Goal: Task Accomplishment & Management: Manage account settings

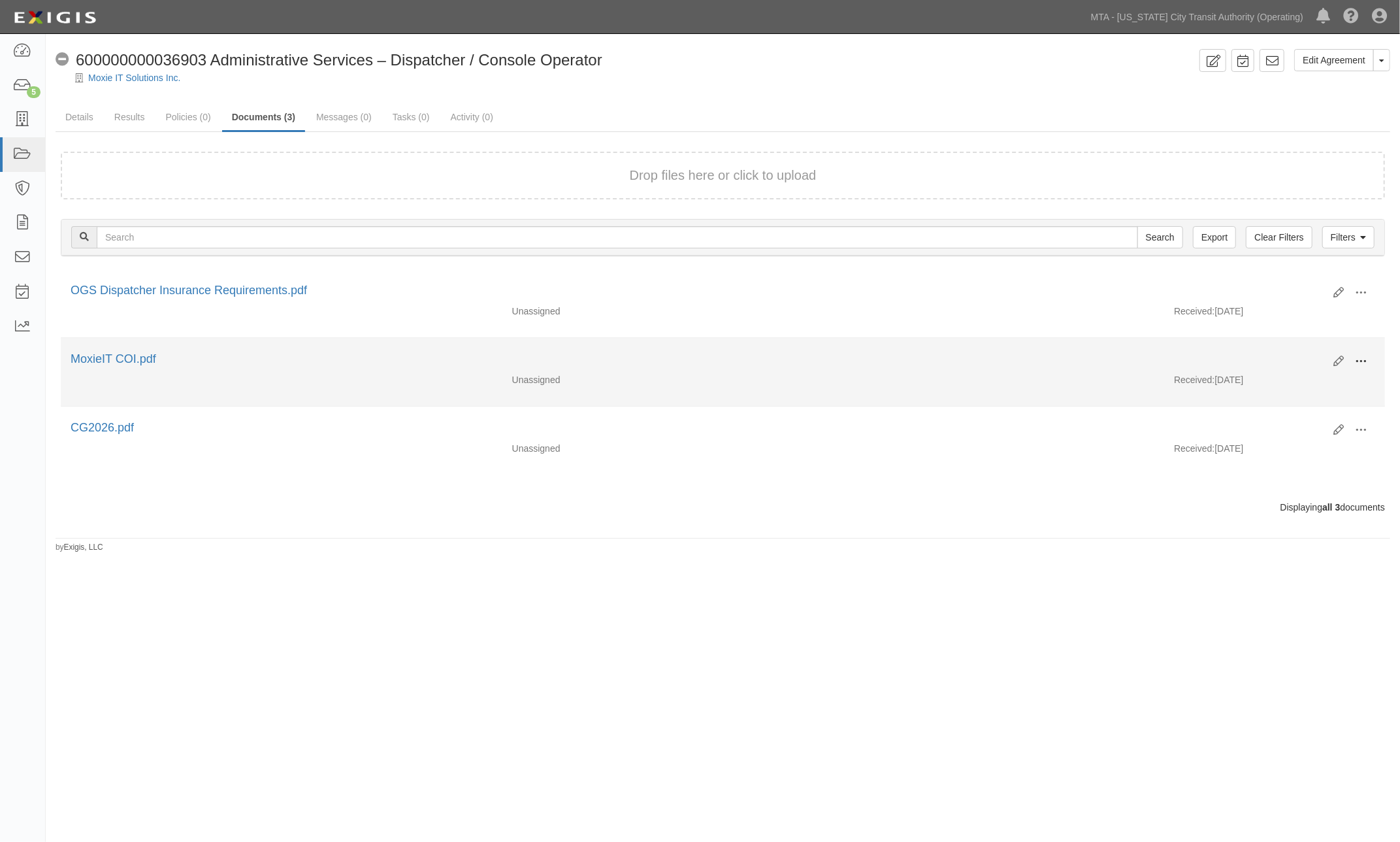
click at [1361, 361] on span at bounding box center [1360, 361] width 12 height 12
click at [1274, 353] on link "Edit" at bounding box center [1296, 356] width 103 height 23
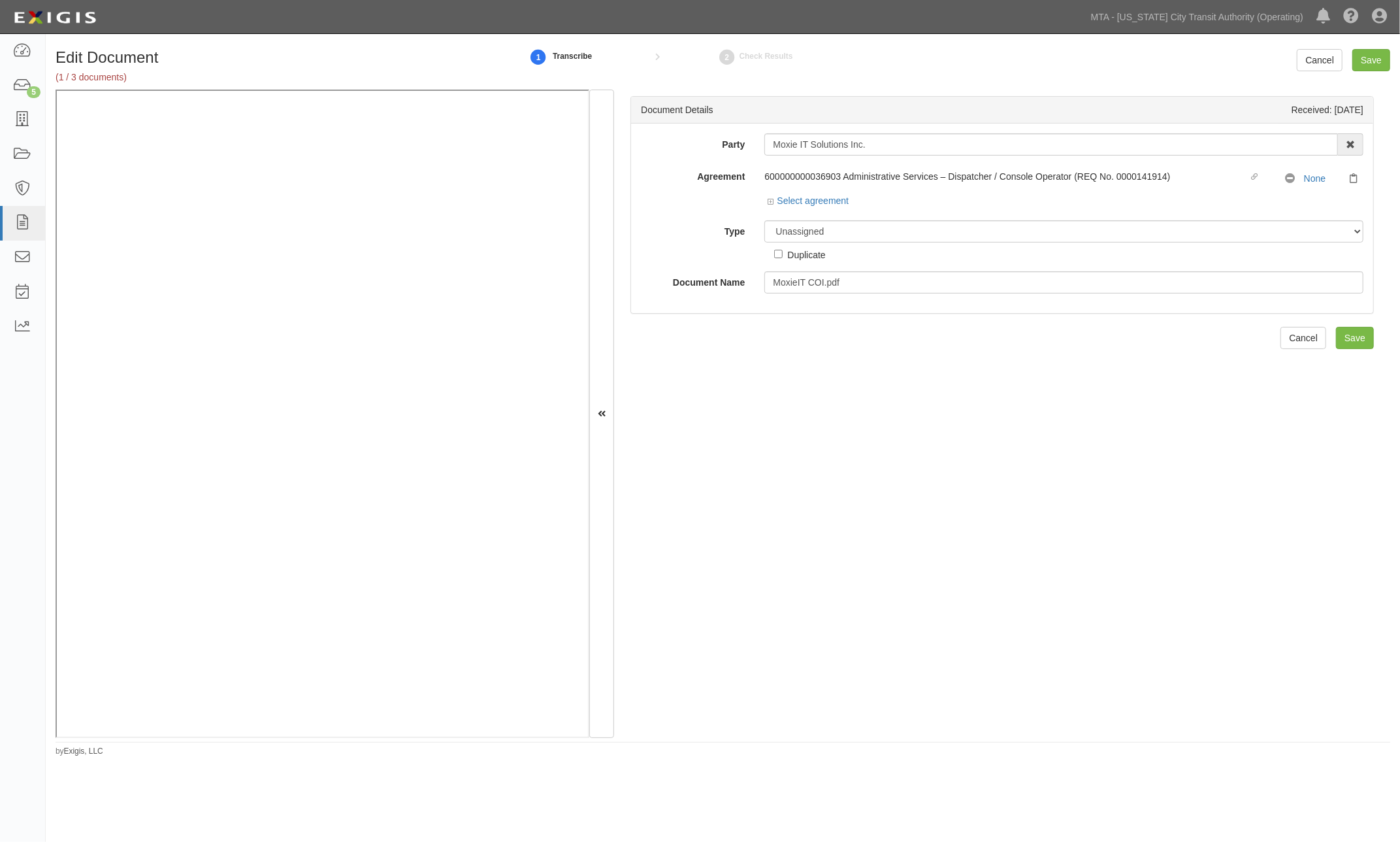
click at [759, 464] on div "Document Details Received: [DATE] Party Moxie IT Solutions Inc. 10-21 TO 10-23T…" at bounding box center [1002, 414] width 776 height 649
click at [846, 230] on select "Unassigned Binder Cancellation Notice Certificate Contract Endorsement Insuranc…" at bounding box center [1064, 231] width 599 height 22
click at [691, 515] on div "Document Details Received: 09/15/2025 Party Moxie IT Solutions Inc. 10-21 TO 10…" at bounding box center [1002, 414] width 776 height 649
click at [863, 283] on input "MoxieIT COI.pdf" at bounding box center [1064, 282] width 599 height 22
type input "MoxieIT COI"
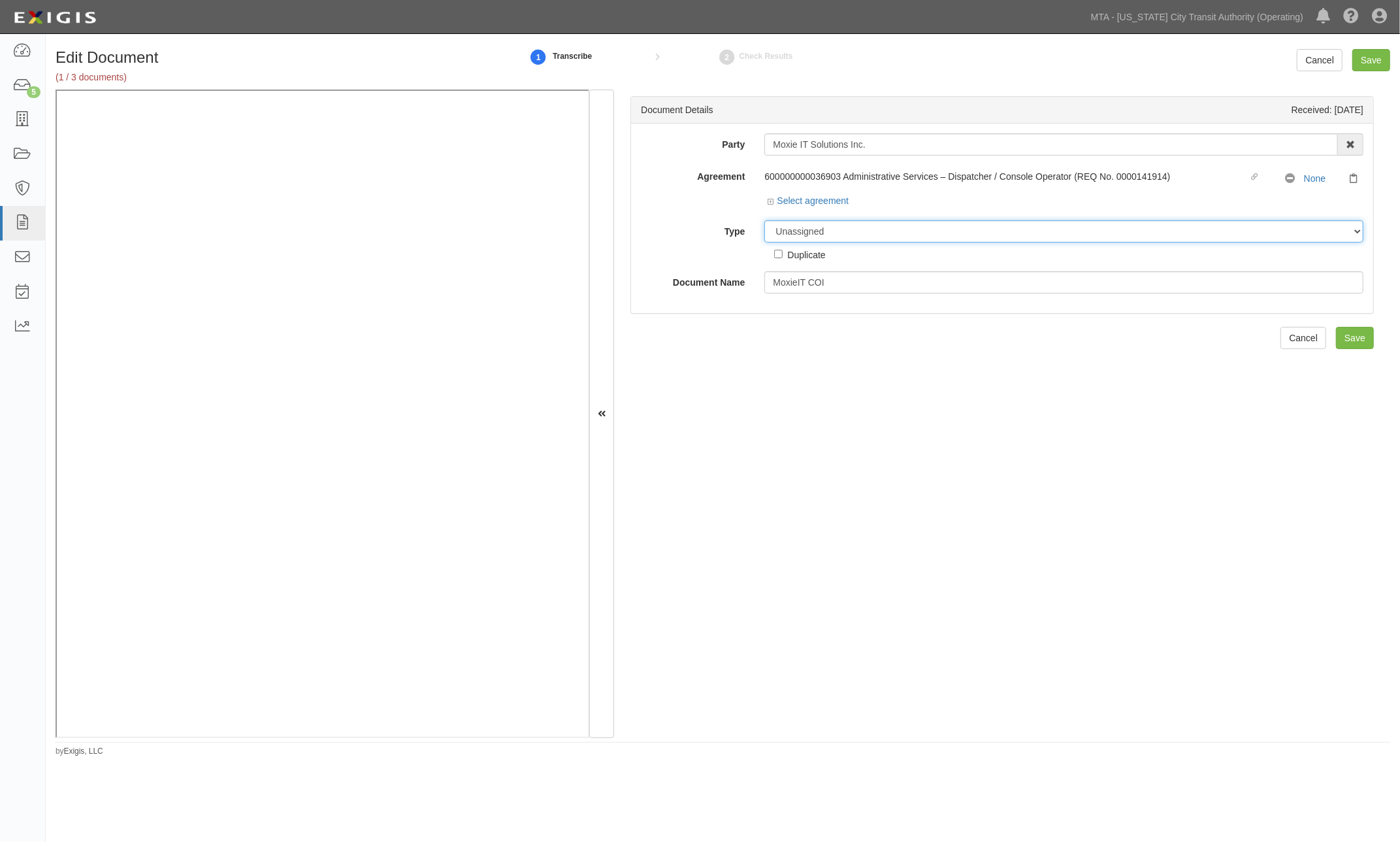
click at [858, 233] on select "Unassigned Binder Cancellation Notice Certificate Contract Endorsement Insuranc…" at bounding box center [1064, 231] width 599 height 22
select select "CertificateDetail"
click at [764, 221] on select "Unassigned Binder Cancellation Notice Certificate Contract Endorsement Insuranc…" at bounding box center [1064, 231] width 599 height 22
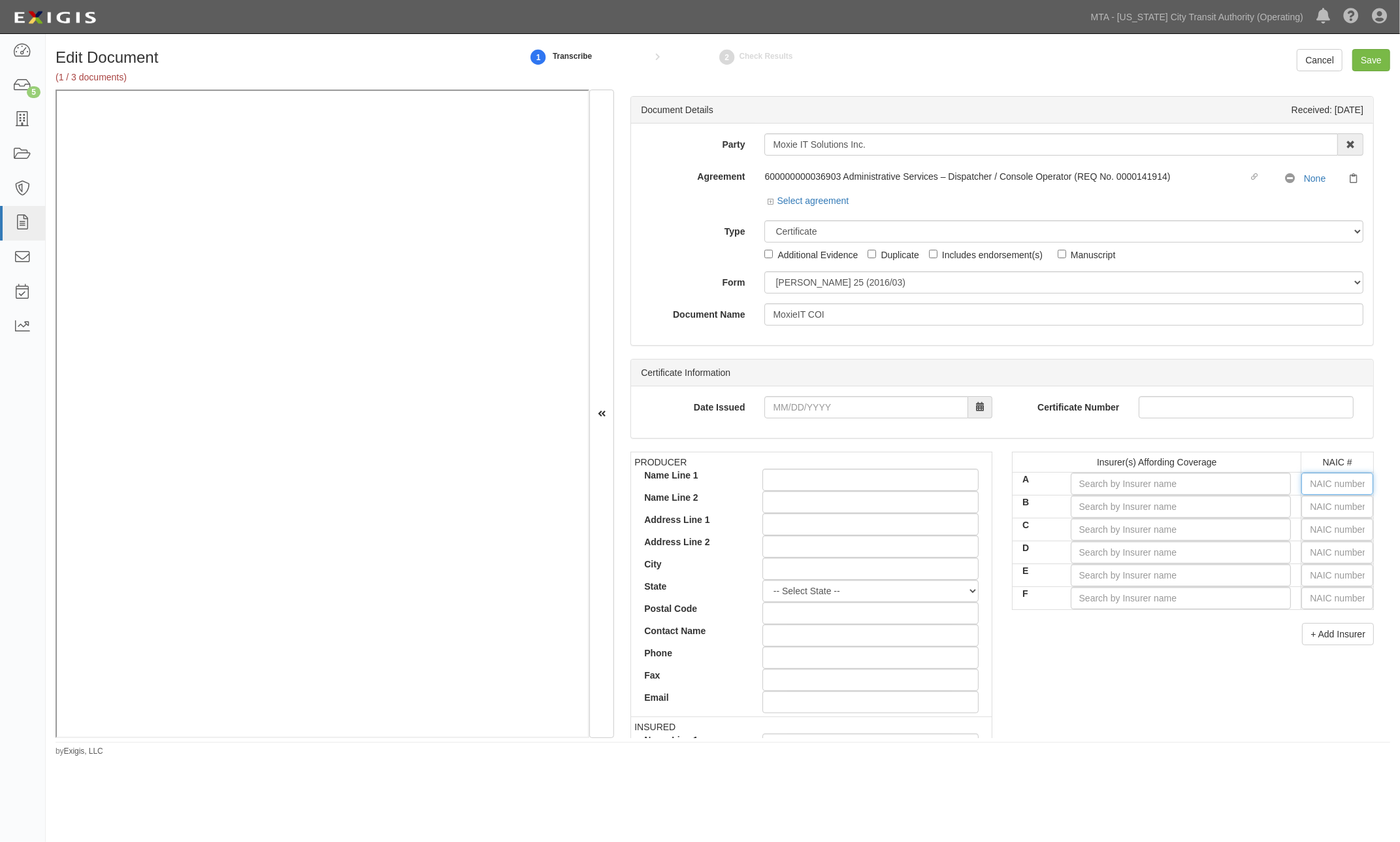
click at [1320, 476] on input "text" at bounding box center [1337, 484] width 72 height 22
type input "16862"
type input "1"
type input "18430"
type input "18"
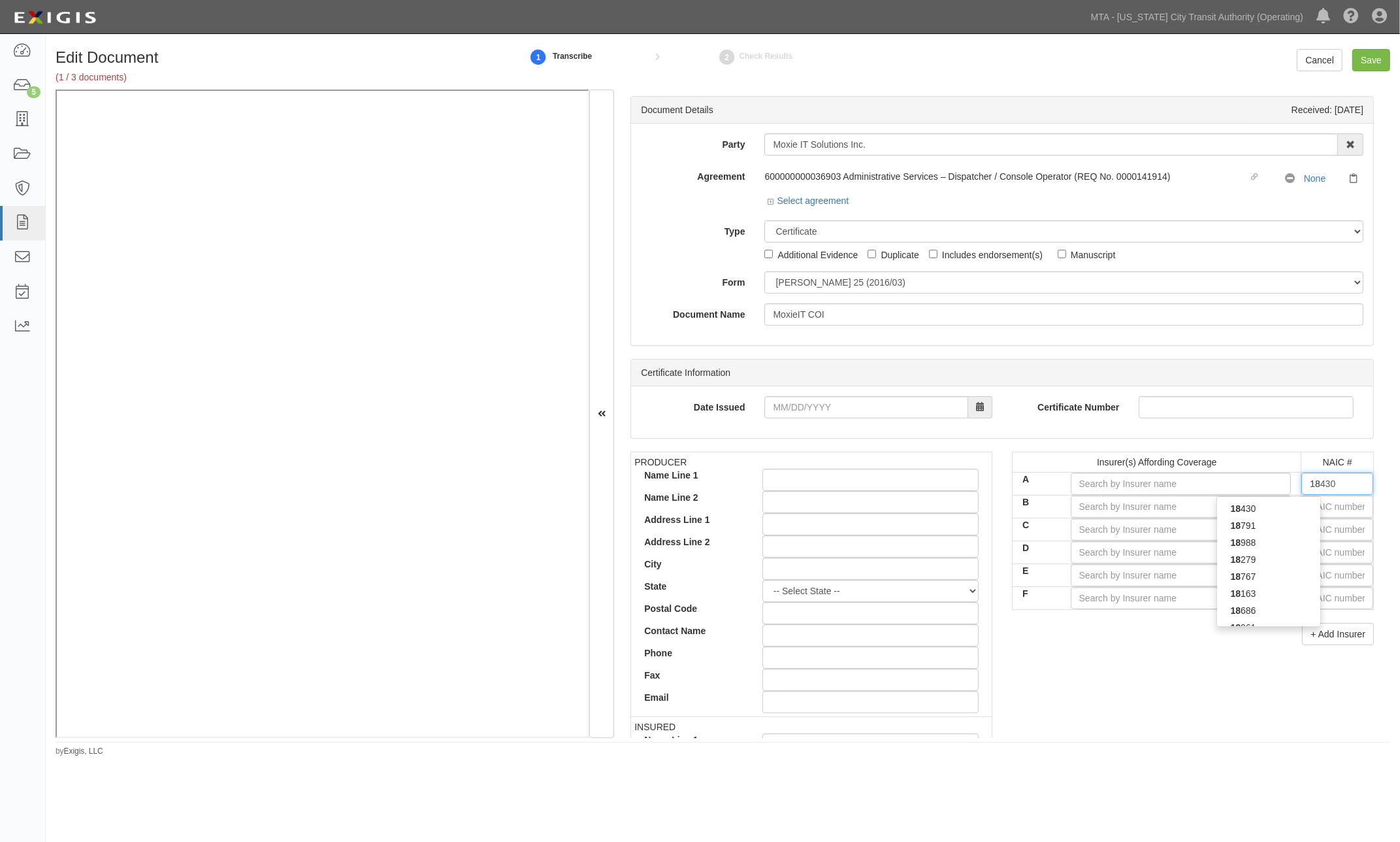
type input "18058"
type input "1805"
type input "18056"
type input "18058"
type input "1805"
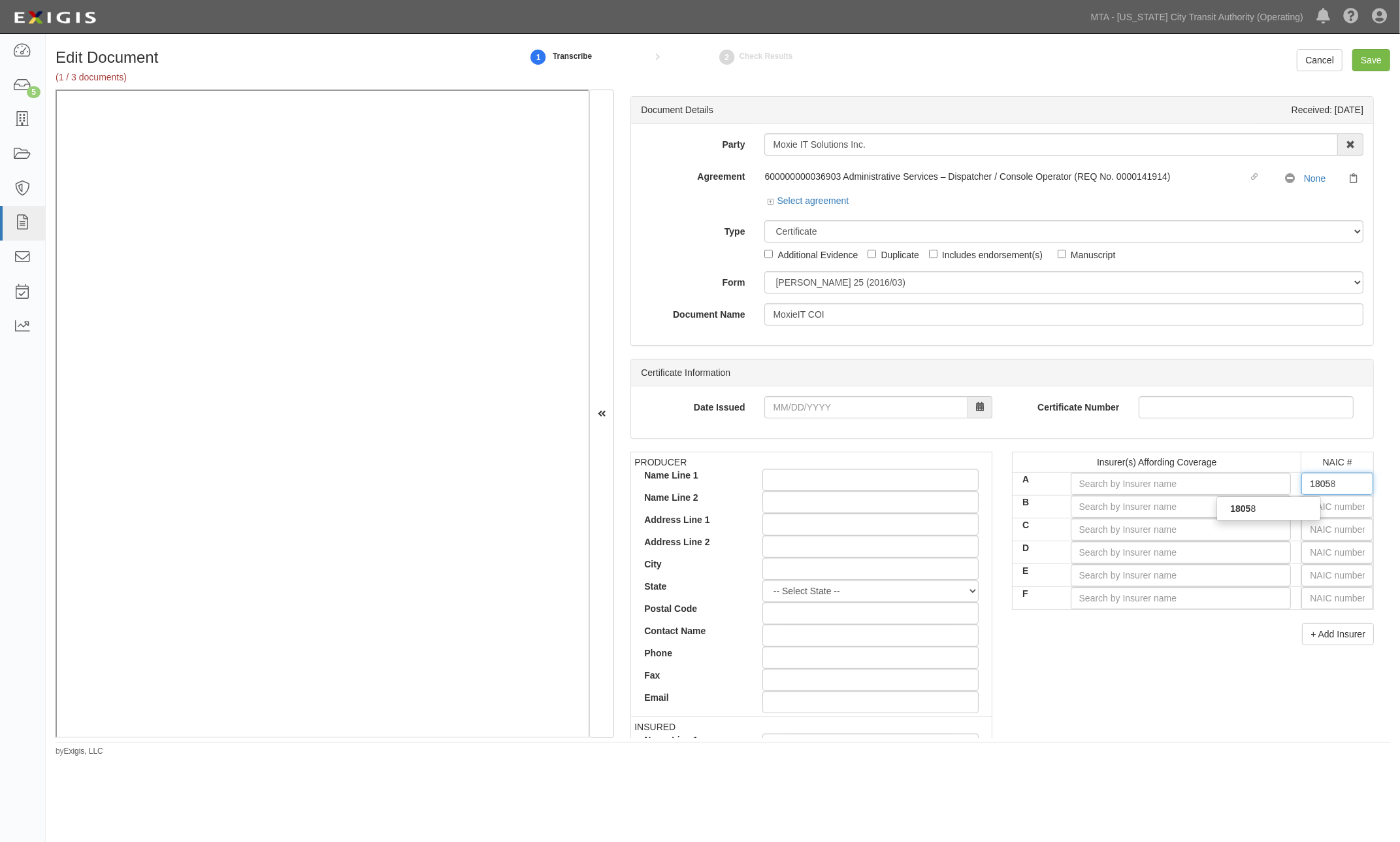
type input "18058"
click at [1292, 506] on div "18058" at bounding box center [1268, 508] width 103 height 17
type input "Philadelphia Indemnity Insurance Company (A++ XV Rating)"
type input "18058"
click at [1315, 505] on input "text" at bounding box center [1337, 506] width 72 height 22
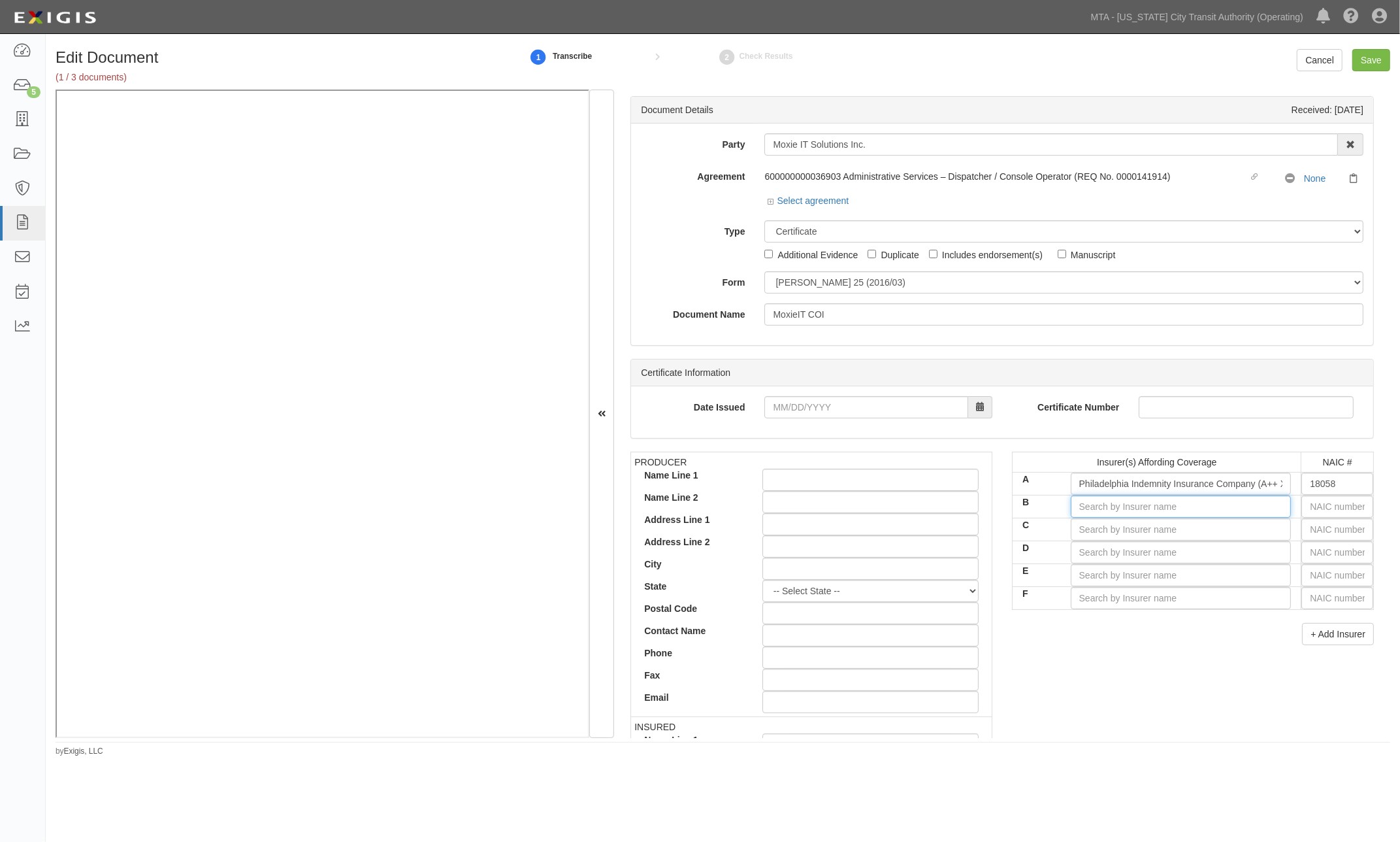
click at [1200, 515] on input "B" at bounding box center [1180, 506] width 220 height 22
click at [1200, 502] on input "B" at bounding box center [1180, 506] width 220 height 22
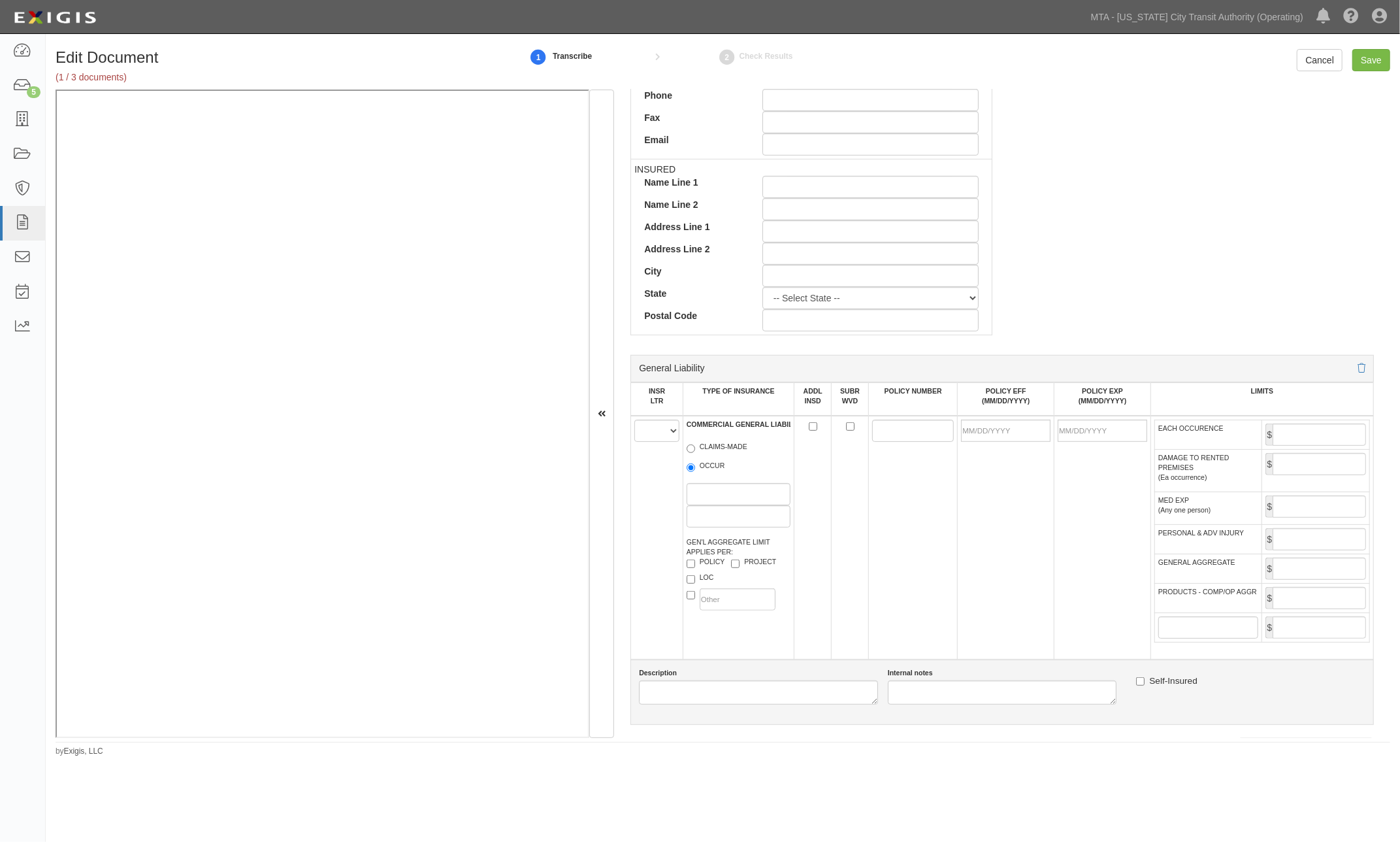
scroll to position [580, 0]
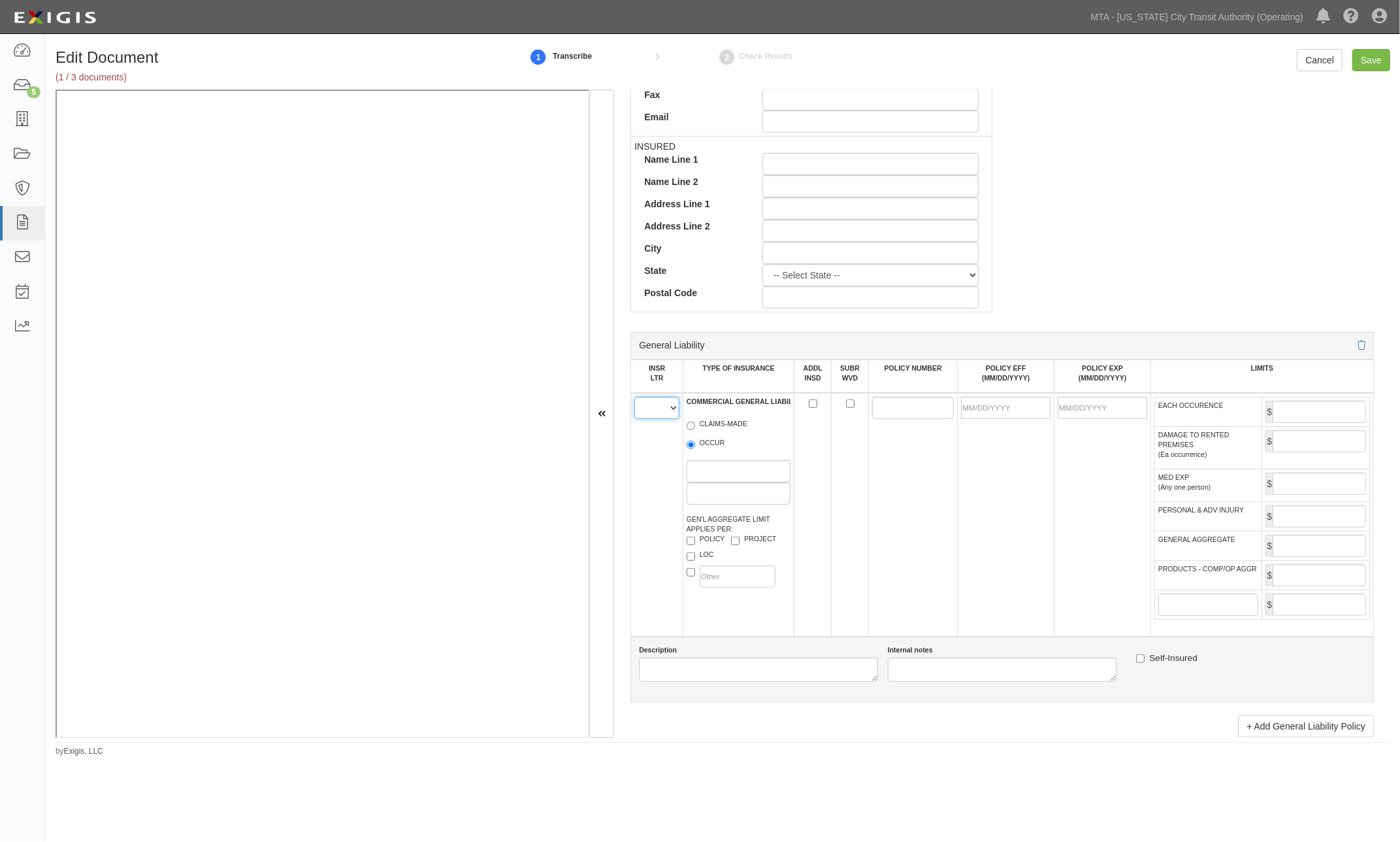
click at [654, 408] on select "A B C D E F" at bounding box center [657, 408] width 45 height 22
select select "A"
click at [634, 400] on select "A B C D E F" at bounding box center [657, 408] width 45 height 22
click at [694, 446] on label "OCCUR" at bounding box center [706, 444] width 39 height 13
click at [694, 446] on input "OCCUR" at bounding box center [691, 444] width 9 height 9
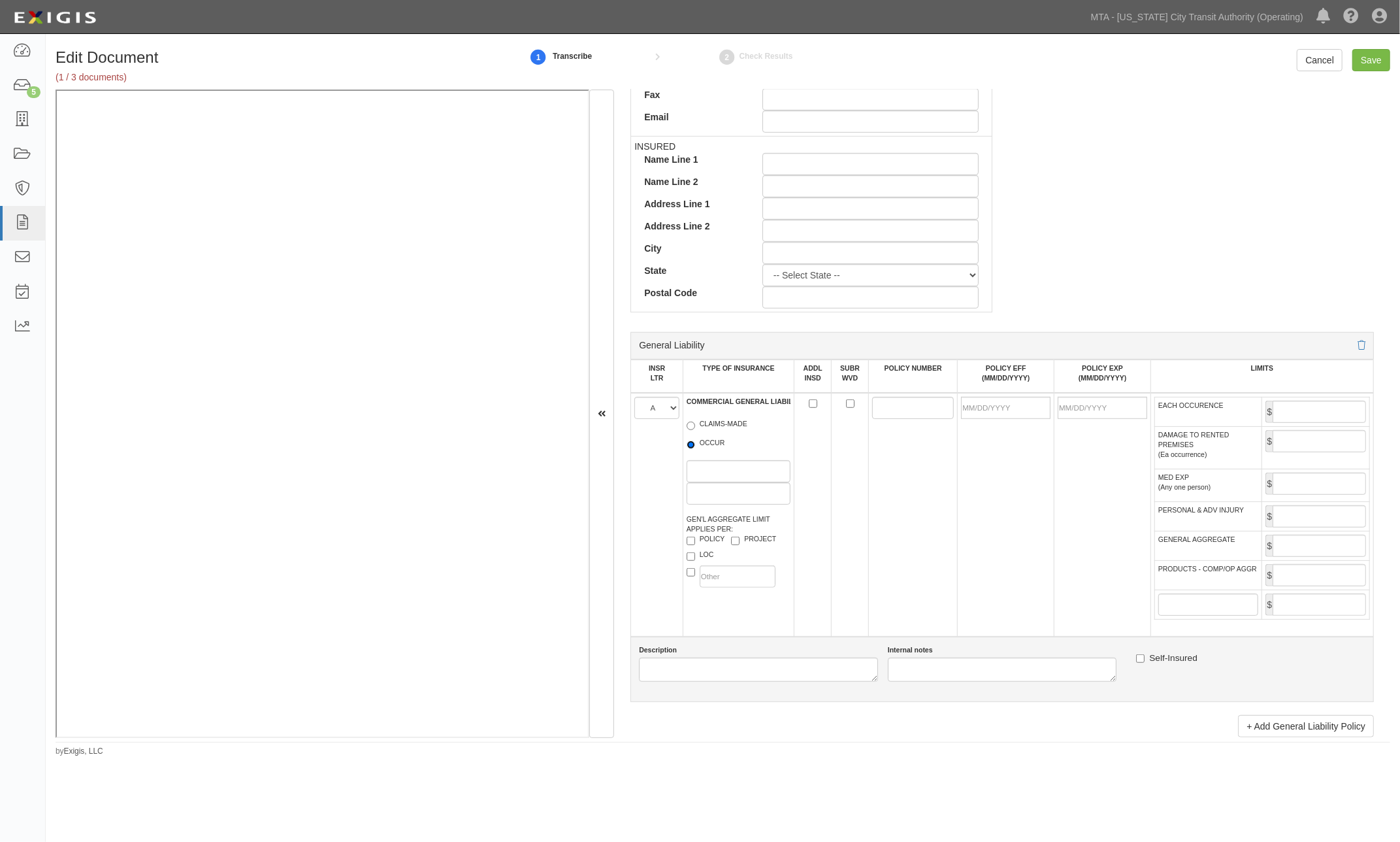
radio input "true"
paste input "PHPK2645888"
type input "PHPK2645888"
click at [986, 409] on input "POLICY EFF (MM/DD/YYYY)" at bounding box center [1006, 408] width 90 height 22
type input "01/15/2025"
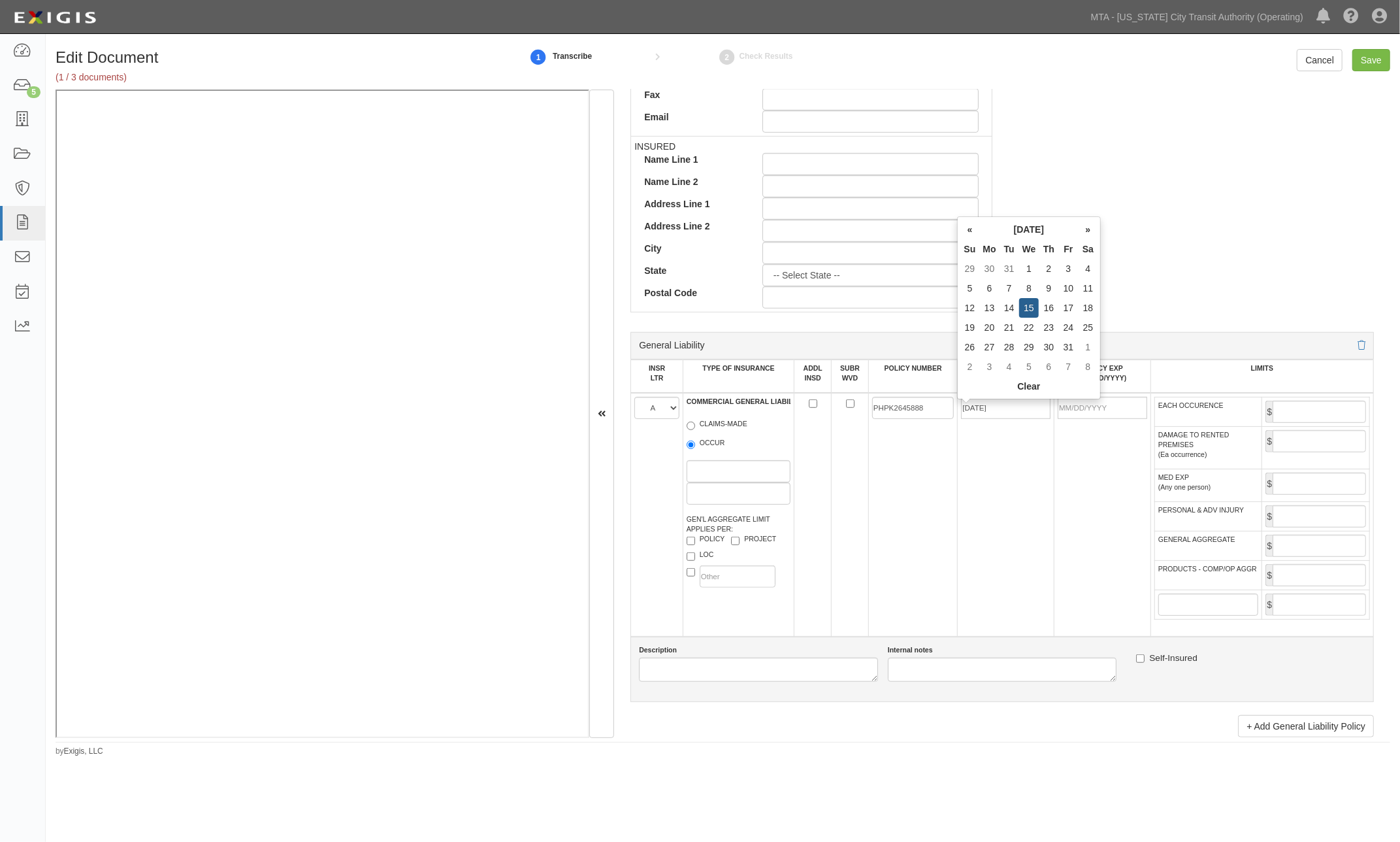
type input "01/15/2026"
click at [995, 490] on td "01/15/2025" at bounding box center [1006, 515] width 97 height 244
click at [1299, 418] on input "EACH OCCURENCE" at bounding box center [1319, 412] width 94 height 22
type input "1,000,000"
click at [1314, 556] on input "GENERAL AGGREGATE" at bounding box center [1319, 546] width 94 height 22
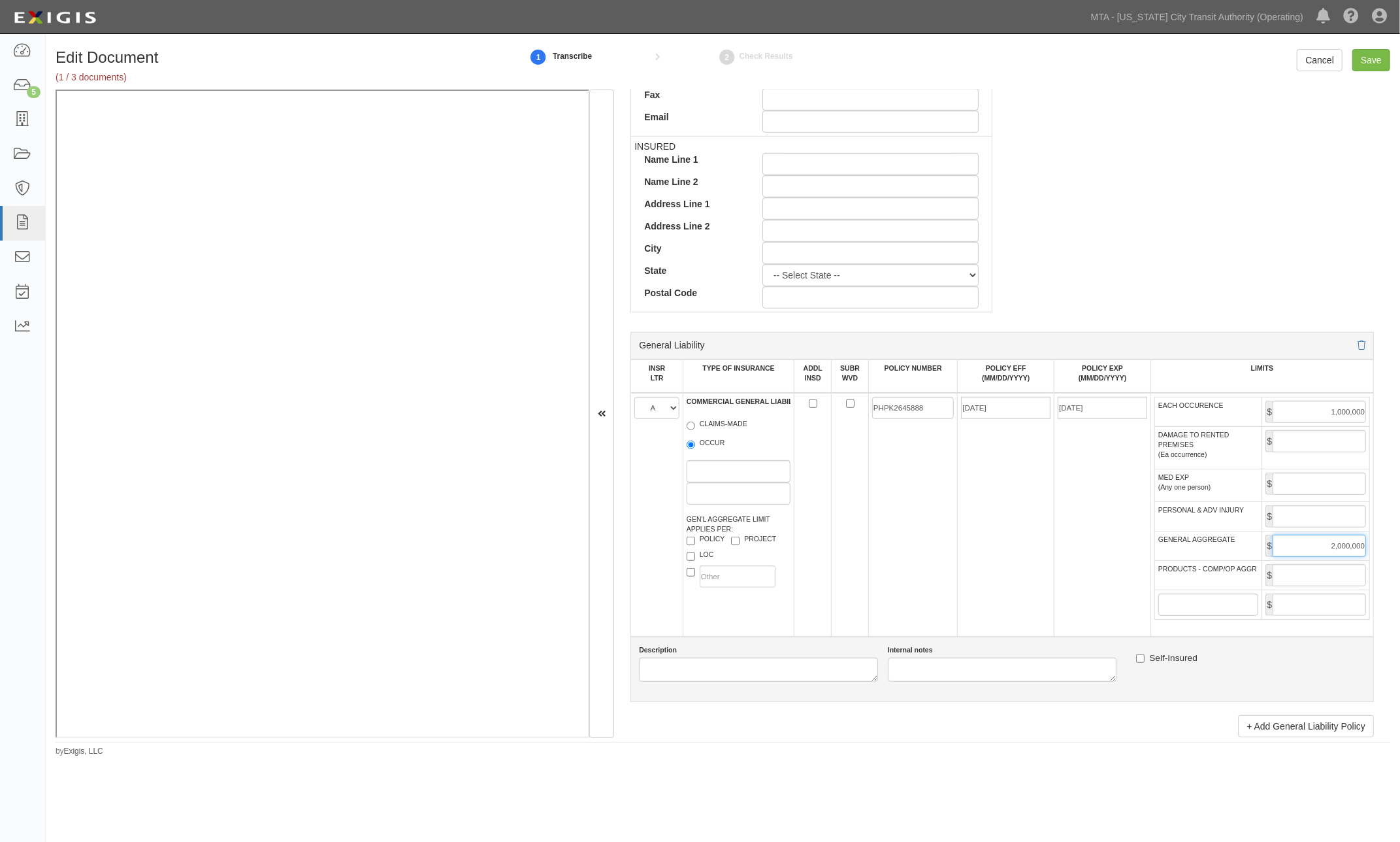
type input "2,000,000"
click at [1318, 586] on input "PRODUCTS - COMP/OP AGGR" at bounding box center [1319, 575] width 94 height 22
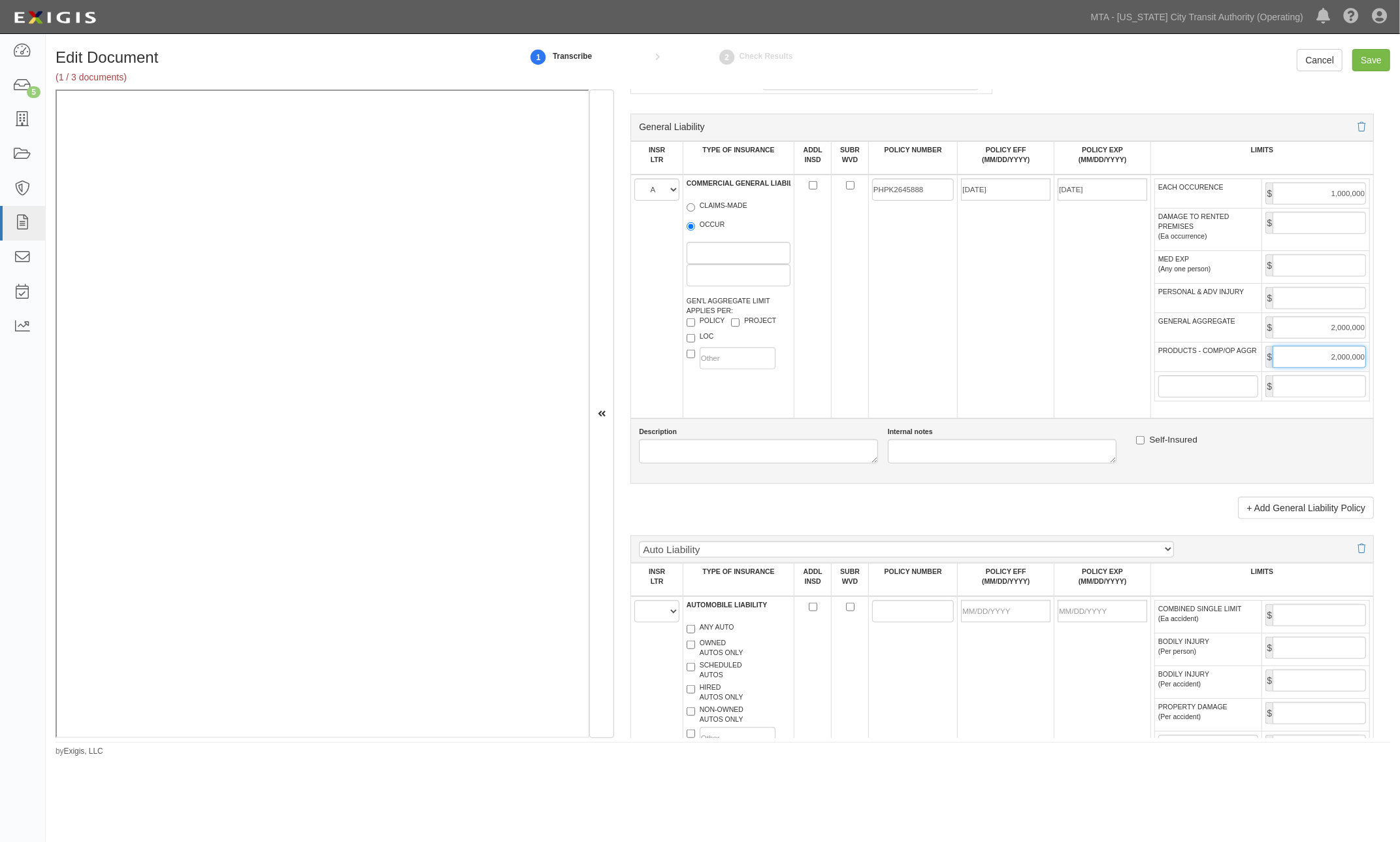
scroll to position [871, 0]
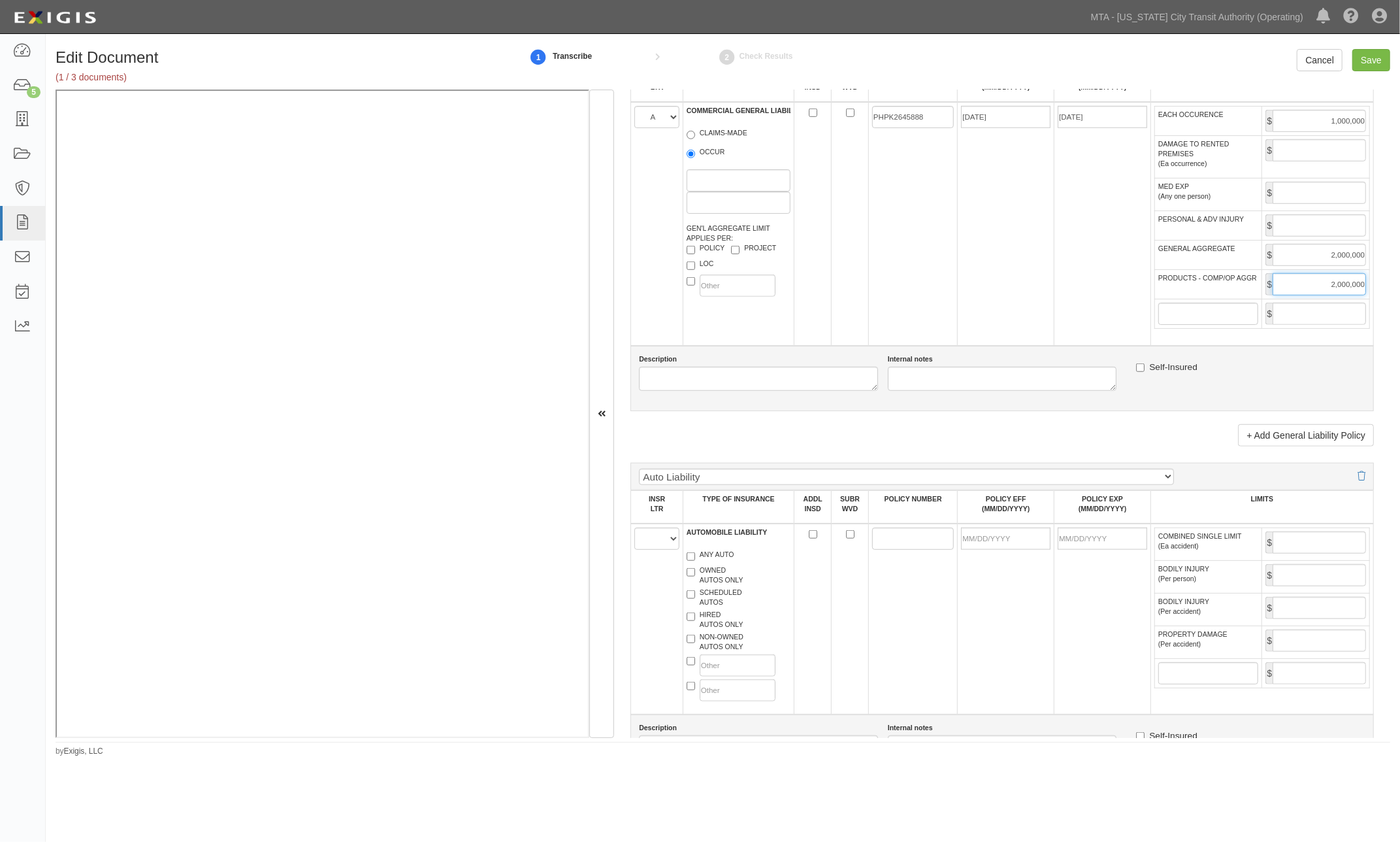
type input "2,000,000"
click at [647, 549] on select "A B C D E F" at bounding box center [657, 538] width 45 height 22
select select "A"
click at [634, 549] on select "A B C D E F" at bounding box center [657, 538] width 45 height 22
click at [712, 652] on label "NON-OWNED AUTOS ONLY" at bounding box center [715, 642] width 56 height 19
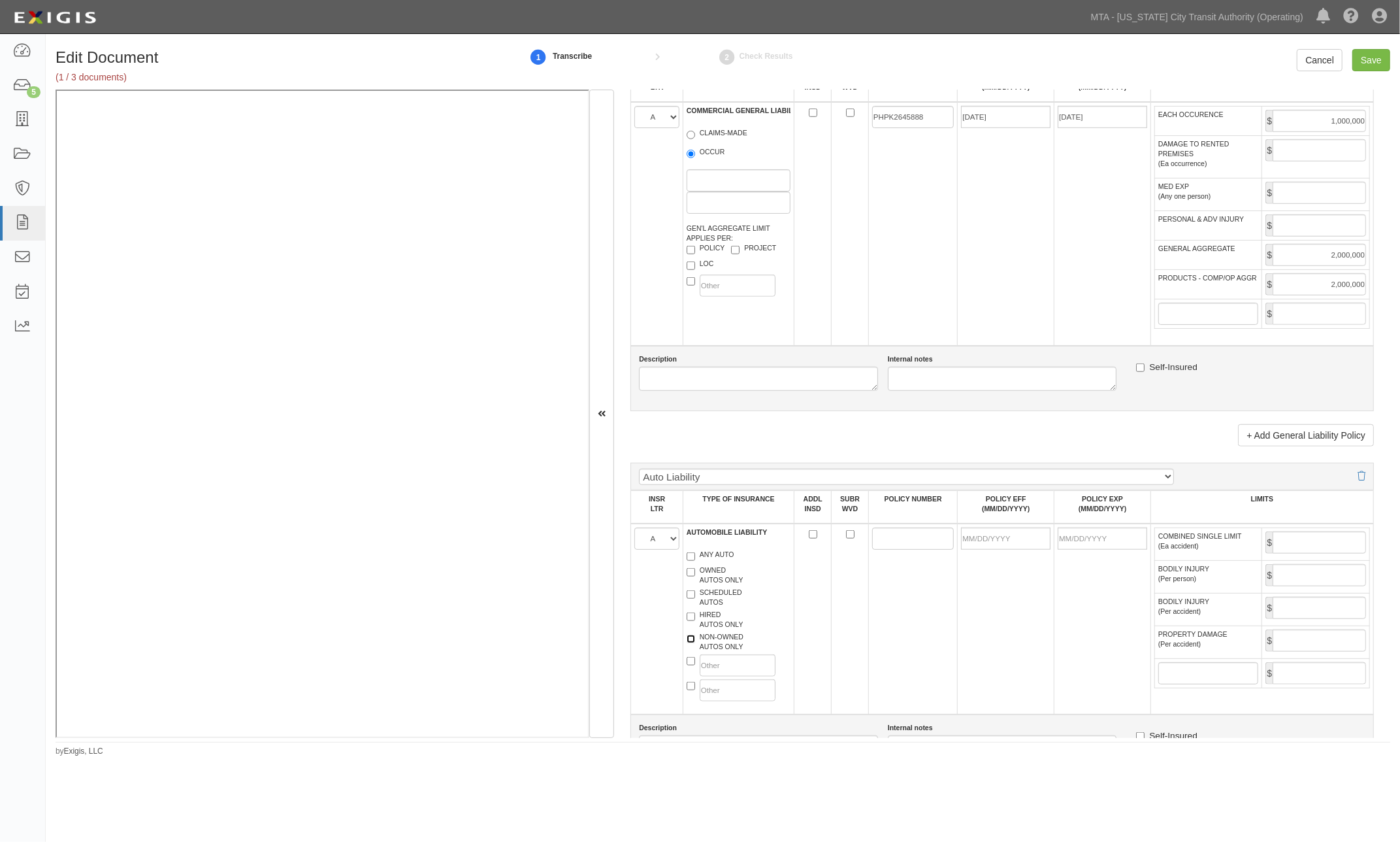
click at [695, 643] on input "NON-OWNED AUTOS ONLY" at bounding box center [691, 638] width 9 height 9
checkbox input "true"
click at [720, 629] on label "HIRED AUTOS ONLY" at bounding box center [715, 619] width 56 height 19
click at [695, 621] on input "HIRED AUTOS ONLY" at bounding box center [691, 616] width 9 height 9
checkbox input "true"
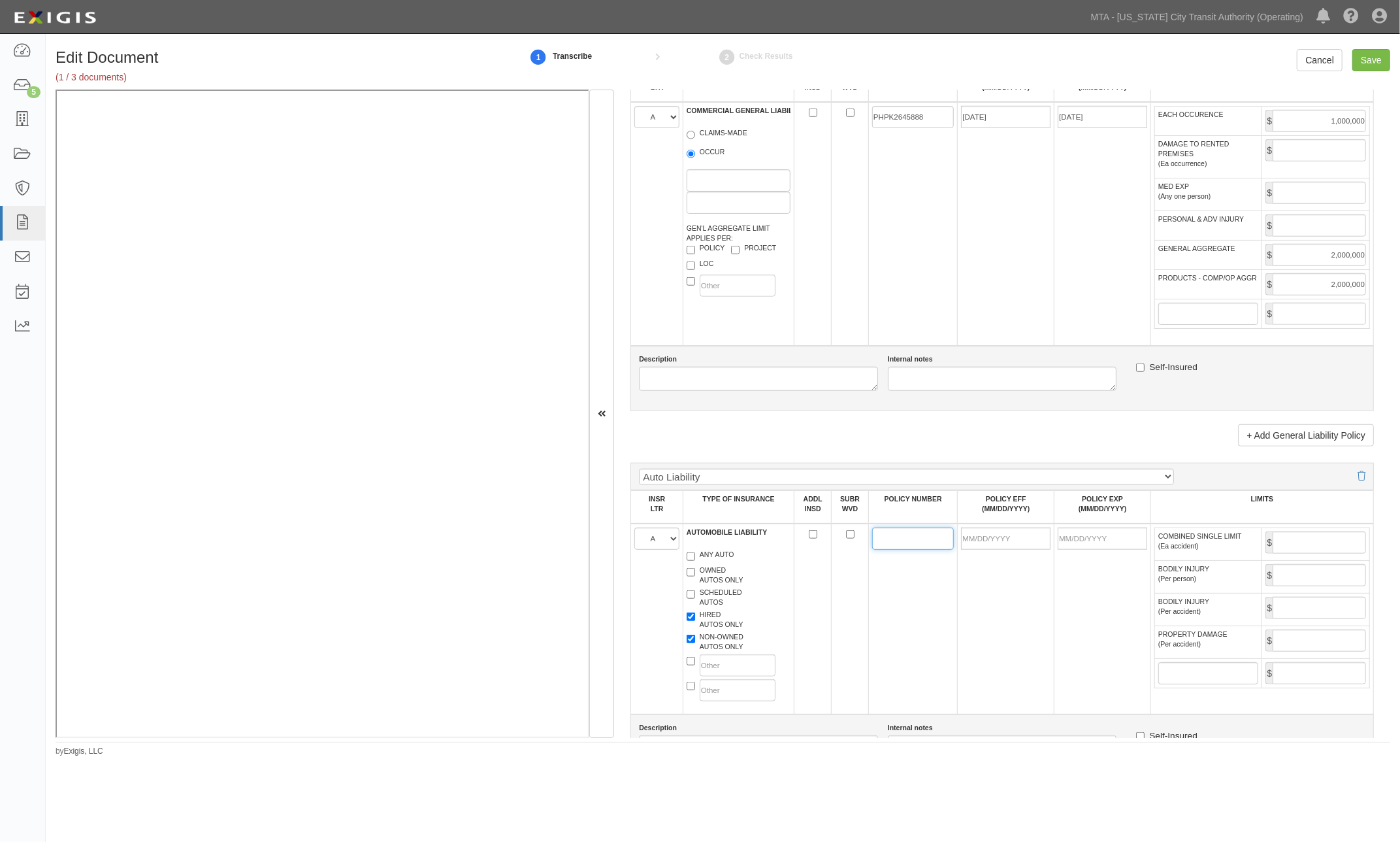
paste input "PHPK2645888"
type input "PHPK2645888"
click at [970, 549] on input "POLICY EFF (MM/DD/YYYY)" at bounding box center [1006, 538] width 90 height 22
type input "01/11/5202"
type input "01/11/5203"
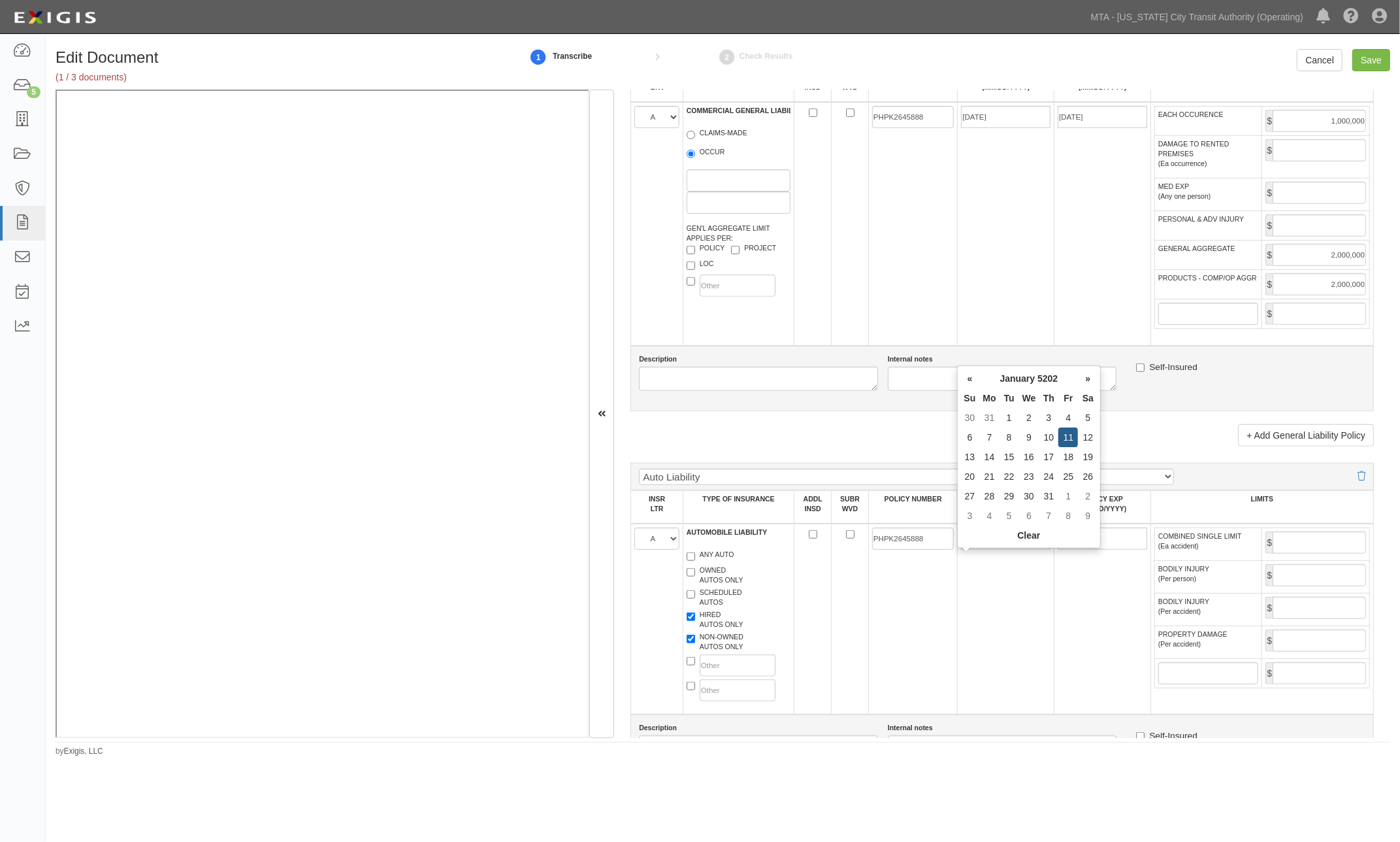
click at [1014, 649] on td "01/11/5202" at bounding box center [1006, 618] width 97 height 191
drag, startPoint x: 1019, startPoint y: 553, endPoint x: 913, endPoint y: 561, distance: 106.3
click at [913, 561] on tr "A B C D E F AUTOMOBILE LIABILITY ANY AUTO OWNED AUTOS ONLY SCHEDULED AUTOS HIRE…" at bounding box center [1002, 618] width 743 height 191
type input "01/15/2025"
type input "01/15/2026"
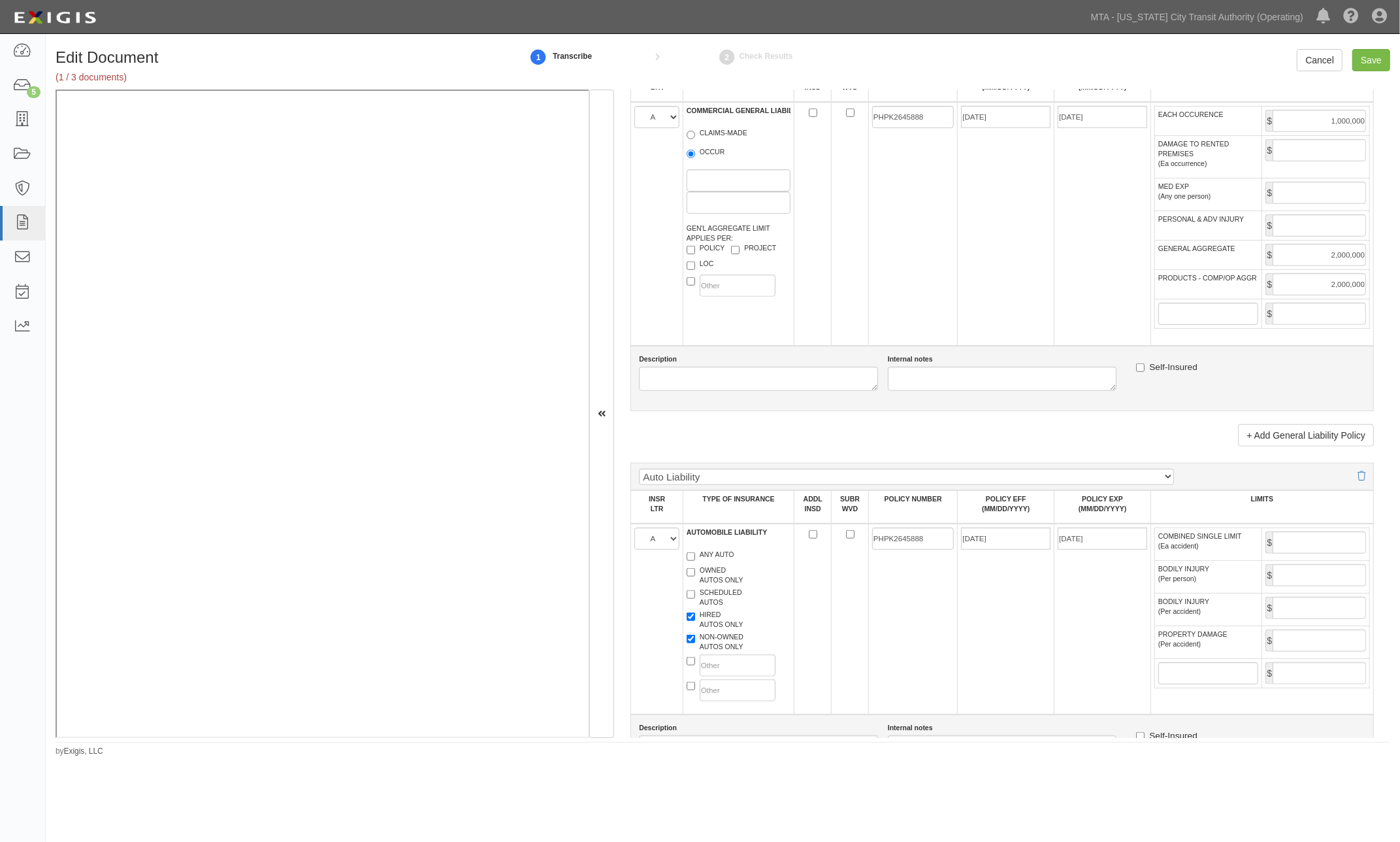
click at [928, 622] on td "PHPK2645888" at bounding box center [912, 618] width 89 height 191
click at [1297, 553] on input "COMBINED SINGLE LIMIT (Ea accident)" at bounding box center [1319, 543] width 94 height 22
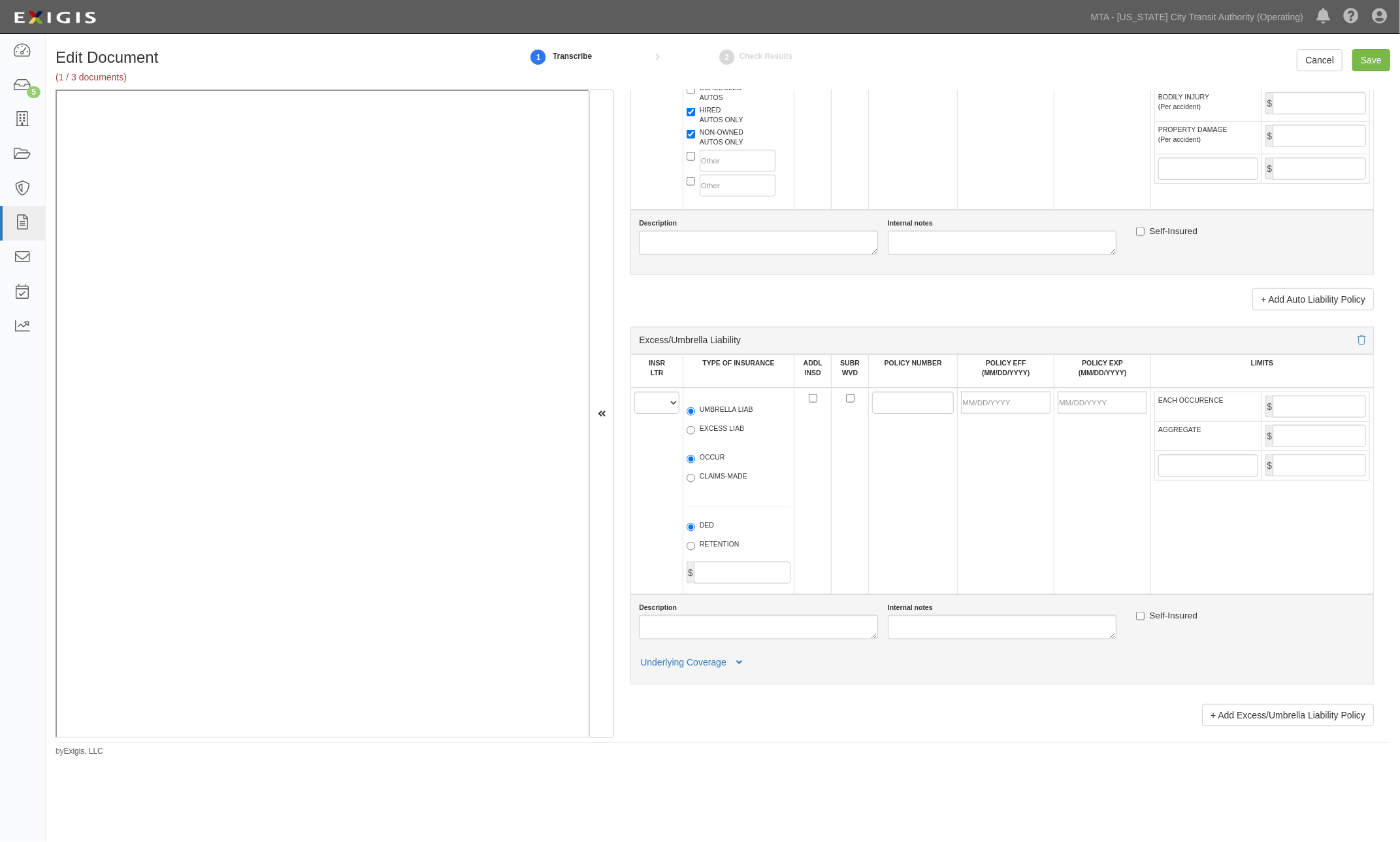
scroll to position [1380, 0]
type input "1,000,000"
click at [657, 409] on select "A B C D E F" at bounding box center [657, 399] width 45 height 22
select select "A"
click at [634, 409] on select "A B C D E F" at bounding box center [657, 399] width 45 height 22
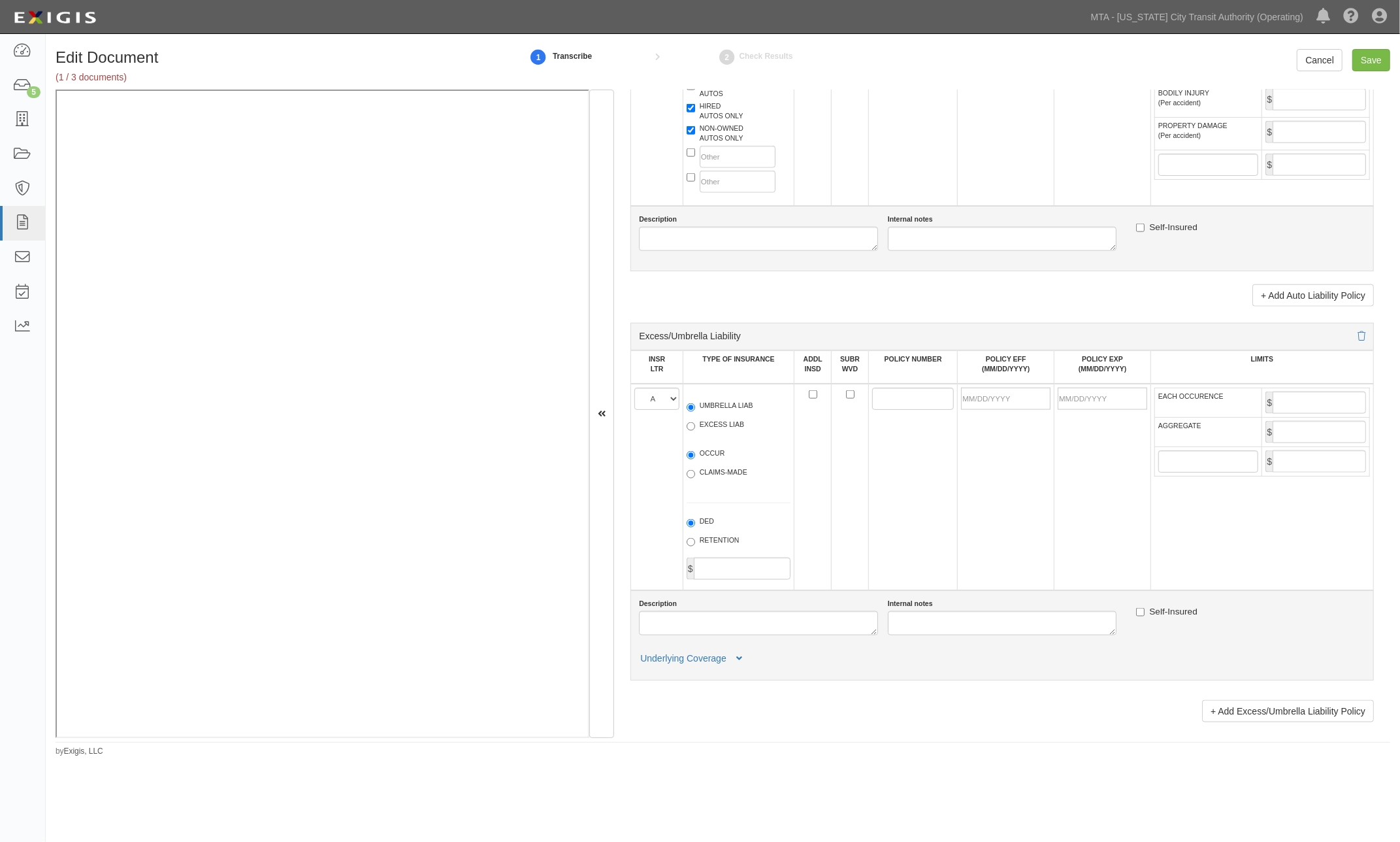
click at [713, 414] on label "UMBRELLA LIAB" at bounding box center [720, 407] width 67 height 13
click at [695, 412] on input "UMBRELLA LIAB" at bounding box center [691, 407] width 9 height 9
radio input "true"
click at [709, 461] on label "OCCUR" at bounding box center [706, 454] width 39 height 13
click at [695, 460] on input "OCCUR" at bounding box center [691, 455] width 9 height 9
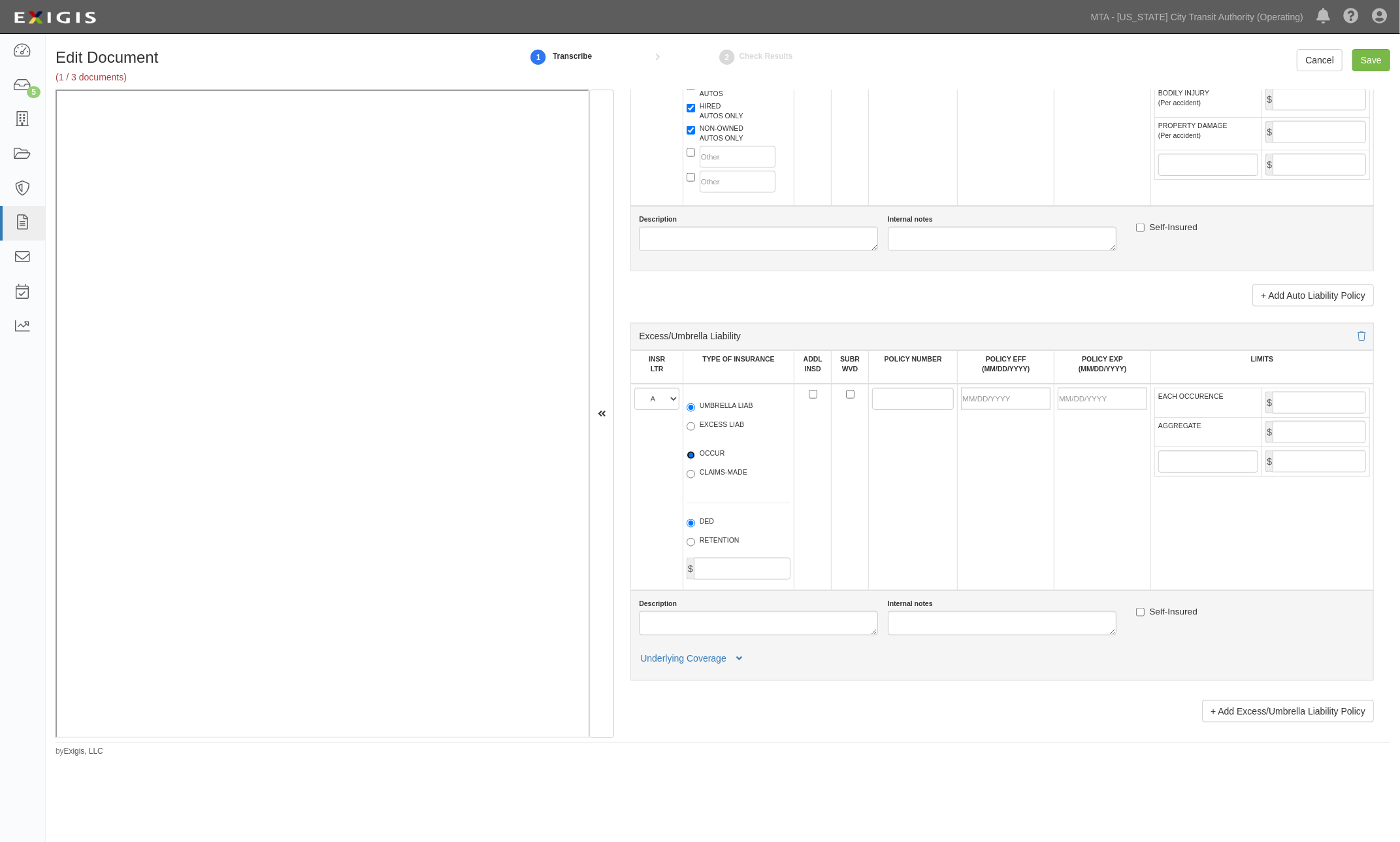
radio input "true"
paste input "PHUB897337"
type input "PHUB897337"
click at [1000, 409] on input "POLICY EFF (MM/DD/YYYY)" at bounding box center [1006, 399] width 90 height 22
type input "01/15/2025"
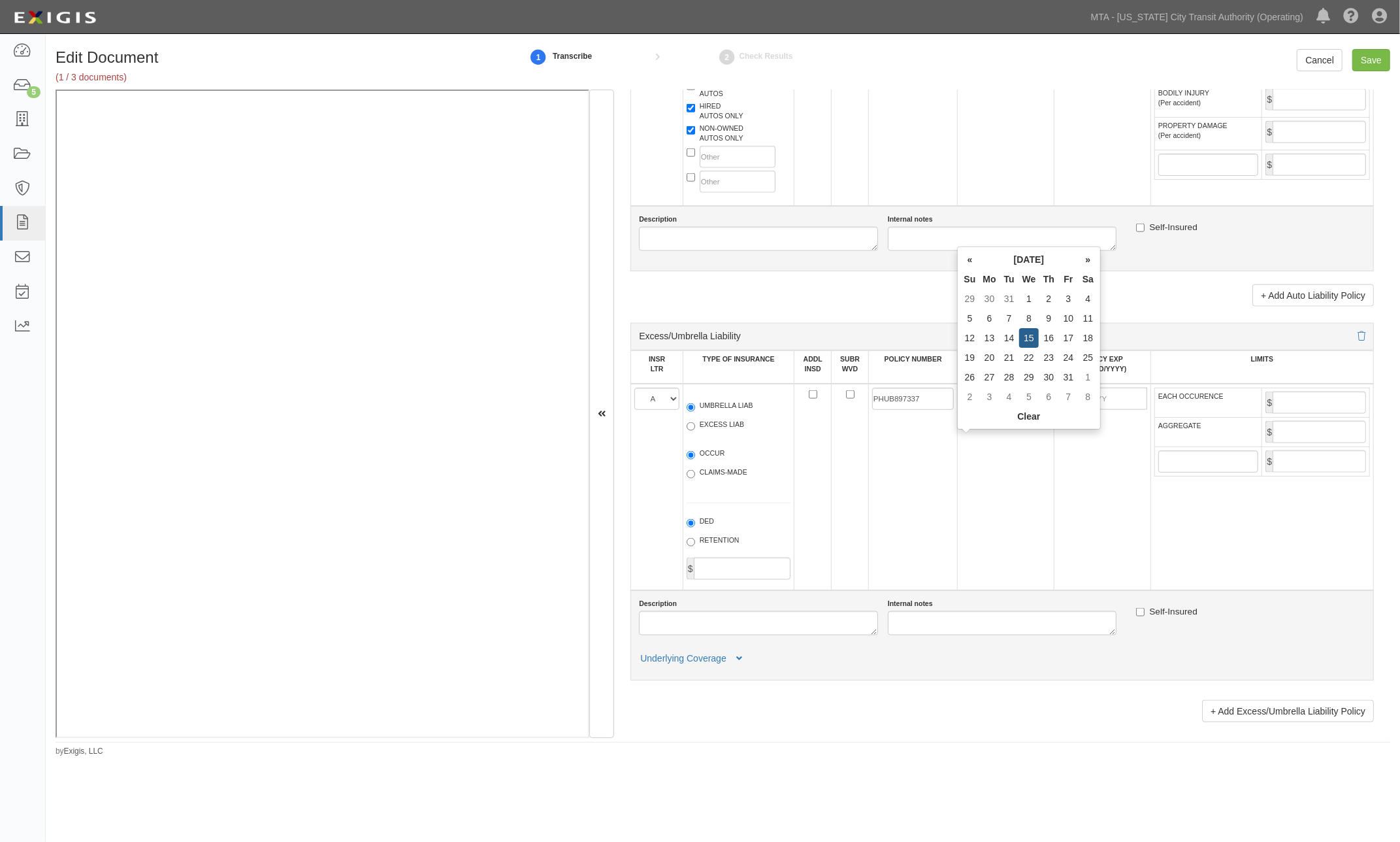
type input "01/15/2026"
click at [1005, 475] on td "01/15/2025" at bounding box center [1006, 487] width 97 height 207
click at [1308, 414] on input "EACH OCCURENCE" at bounding box center [1319, 402] width 94 height 22
type input "6,000,000"
click at [1291, 443] on input "AGGREGATE" at bounding box center [1319, 432] width 94 height 22
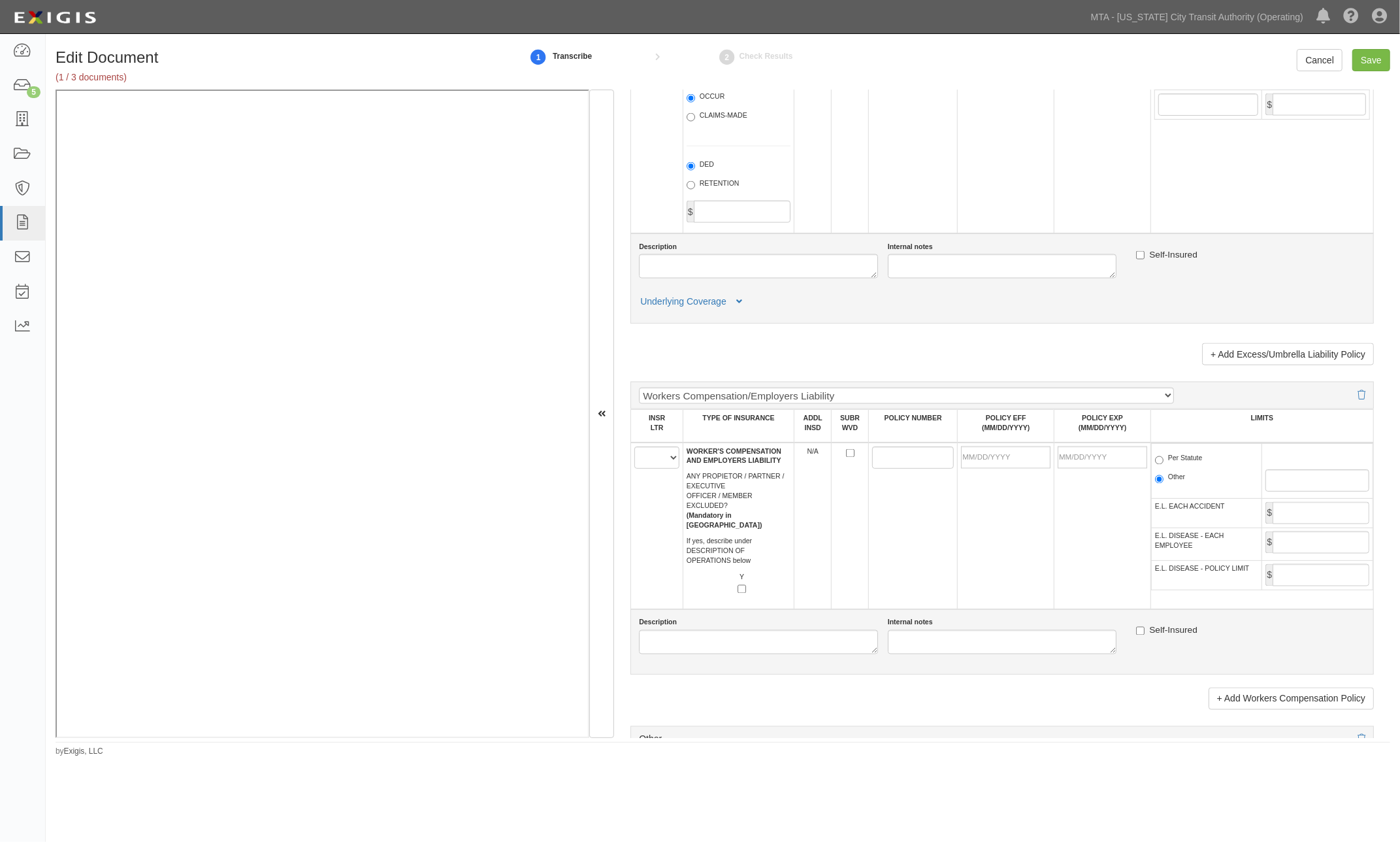
scroll to position [1742, 0]
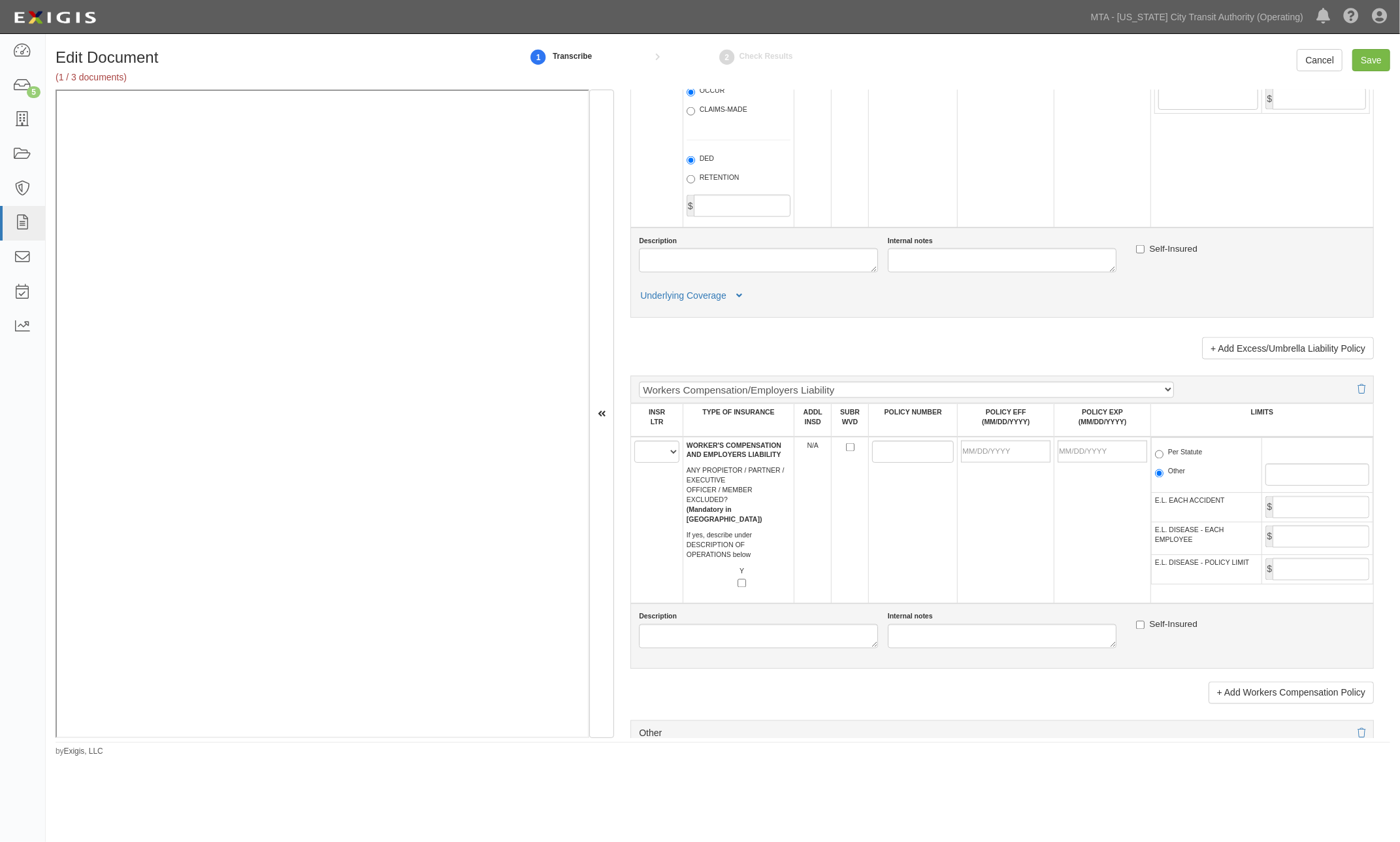
type input "6,000,000"
click at [654, 463] on select "A B C D E F" at bounding box center [657, 451] width 45 height 22
select select "B"
click at [634, 463] on select "A B C D E F" at bounding box center [657, 451] width 45 height 22
click at [924, 463] on input "POLICY NUMBER" at bounding box center [913, 451] width 82 height 22
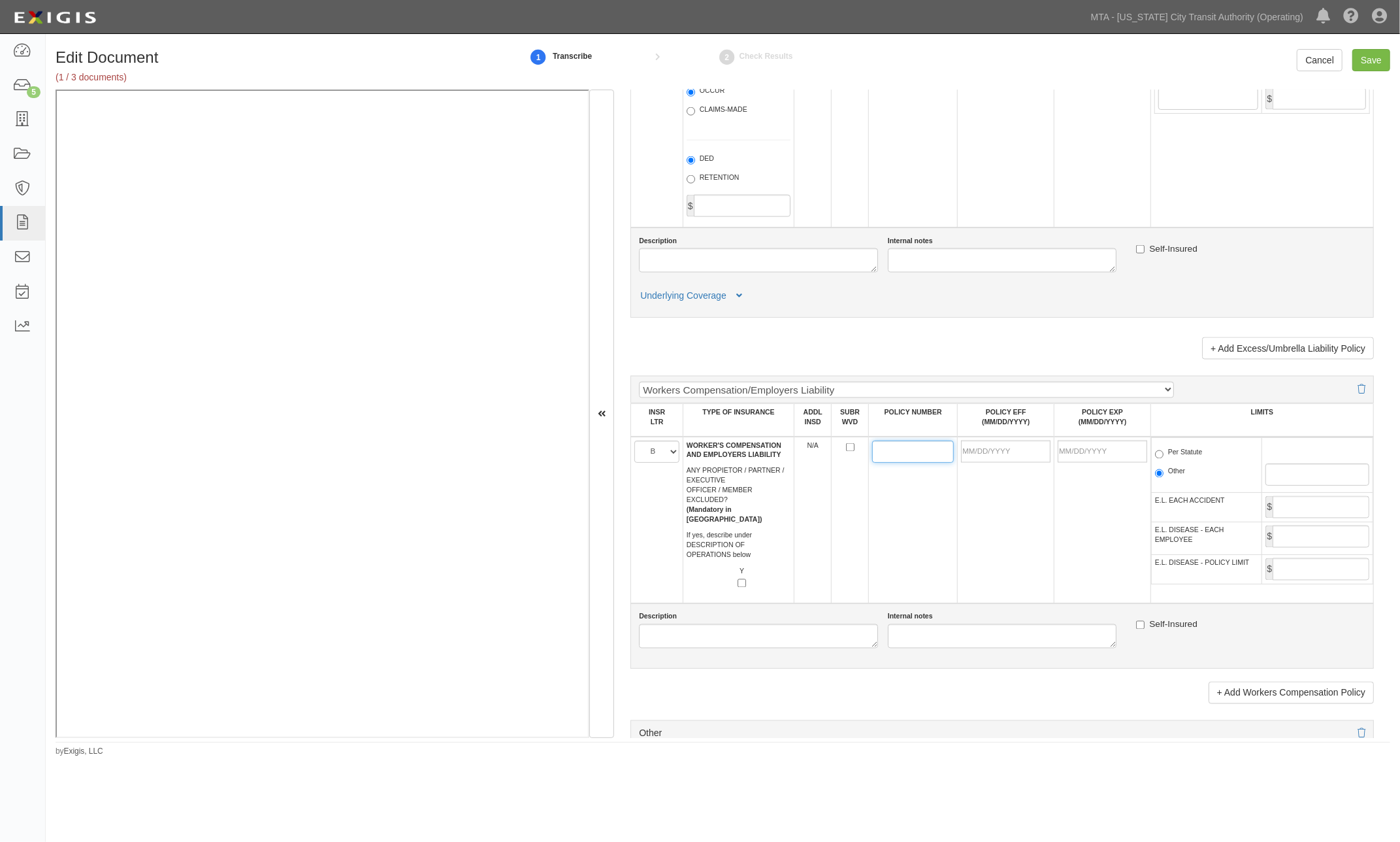
paste input "13WBCAY0PE0"
type input "13WBCAY0PE0"
click at [990, 463] on input "POLICY EFF (MM/DD/YYYY)" at bounding box center [1006, 451] width 90 height 22
type input "06/04/2025"
type input "06/04/2026"
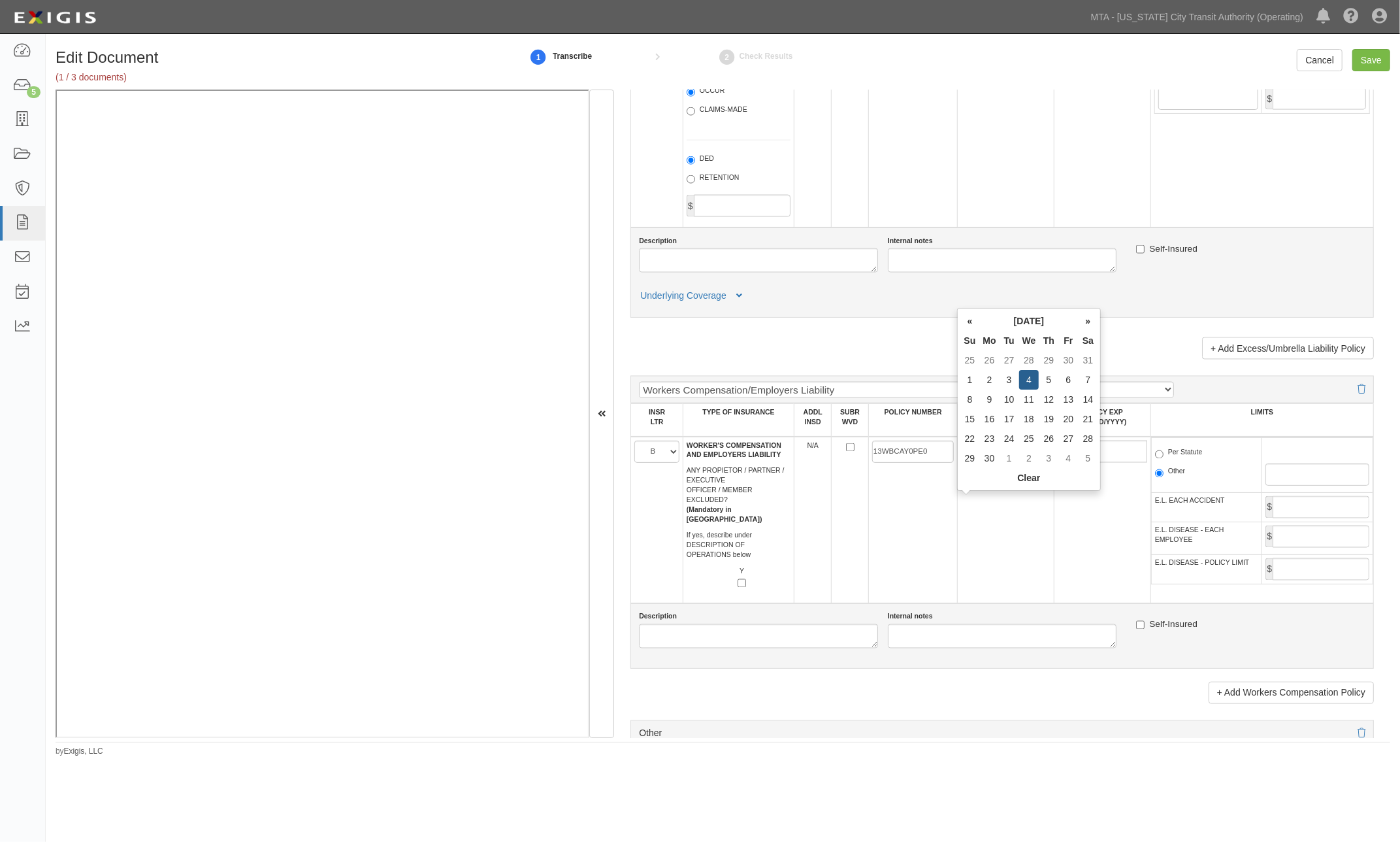
click at [1008, 570] on td "06/04/2025" at bounding box center [1006, 519] width 97 height 166
click at [1168, 460] on label "Per Statute" at bounding box center [1179, 454] width 48 height 13
click at [1163, 459] on input "Per Statute" at bounding box center [1159, 454] width 9 height 9
radio input "true"
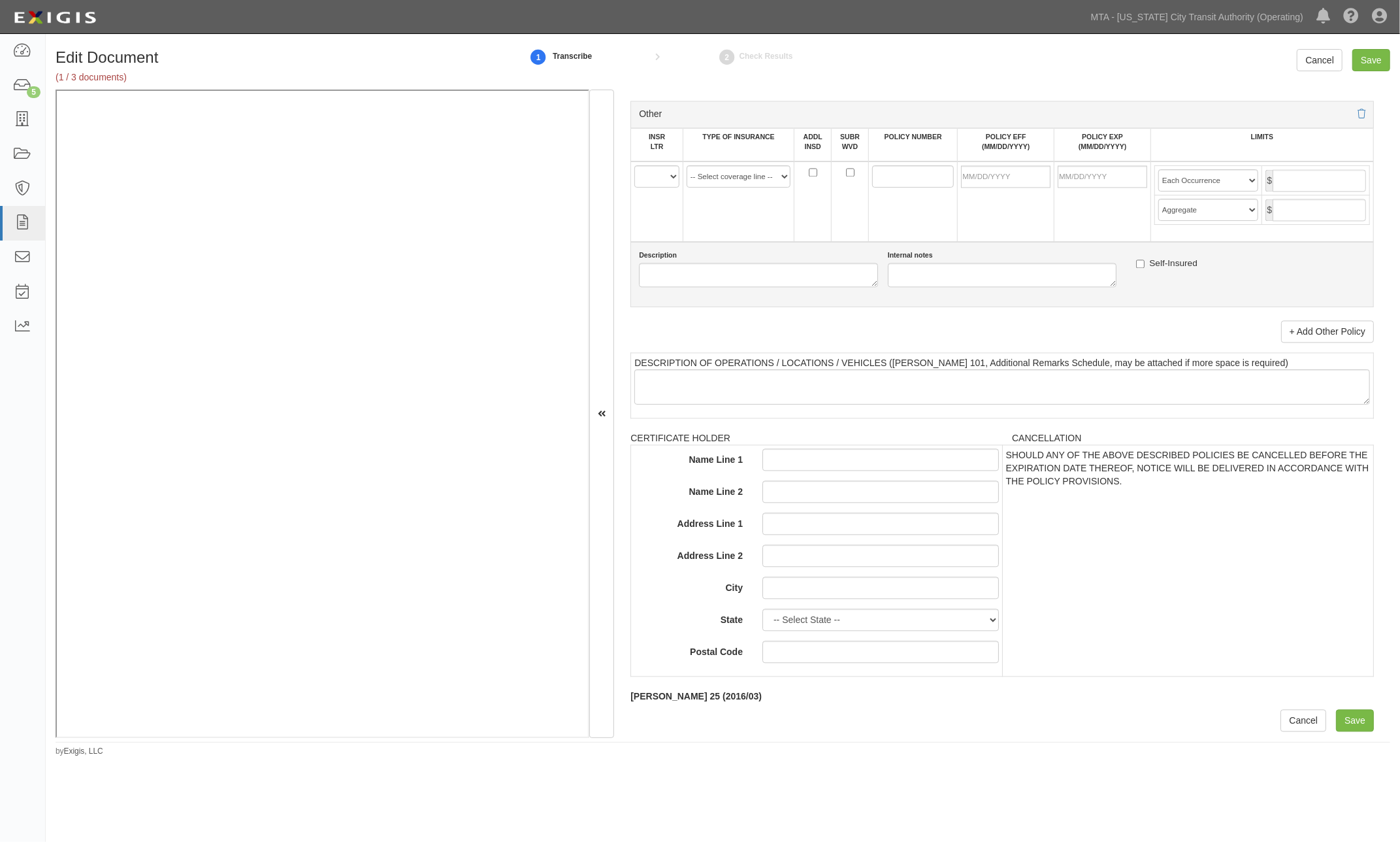
scroll to position [2438, 0]
click at [1350, 719] on input "Save" at bounding box center [1354, 720] width 38 height 22
type input "1000000"
type input "2000000"
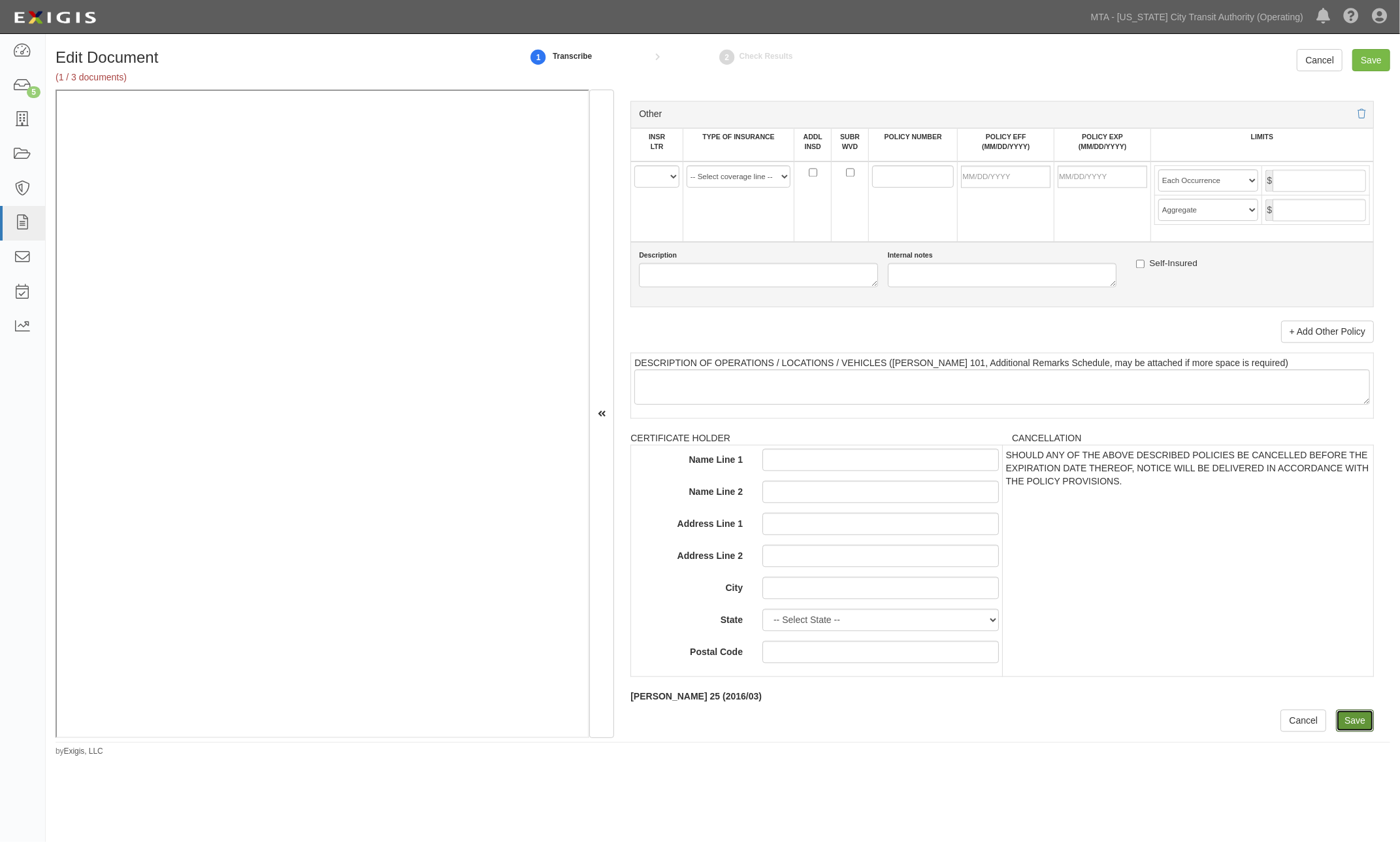
type input "1000000"
type input "6000000"
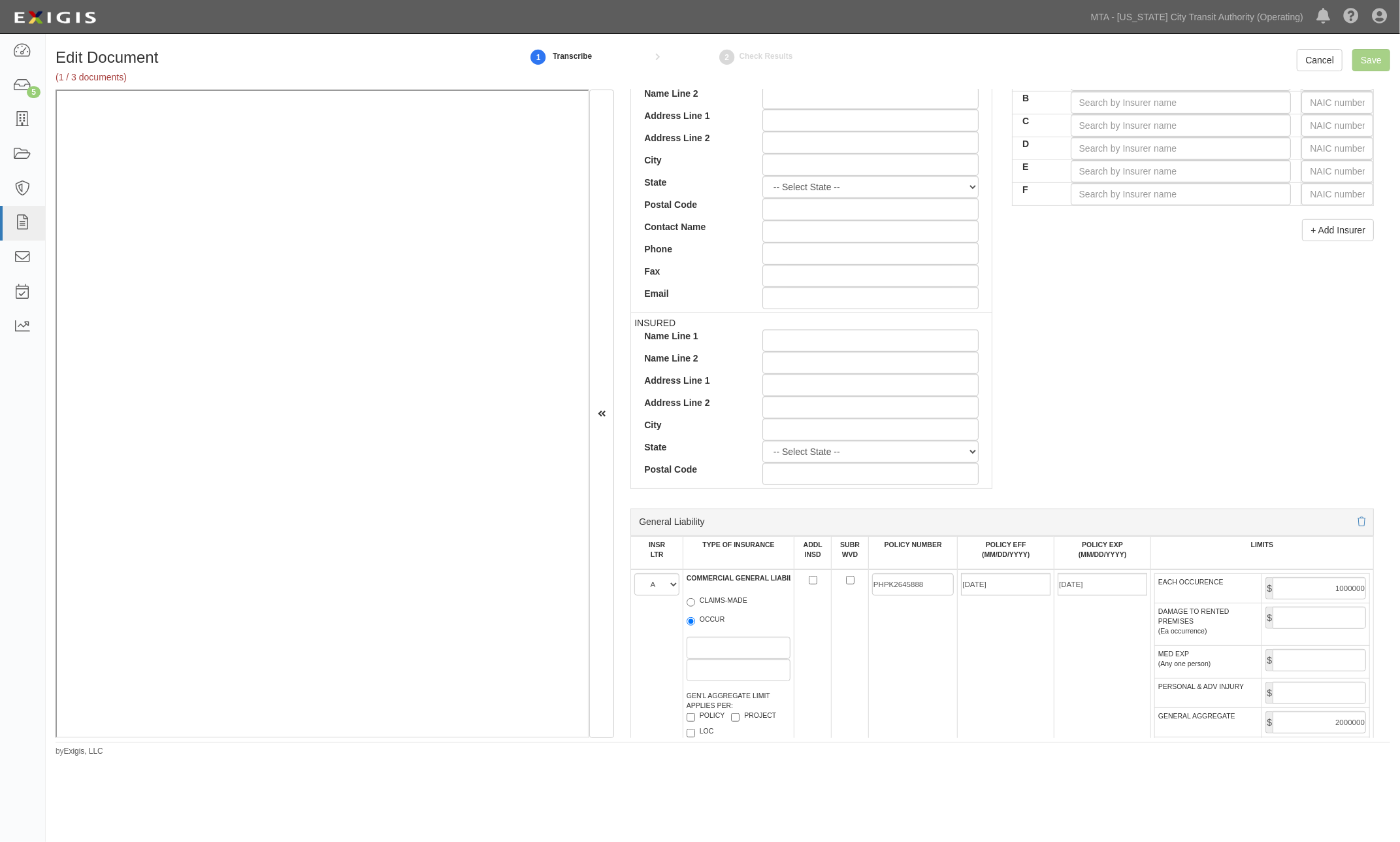
scroll to position [0, 0]
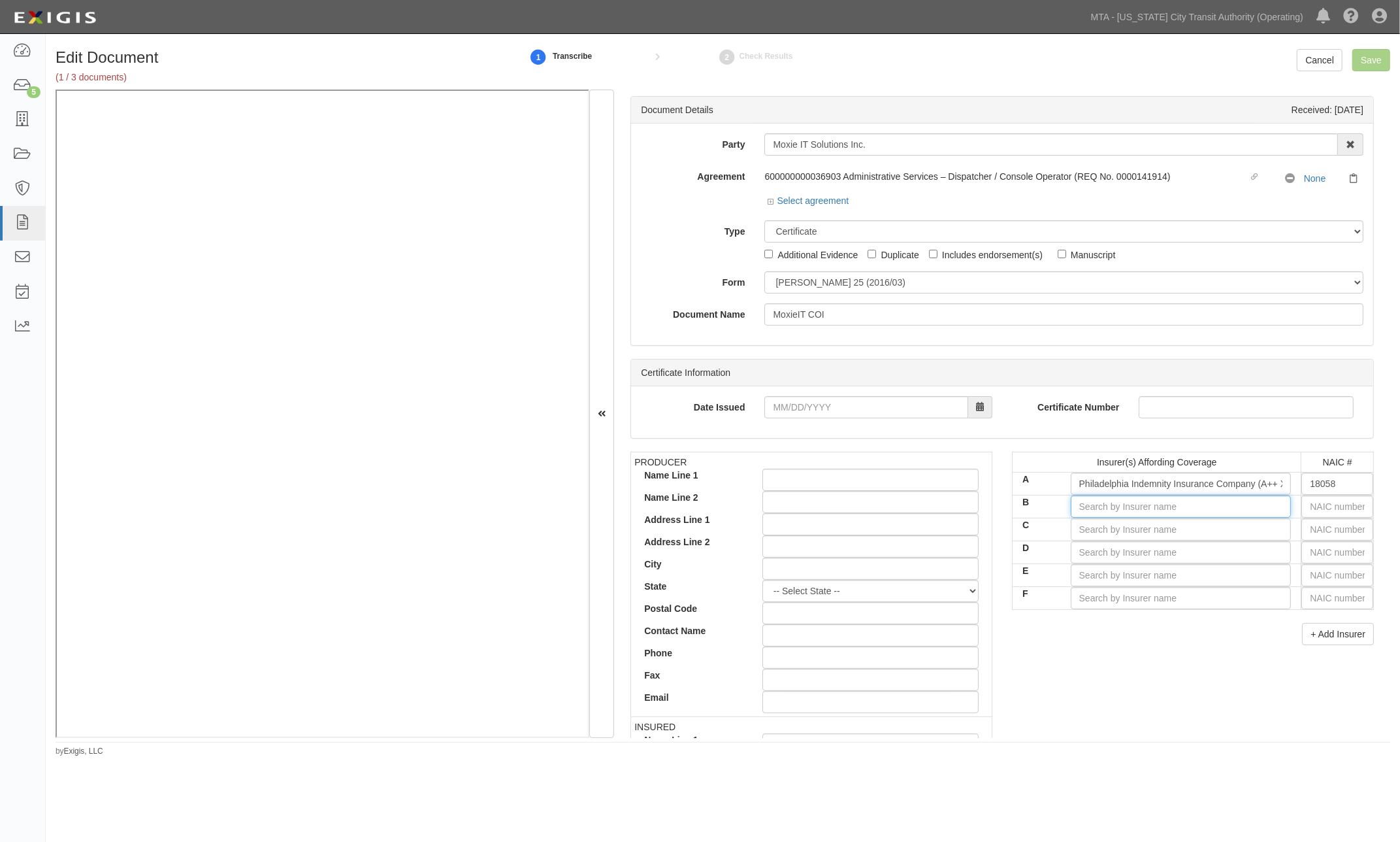
click at [1207, 506] on input "B" at bounding box center [1180, 506] width 220 height 22
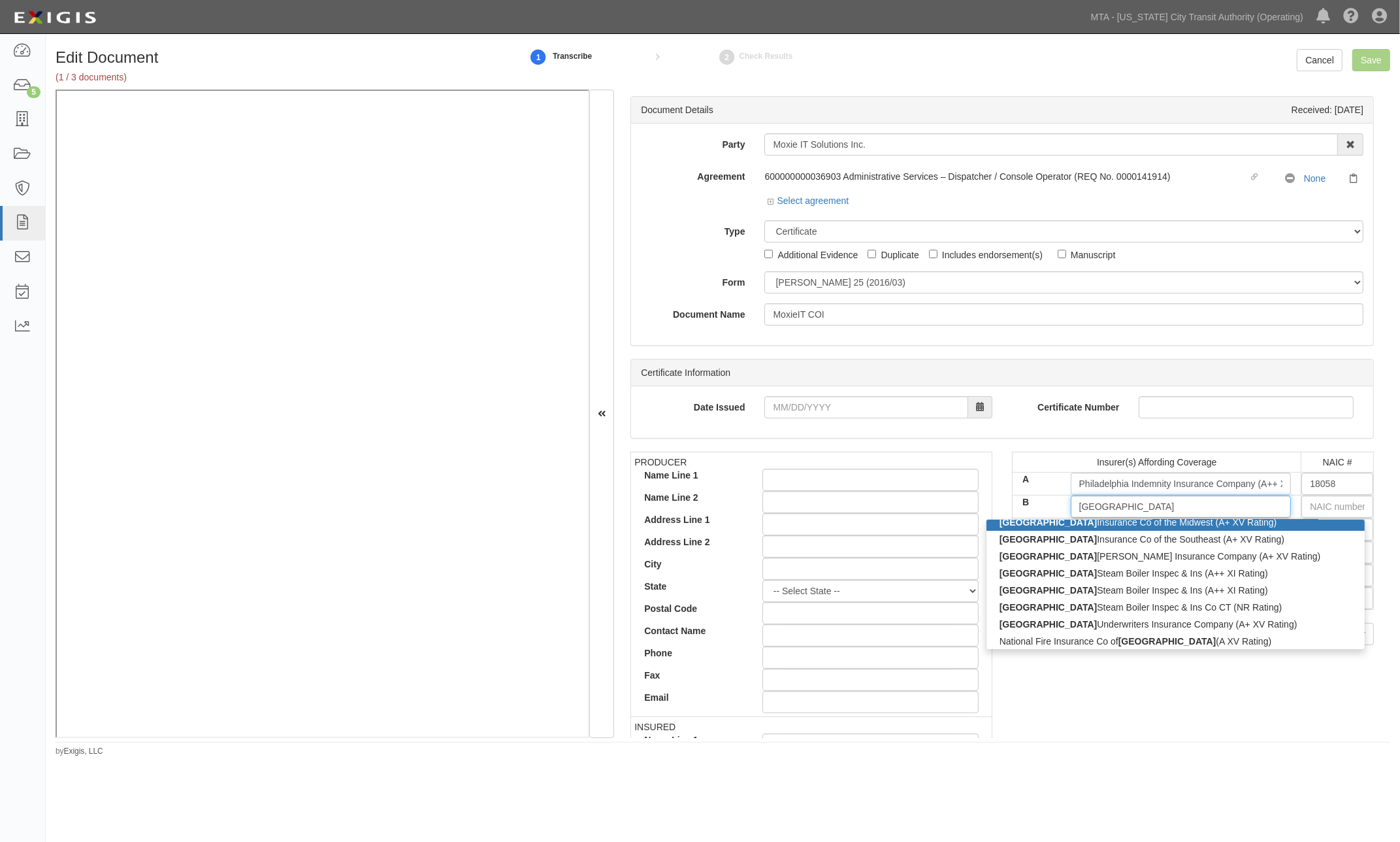
scroll to position [182, 0]
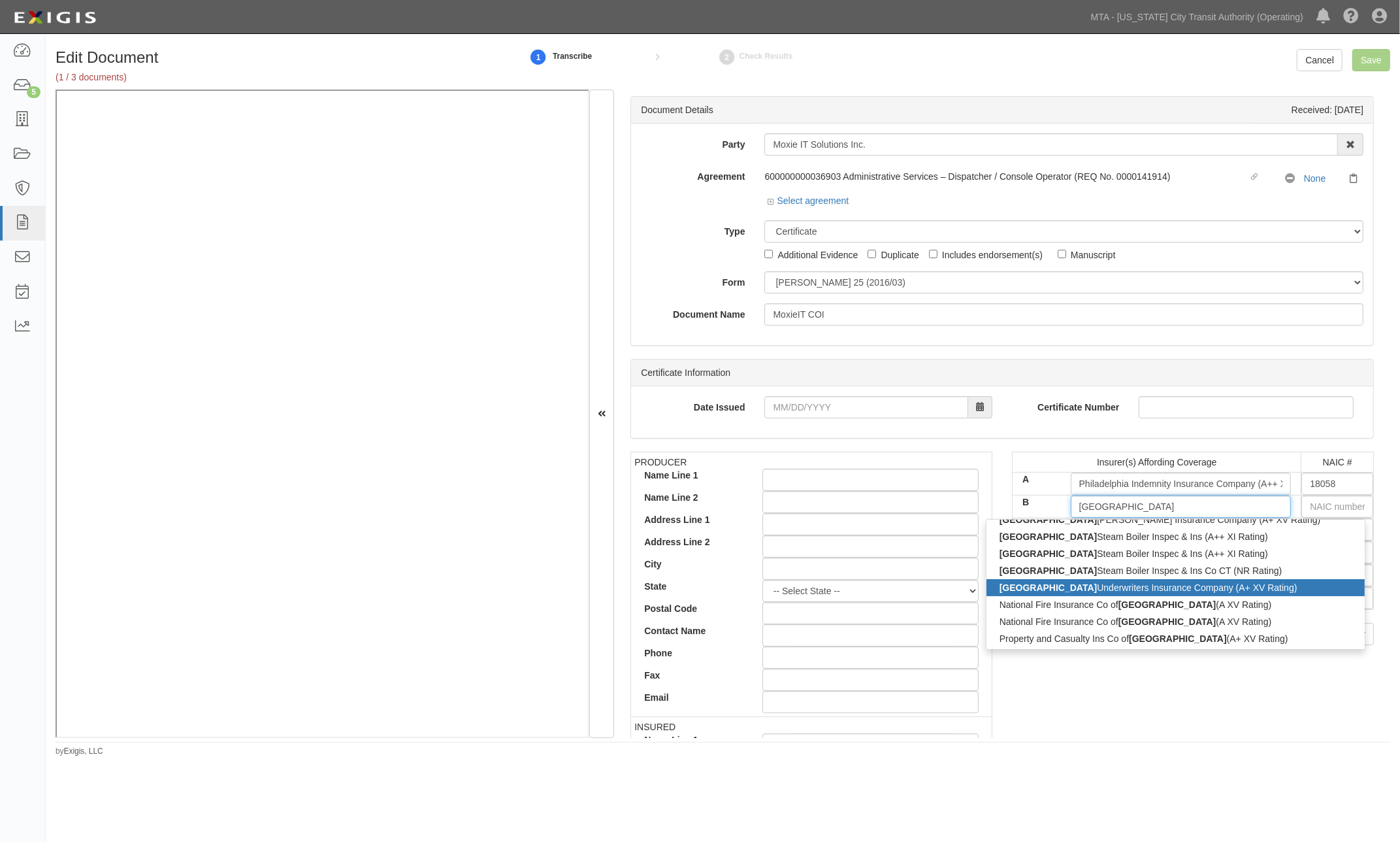
click at [1060, 589] on div "Hartford Underwriters Insurance Company (A+ XV Rating)" at bounding box center [1175, 587] width 378 height 17
type input "Hartford Underwriters Insurance Company (A+ XV Rating)"
type input "30104"
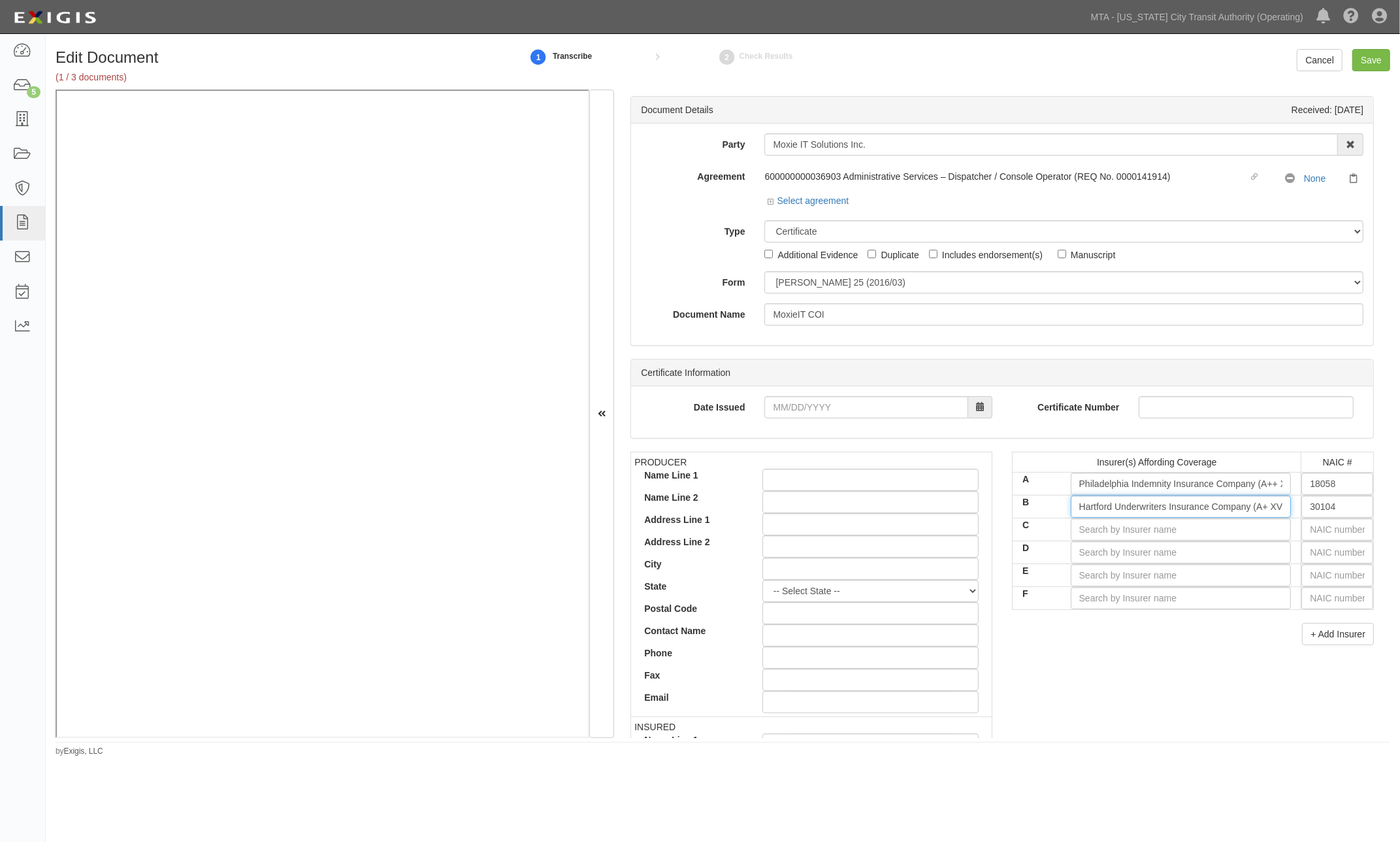
type input "Hartford Underwriters Insurance Company (A+ XV Rating)"
click at [1209, 669] on div "PRODUCER Name Line 1 Name Line 2 Address Line 1 Address Line 2 City State -- Se…" at bounding box center [1002, 679] width 763 height 454
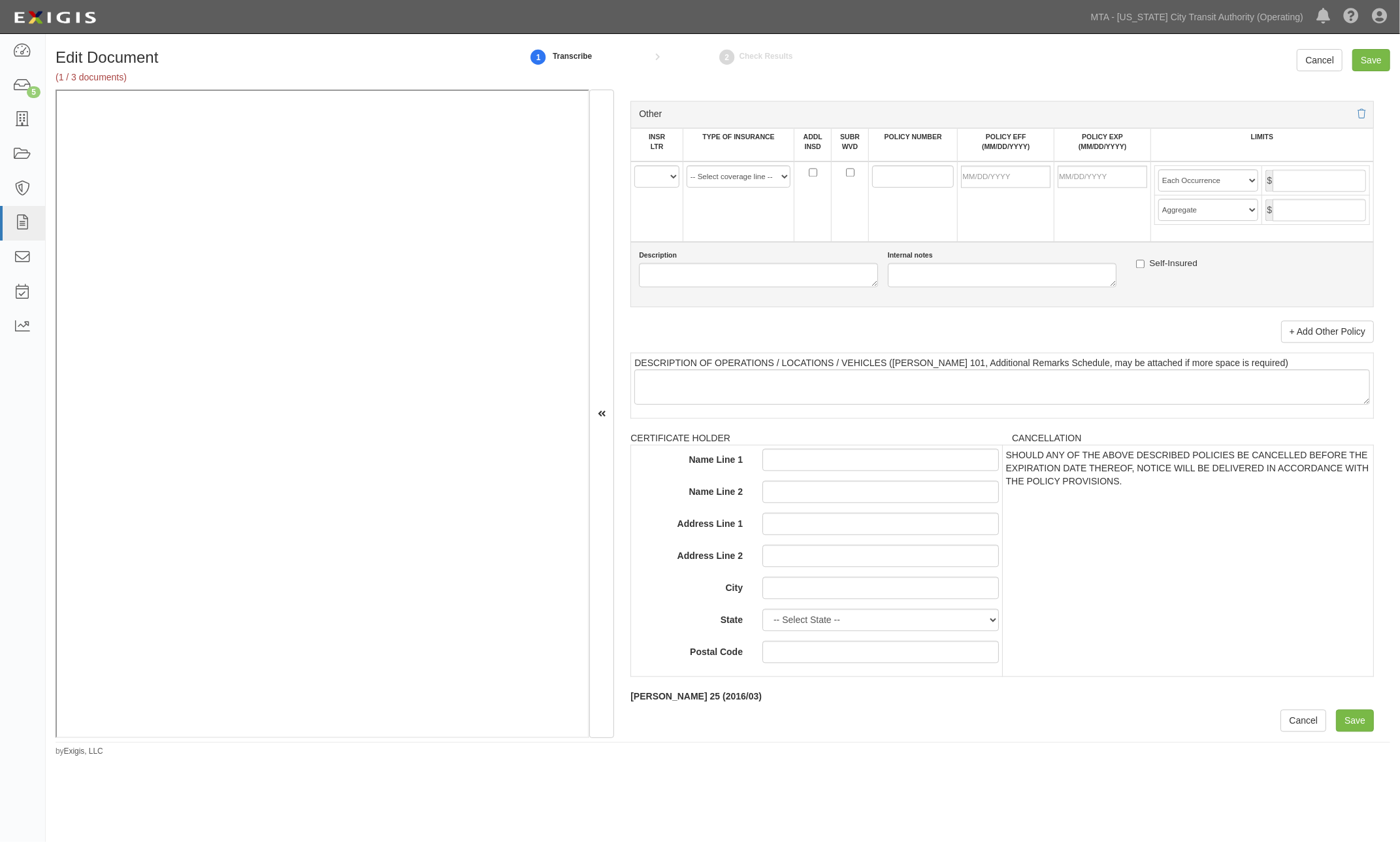
scroll to position [2438, 0]
click at [1349, 723] on input "Save" at bounding box center [1354, 720] width 38 height 22
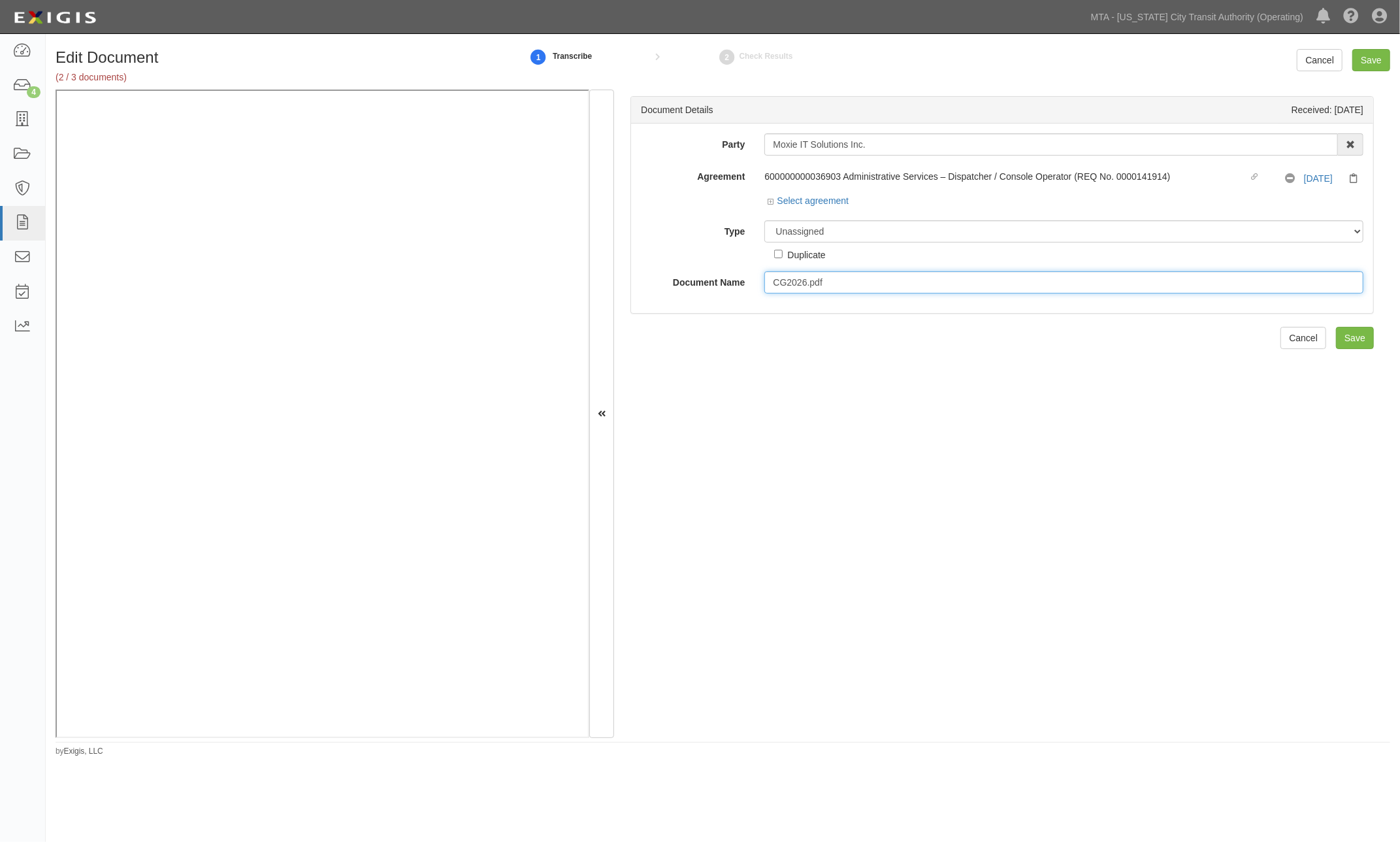
click at [849, 282] on input "CG2026.pdf" at bounding box center [1064, 282] width 599 height 22
type input "CG2026"
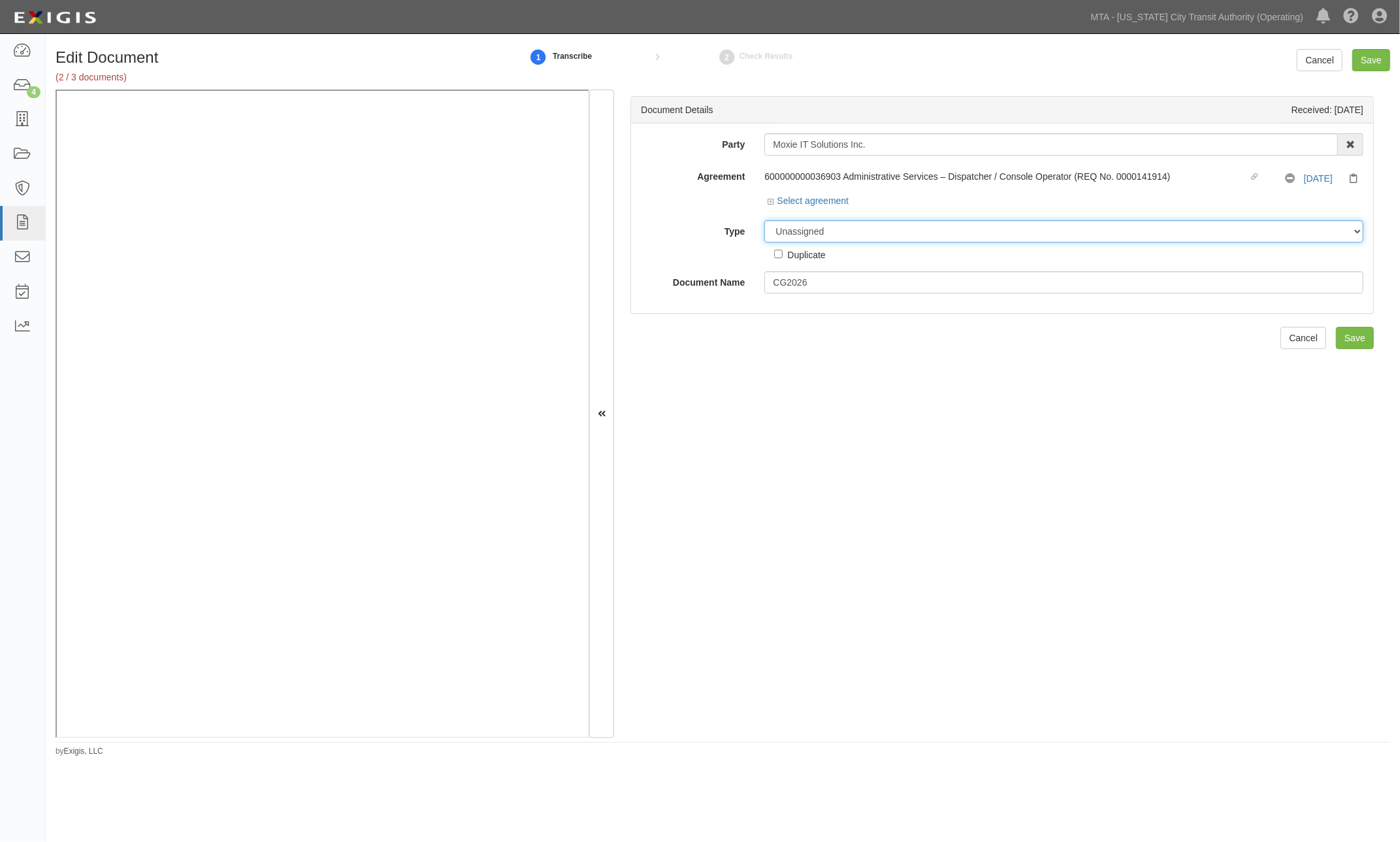
click at [850, 224] on select "Unassigned Binder Cancellation Notice Certificate Contract Endorsement Insuranc…" at bounding box center [1064, 231] width 599 height 22
select select "EndorsementDetail"
click at [764, 221] on select "Unassigned Binder Cancellation Notice Certificate Contract Endorsement Insuranc…" at bounding box center [1064, 231] width 599 height 22
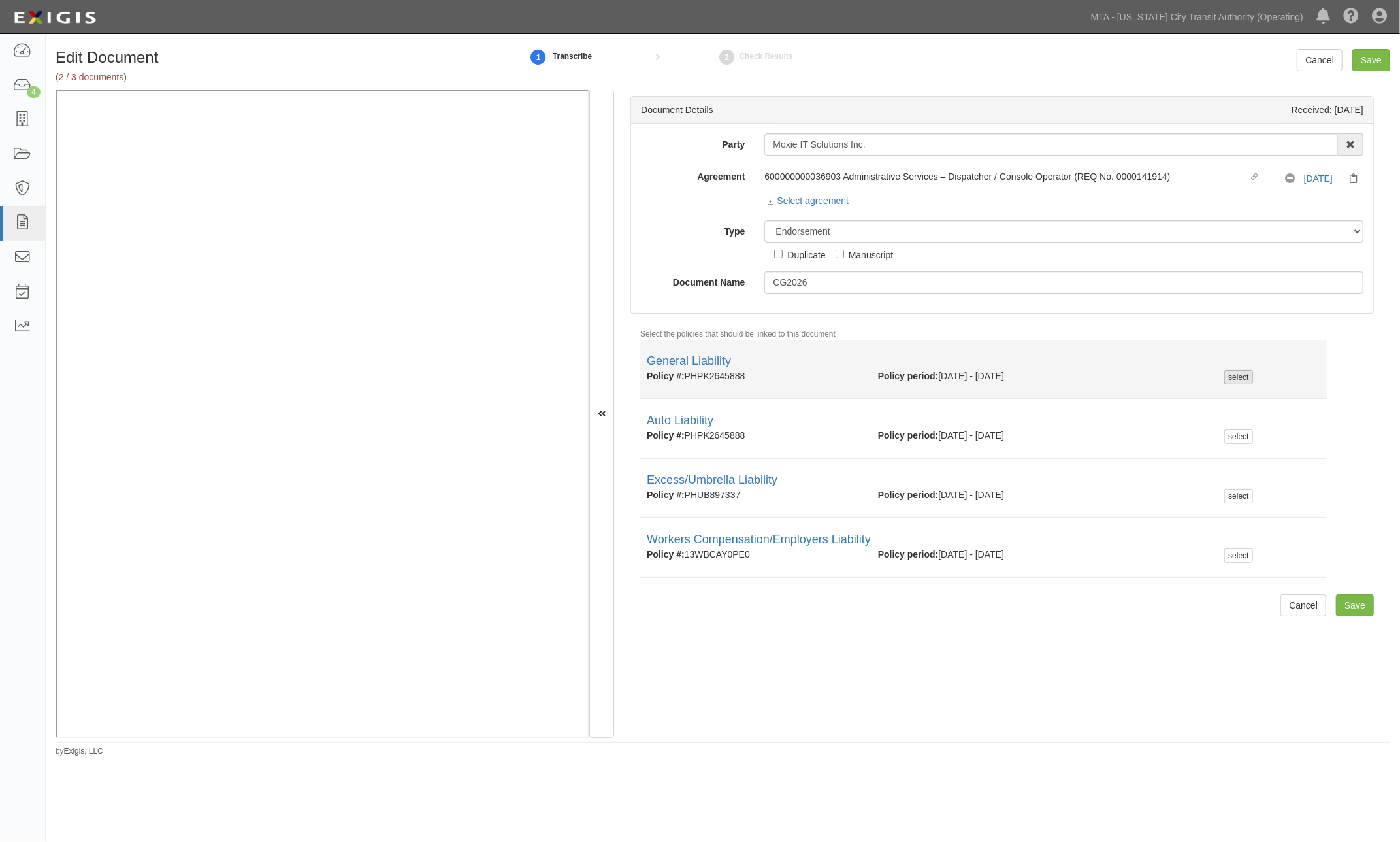
click at [1237, 377] on div "select" at bounding box center [1238, 377] width 28 height 15
checkbox input "true"
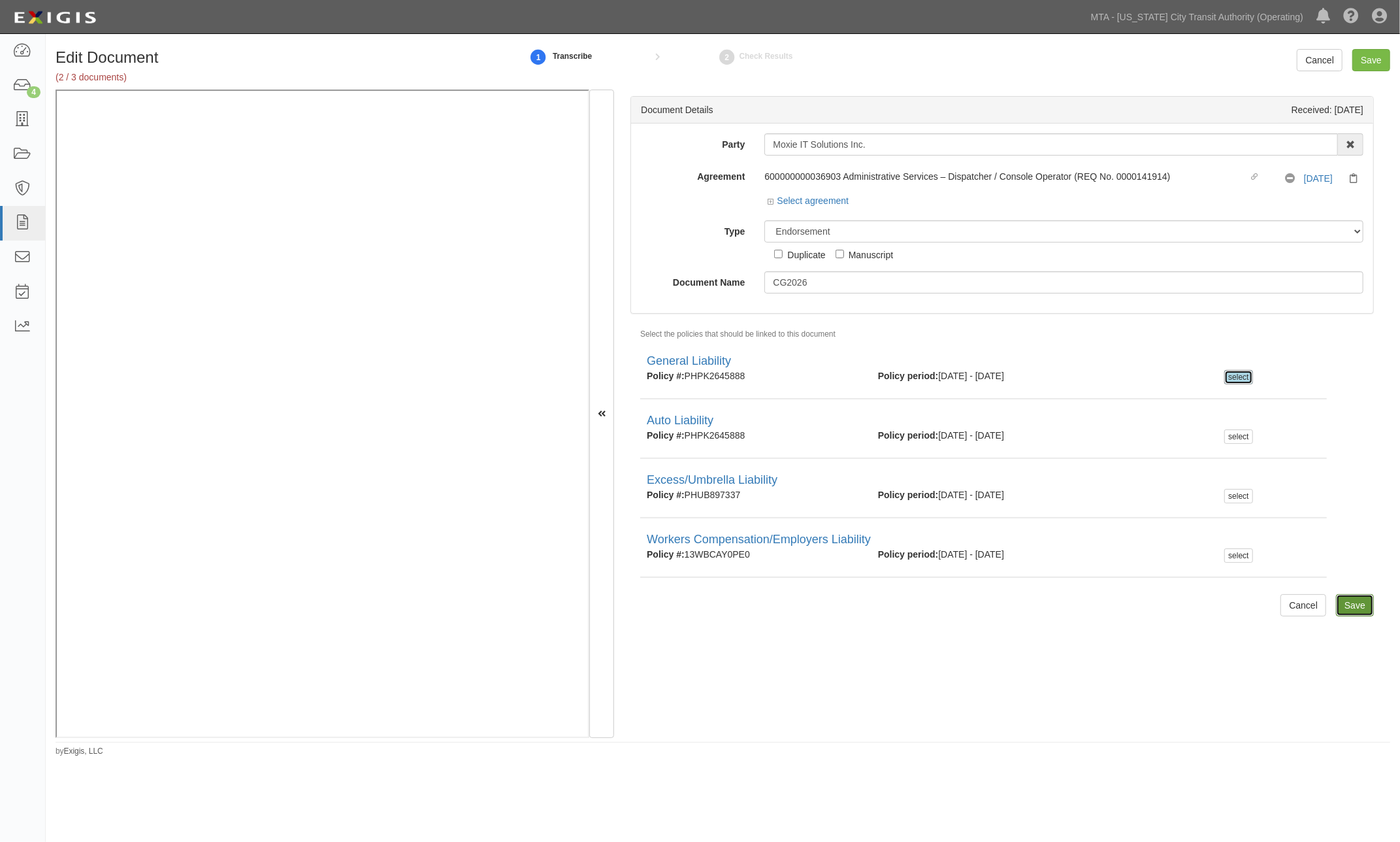
click at [1342, 602] on input "Save" at bounding box center [1354, 605] width 38 height 22
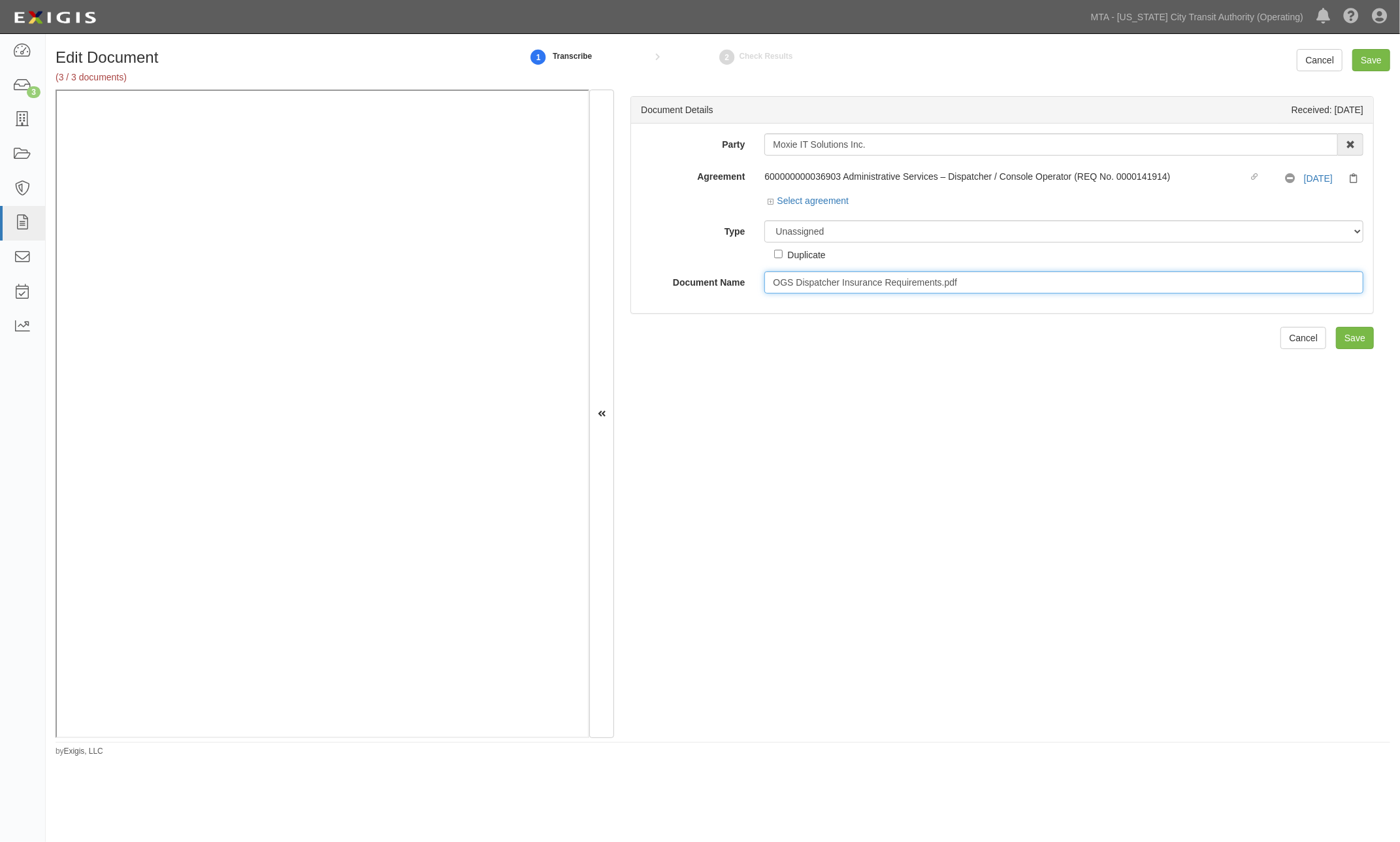
click at [981, 283] on input "OGS Dispatcher Insurance Requirements.pdf" at bounding box center [1064, 282] width 599 height 22
type input "OGS Dispatcher Insurance Requirements."
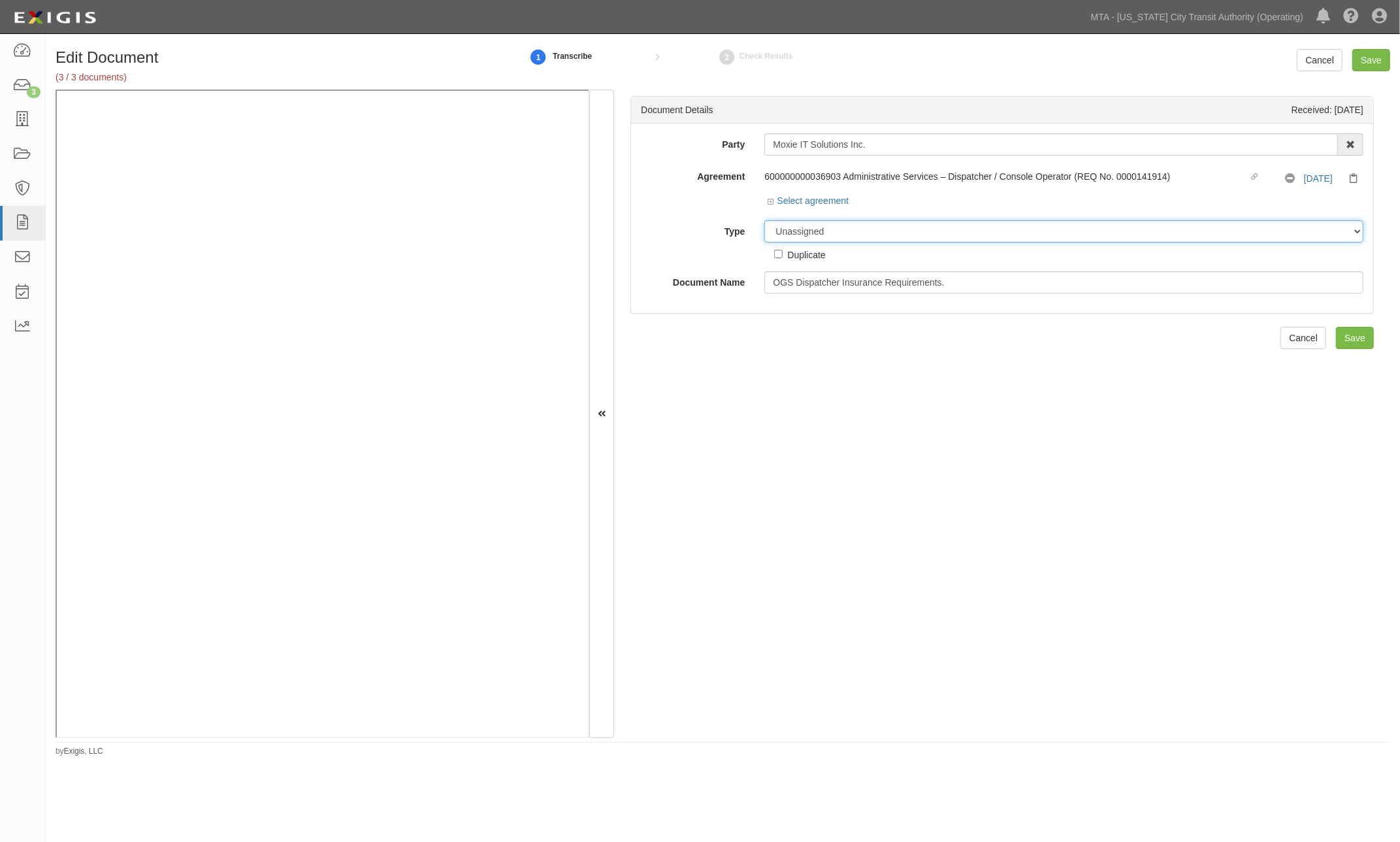
click at [840, 230] on select "Unassigned Binder Cancellation Notice Certificate Contract Endorsement Insuranc…" at bounding box center [1064, 231] width 599 height 22
select select "RequirementDetail"
click at [764, 221] on select "Unassigned Binder Cancellation Notice Certificate Contract Endorsement Insuranc…" at bounding box center [1064, 231] width 599 height 22
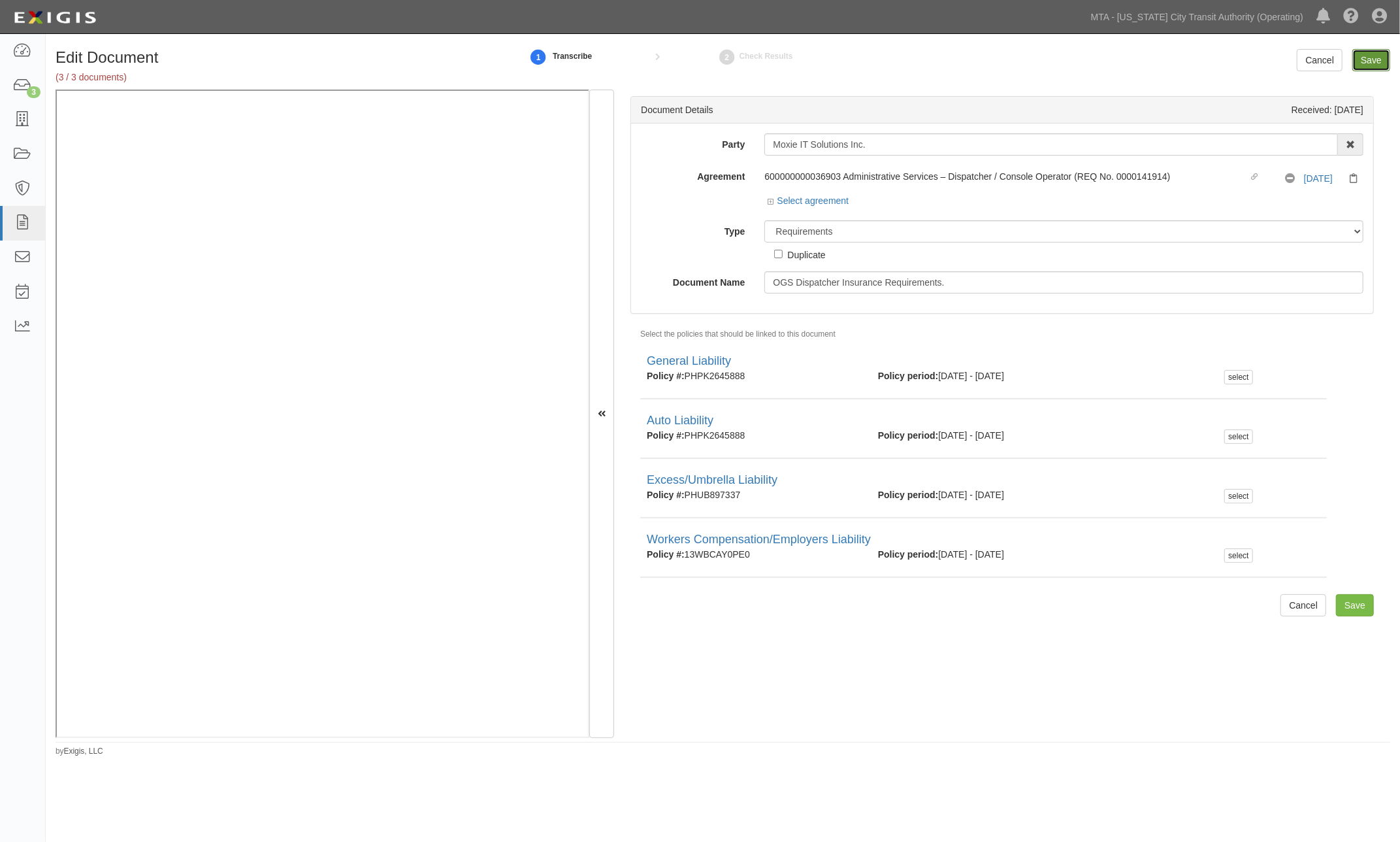
click at [1376, 56] on input "Save" at bounding box center [1371, 60] width 38 height 22
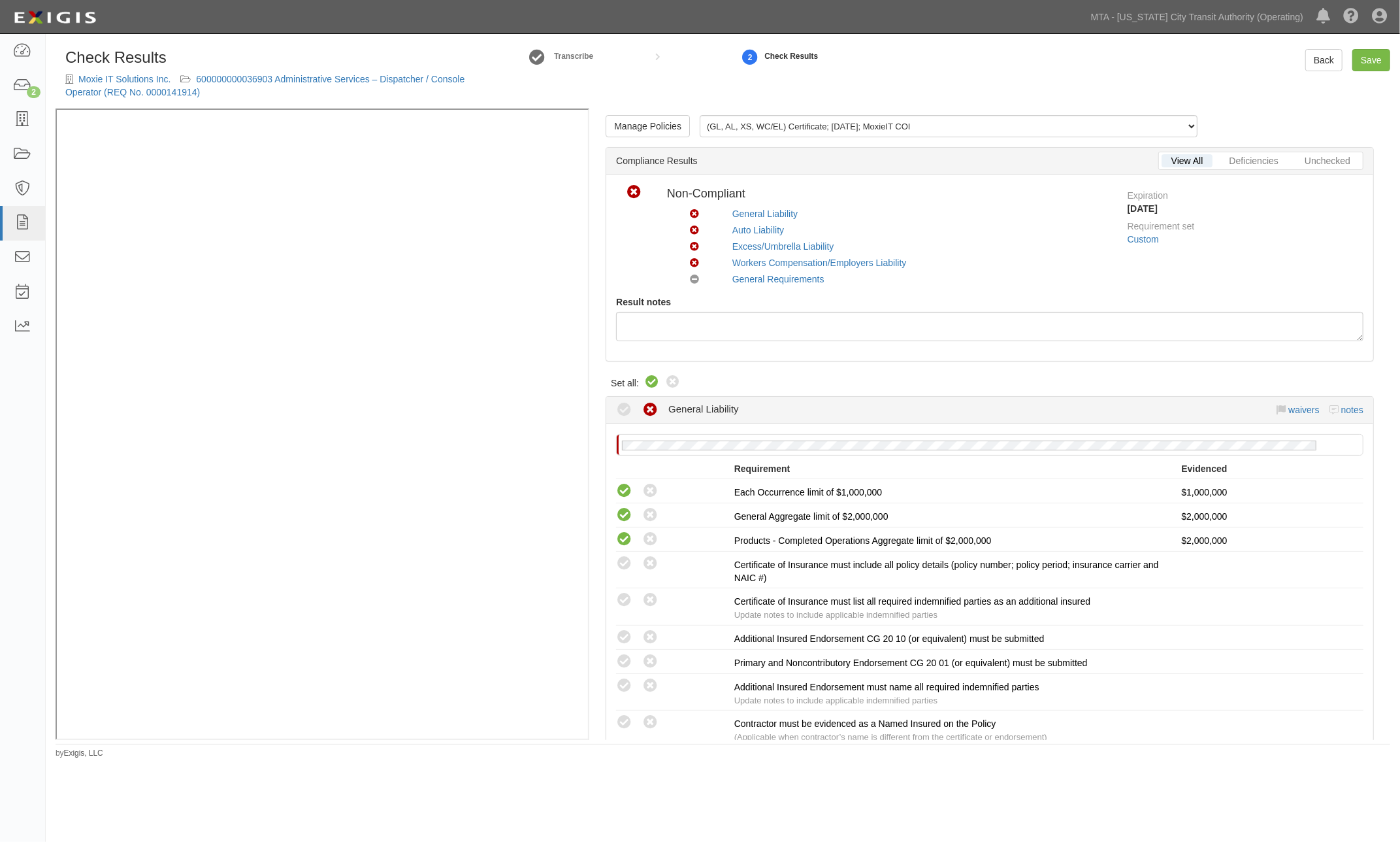
drag, startPoint x: 644, startPoint y: 382, endPoint x: 648, endPoint y: 388, distance: 7.2
click at [648, 388] on icon at bounding box center [652, 382] width 15 height 15
radio input "true"
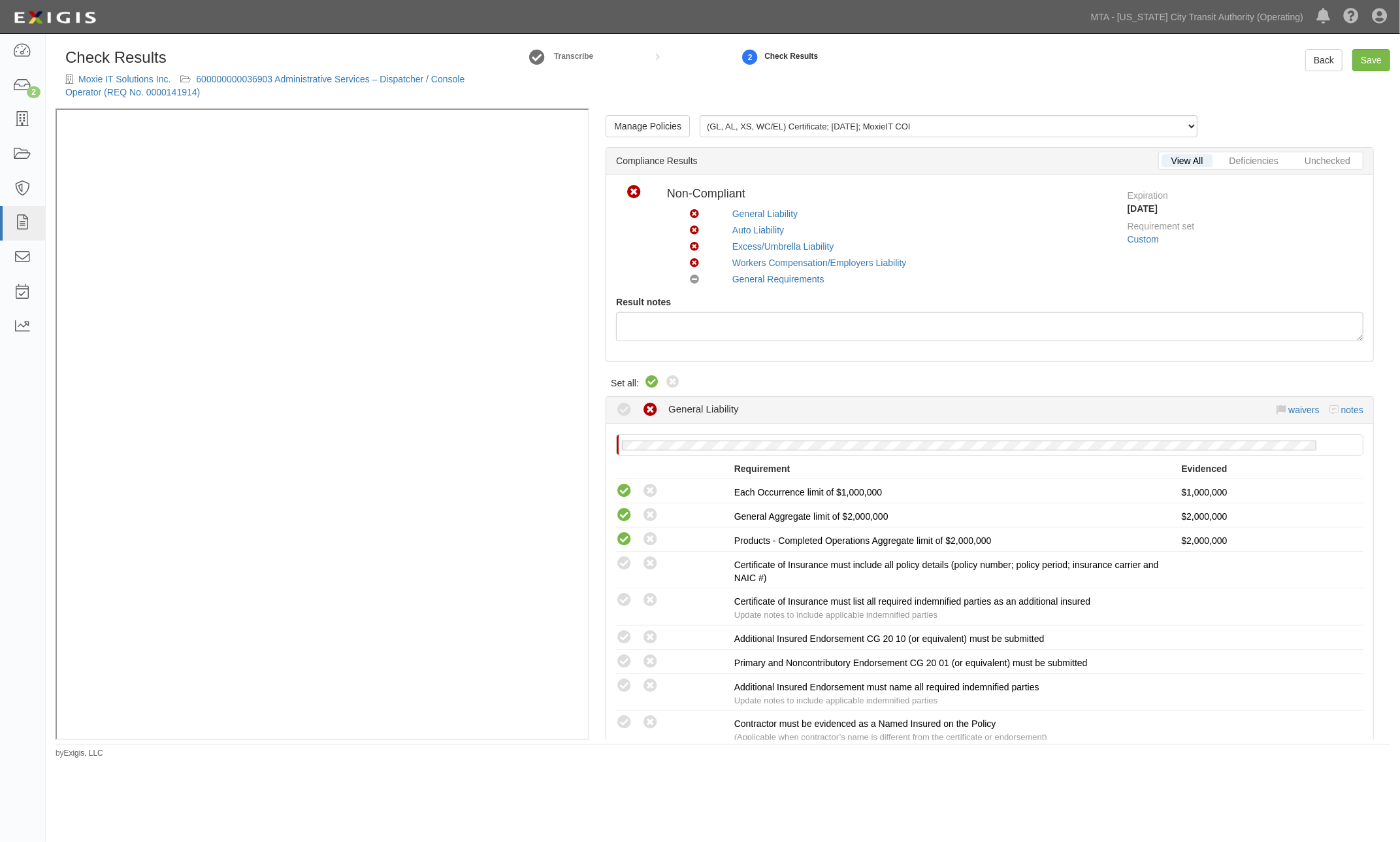
radio input "true"
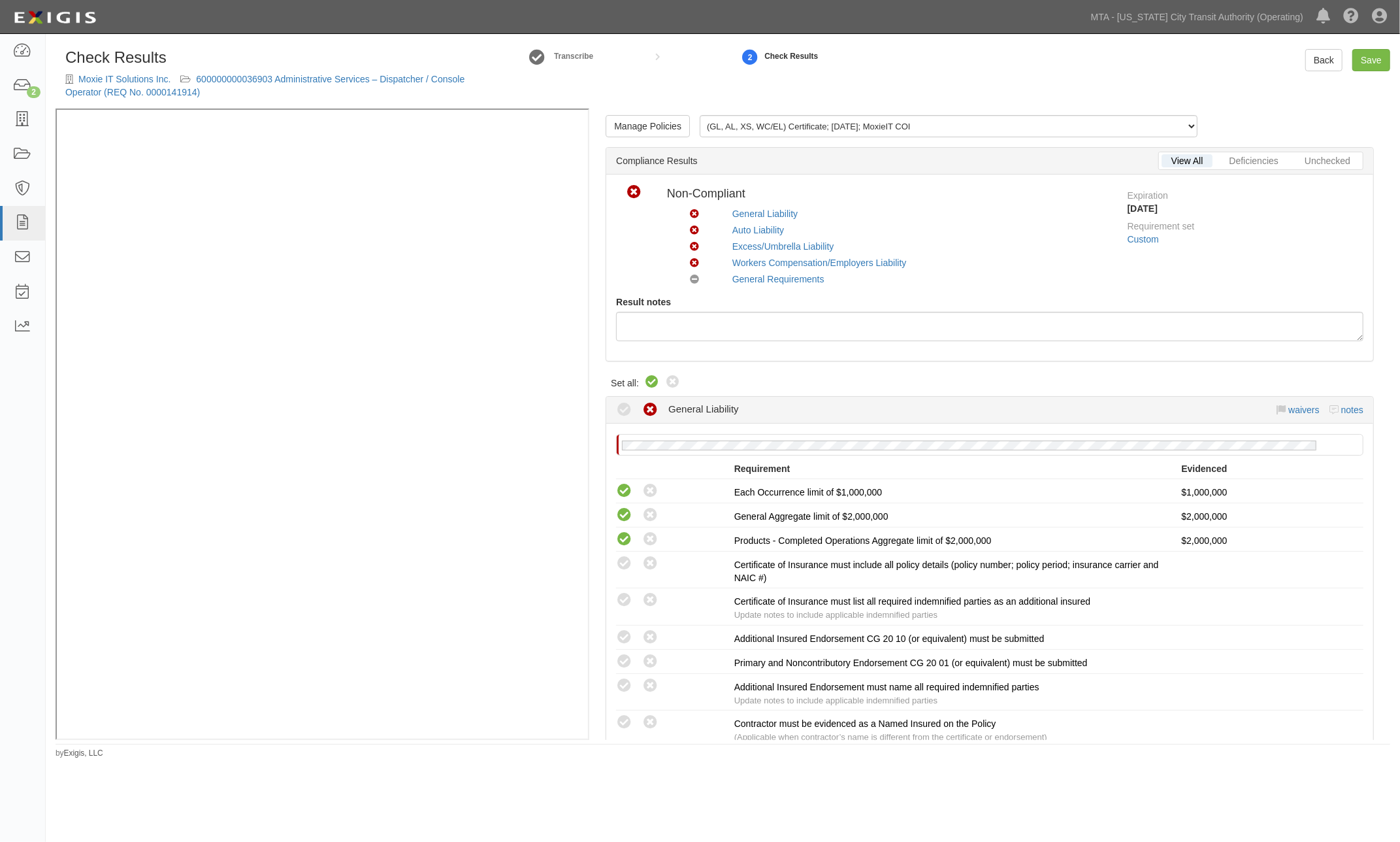
radio input "true"
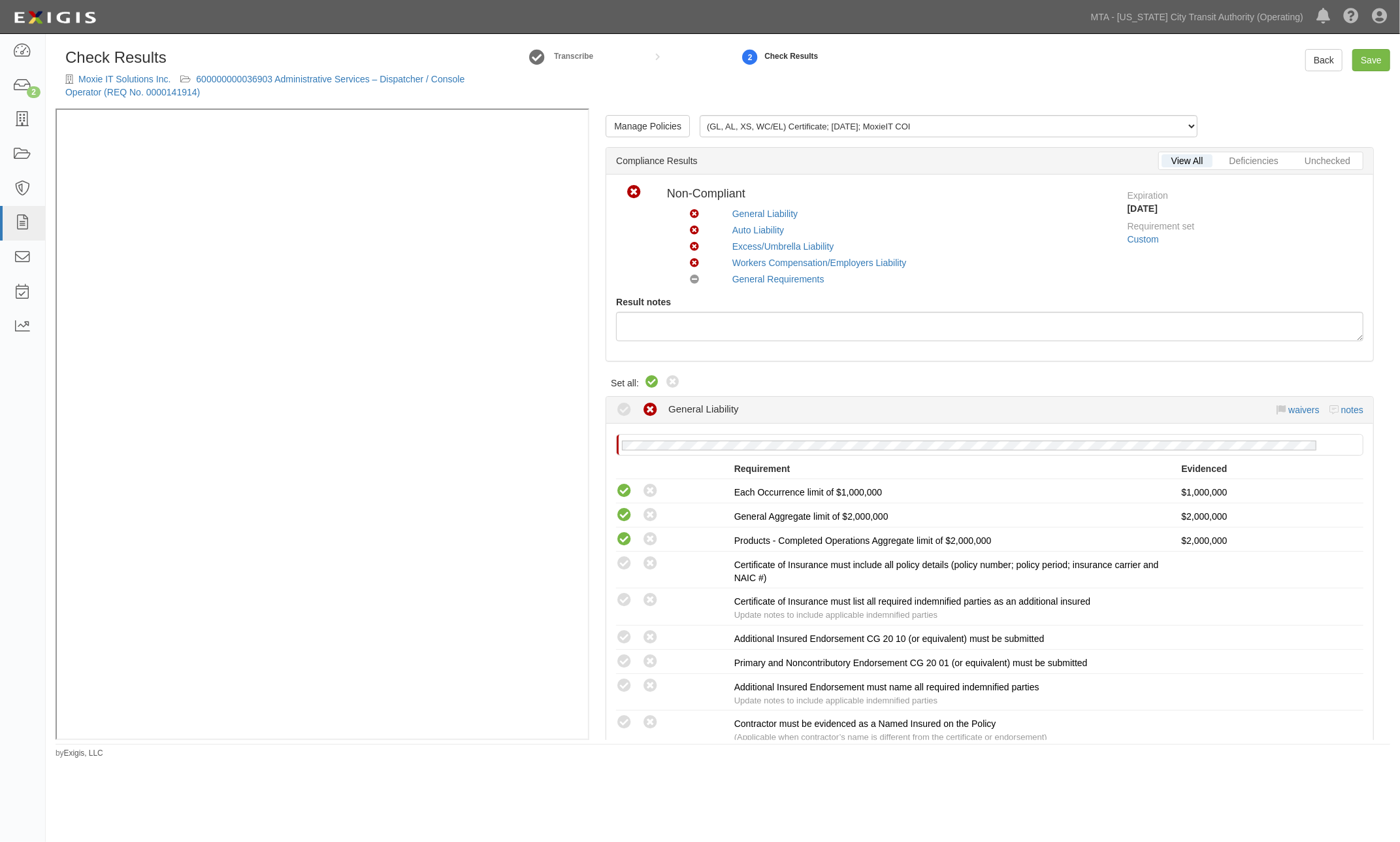
radio input "true"
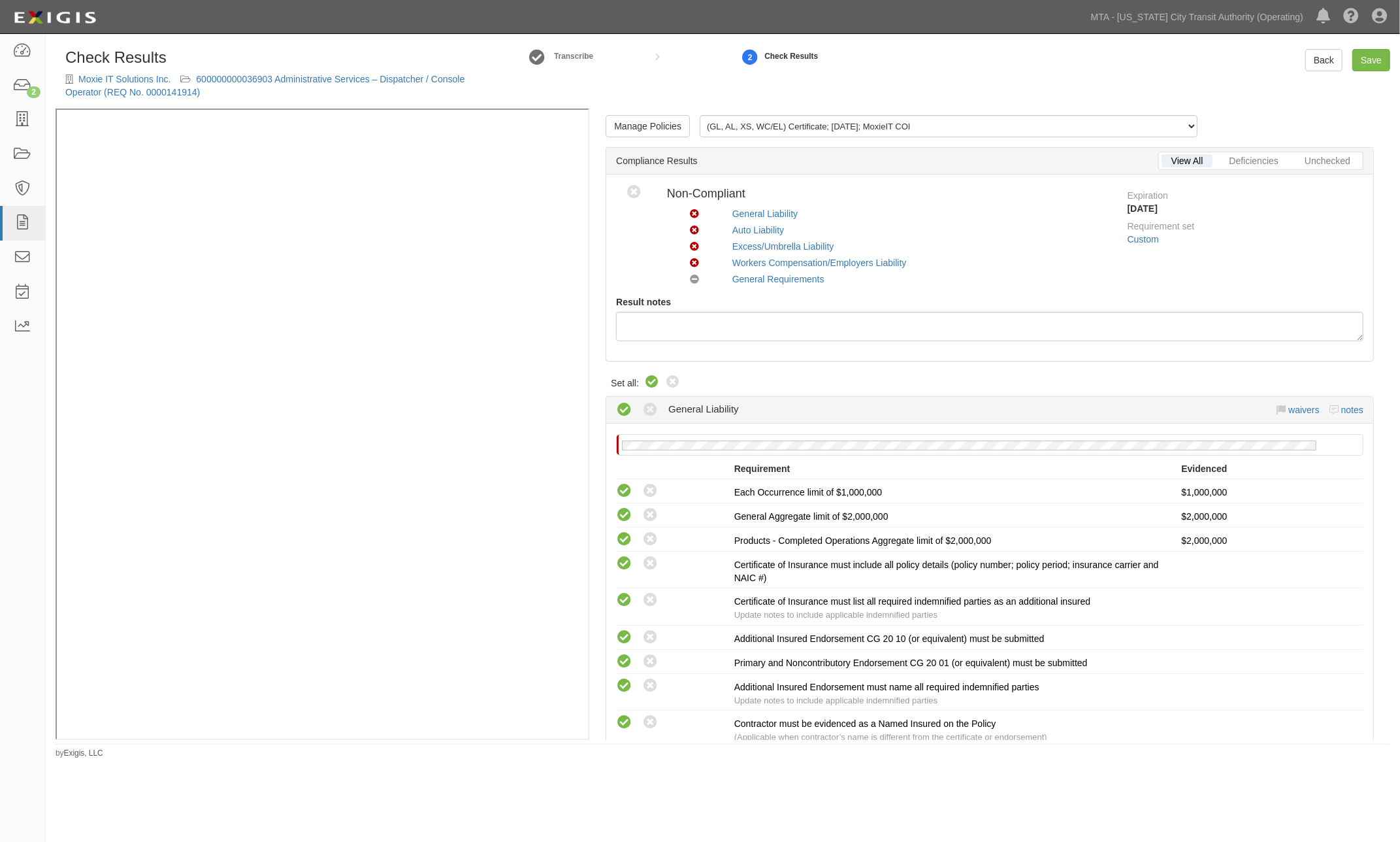
radio input "true"
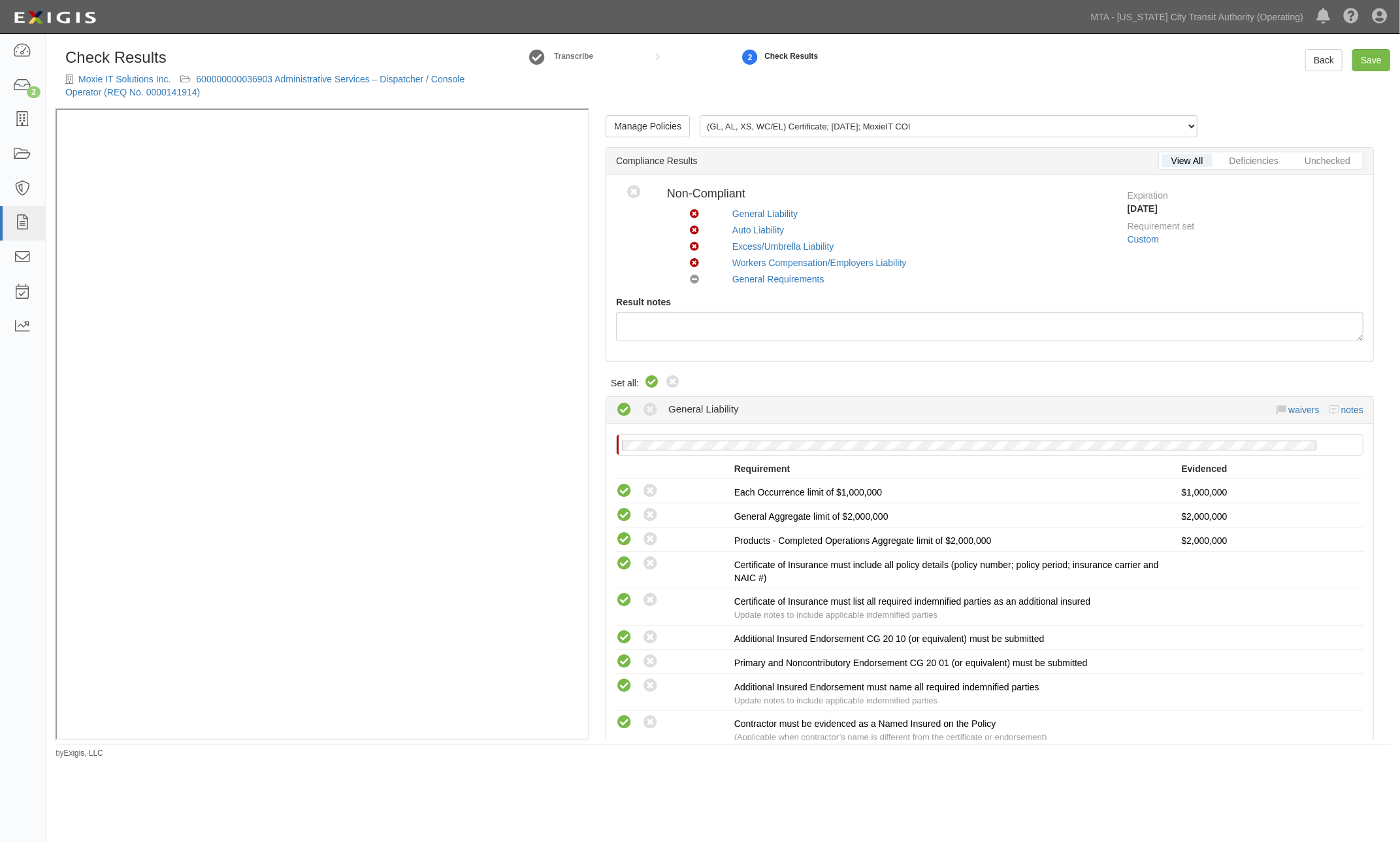
radio input "true"
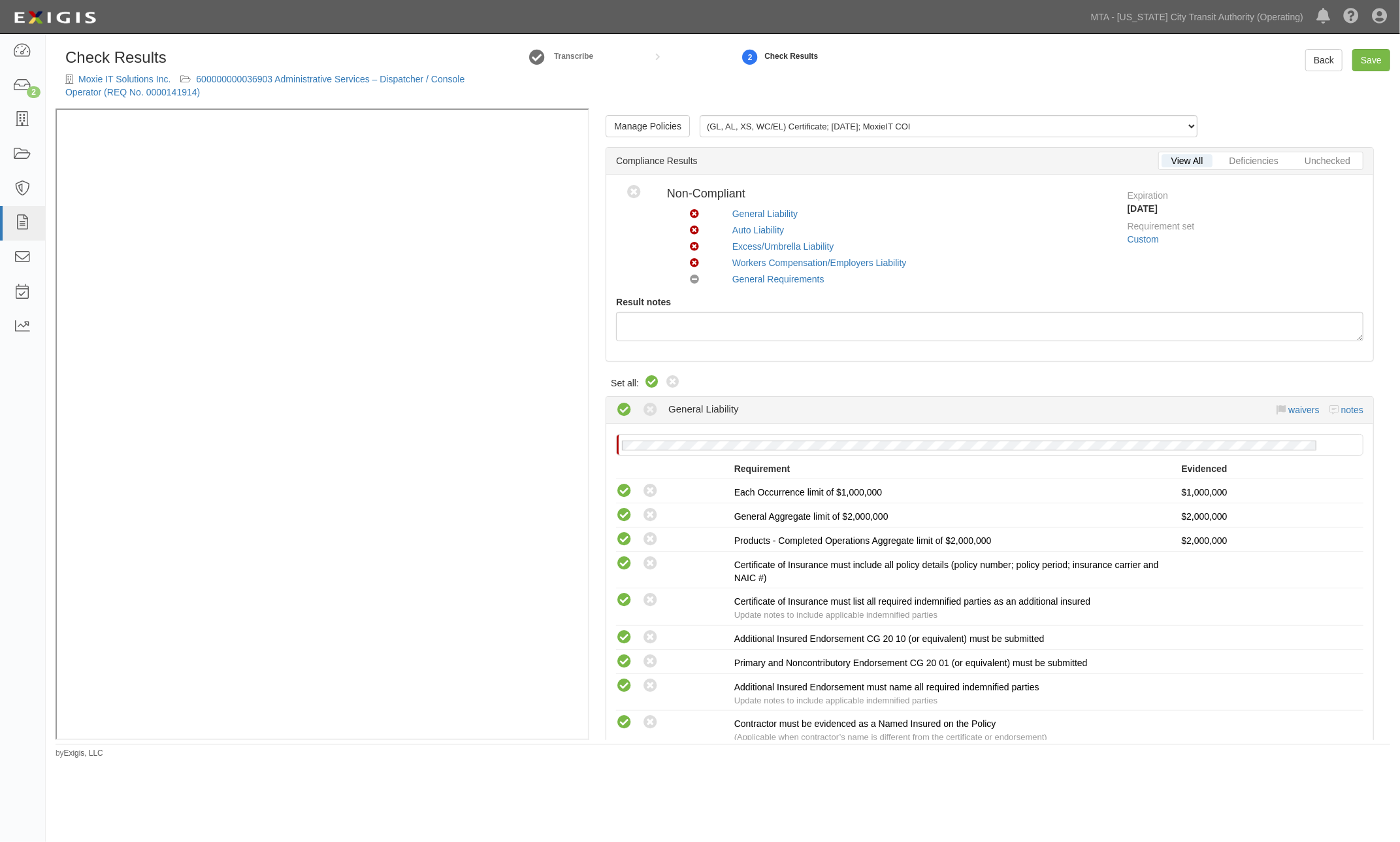
radio input "true"
radio input "false"
radio input "true"
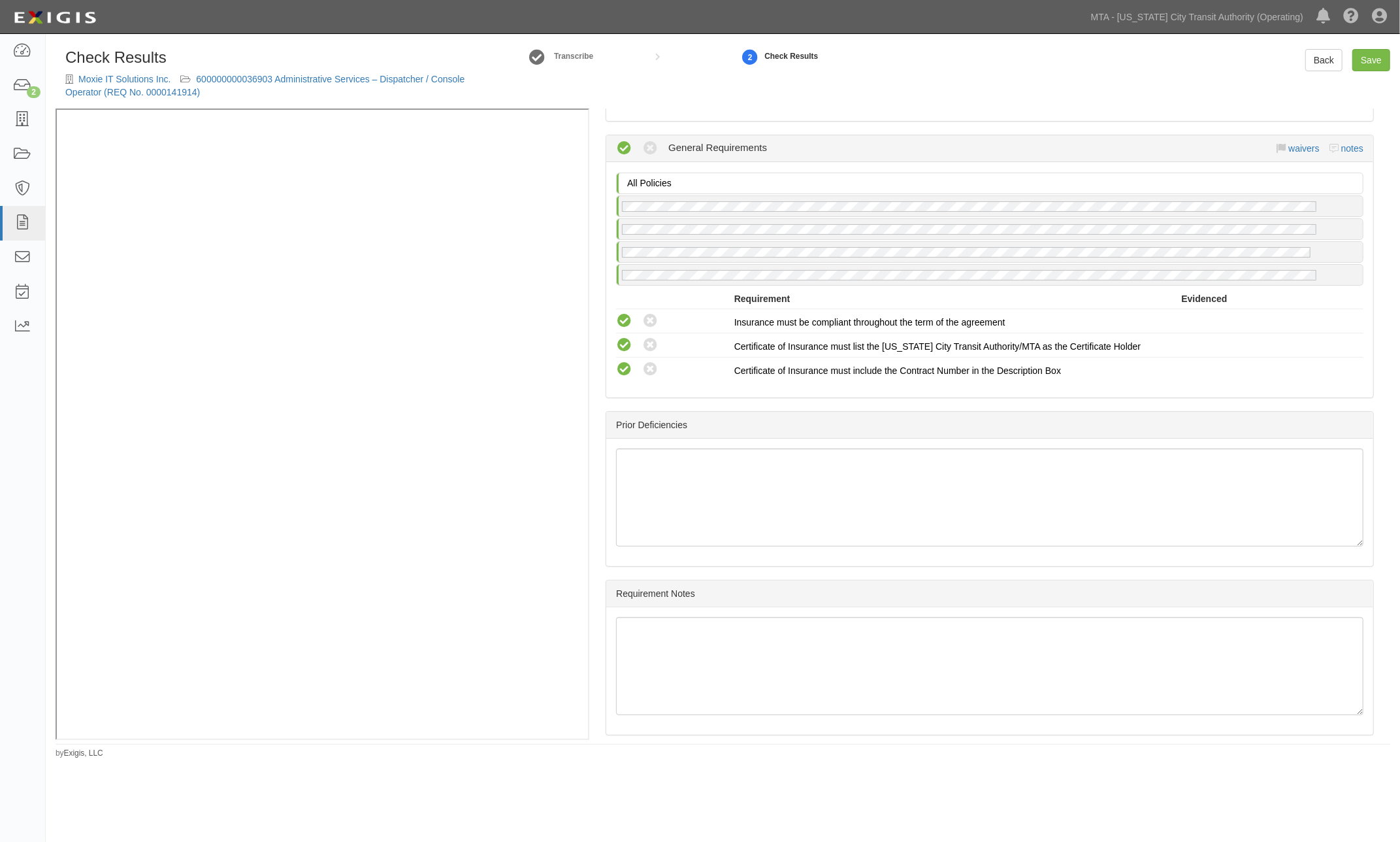
scroll to position [1672, 0]
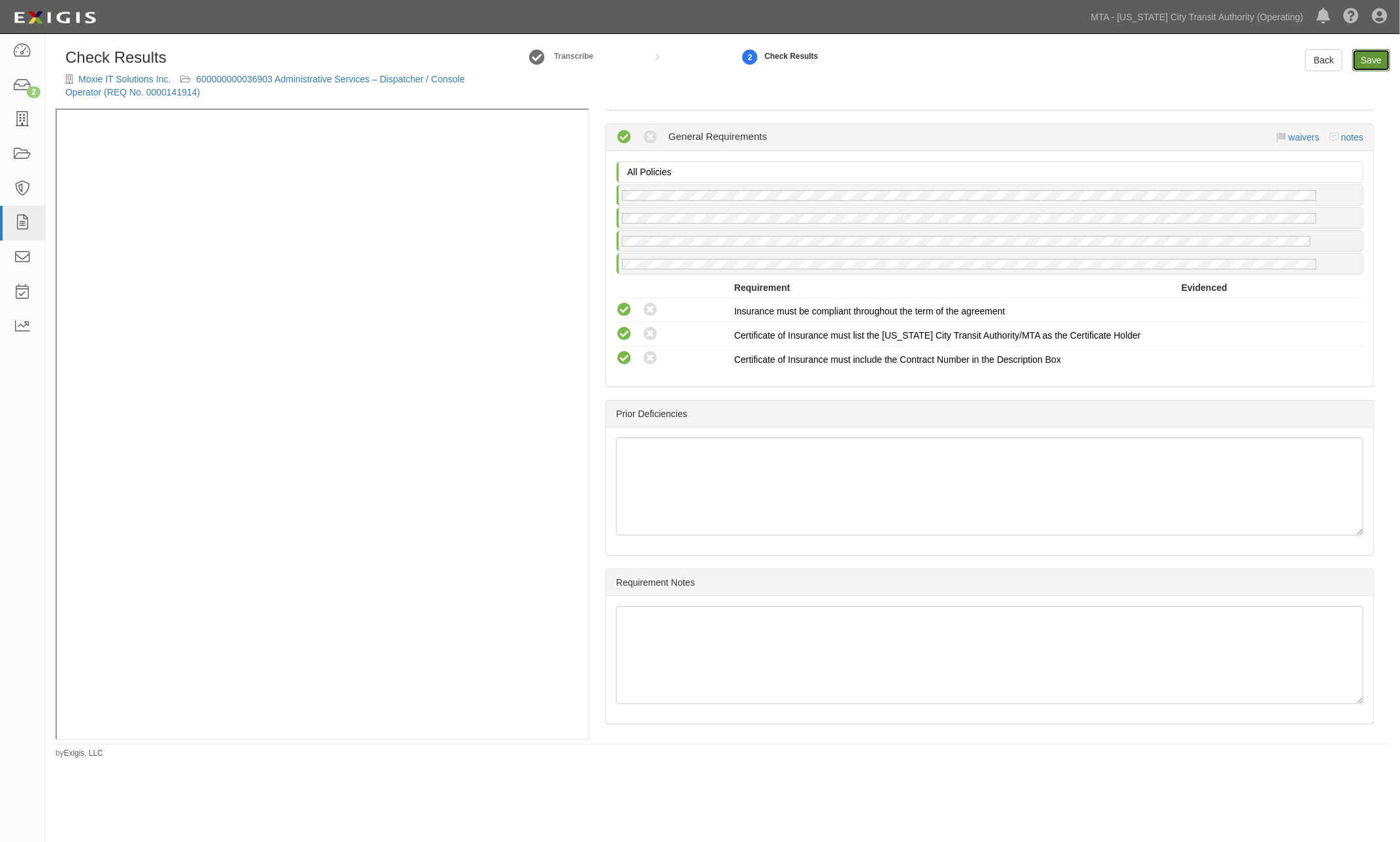
click at [1371, 64] on link "Save" at bounding box center [1371, 60] width 38 height 22
radio input "true"
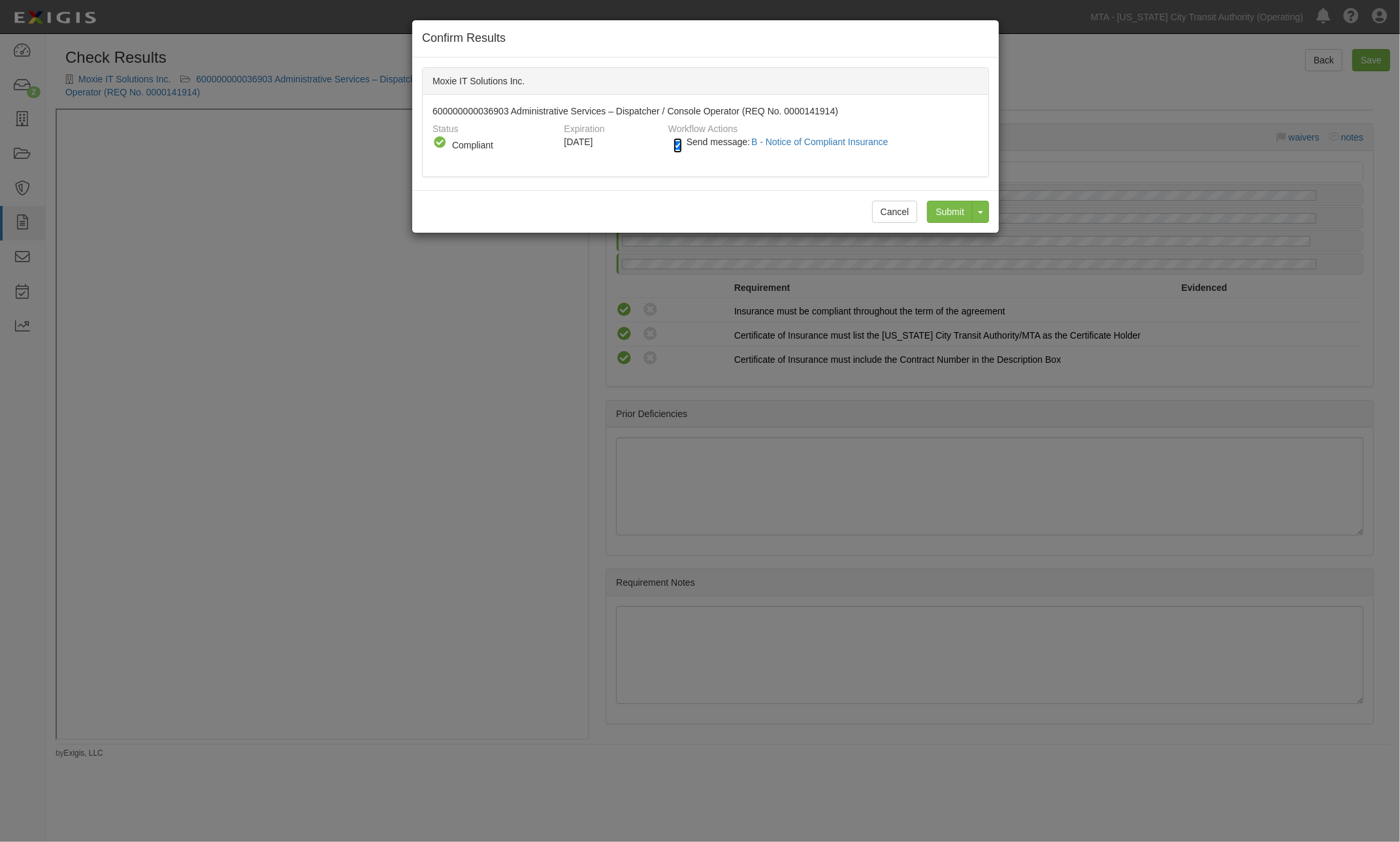
click at [678, 144] on input "Send message: B - Notice of Compliant Insurance" at bounding box center [678, 145] width 9 height 15
checkbox input "false"
click at [965, 208] on input "Submit" at bounding box center [949, 211] width 46 height 22
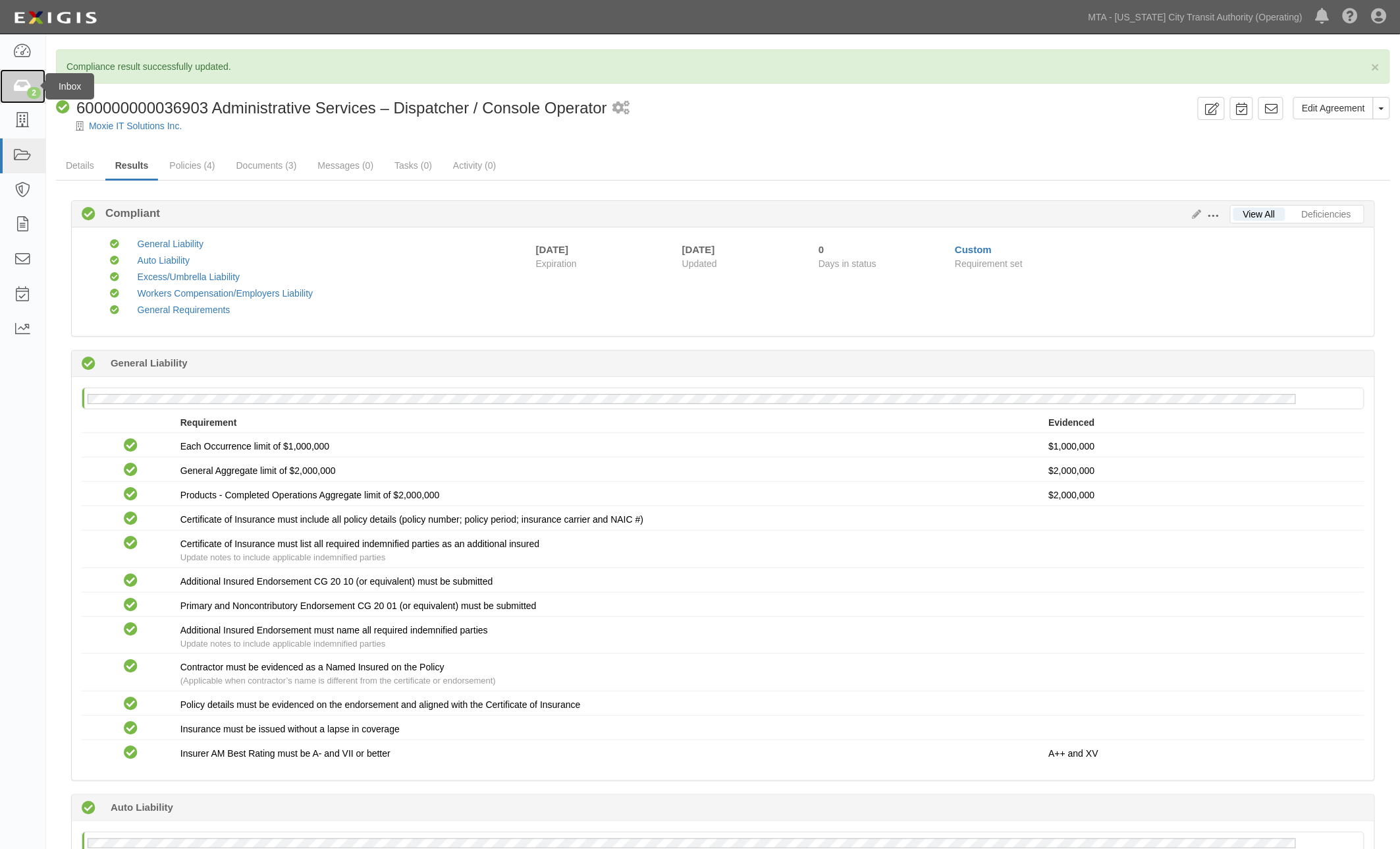
click at [17, 83] on icon at bounding box center [23, 86] width 19 height 15
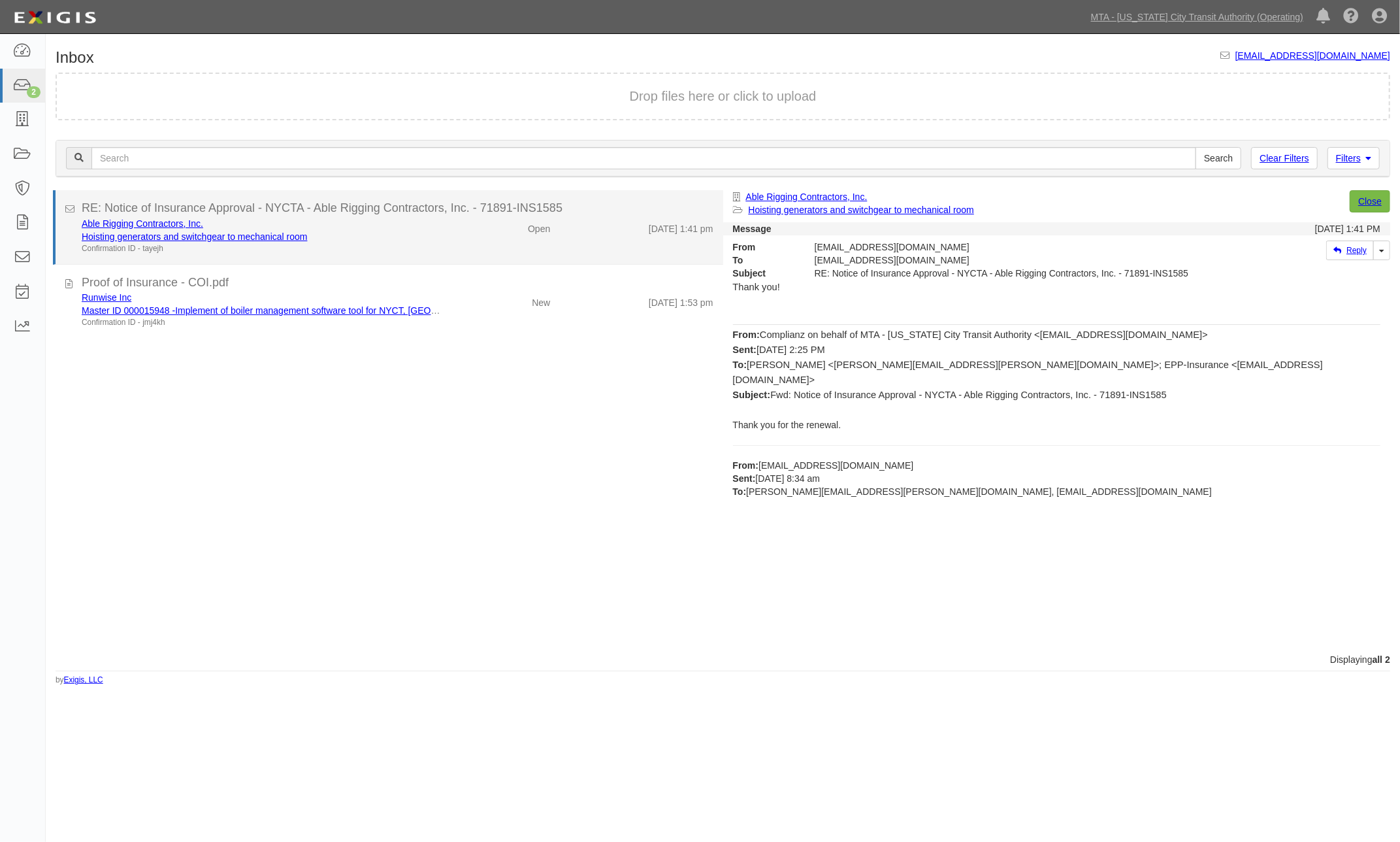
click at [481, 226] on div "Open" at bounding box center [506, 226] width 108 height 19
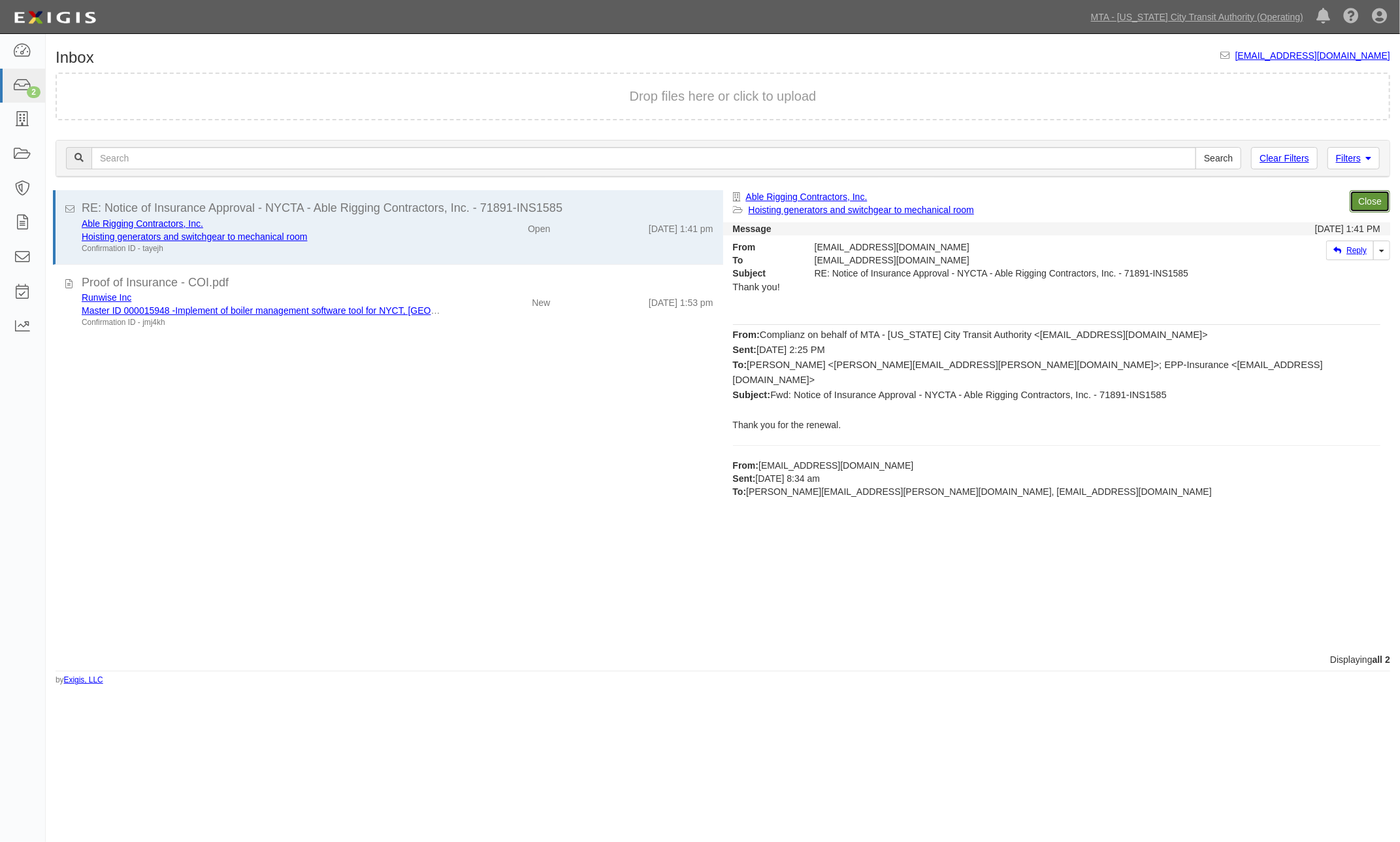
drag, startPoint x: 1362, startPoint y: 195, endPoint x: 528, endPoint y: 266, distance: 837.0
click at [1361, 194] on link "Close" at bounding box center [1370, 201] width 40 height 22
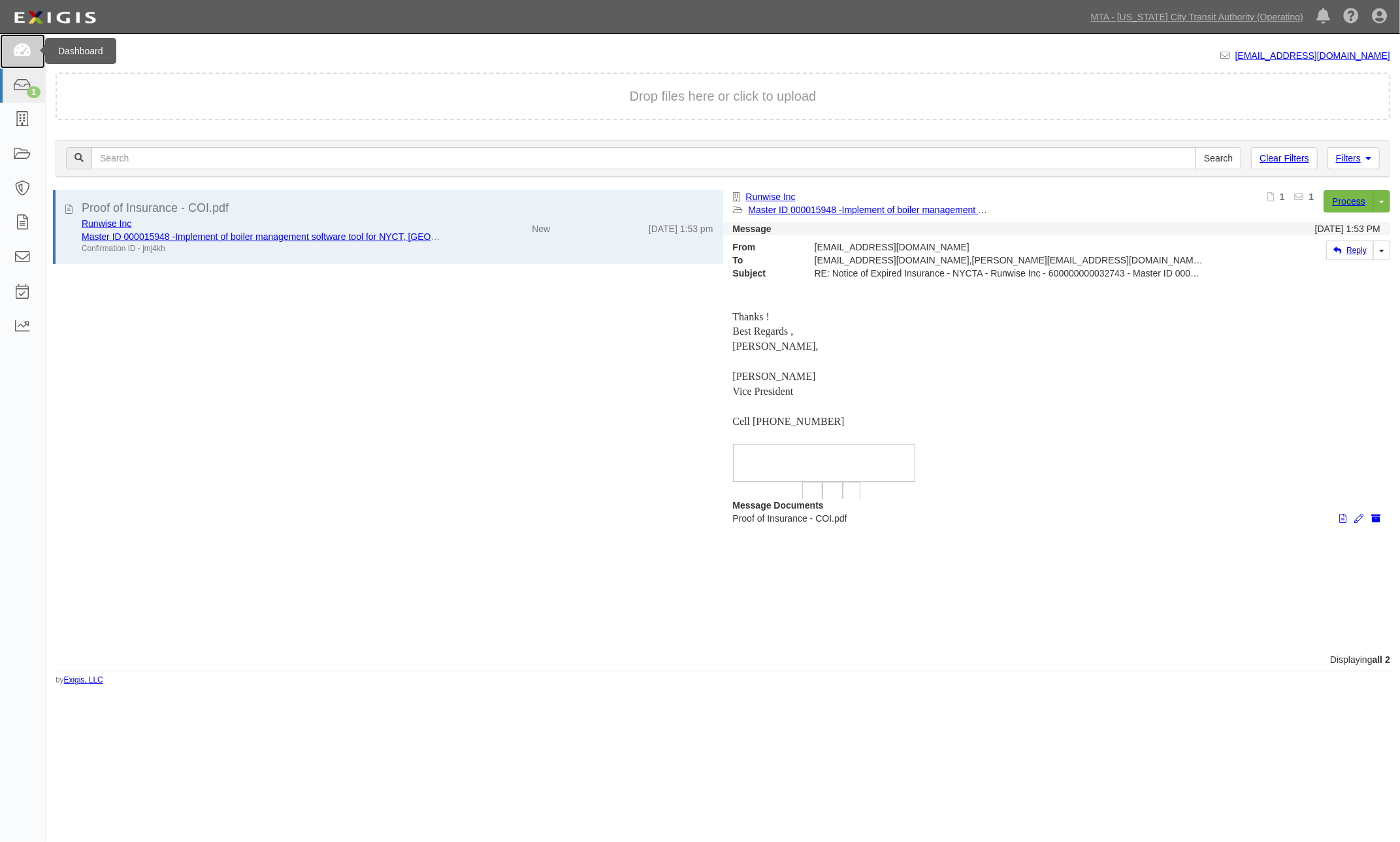
click at [27, 49] on icon at bounding box center [22, 51] width 19 height 15
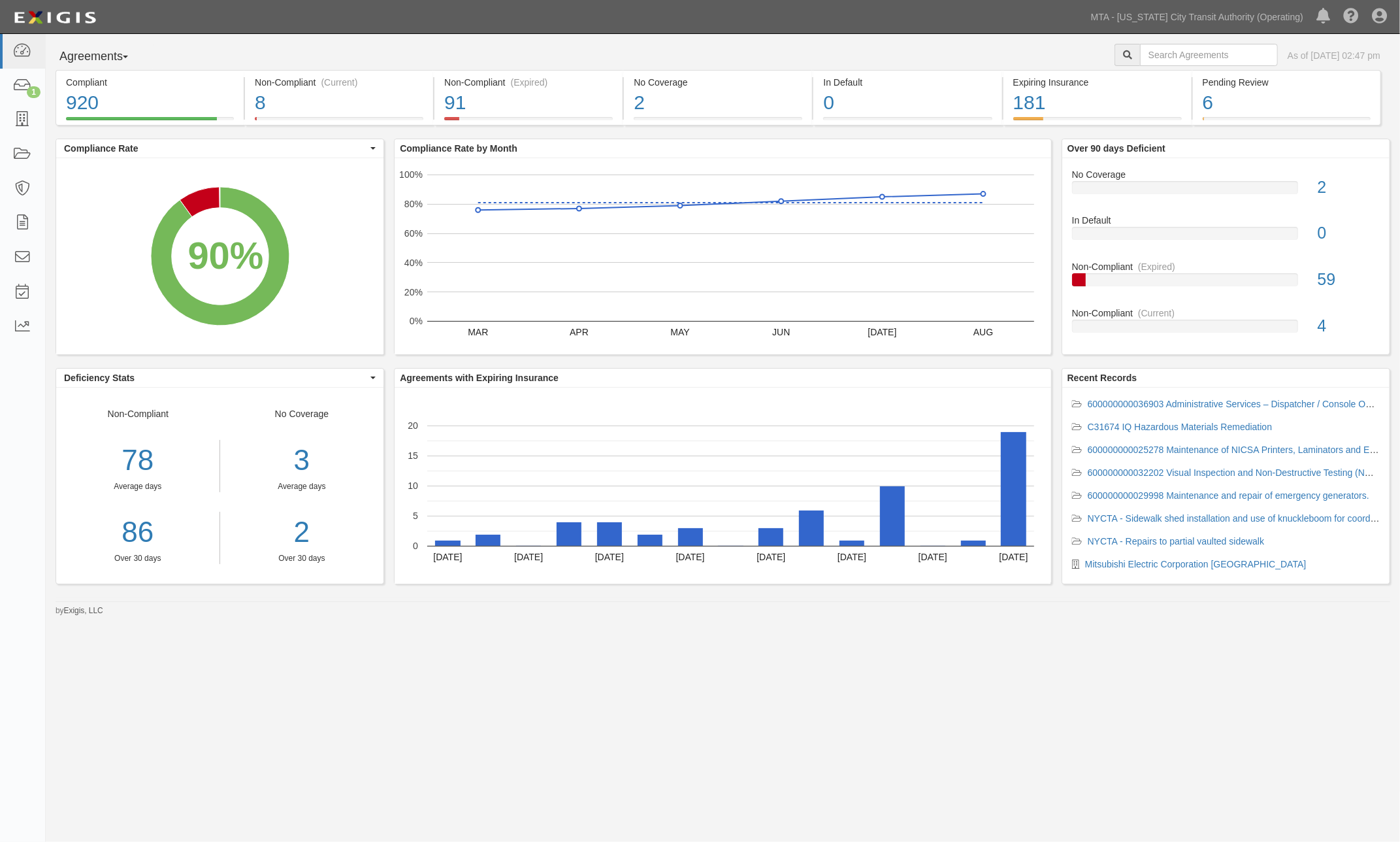
drag, startPoint x: 565, startPoint y: 780, endPoint x: 466, endPoint y: 654, distance: 160.2
click at [563, 773] on div "Agreements Parties Agreements Coverages As of [DATE] 02:47 pm Compliant 920 90%…" at bounding box center [700, 412] width 1400 height 758
click at [19, 87] on icon at bounding box center [22, 85] width 19 height 15
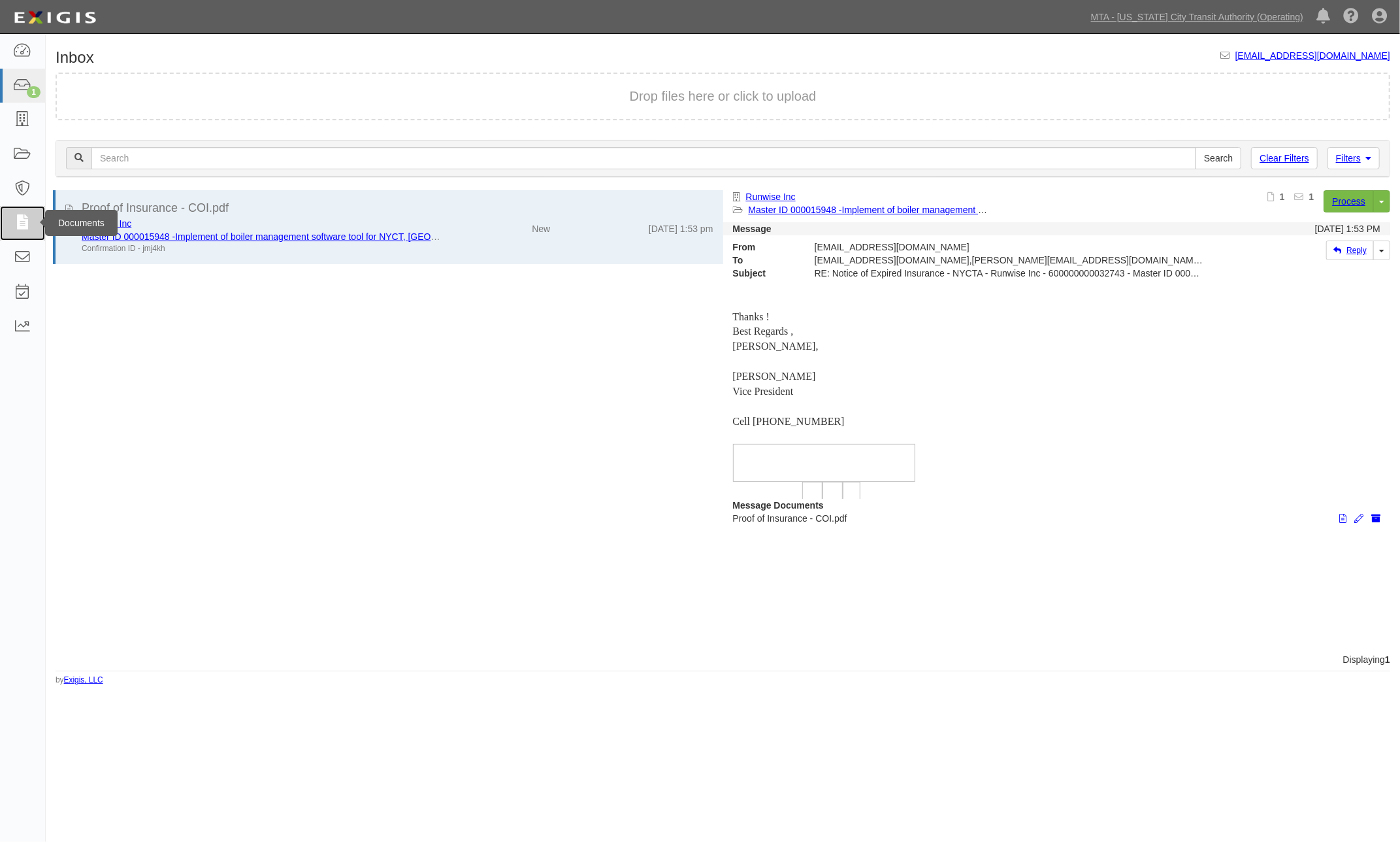
click at [15, 224] on icon at bounding box center [22, 223] width 19 height 15
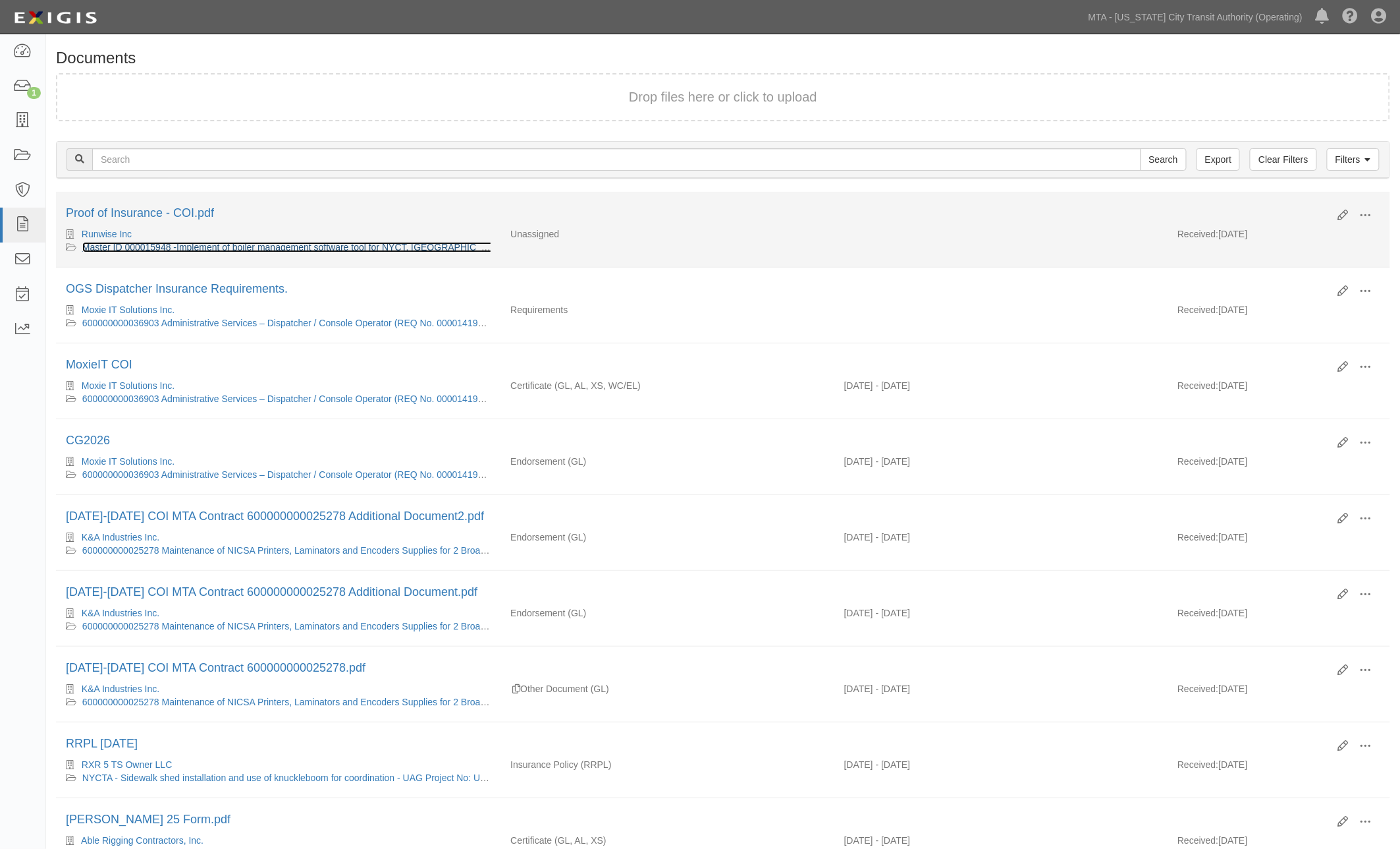
click at [367, 248] on link "Master ID 000015948 -Implement of boiler management software tool for NYCT, [GE…" at bounding box center [353, 247] width 541 height 11
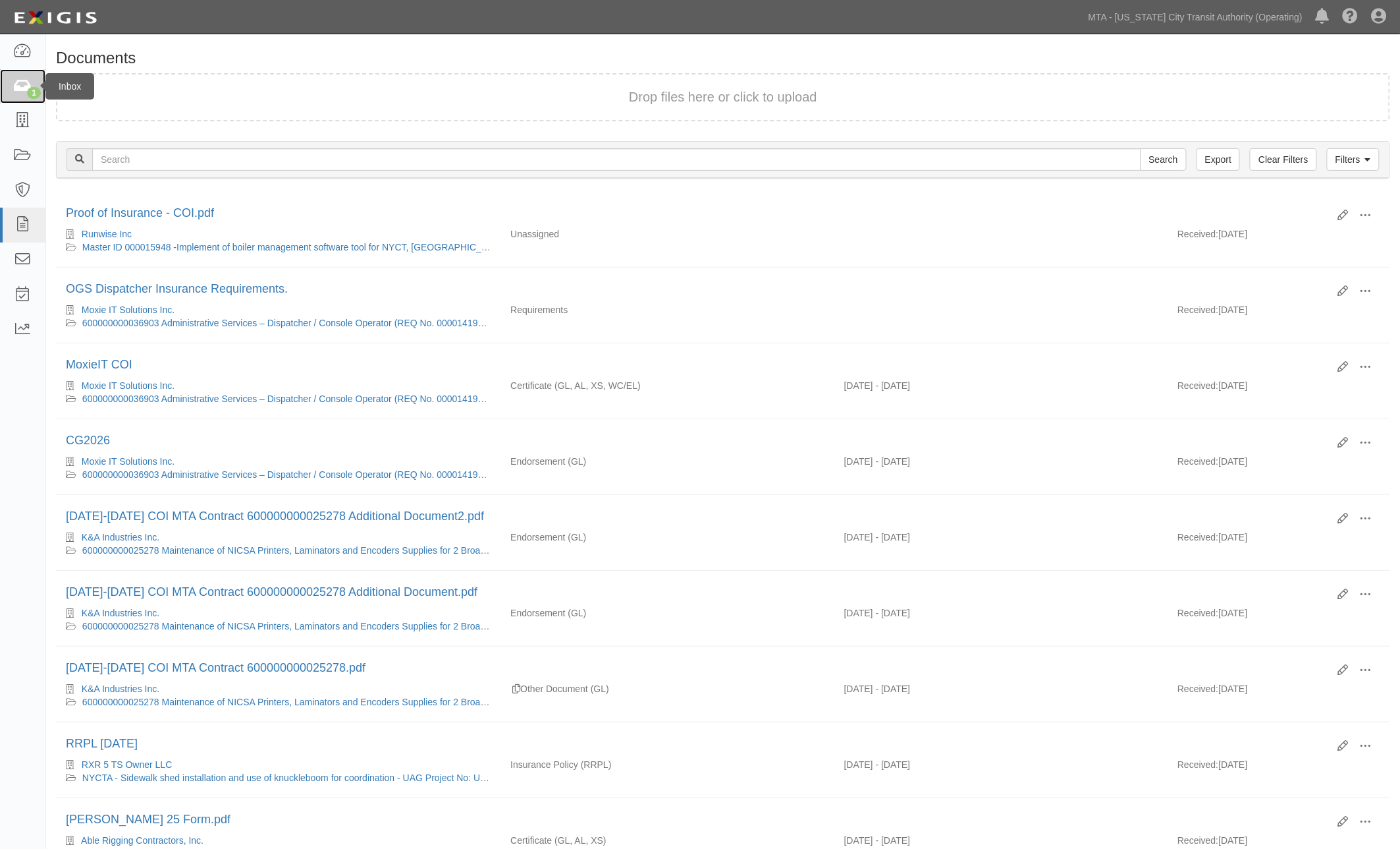
click at [16, 80] on icon at bounding box center [23, 86] width 19 height 15
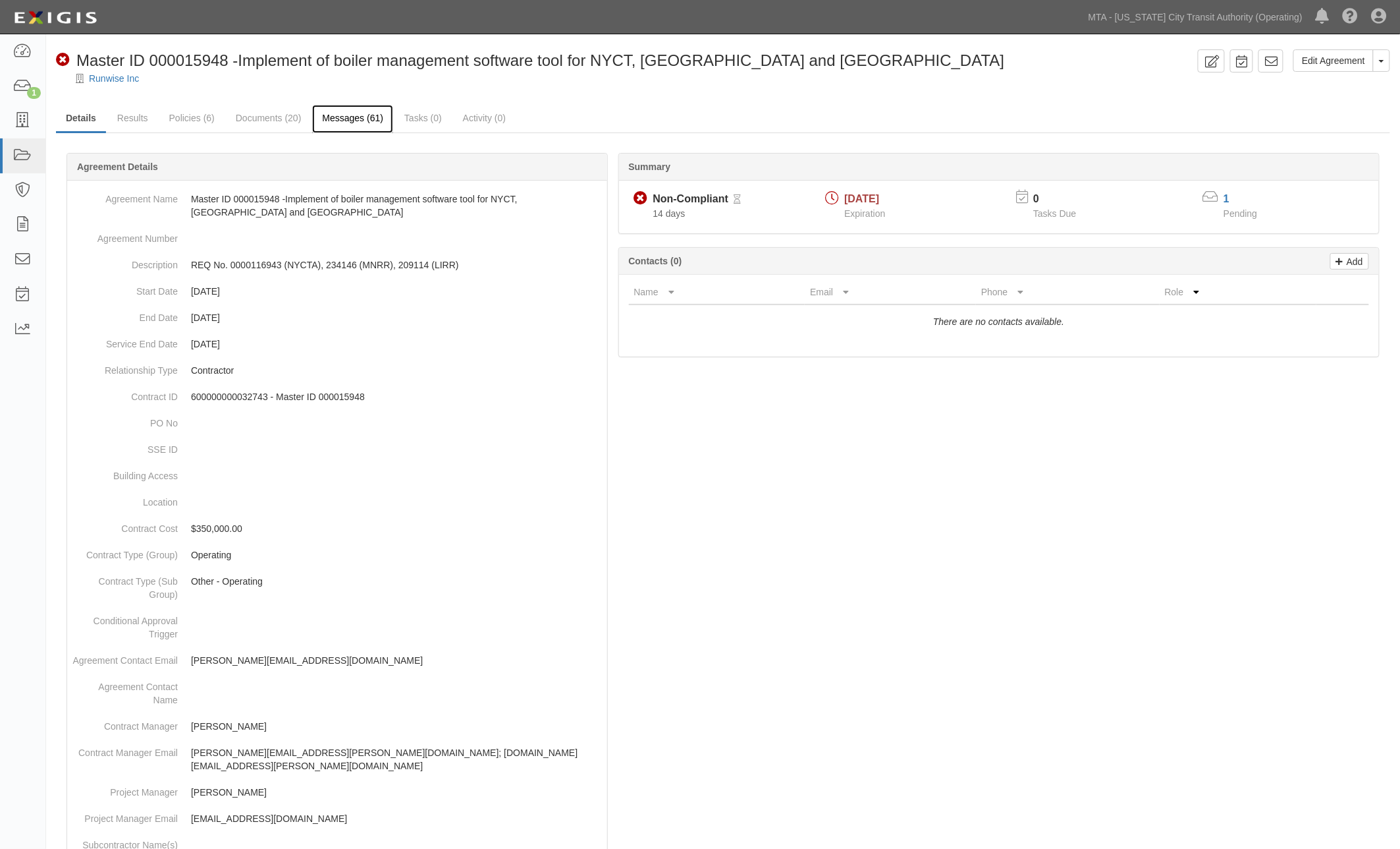
click at [373, 121] on link "Messages (61)" at bounding box center [353, 119] width 81 height 28
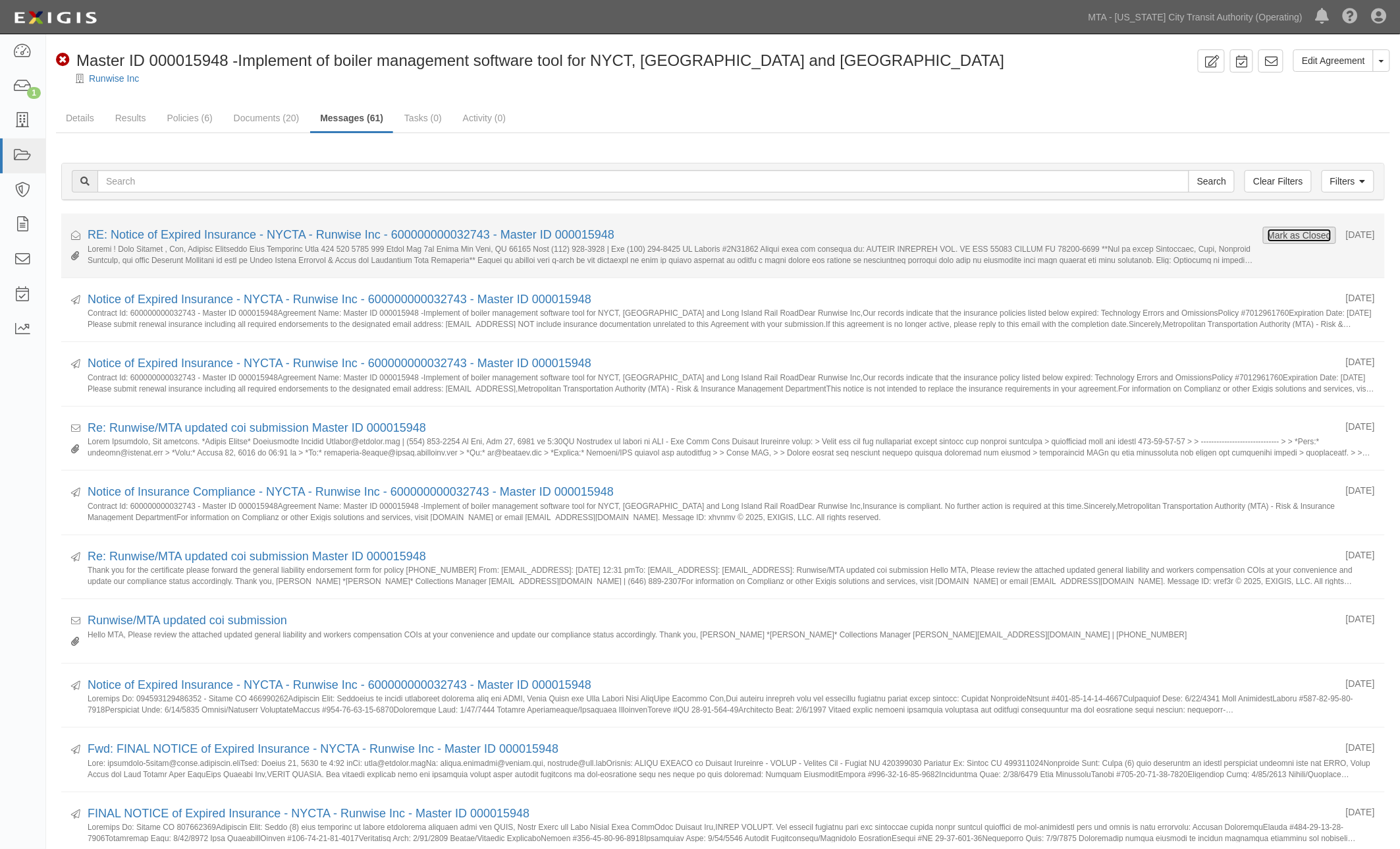
click at [1267, 235] on button "Mark as Closed" at bounding box center [1300, 235] width 66 height 15
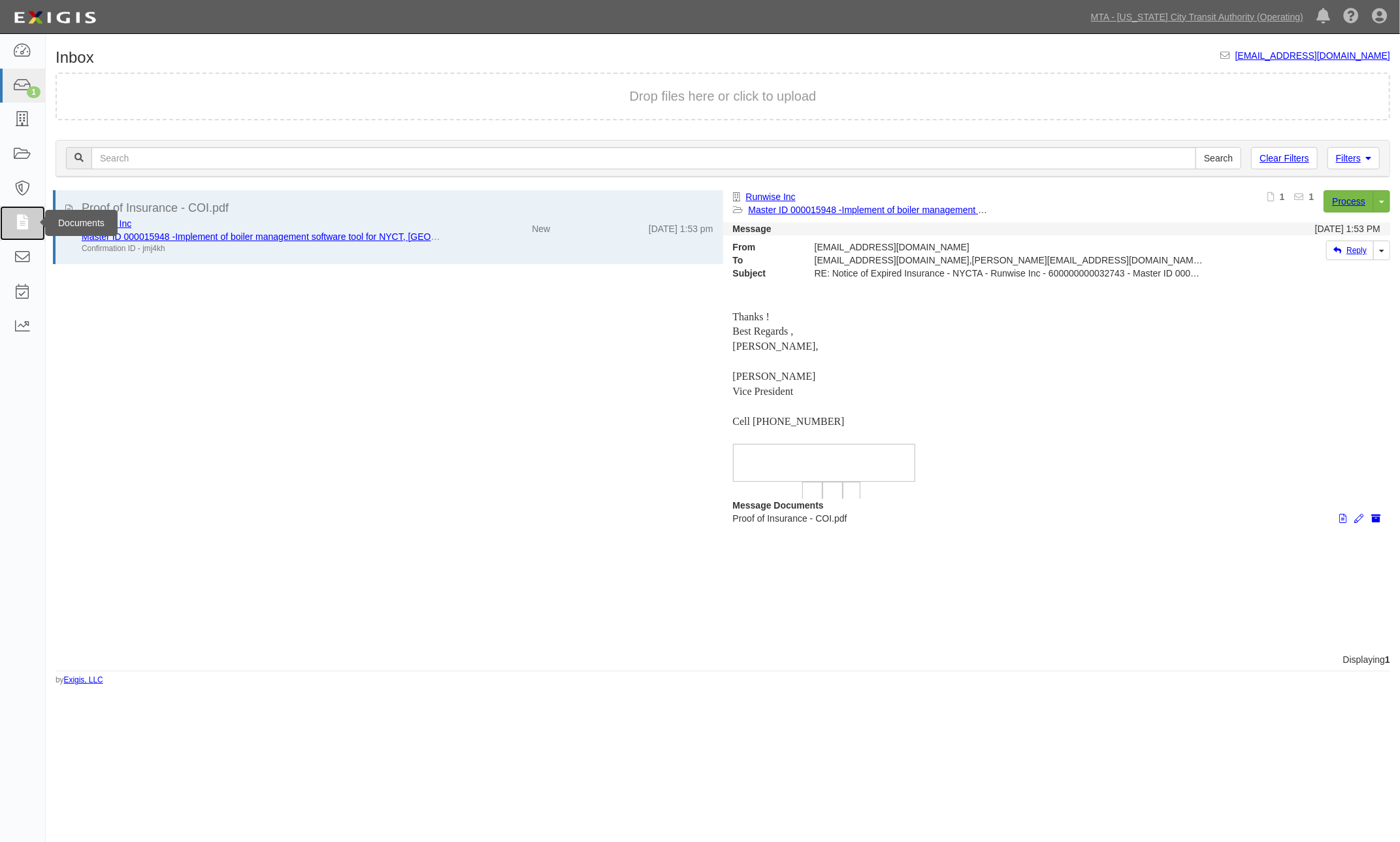
click at [19, 224] on icon at bounding box center [22, 223] width 19 height 15
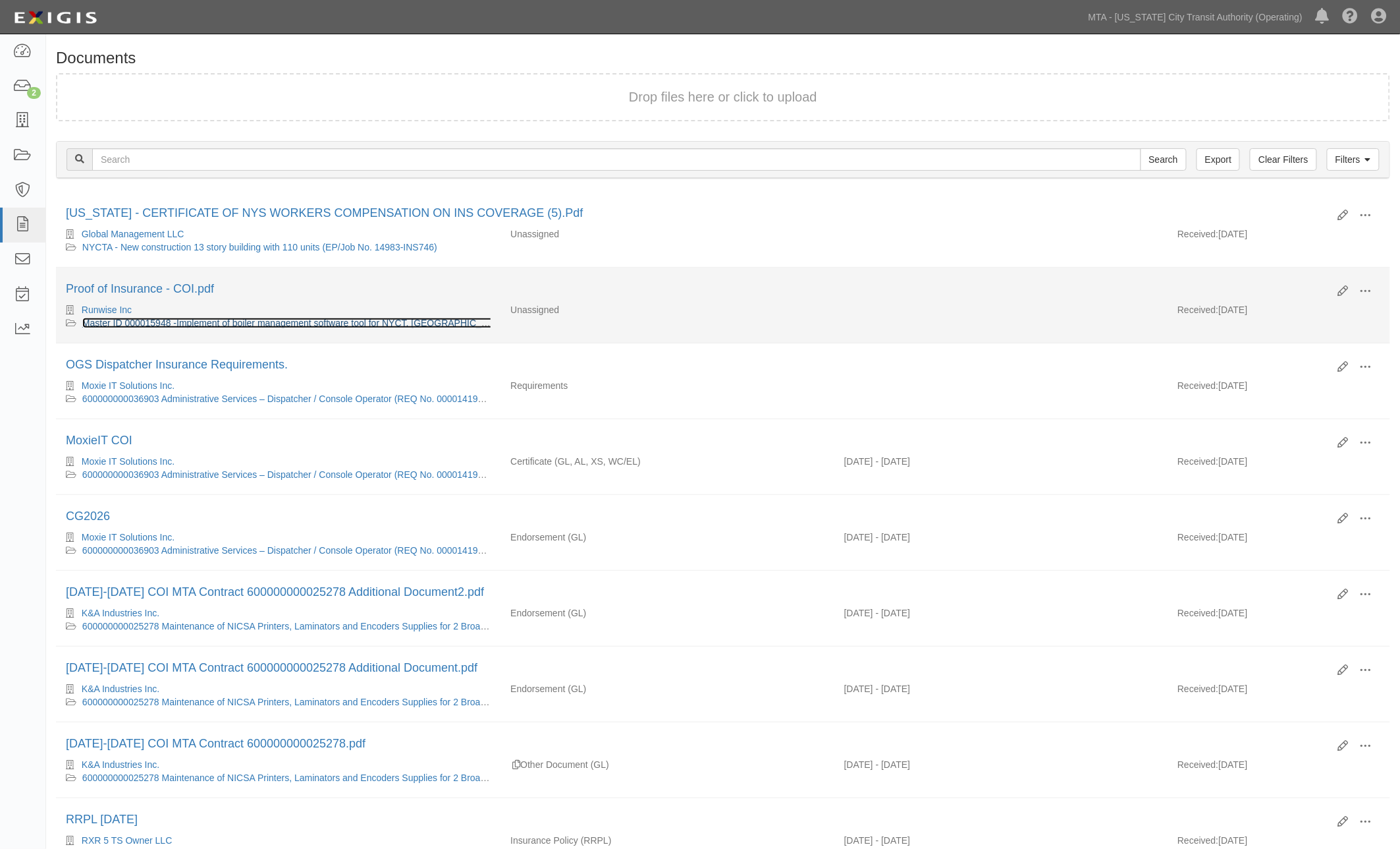
click at [328, 326] on link "Master ID 000015948 -Implement of boiler management software tool for NYCT, [GE…" at bounding box center [353, 323] width 541 height 11
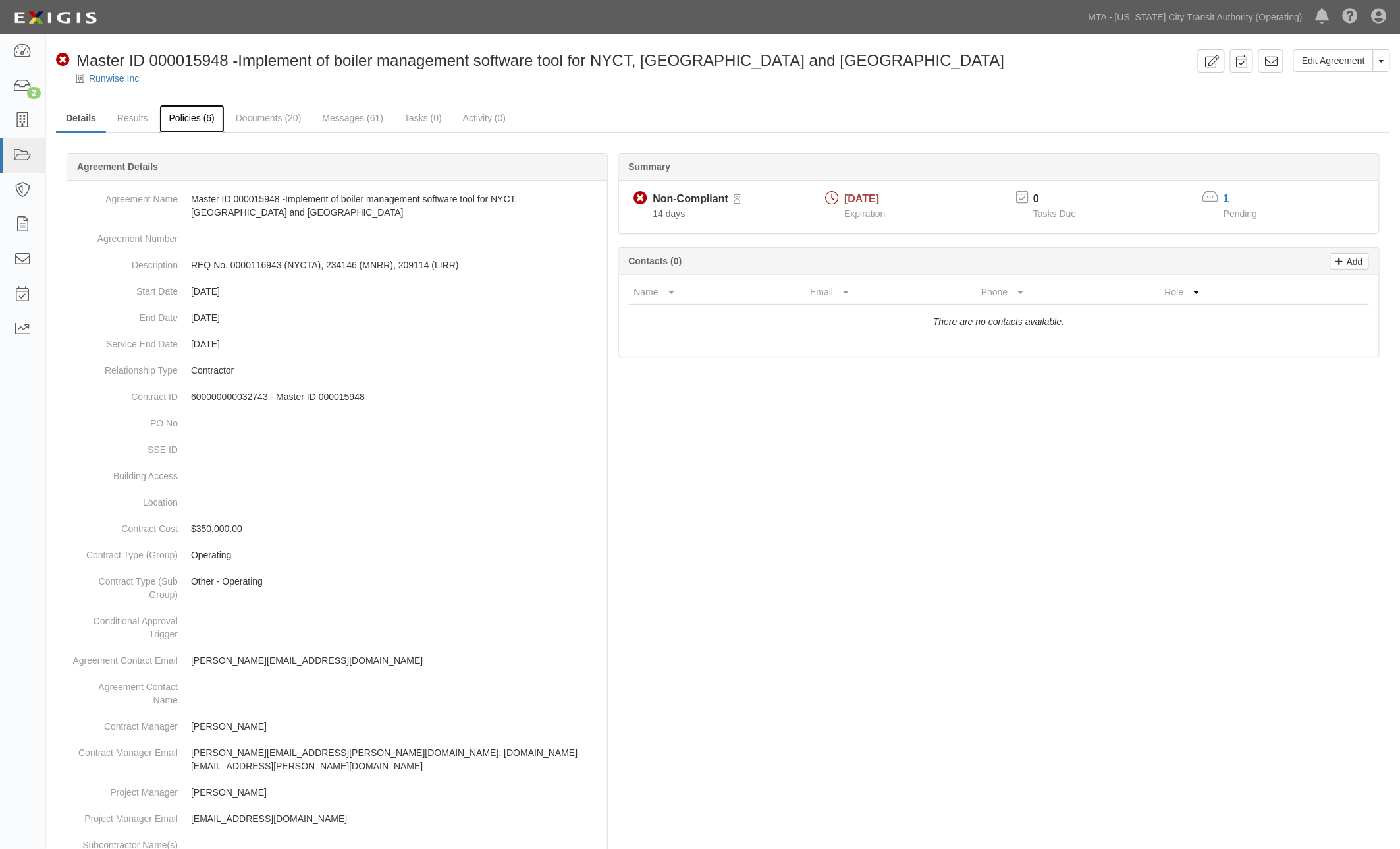
click at [200, 115] on link "Policies (6)" at bounding box center [192, 119] width 66 height 28
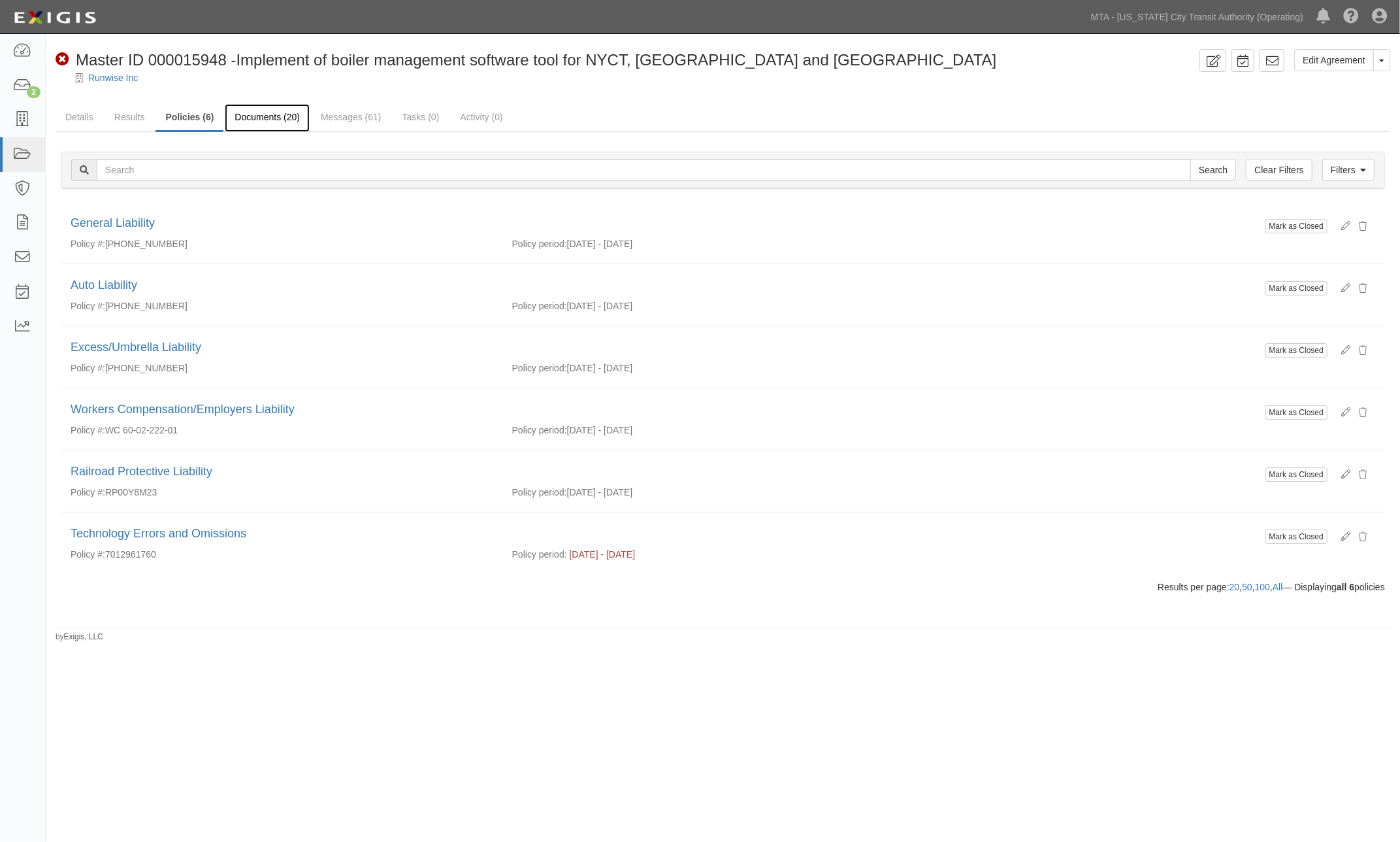
click at [269, 111] on link "Documents (20)" at bounding box center [267, 118] width 85 height 28
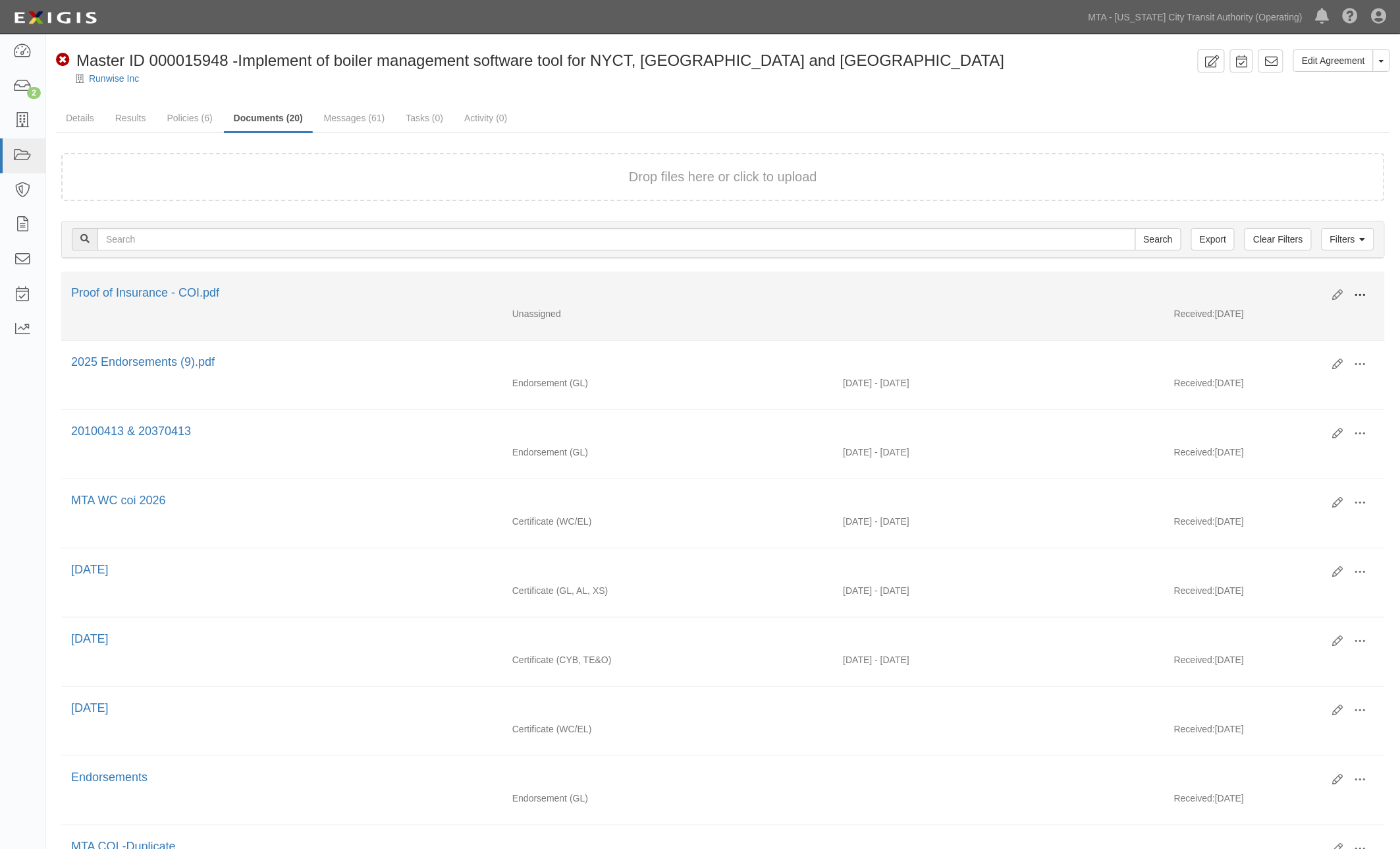
click at [1361, 297] on span at bounding box center [1360, 295] width 12 height 12
click at [1256, 308] on link "View" at bounding box center [1296, 314] width 104 height 23
click at [708, 304] on div "Edit View View details Archive Delete Proof of Insurance - COI.pdf" at bounding box center [723, 296] width 1324 height 23
click at [1362, 293] on span at bounding box center [1360, 295] width 12 height 12
click at [1274, 289] on link "Edit" at bounding box center [1296, 290] width 104 height 23
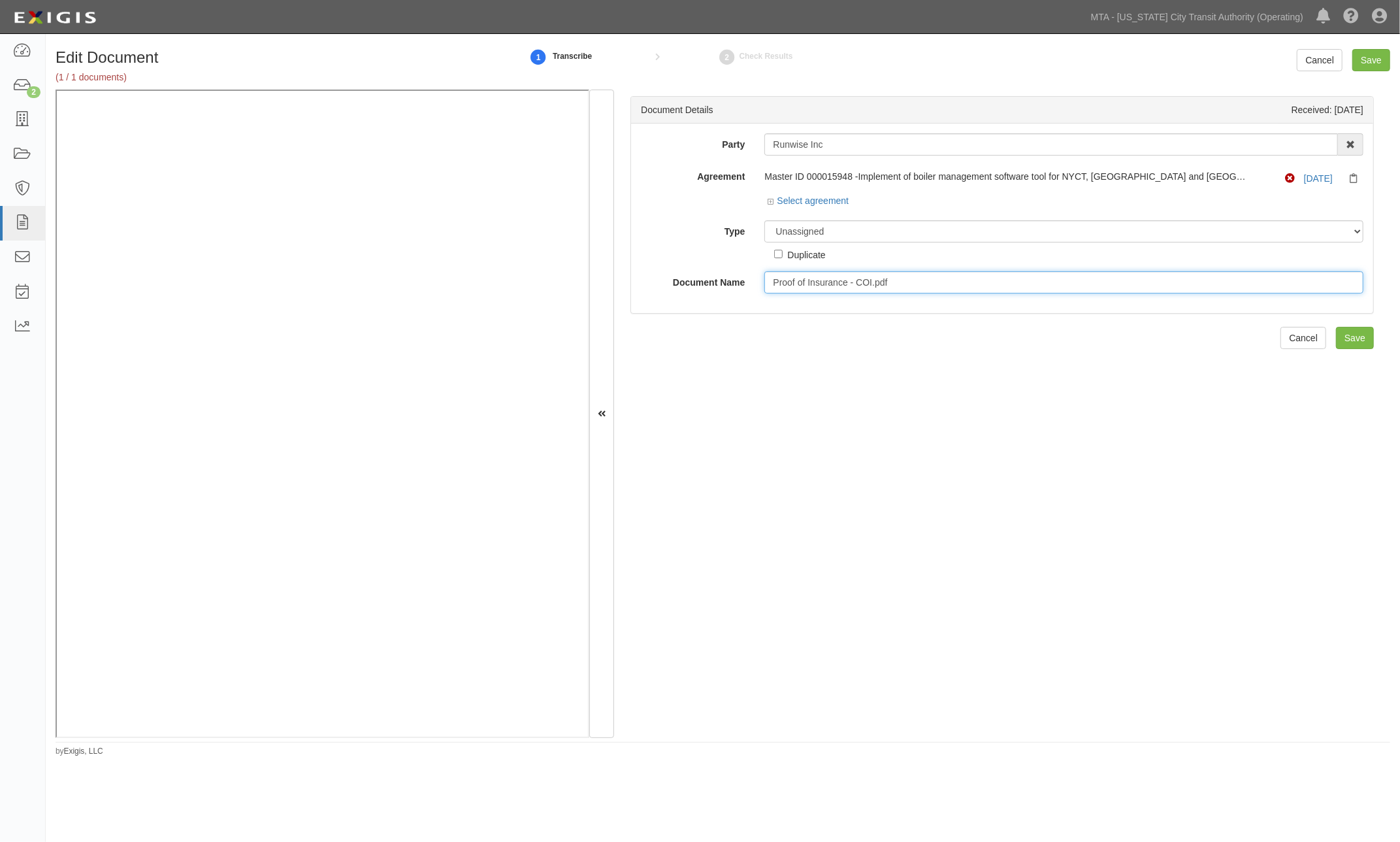
click at [892, 282] on input "Proof of Insurance - COI.pdf" at bounding box center [1064, 282] width 599 height 22
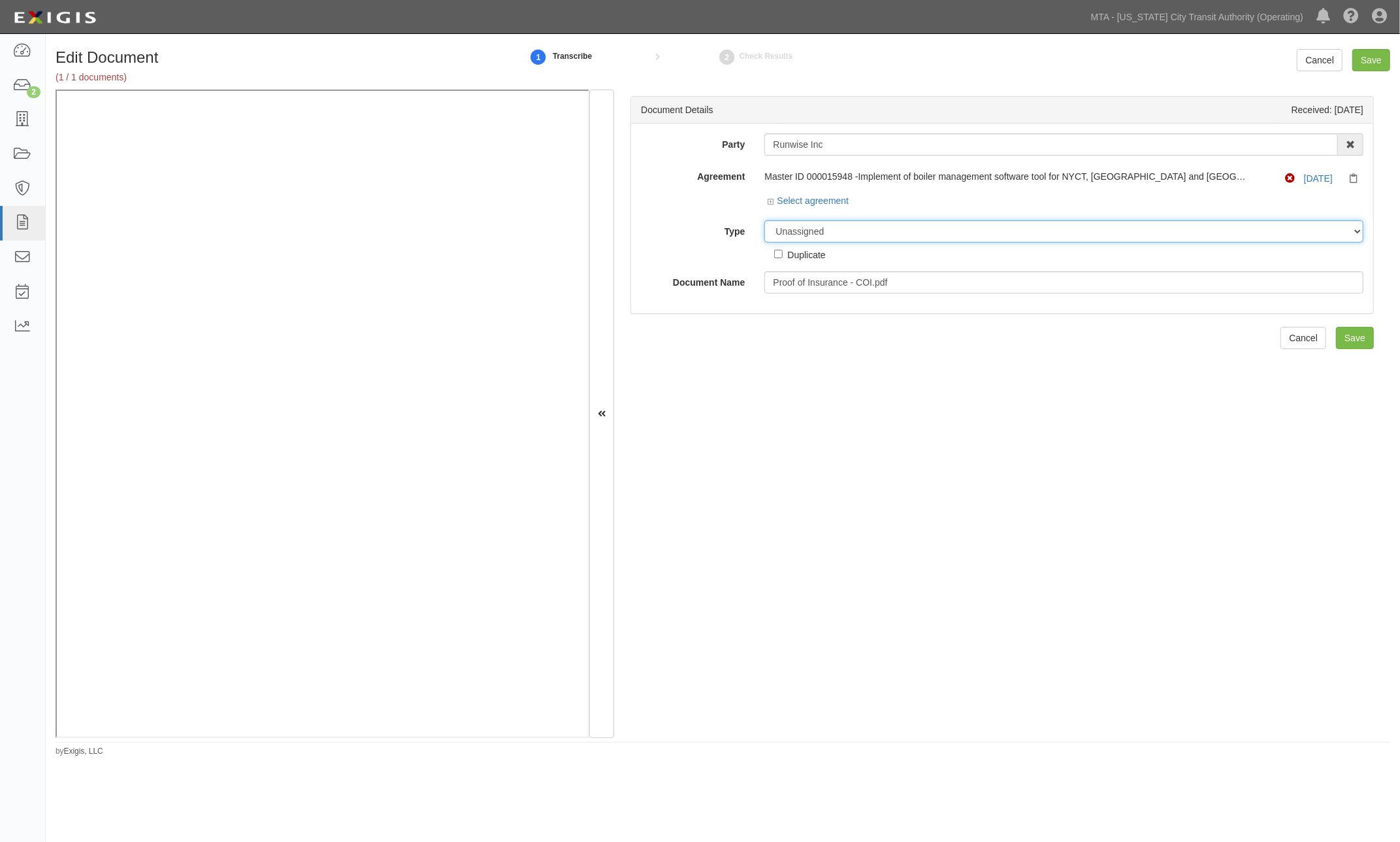
click at [839, 229] on select "Unassigned Binder Cancellation Notice Certificate Contract Endorsement Insuranc…" at bounding box center [1064, 231] width 599 height 22
select select "OtherDetail"
click at [764, 221] on select "Unassigned Binder Cancellation Notice Certificate Contract Endorsement Insuranc…" at bounding box center [1064, 231] width 599 height 22
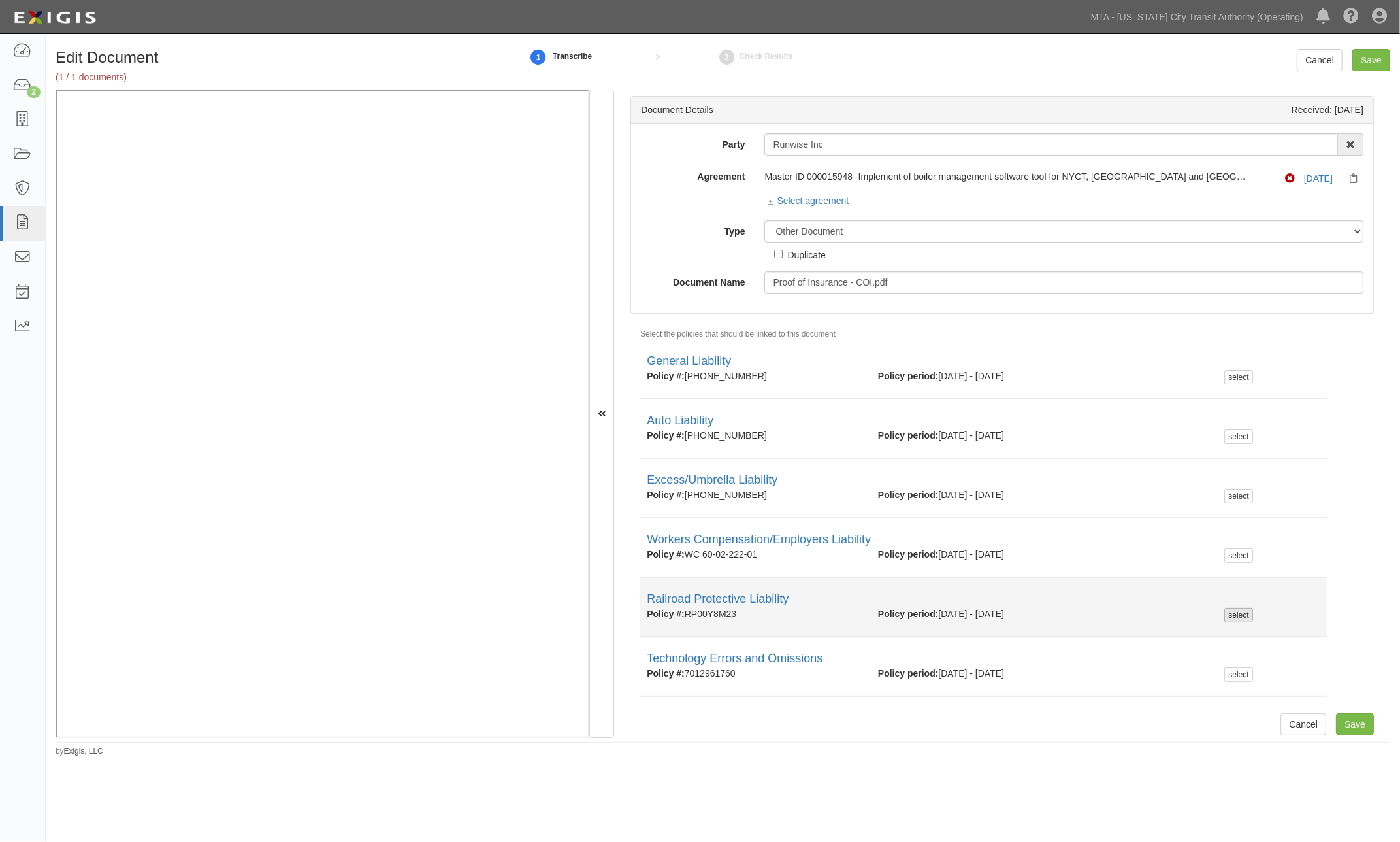
click at [1227, 611] on div "select" at bounding box center [1238, 614] width 28 height 15
checkbox input "true"
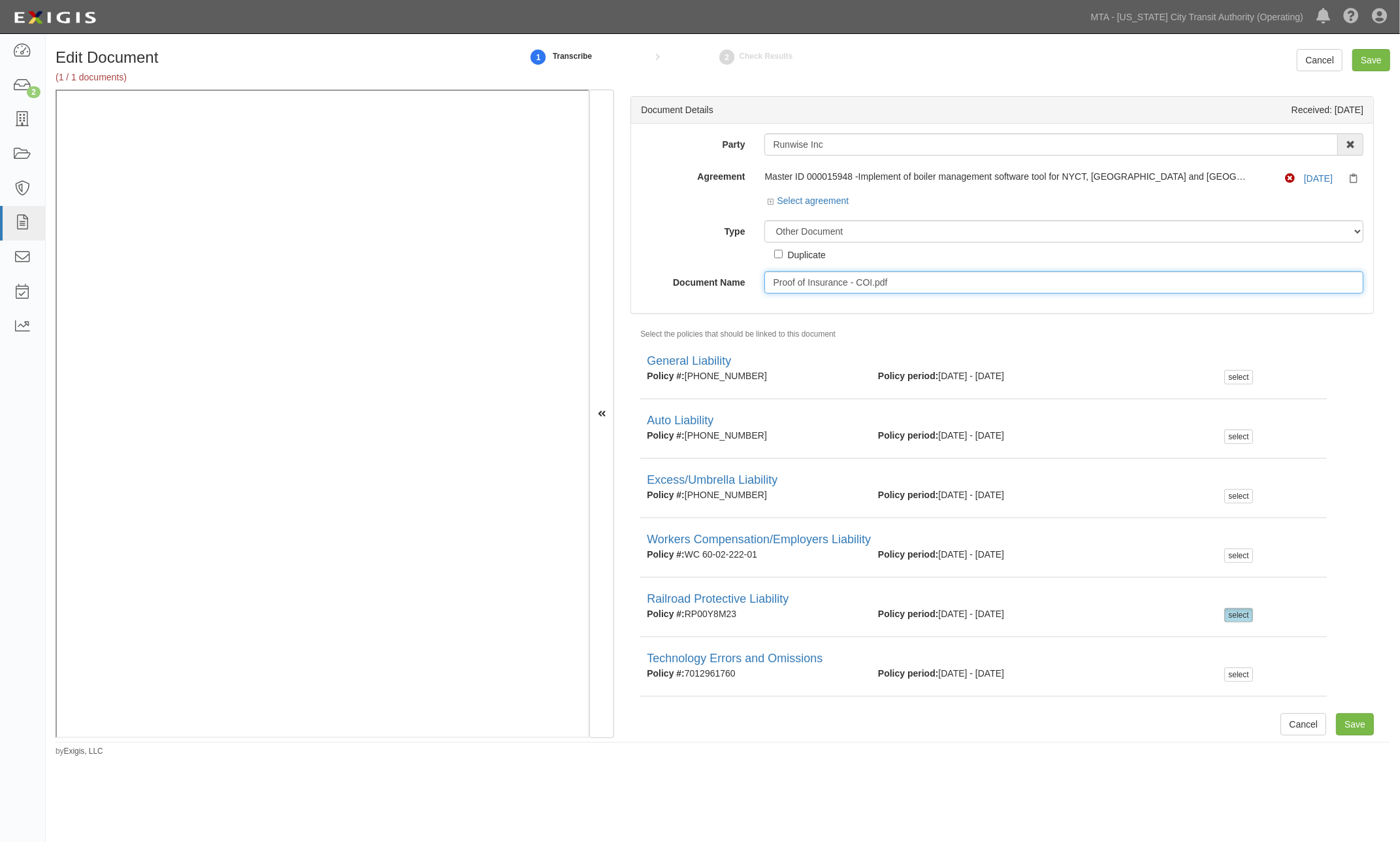
drag, startPoint x: 879, startPoint y: 286, endPoint x: 681, endPoint y: 263, distance: 199.3
click at [681, 268] on div "Party Runwise Inc 10-21 TO 10-23TH 38TH ST DEVELOPMENT LLC 1065 Atlantic Avenue…" at bounding box center [1002, 213] width 722 height 160
type input "RRPL COI"
click at [1342, 726] on input "Save" at bounding box center [1354, 724] width 38 height 22
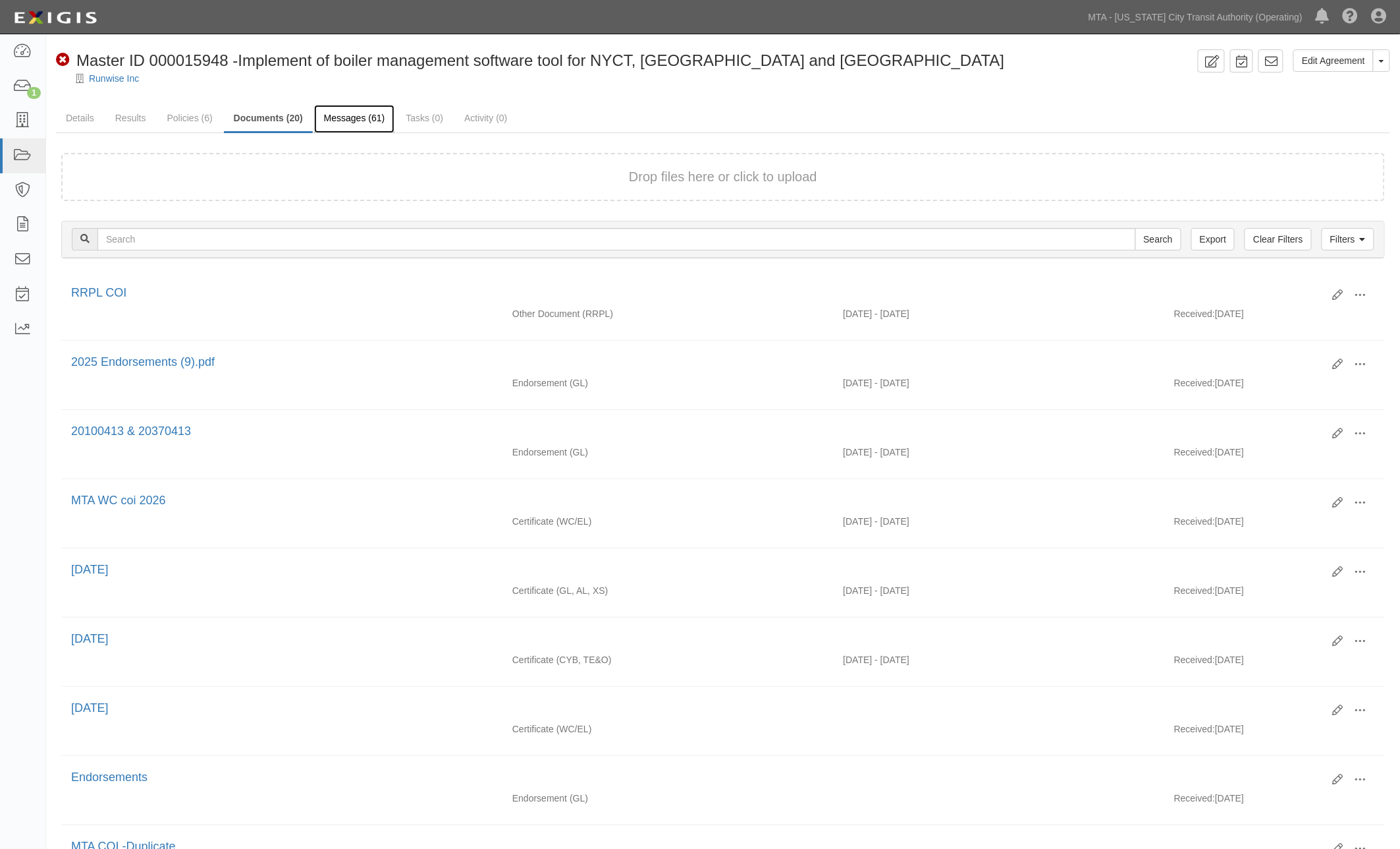
click at [337, 119] on link "Messages (61)" at bounding box center [355, 119] width 81 height 28
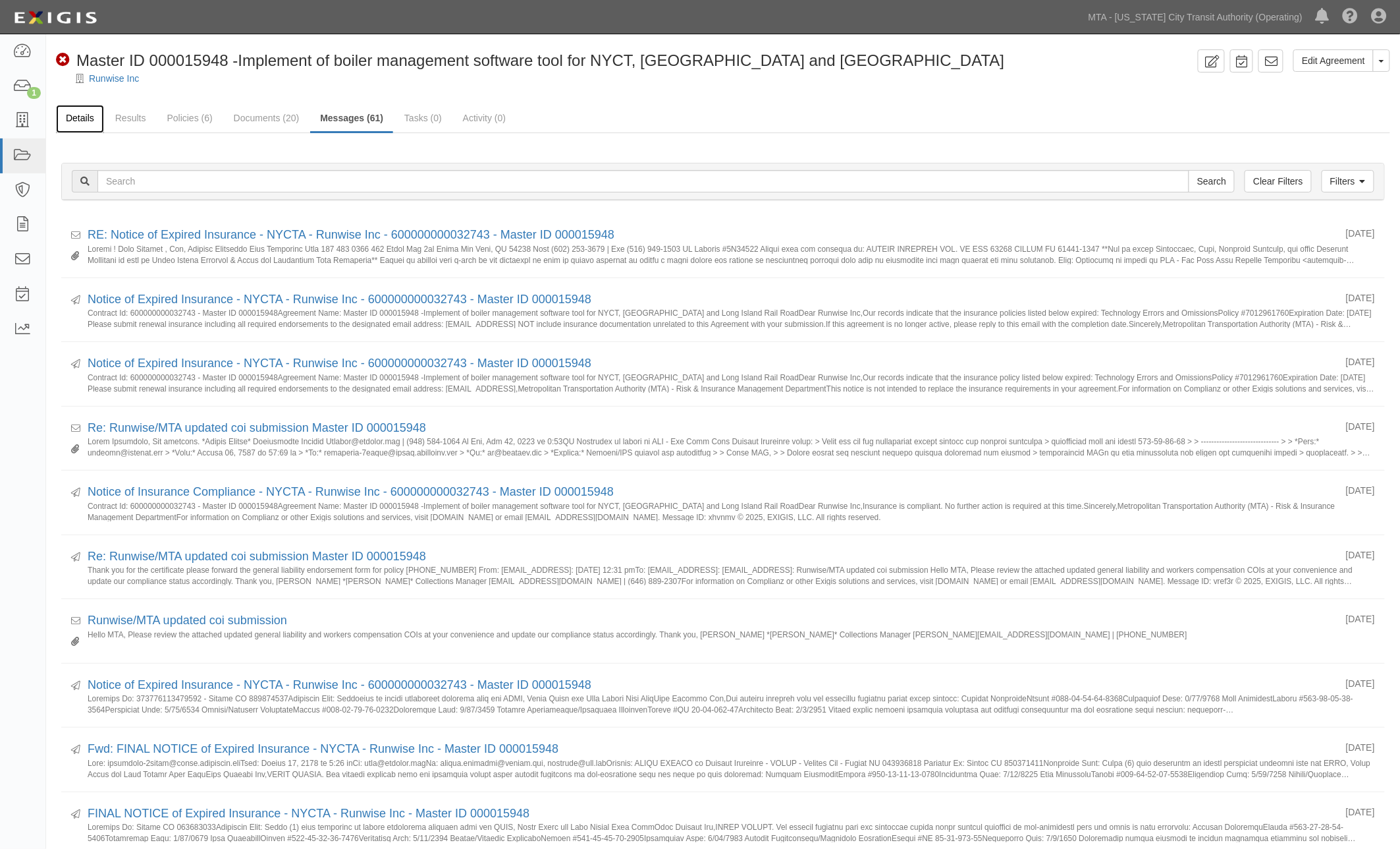
click at [89, 112] on link "Details" at bounding box center [80, 119] width 48 height 28
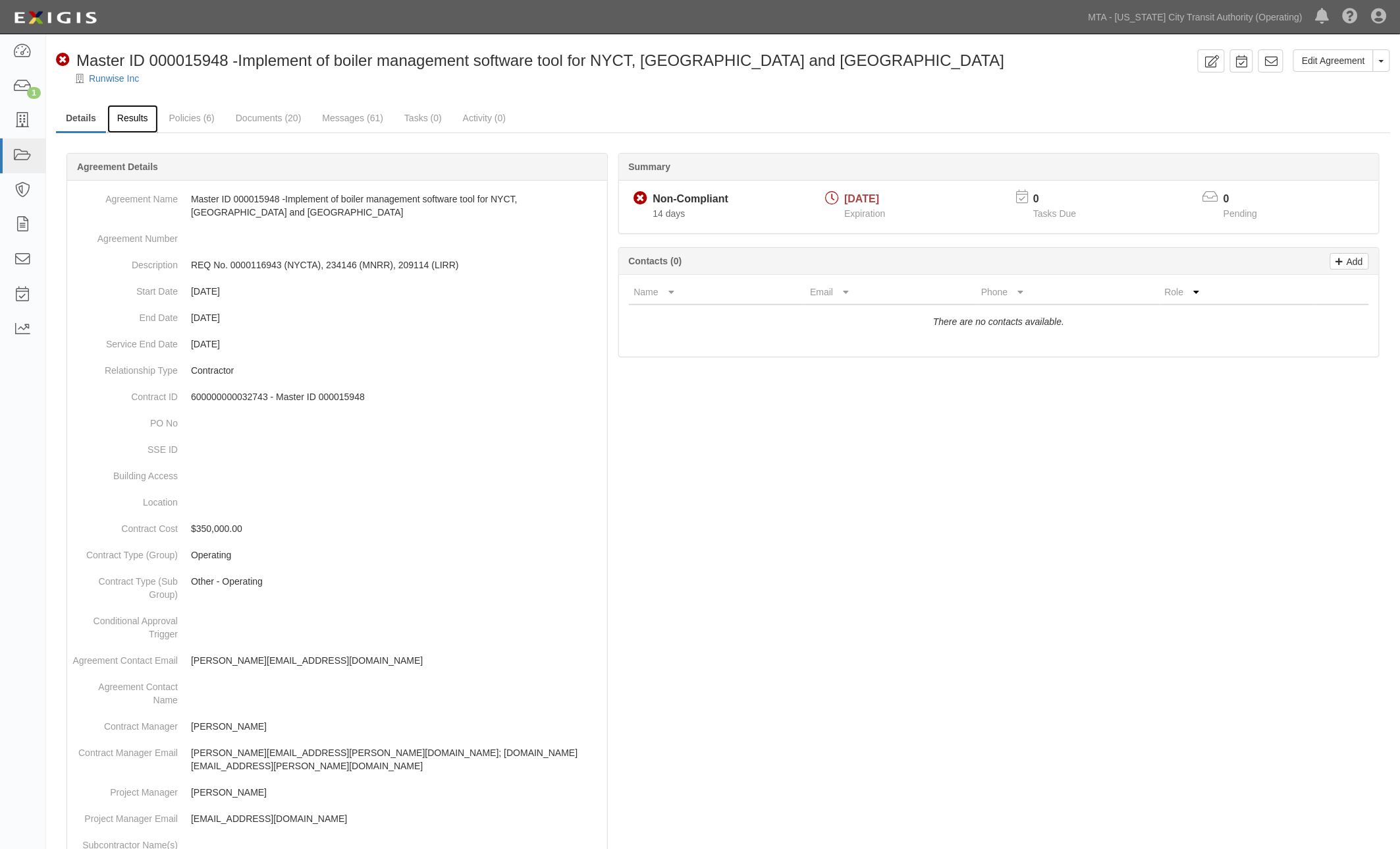
click at [129, 116] on link "Results" at bounding box center [133, 119] width 51 height 28
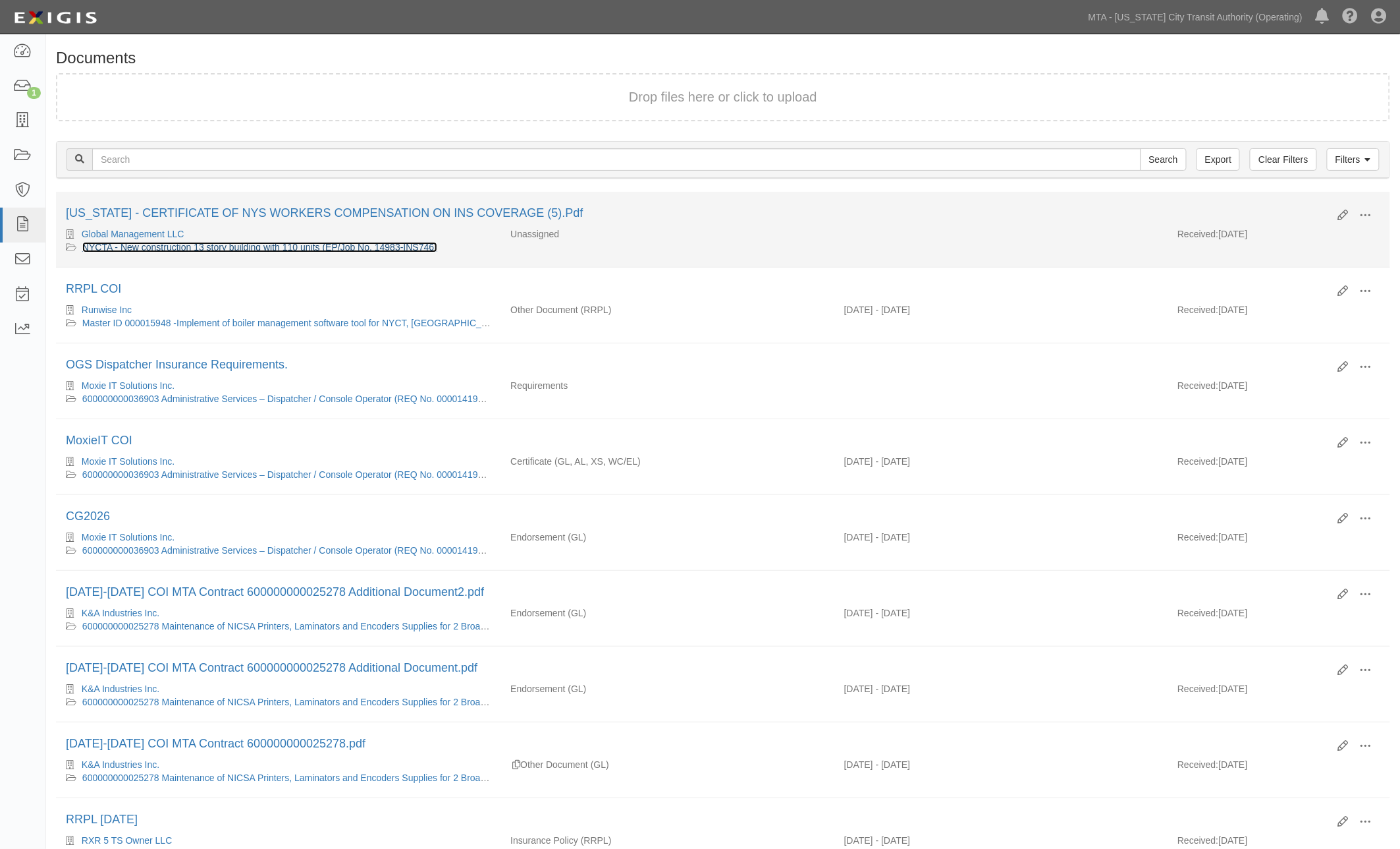
click at [345, 245] on link "NYCTA - New construction 13 story building with 110 units (EP/Job No. 14983-INS…" at bounding box center [260, 247] width 355 height 11
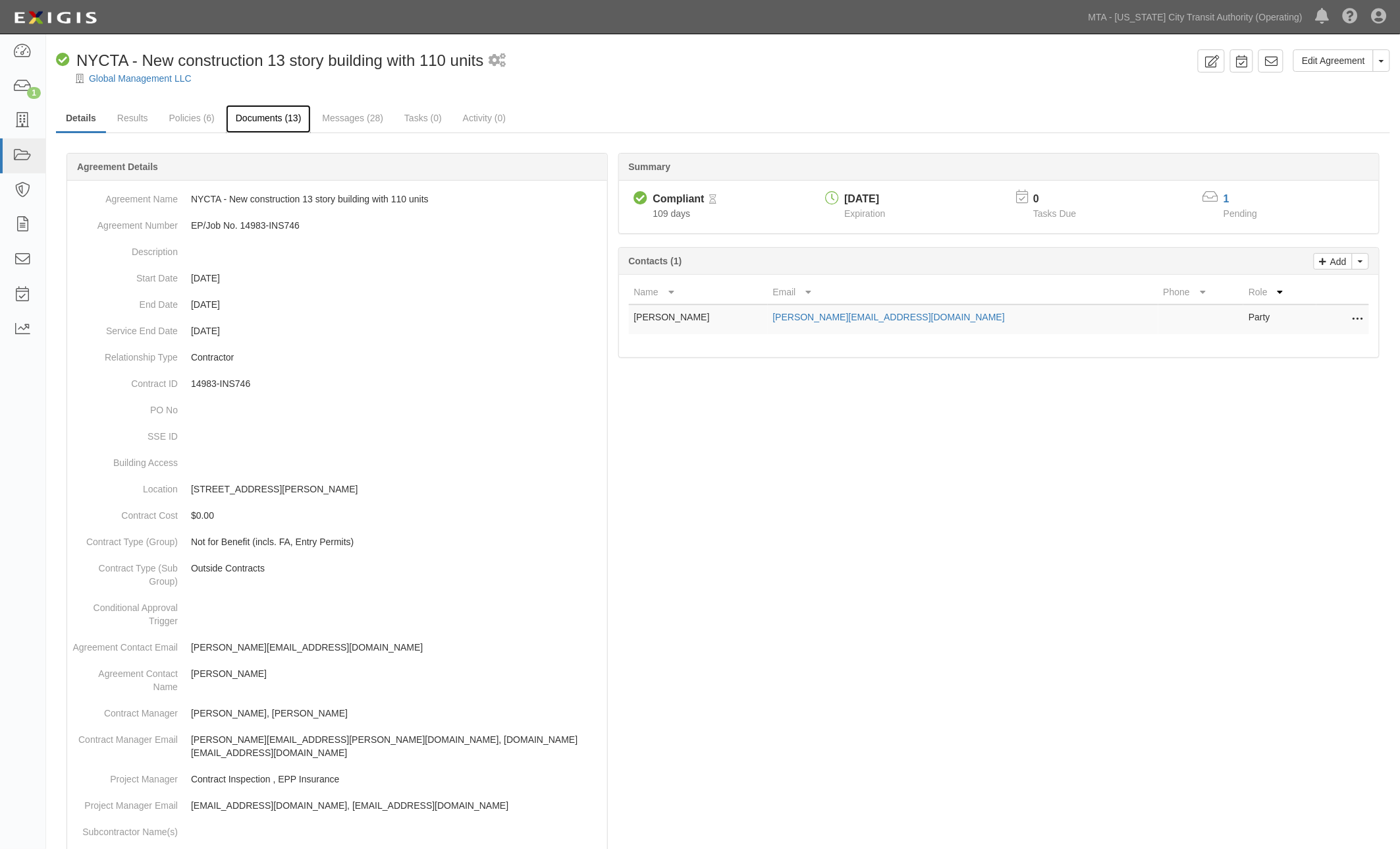
click at [259, 117] on link "Documents (13)" at bounding box center [269, 119] width 86 height 28
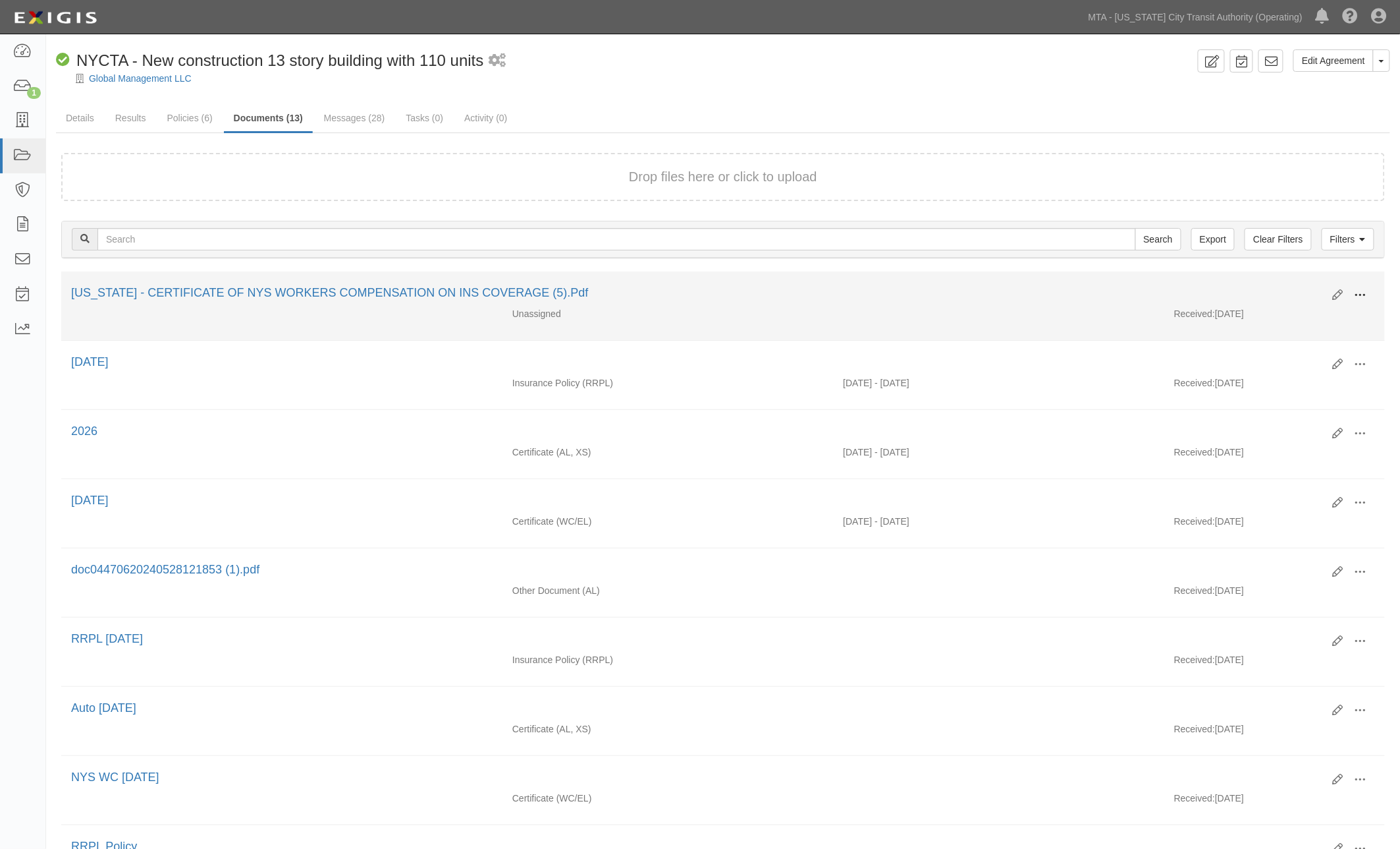
click at [1362, 297] on span at bounding box center [1360, 295] width 12 height 12
click at [1269, 286] on link "Edit" at bounding box center [1296, 290] width 104 height 23
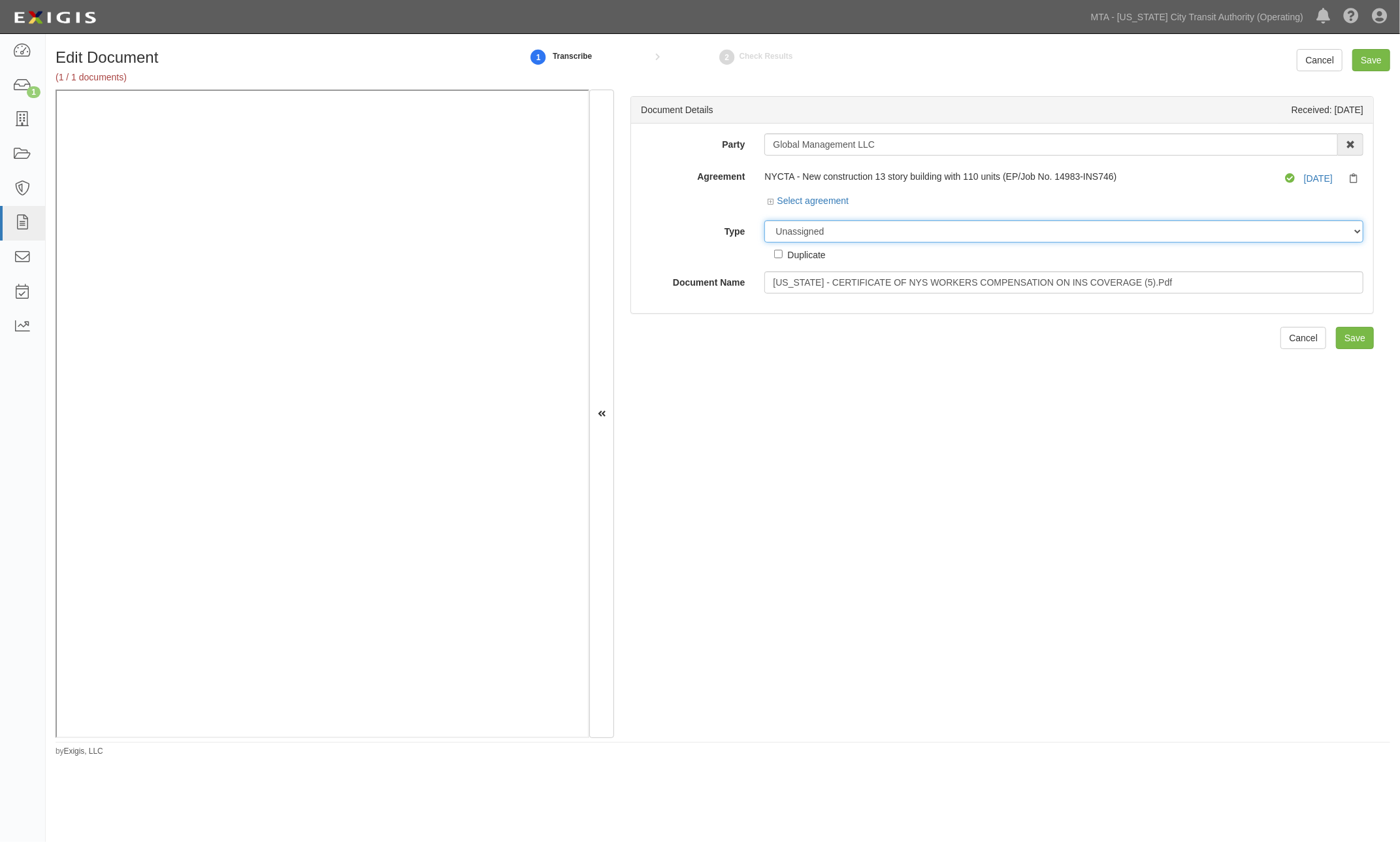
click at [846, 232] on select "Unassigned Binder Cancellation Notice Certificate Contract Endorsement Insuranc…" at bounding box center [1064, 231] width 599 height 22
select select "OtherDetail"
click at [764, 221] on select "Unassigned Binder Cancellation Notice Certificate Contract Endorsement Insuranc…" at bounding box center [1064, 231] width 599 height 22
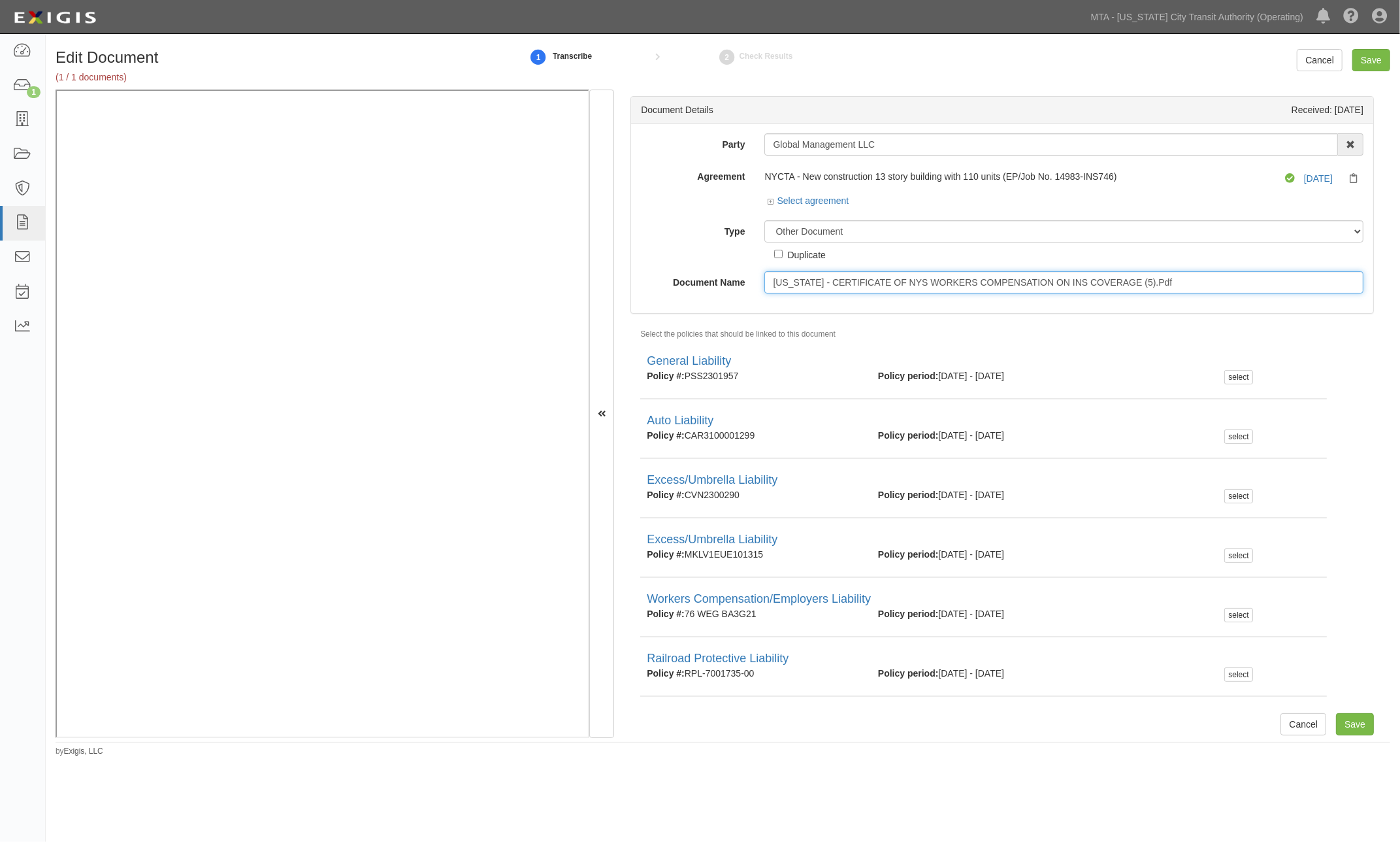
click at [863, 278] on input "[US_STATE] - CERTIFICATE OF NYS WORKERS COMPENSATION ON INS COVERAGE (5).Pdf" at bounding box center [1064, 282] width 599 height 22
type input "WC 9.20.26"
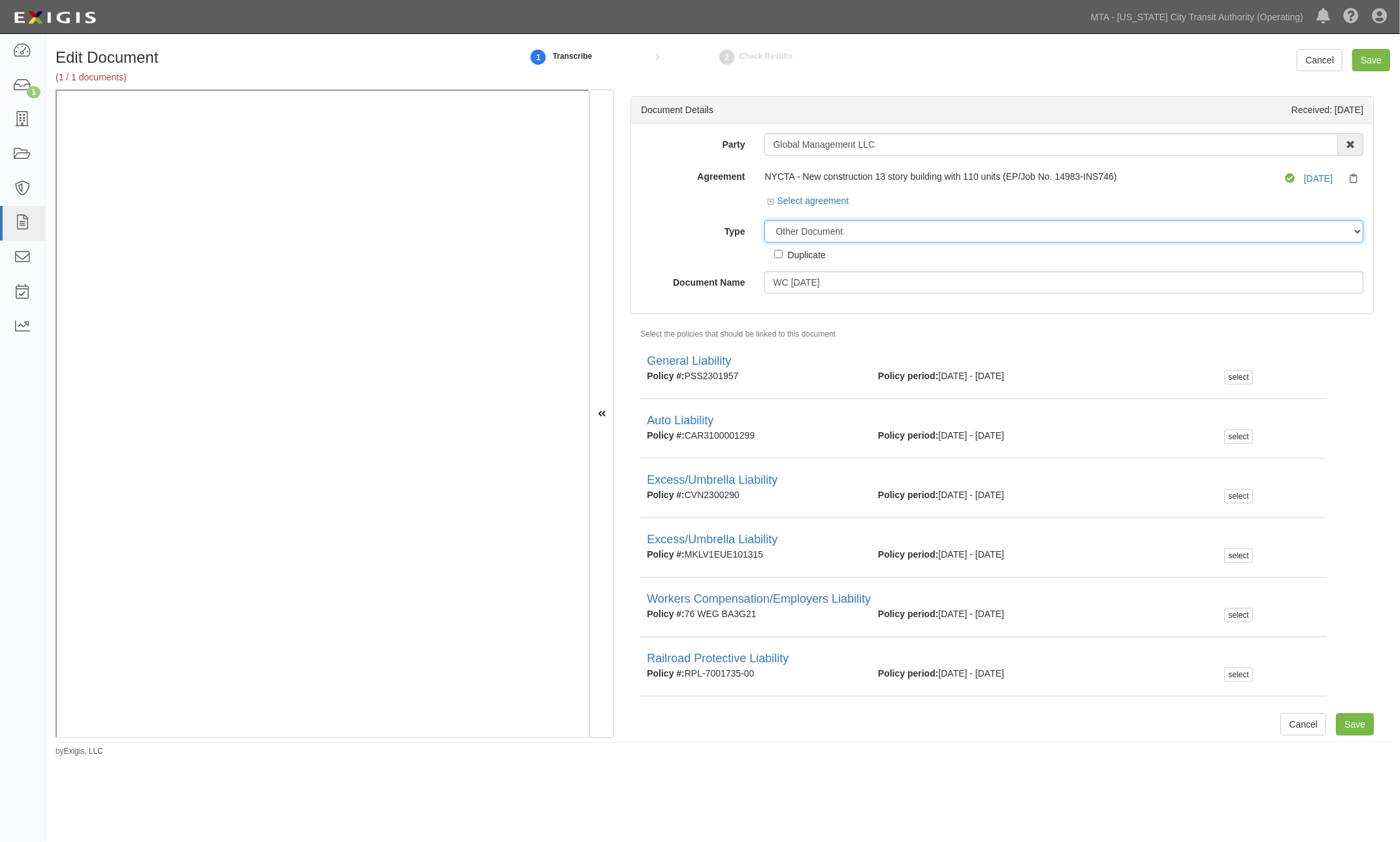
click at [876, 227] on select "Unassigned Binder Cancellation Notice Certificate Contract Endorsement Insuranc…" at bounding box center [1064, 231] width 599 height 22
select select "CertificateDetail"
click at [764, 221] on select "Unassigned Binder Cancellation Notice Certificate Contract Endorsement Insuranc…" at bounding box center [1064, 231] width 599 height 22
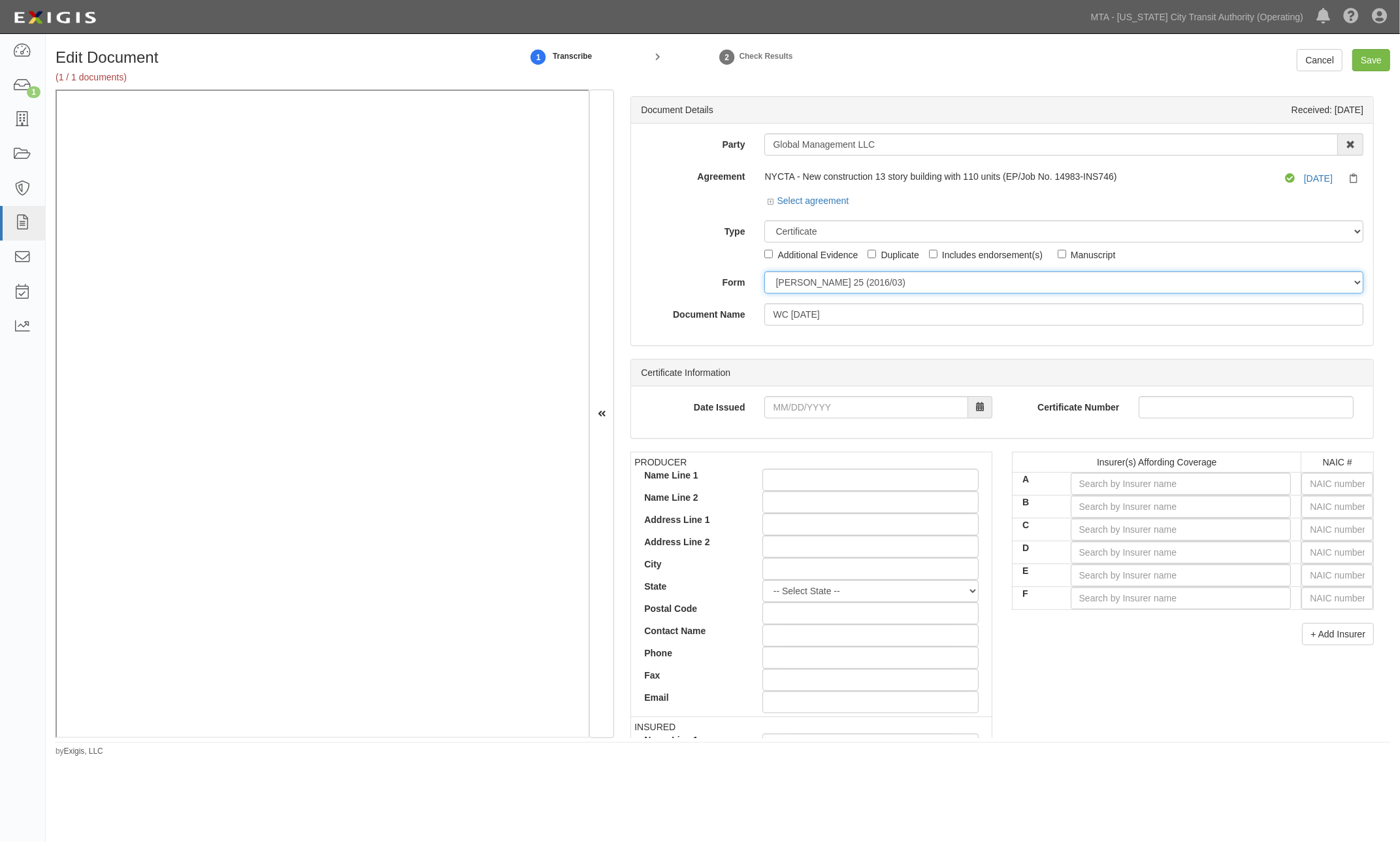
click at [896, 282] on select "ACORD 25 (2016/03) ACORD 101 ACORD 855 NY (2014/05) General" at bounding box center [1064, 282] width 599 height 22
select select "GeneralFormDetail"
click at [764, 272] on select "ACORD 25 (2016/03) ACORD 101 ACORD 855 NY (2014/05) General" at bounding box center [1064, 282] width 599 height 22
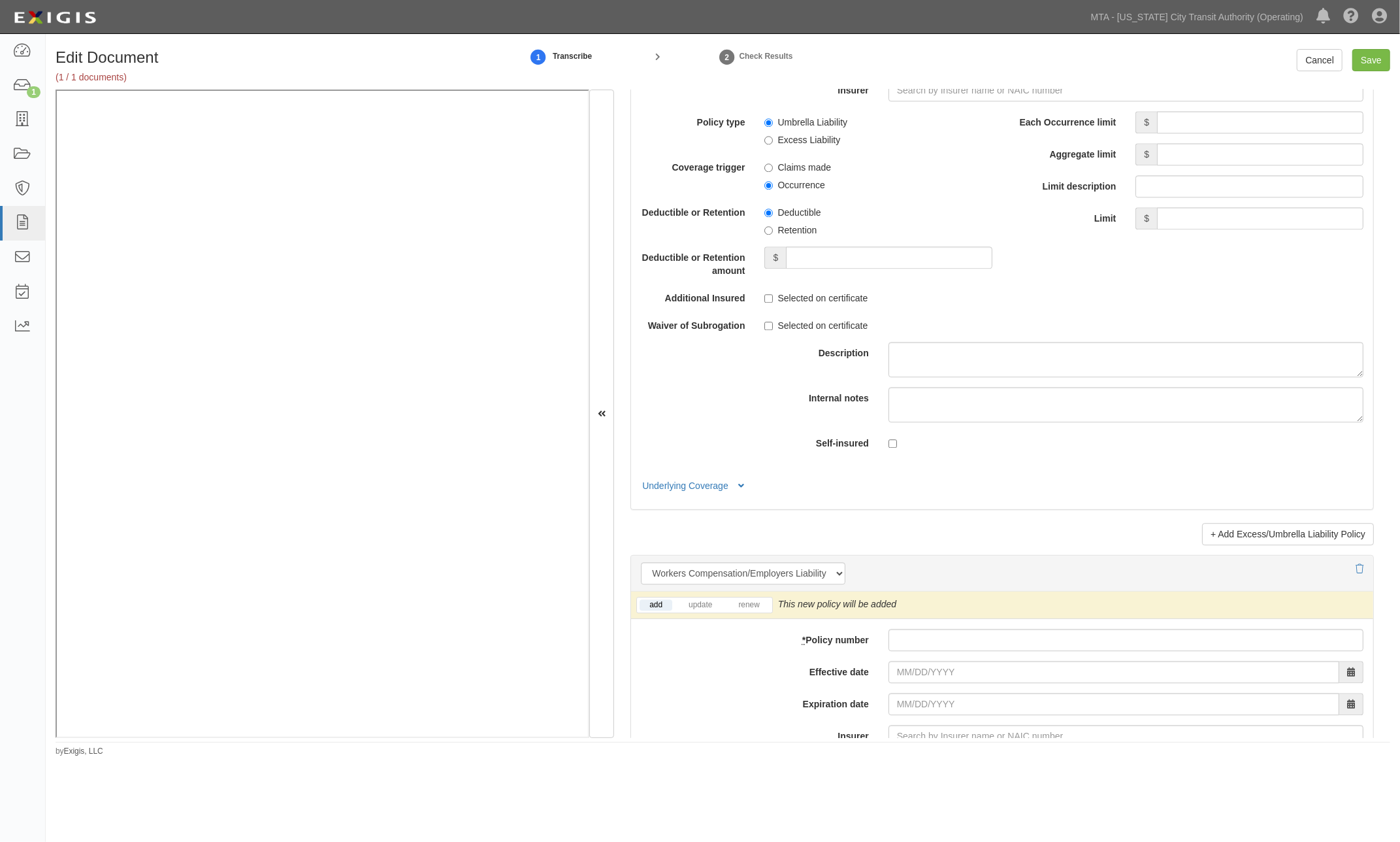
scroll to position [3049, 0]
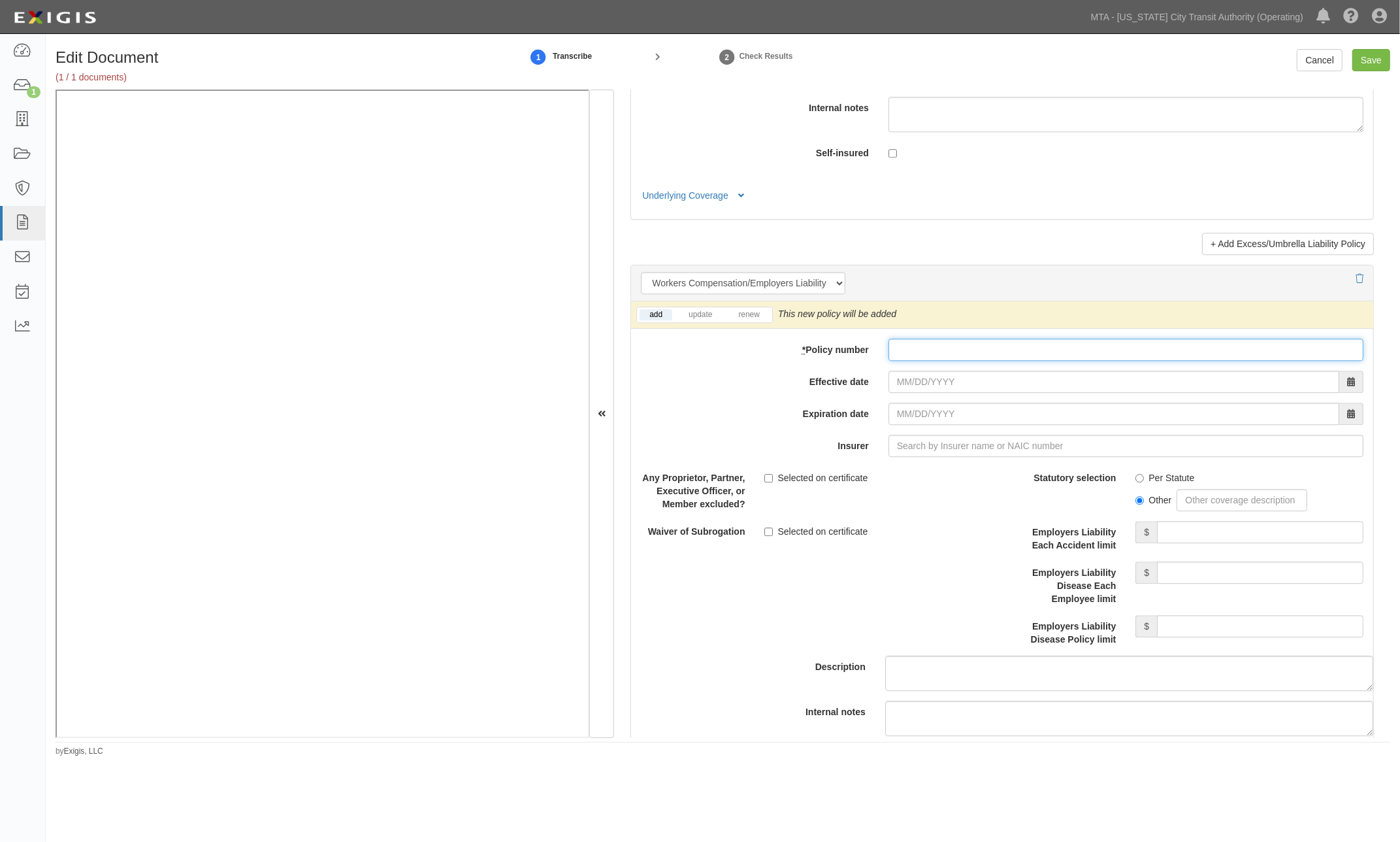
paste input "76 WEG BA3G21"
type input "76 WEG BA3G21"
click at [941, 381] on input "Effective date" at bounding box center [1113, 382] width 451 height 22
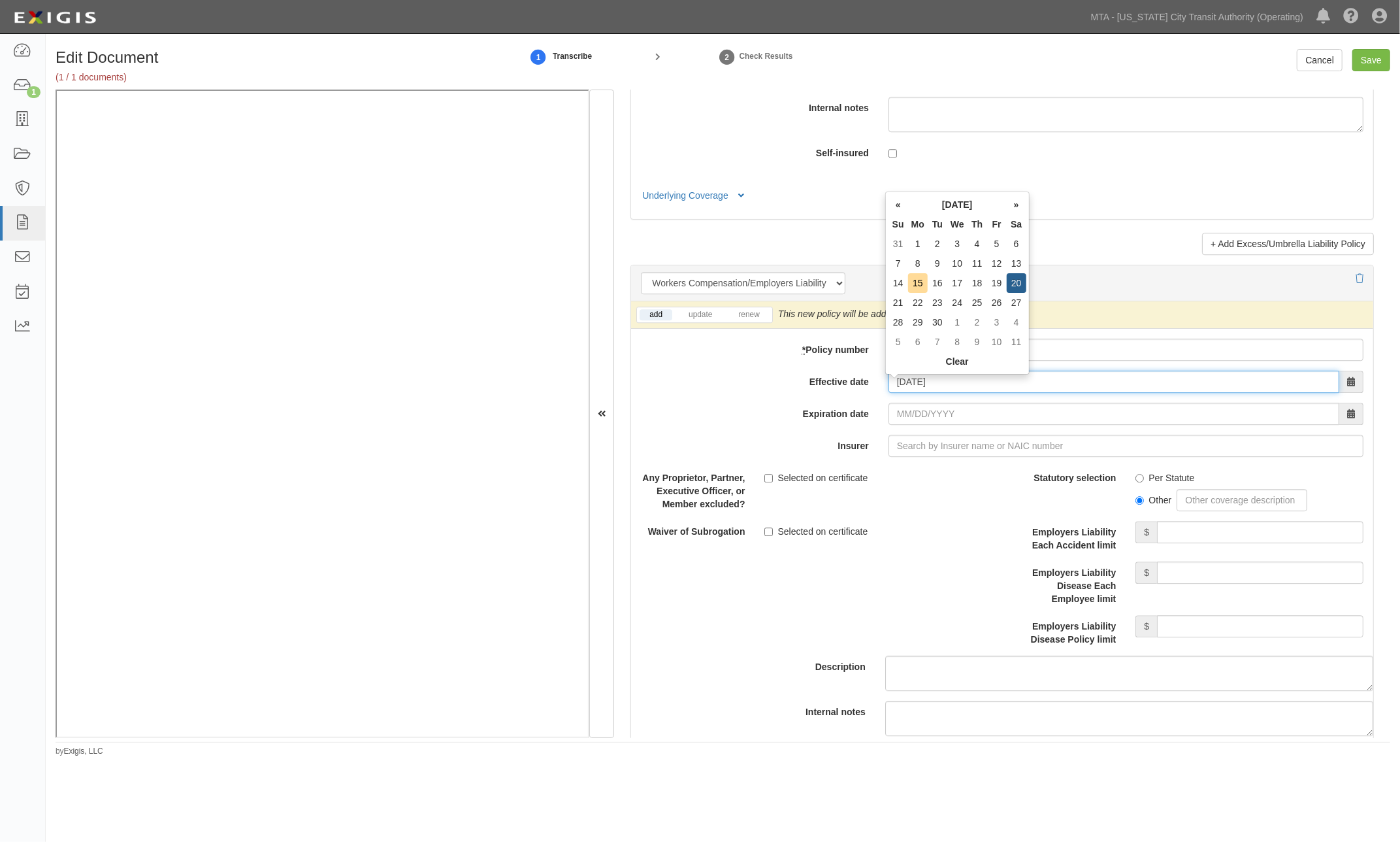
type input "09/20/2025"
type input "09/20/2026"
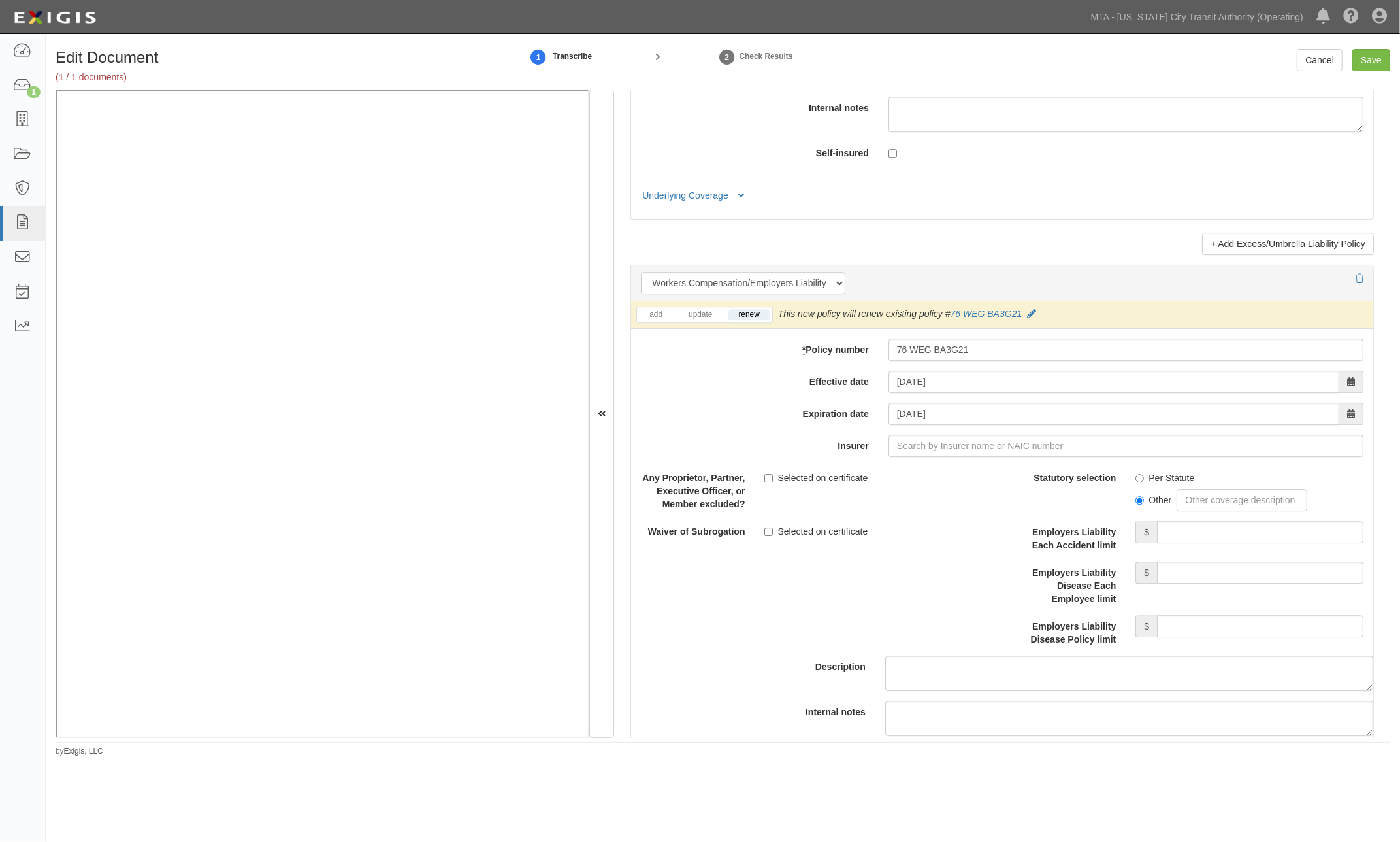
click at [948, 400] on div "add update renew This new policy will be added This new policy will update exis…" at bounding box center [1002, 543] width 742 height 485
click at [938, 447] on input "Insurer" at bounding box center [1125, 446] width 475 height 22
type input "0"
click at [955, 538] on div "Selected on certificate" at bounding box center [878, 529] width 228 height 18
click at [1055, 448] on input "Insurer" at bounding box center [1125, 446] width 475 height 22
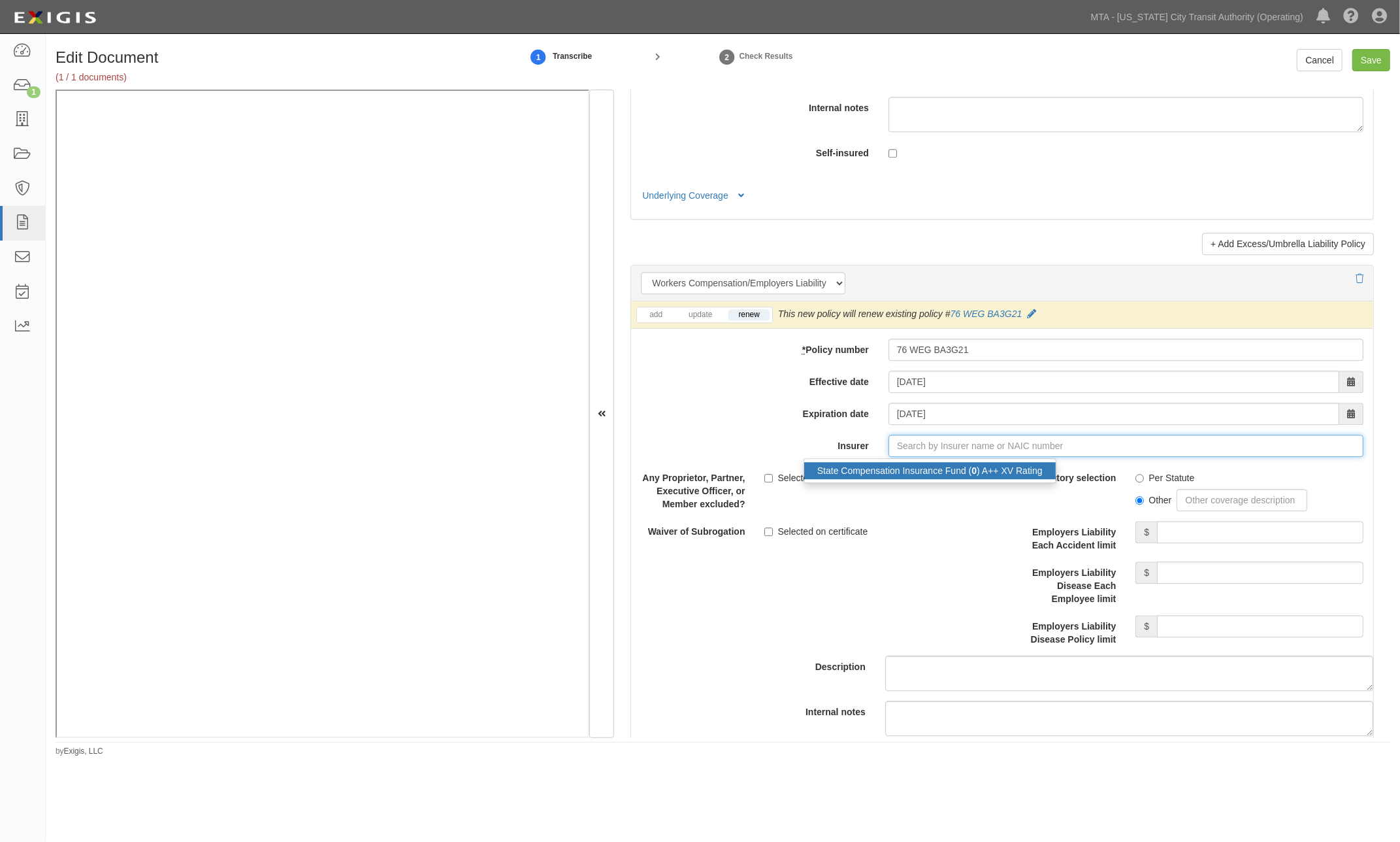
click at [1022, 473] on div "State Compensation Insurance Fund ( 0 ) A++ XV Rating" at bounding box center [930, 471] width 251 height 17
type input "State Compensation Insurance Fund (0) A++ XV Rating"
click at [1126, 484] on div "Per Statute Other" at bounding box center [1249, 488] width 248 height 44
click at [1135, 482] on input "Per Statute" at bounding box center [1139, 477] width 9 height 9
radio input "true"
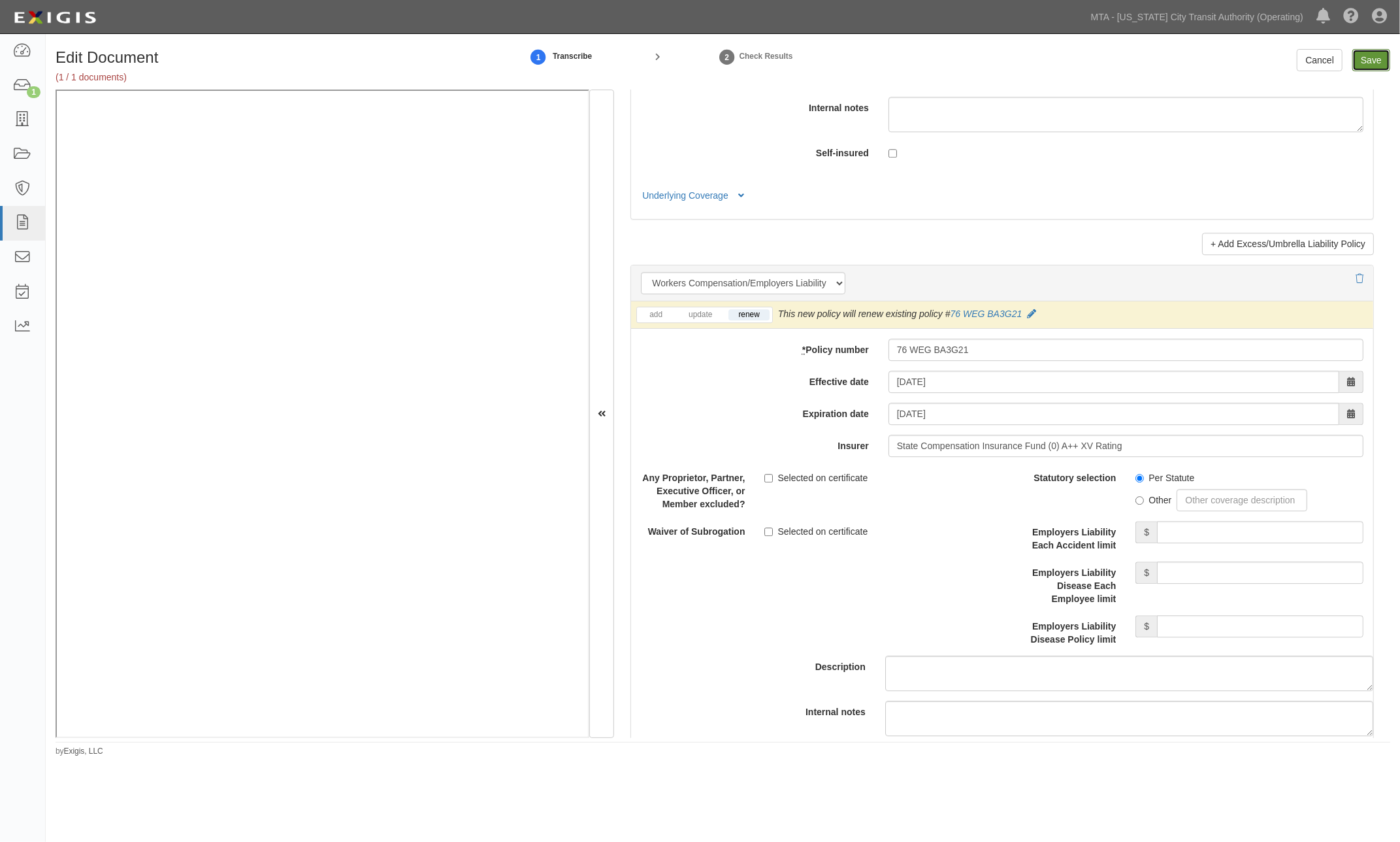
click at [1367, 63] on input "Save" at bounding box center [1371, 60] width 38 height 22
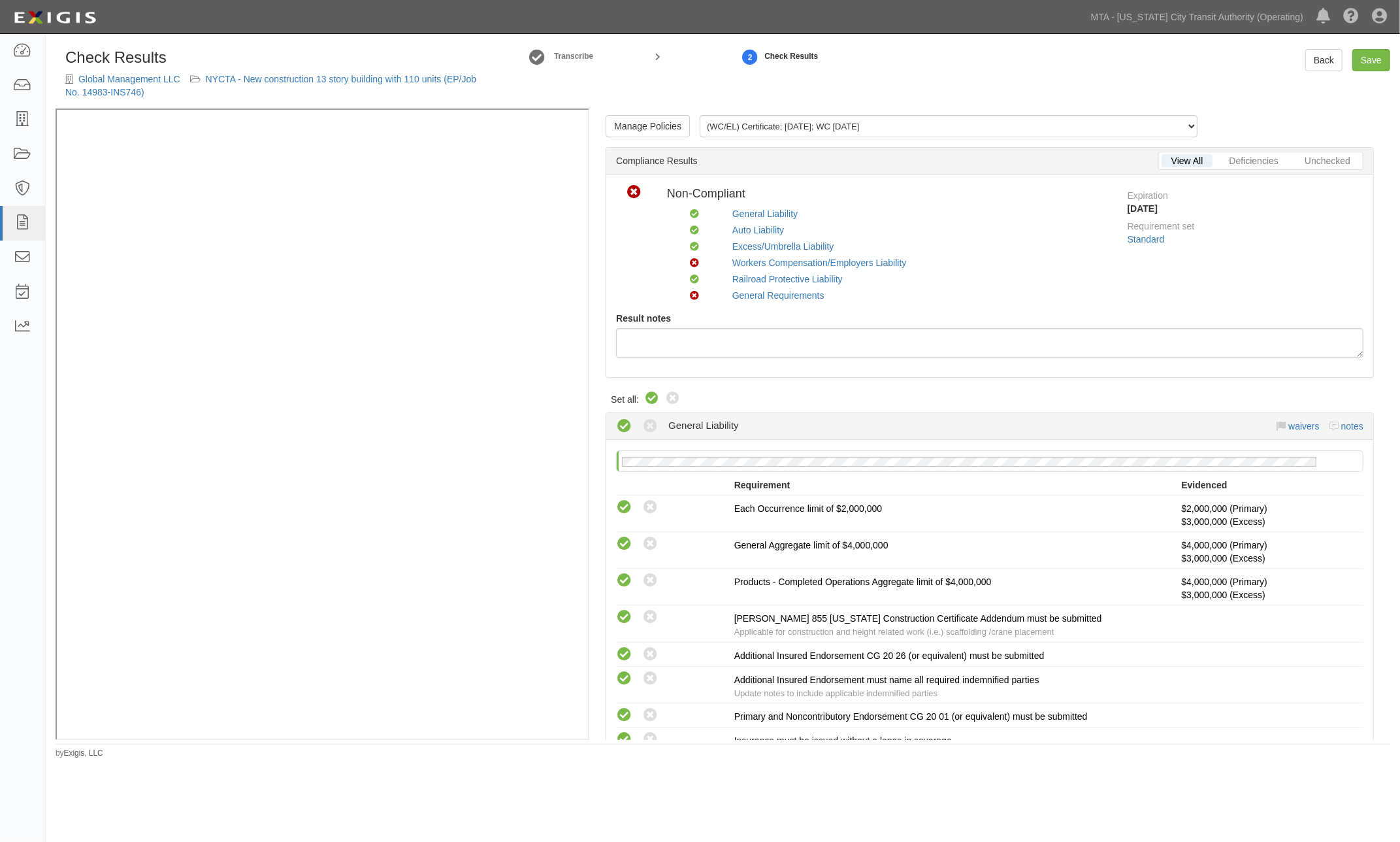
click at [651, 394] on icon at bounding box center [652, 399] width 15 height 15
radio input "true"
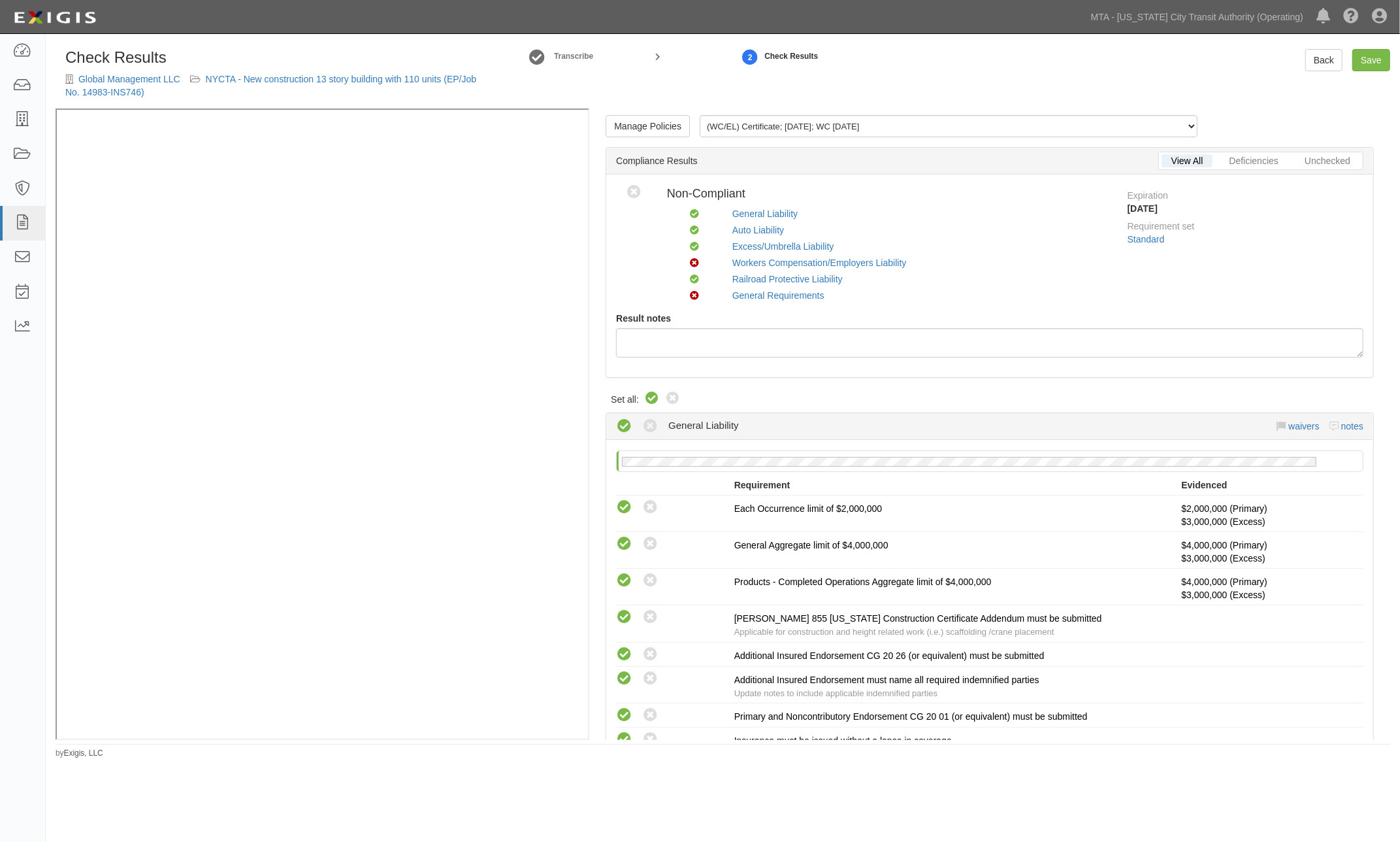
radio input "true"
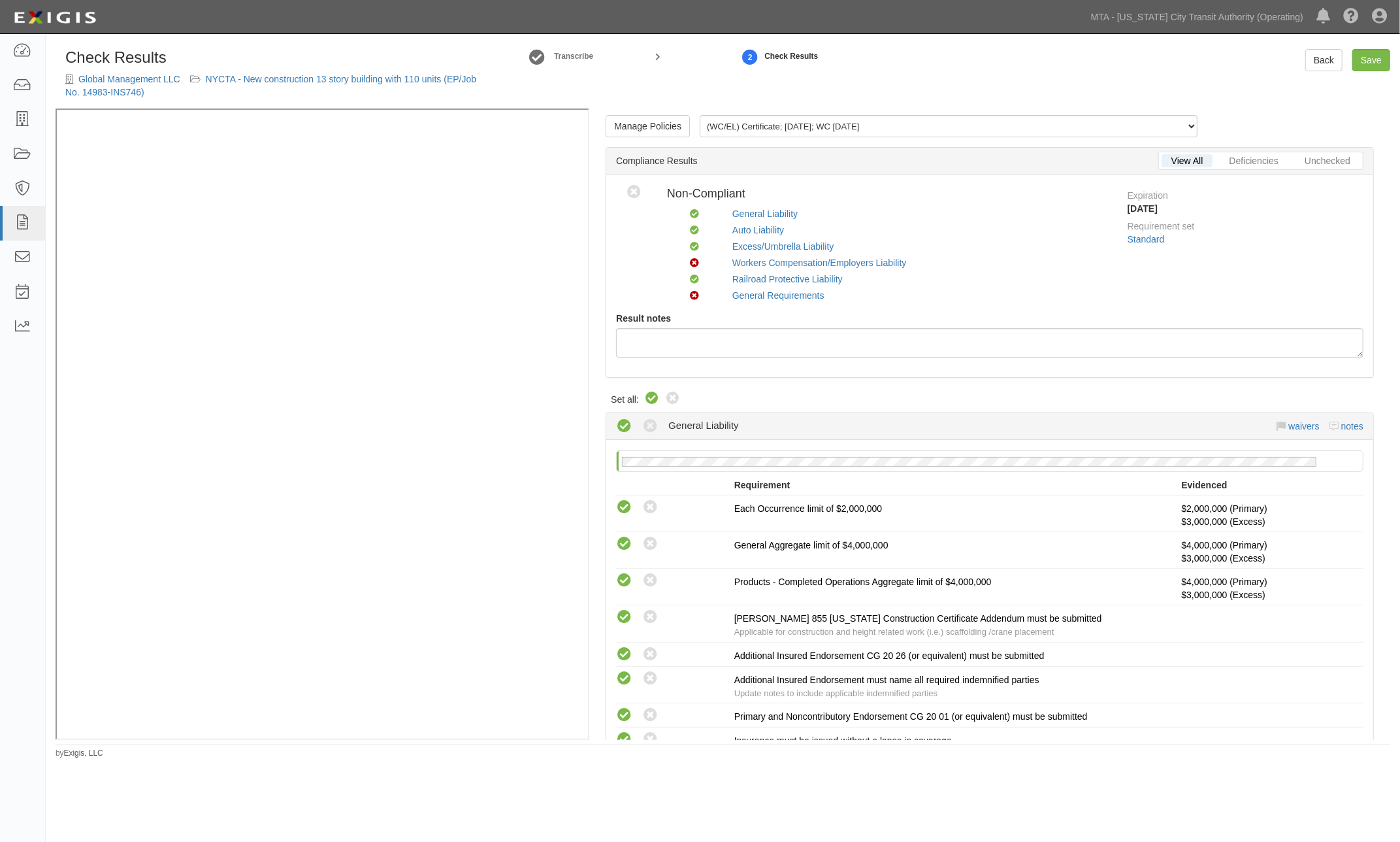
radio input "true"
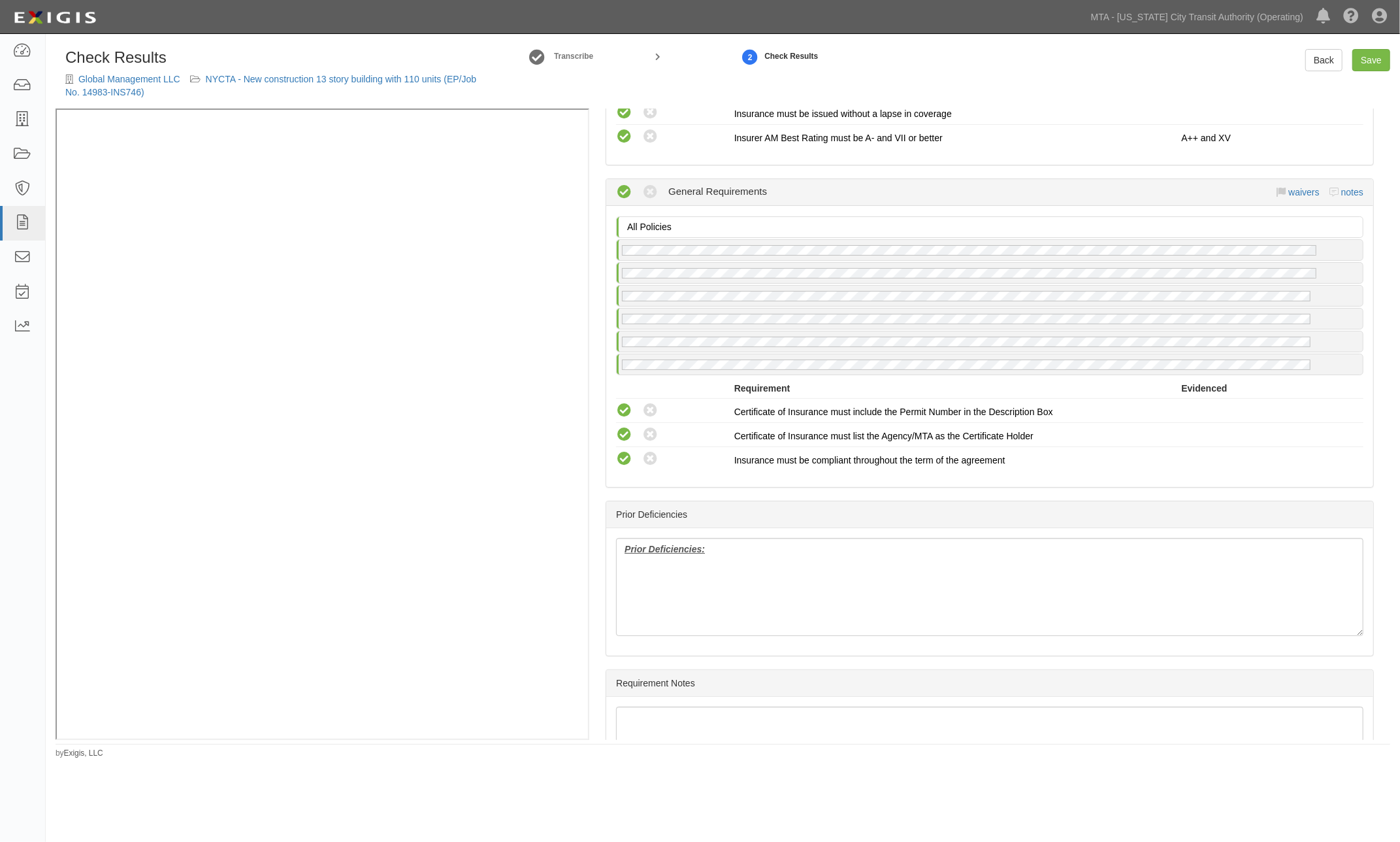
scroll to position [2150, 0]
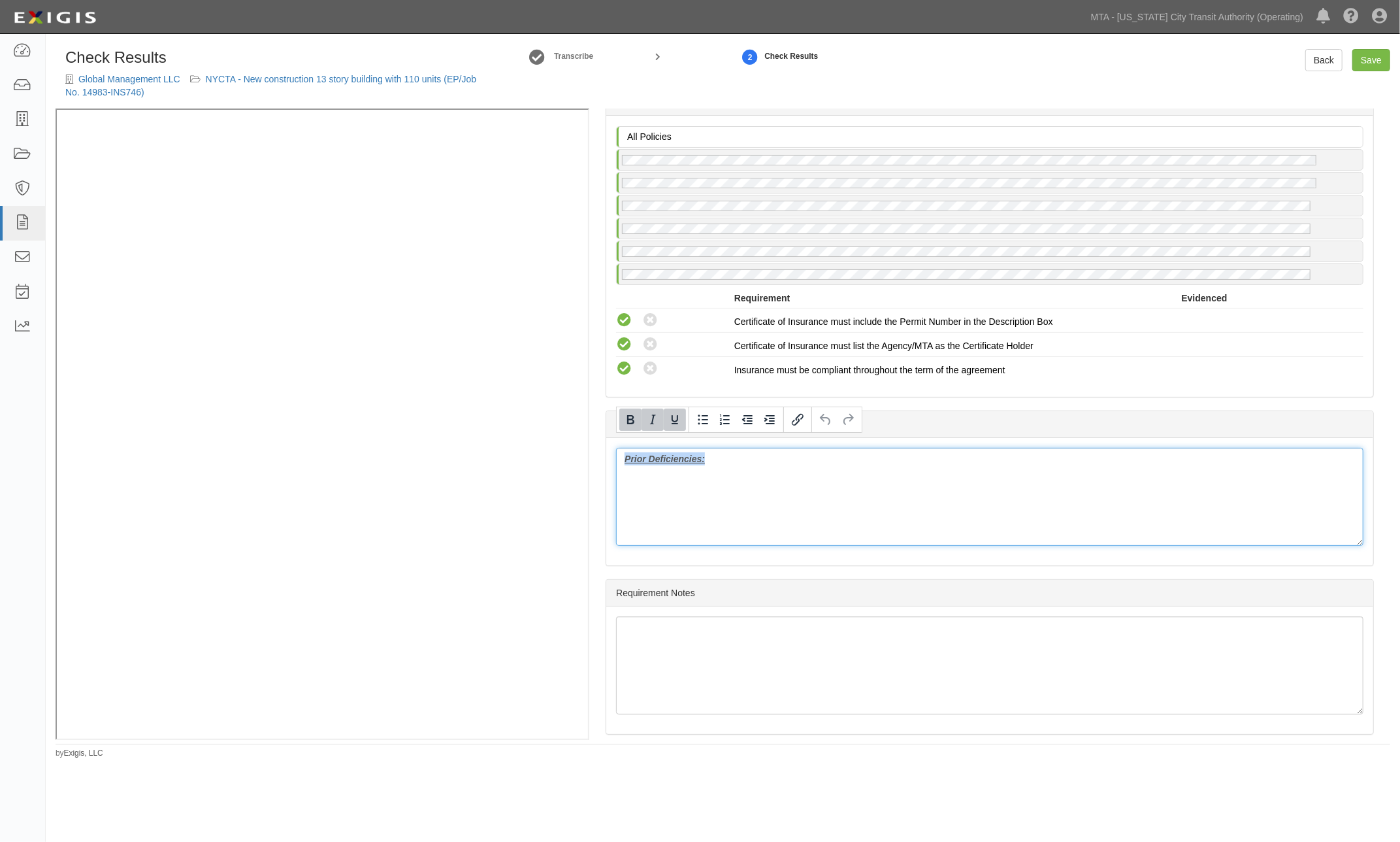
drag, startPoint x: 766, startPoint y: 450, endPoint x: 582, endPoint y: 422, distance: 186.1
click at [455, 263] on div "Manage Policies (WC/EL) Certificate; 9/15/2025; WC 9.20.26 (RRPL) Policy; 5/28/…" at bounding box center [722, 424] width 1334 height 632
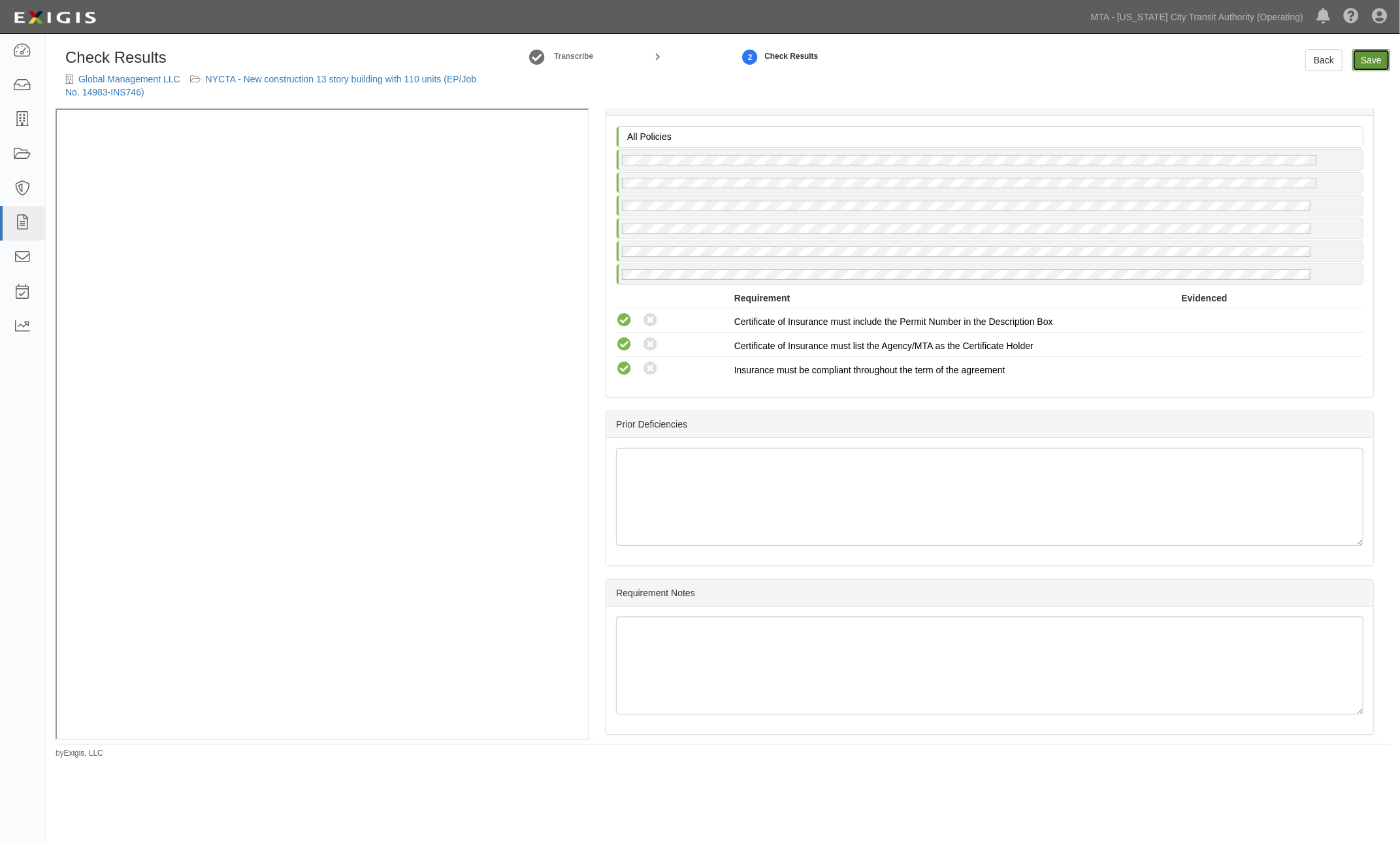
click at [1359, 59] on link "Save" at bounding box center [1371, 60] width 38 height 22
radio input "true"
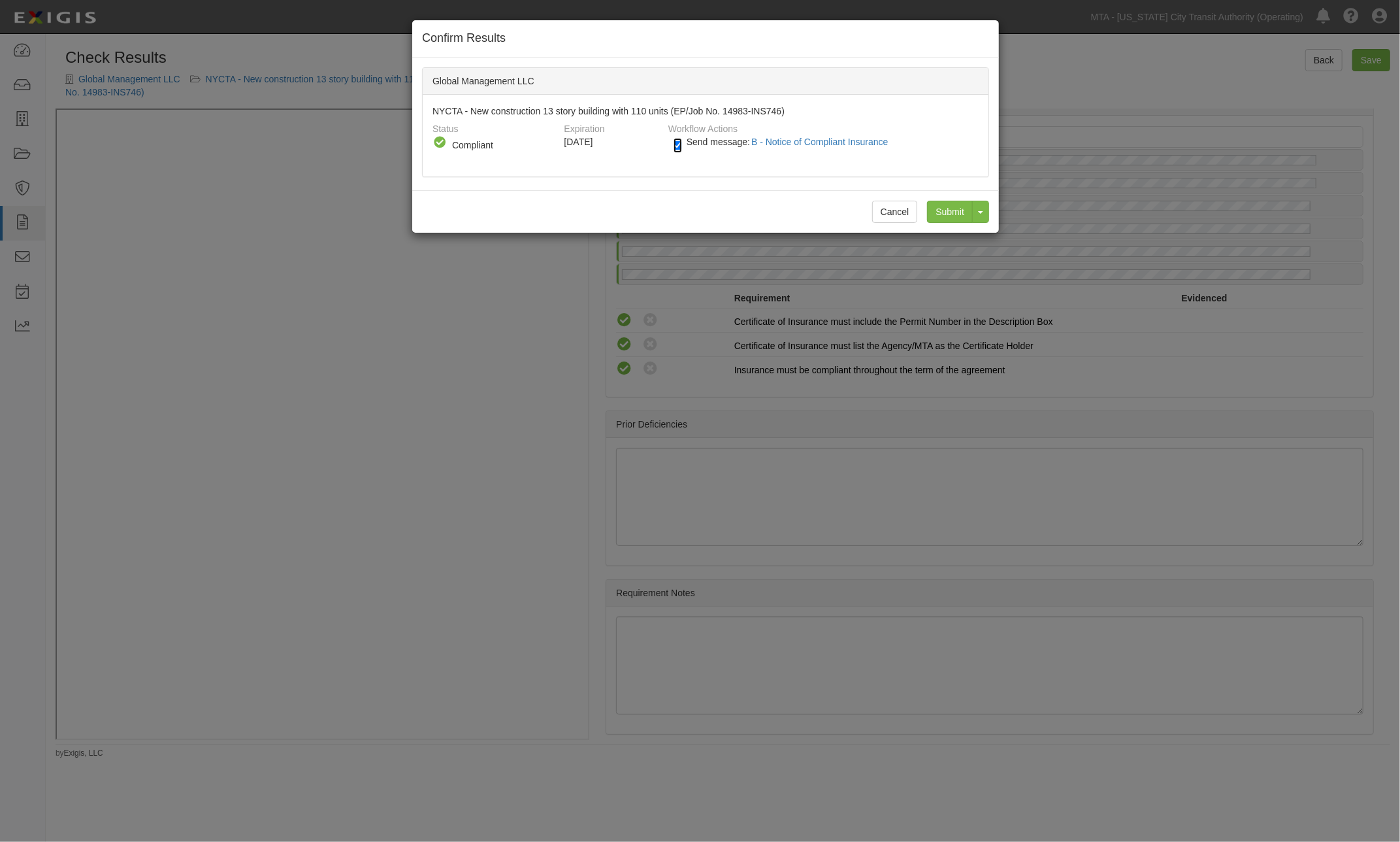
click at [679, 141] on input "Send message: B - Notice of Compliant Insurance" at bounding box center [678, 145] width 9 height 15
checkbox input "false"
click at [950, 210] on input "Submit" at bounding box center [949, 211] width 46 height 22
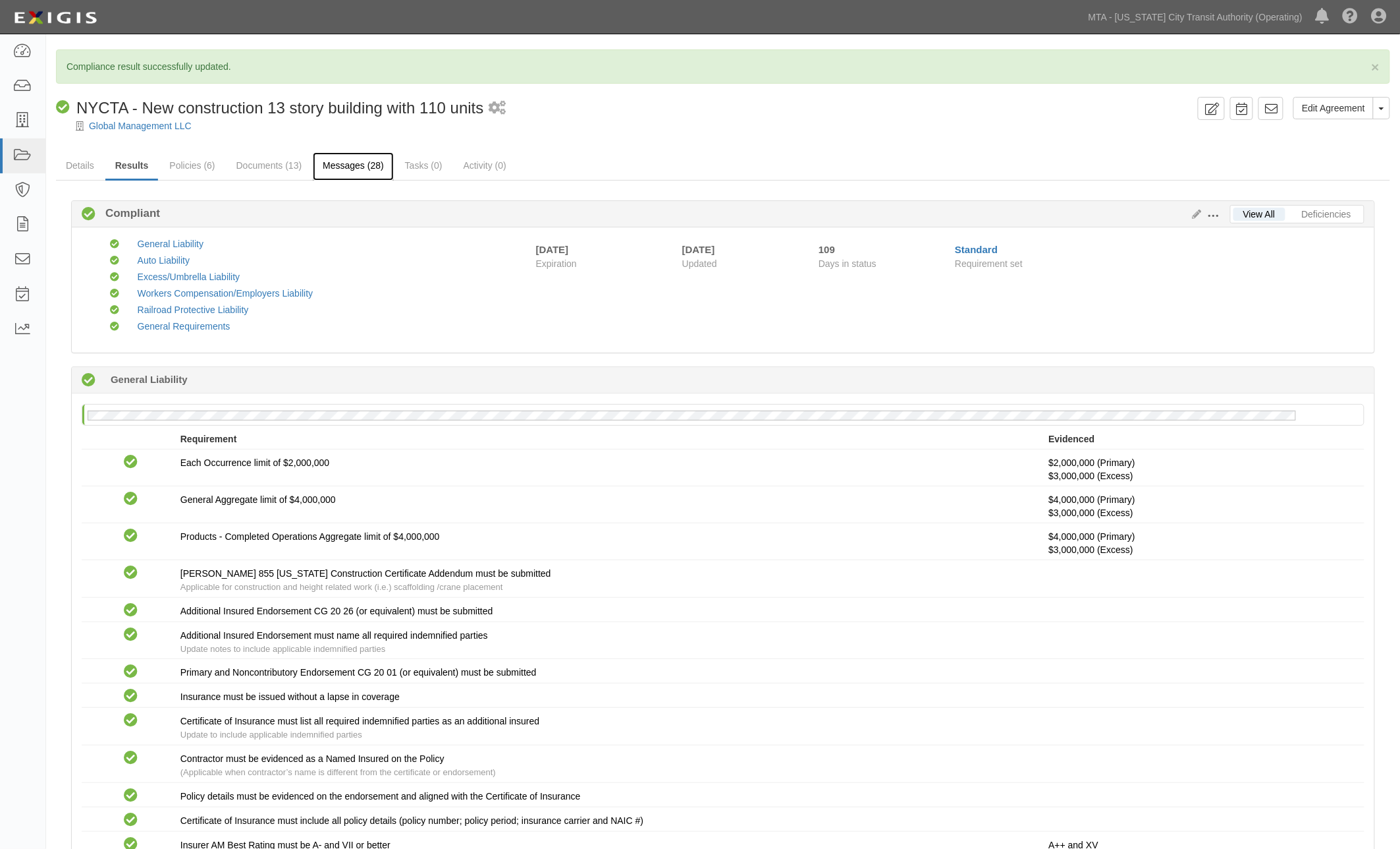
click at [353, 168] on link "Messages (28)" at bounding box center [353, 166] width 81 height 28
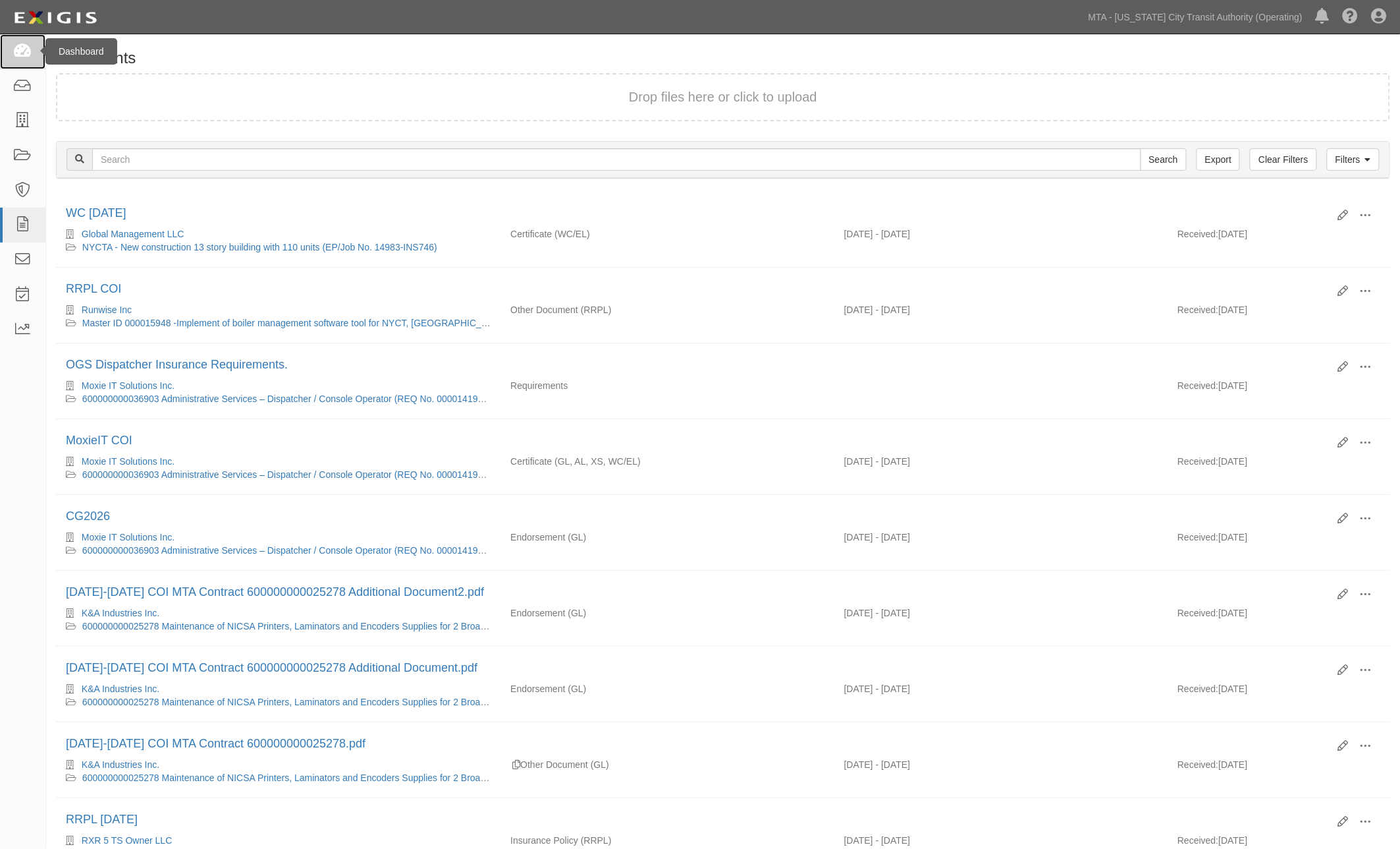
click at [20, 55] on icon at bounding box center [23, 52] width 19 height 15
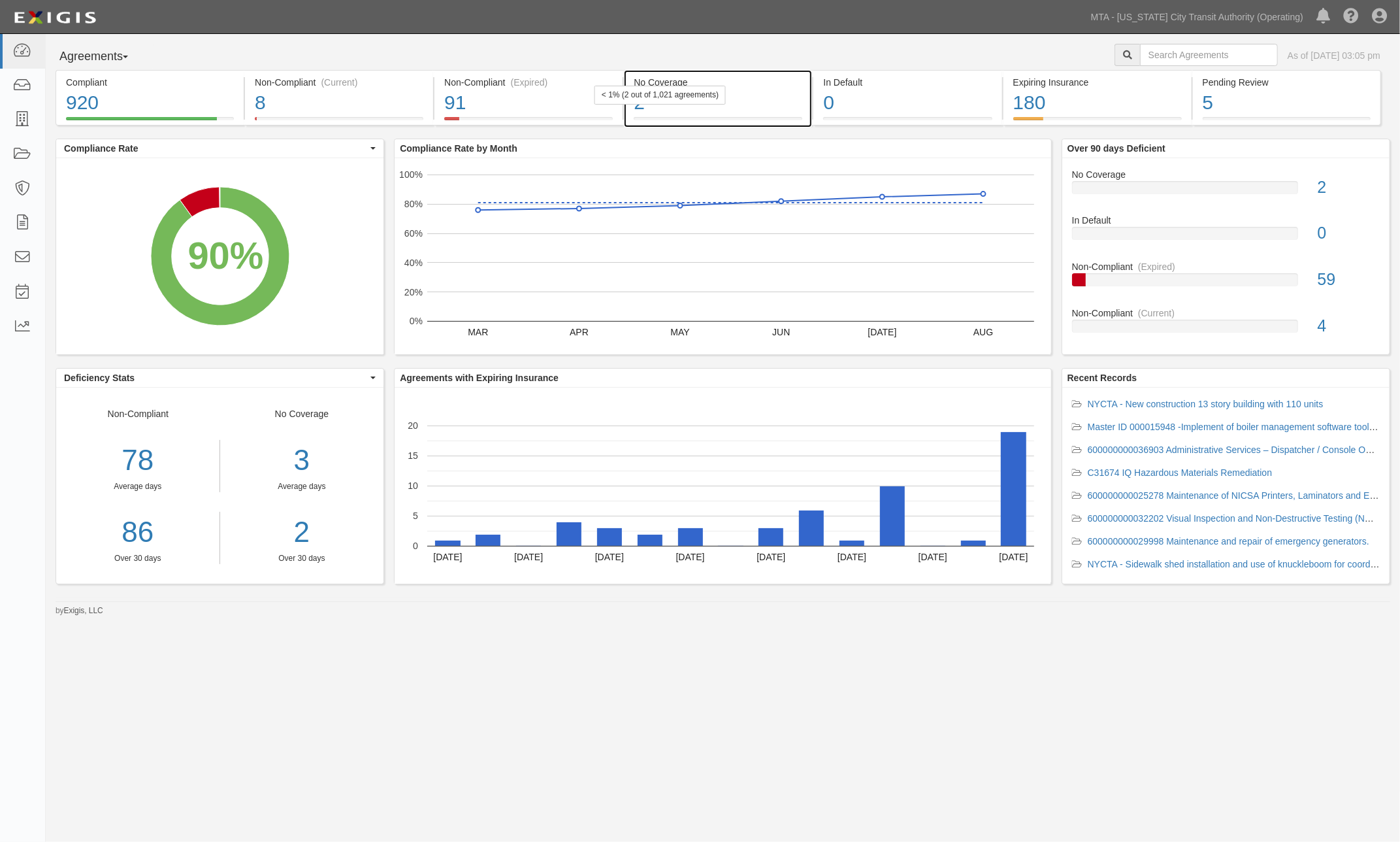
click at [762, 108] on div "2" at bounding box center [718, 103] width 169 height 28
click at [1135, 103] on div "180" at bounding box center [1098, 103] width 169 height 28
click at [589, 109] on div "91" at bounding box center [528, 103] width 169 height 28
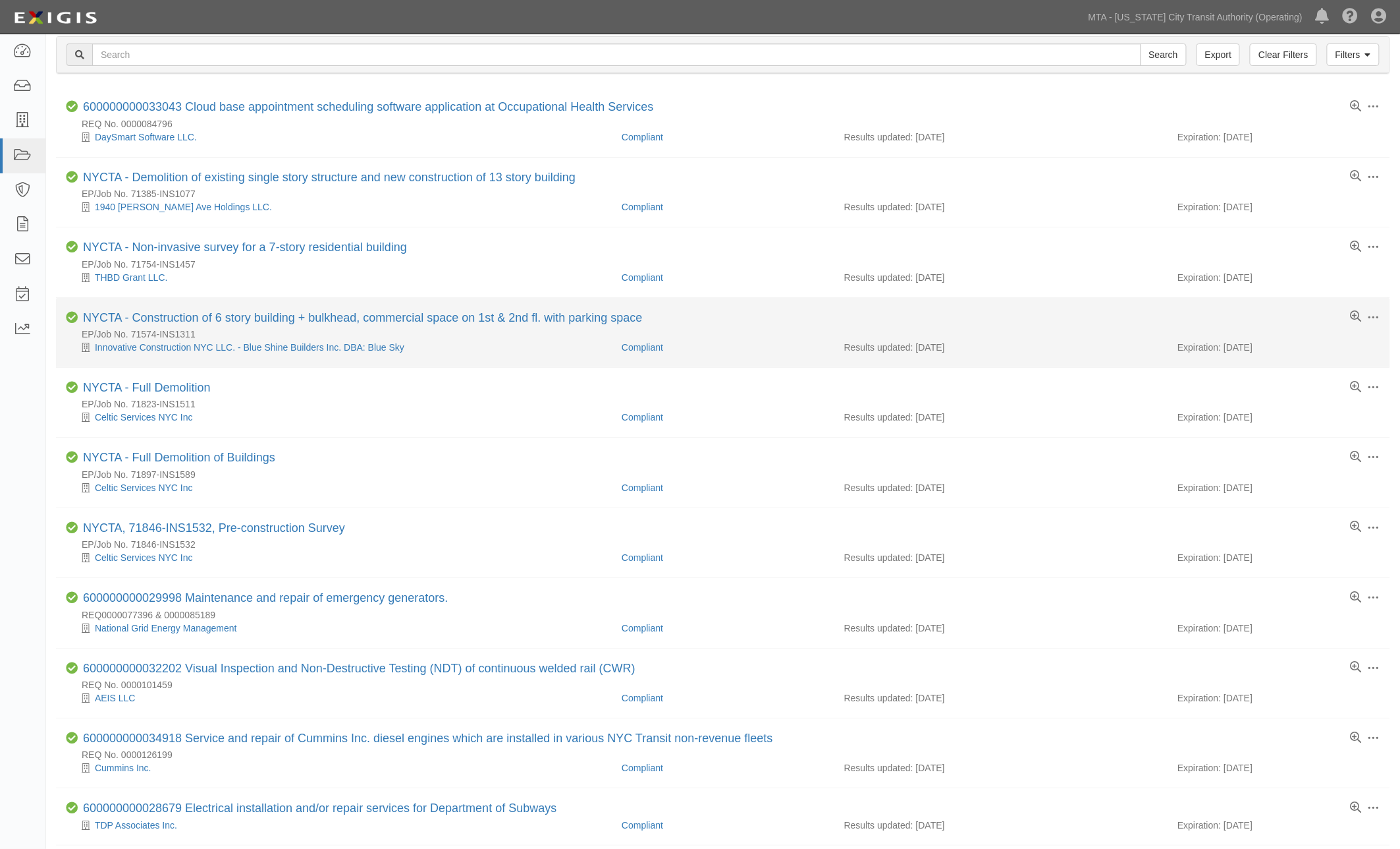
scroll to position [73, 0]
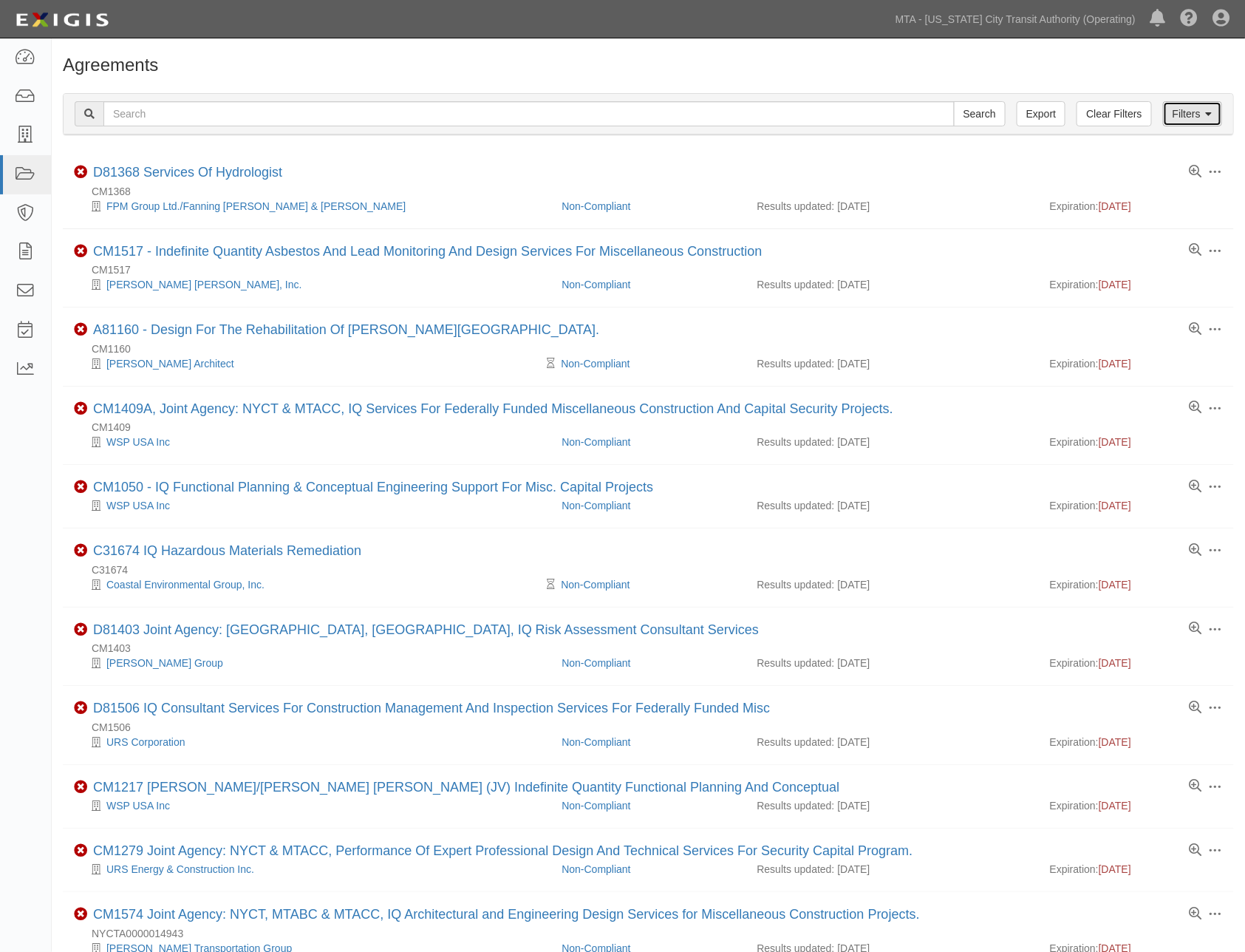
click at [1186, 116] on link "Filters" at bounding box center [1193, 114] width 59 height 25
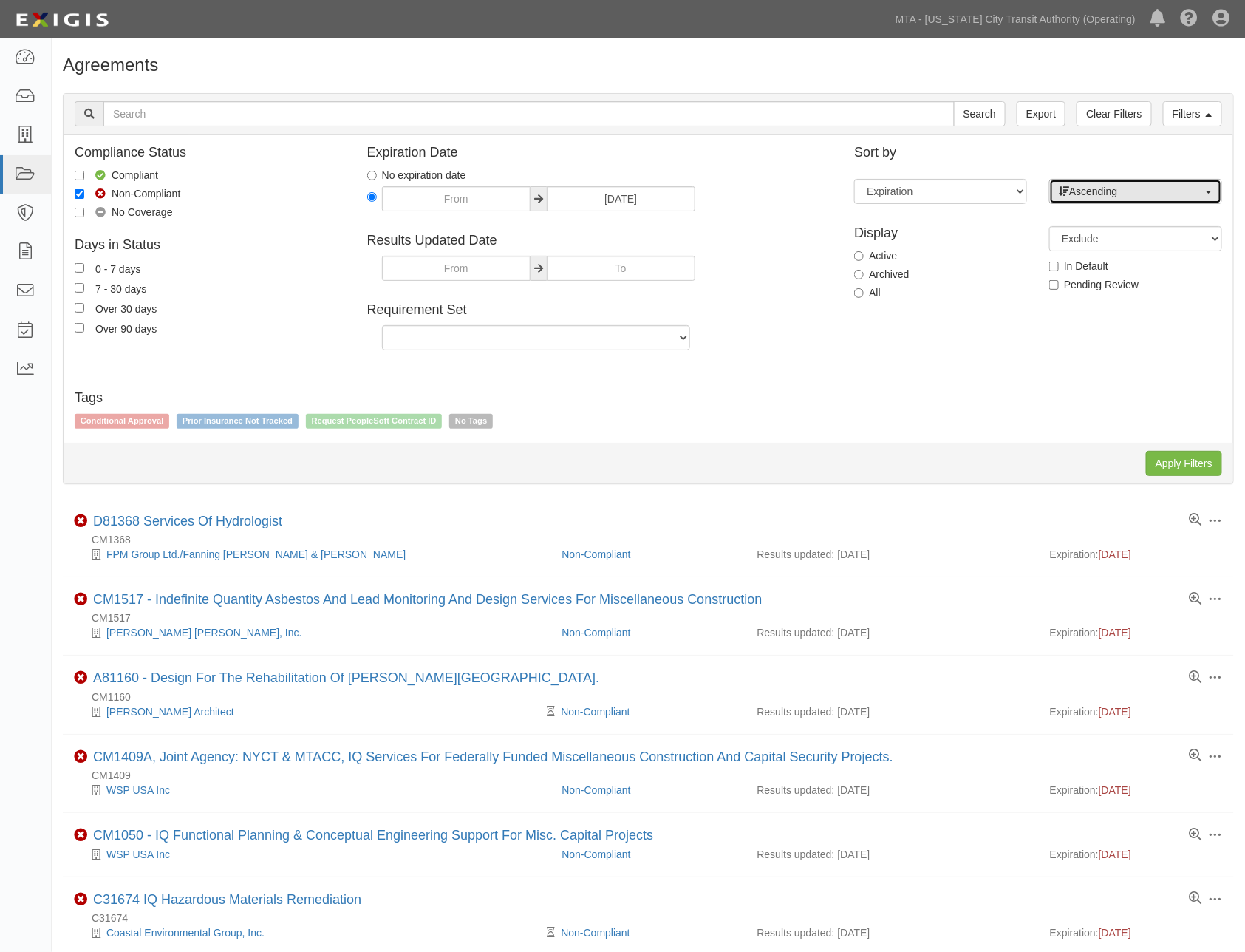
click at [1117, 193] on span "Ascending" at bounding box center [1130, 191] width 144 height 15
click at [1128, 242] on span "Descending" at bounding box center [1105, 238] width 54 height 15
select select "desc"
click at [1179, 463] on input "Apply Filters" at bounding box center [1184, 463] width 76 height 25
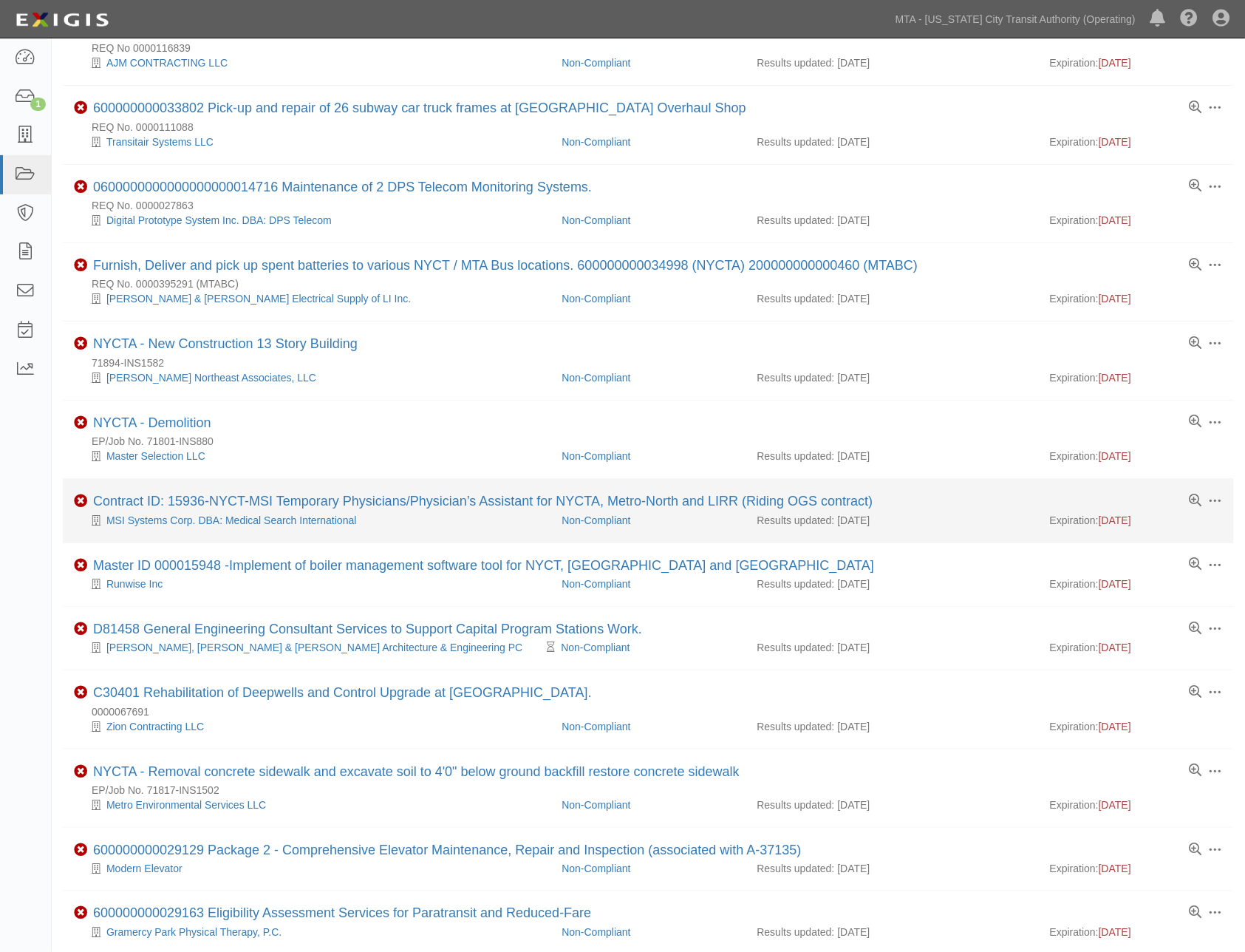
scroll to position [328, 0]
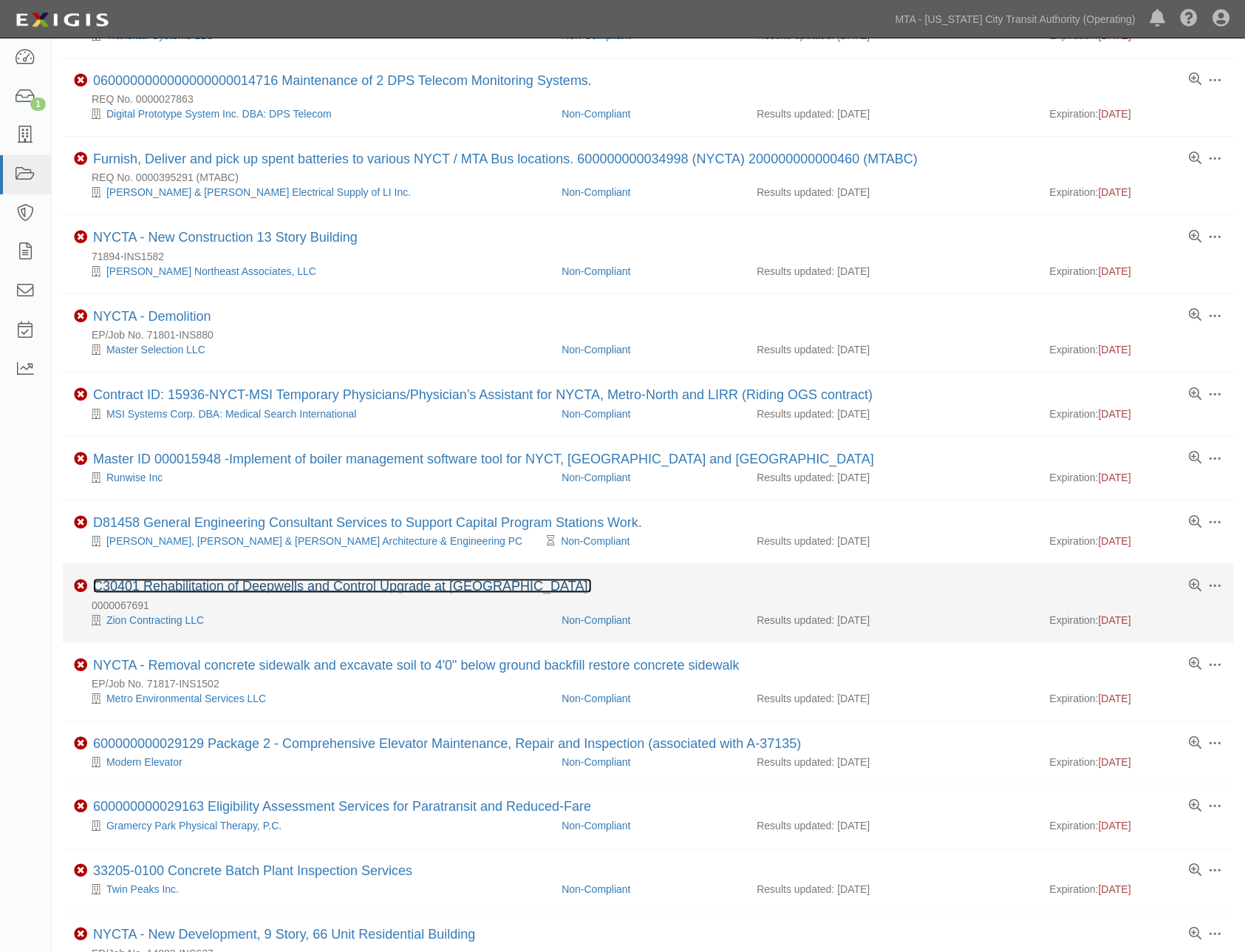
click at [337, 587] on link "C30401 Rehabilitation of Deepwells and Control Upgrade at [GEOGRAPHIC_DATA]." at bounding box center [342, 585] width 499 height 15
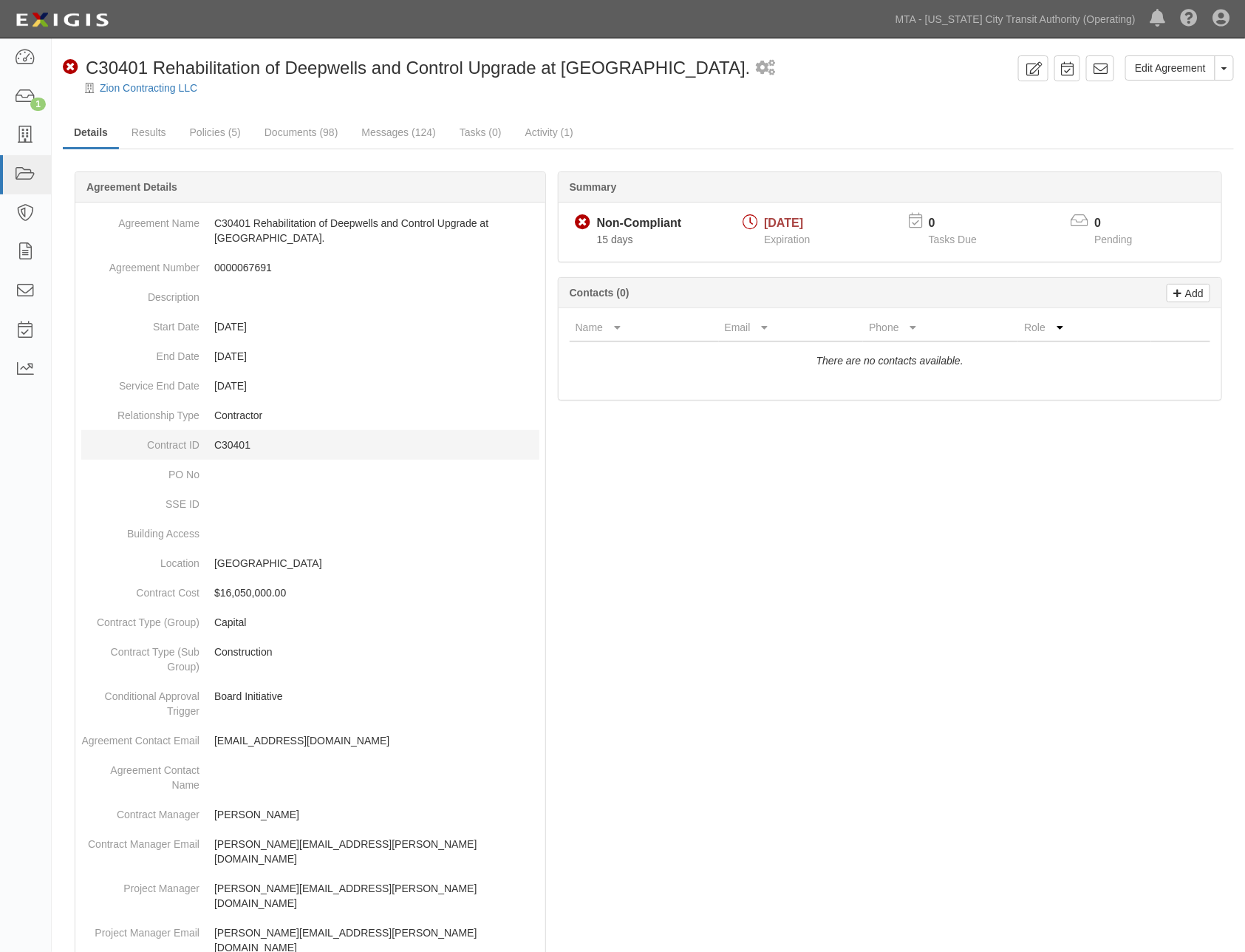
click at [238, 444] on p "C30401" at bounding box center [377, 444] width 325 height 15
copy p "C30401"
click at [200, 123] on link "Policies (5)" at bounding box center [215, 133] width 73 height 32
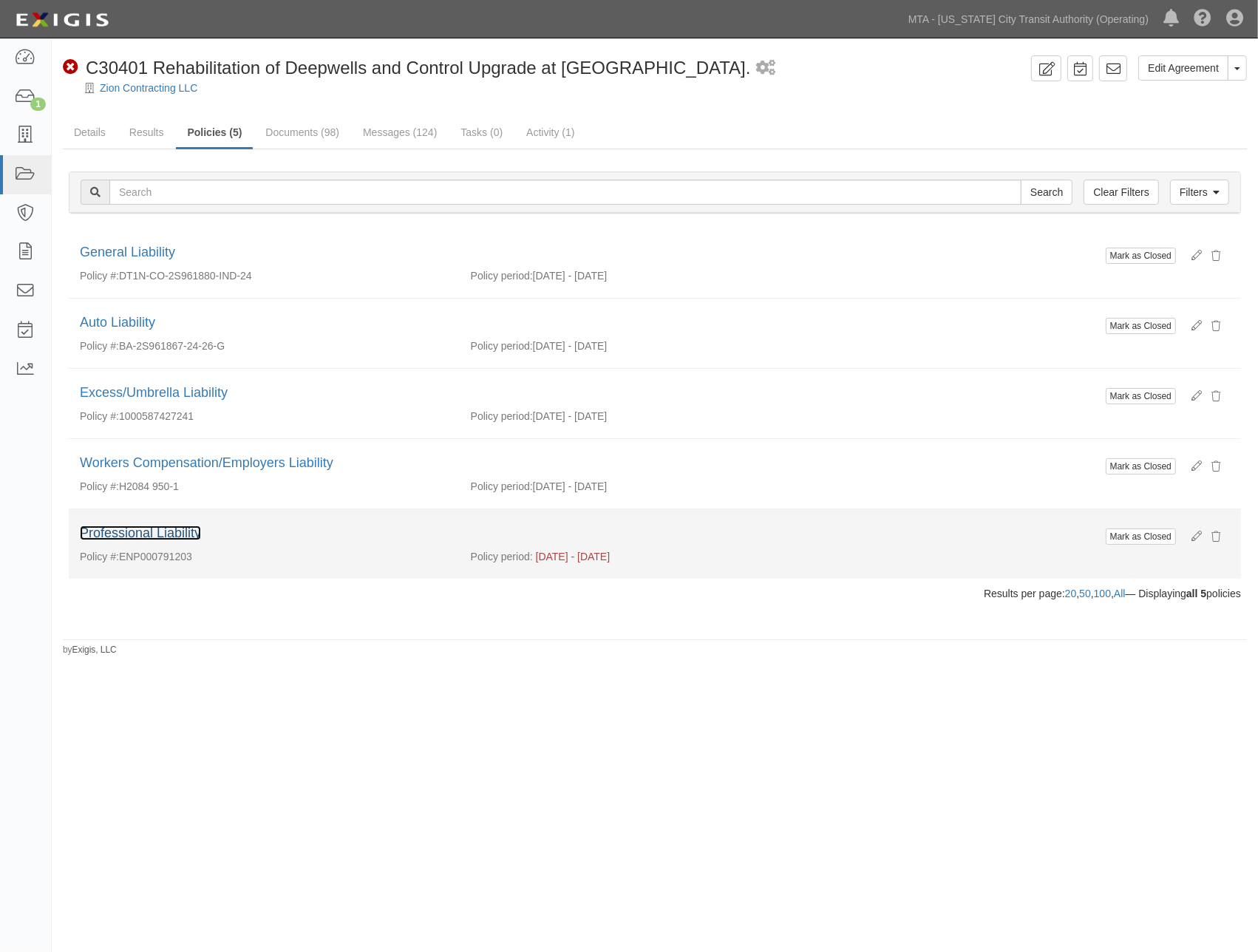
click at [175, 532] on link "Professional Liability" at bounding box center [140, 532] width 121 height 15
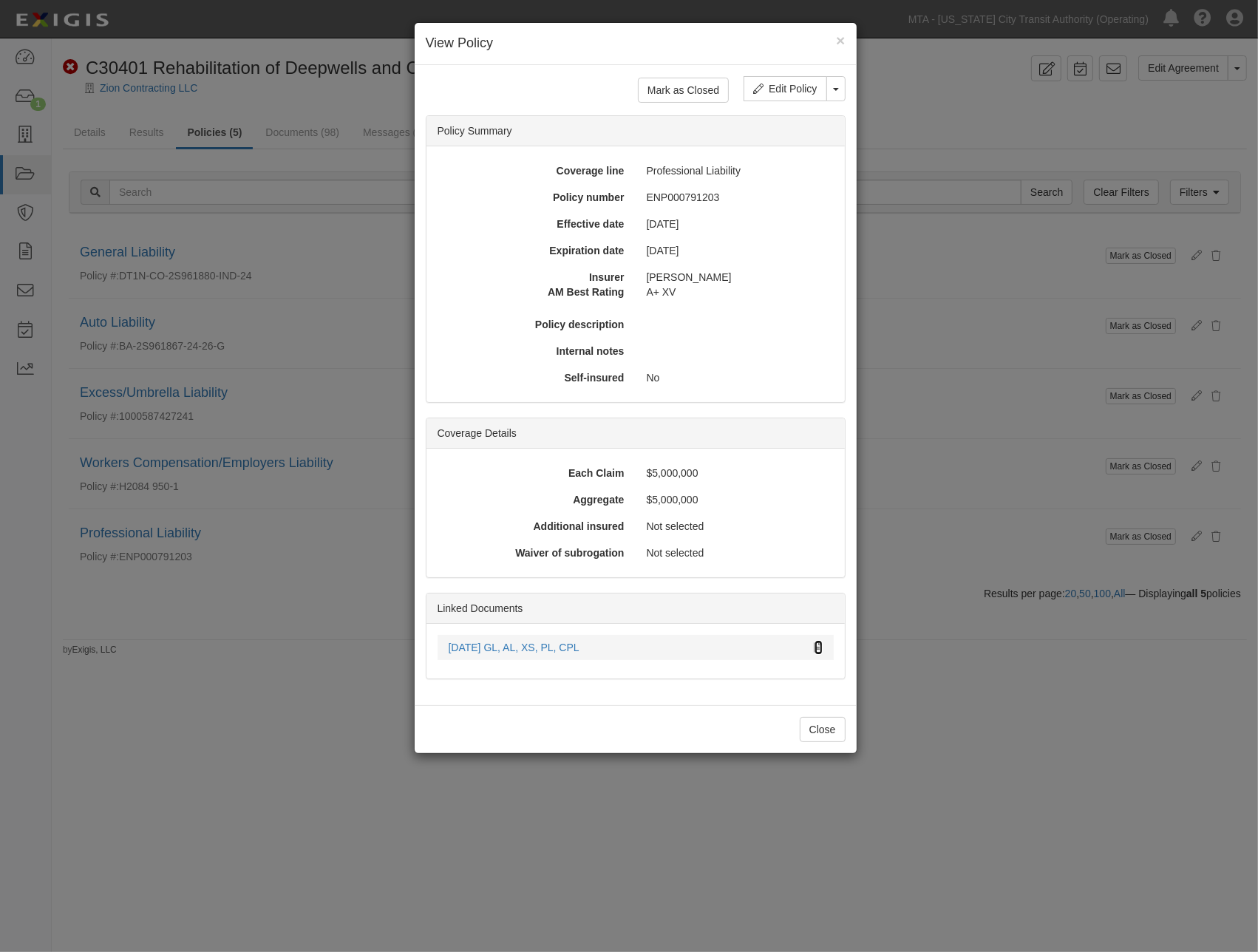
click at [819, 645] on icon at bounding box center [819, 648] width 8 height 10
click at [914, 334] on div "× View Policy Mark as Closed Edit Policy Toggle Dropdown Delete Policy Policy S…" at bounding box center [629, 476] width 1258 height 952
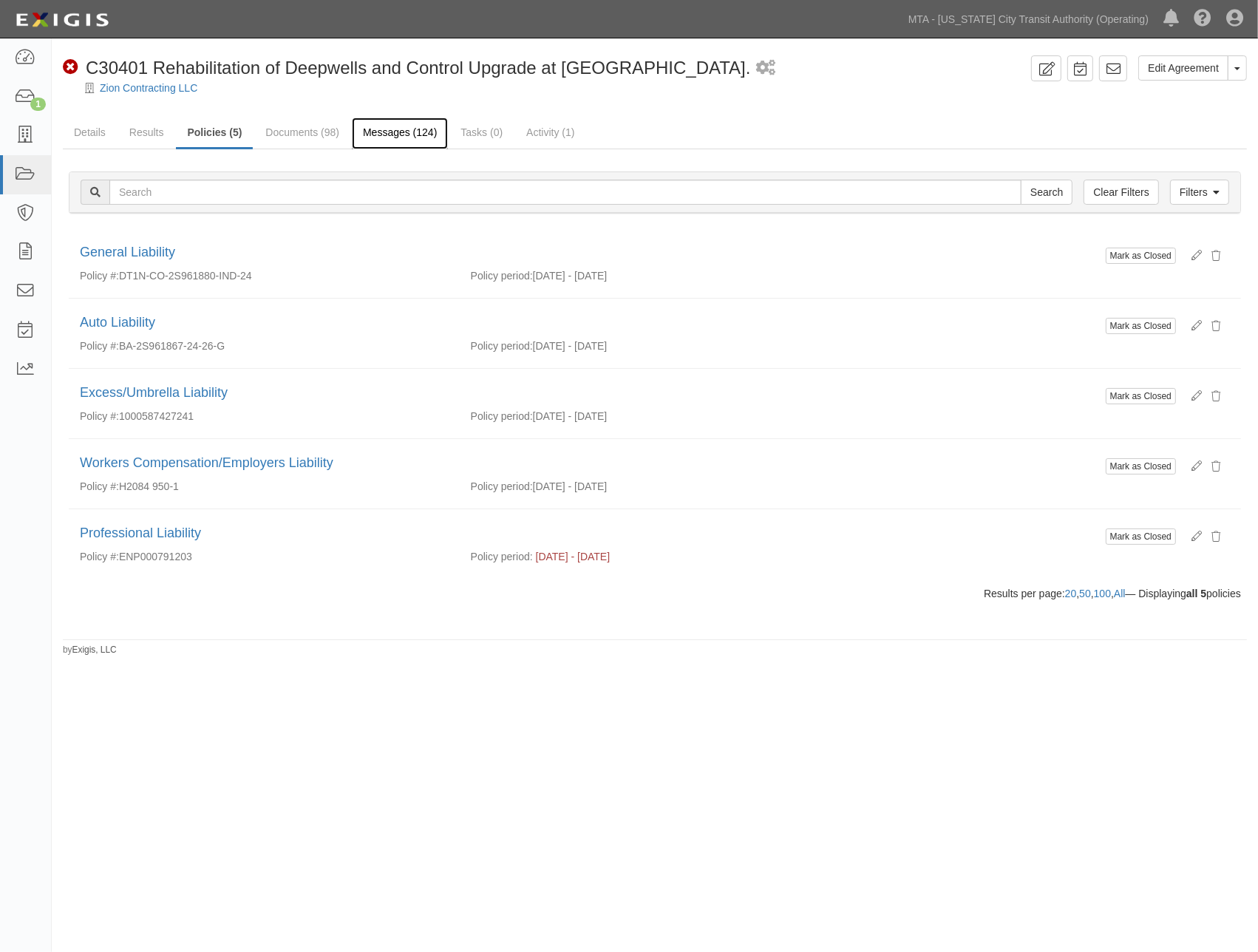
click at [406, 128] on link "Messages (124)" at bounding box center [400, 133] width 96 height 32
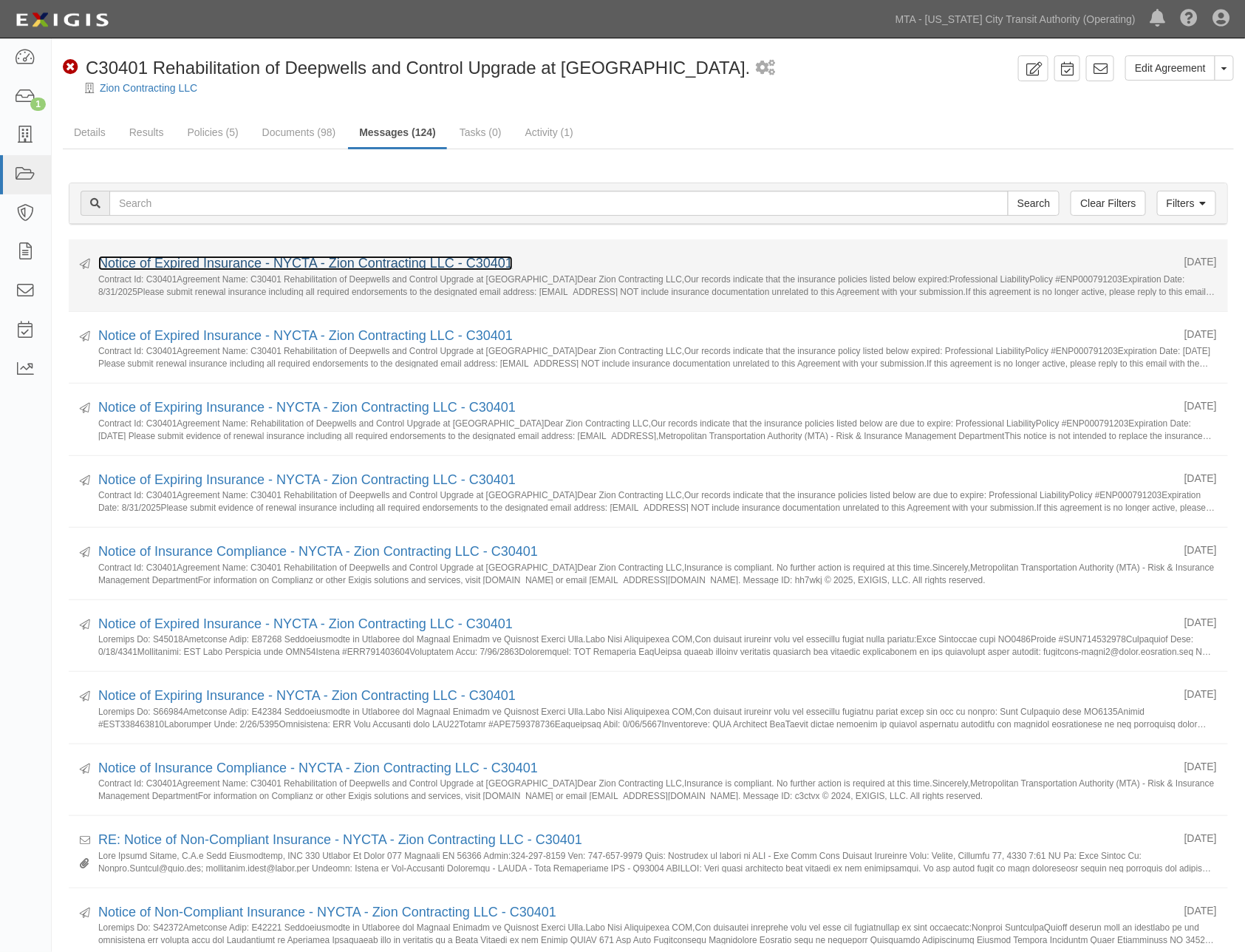
click at [406, 261] on link "Notice of Expired Insurance - NYCTA - Zion Contracting LLC - C30401" at bounding box center [305, 262] width 415 height 15
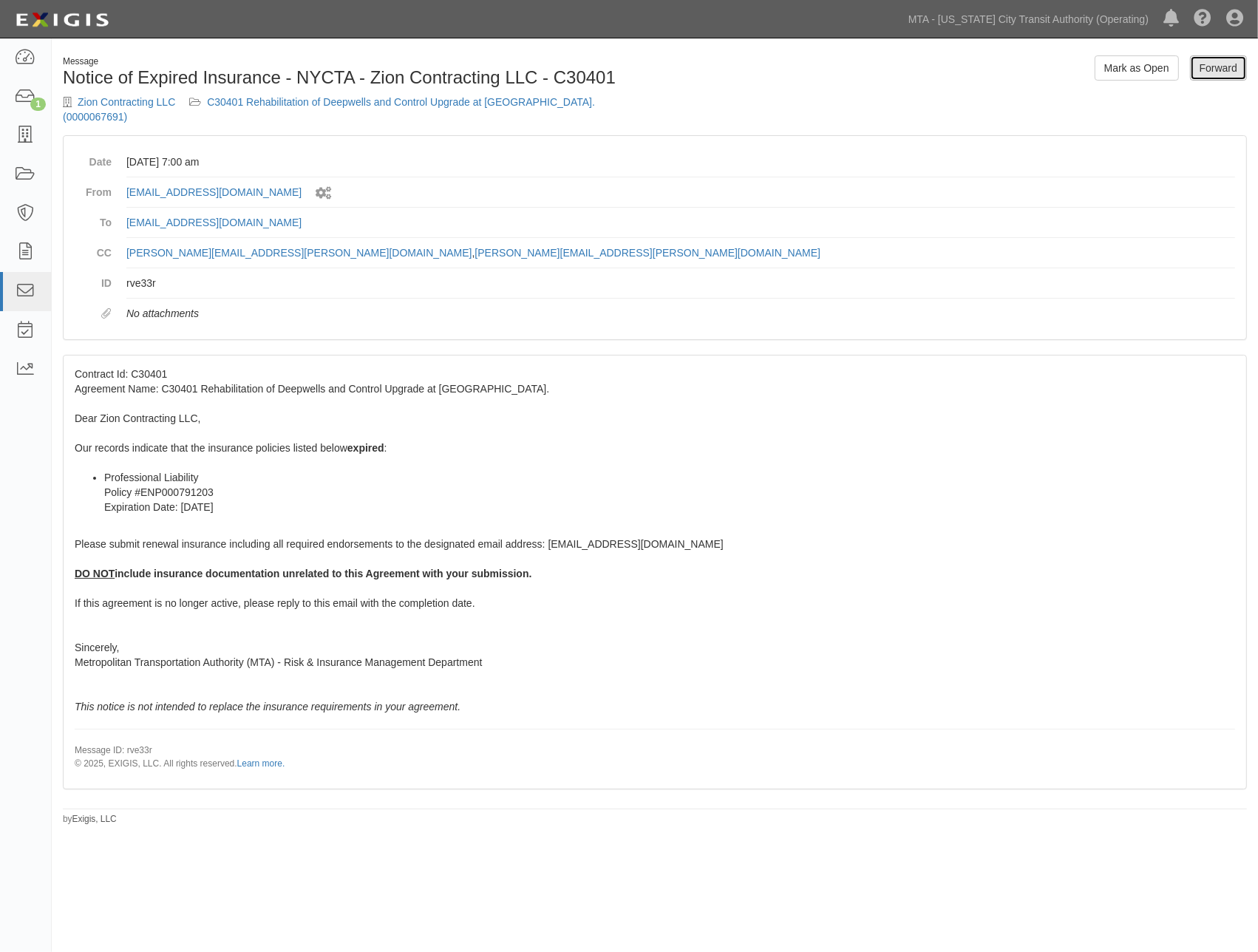
click at [1196, 68] on link "Forward" at bounding box center [1219, 67] width 57 height 25
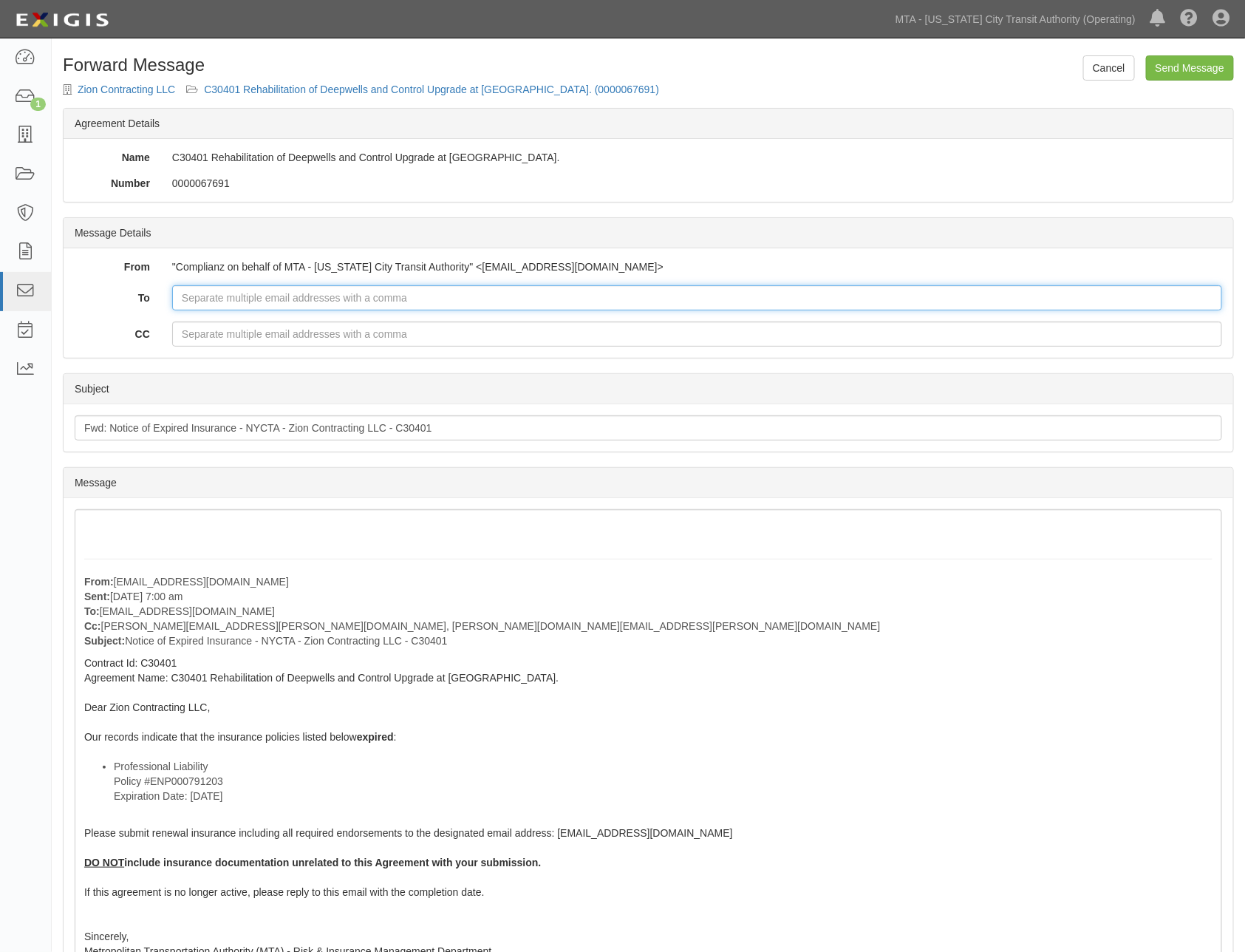
click at [199, 294] on input "To" at bounding box center [697, 298] width 1050 height 25
paste input "[EMAIL_ADDRESS][DOMAIN_NAME]"
type input "[EMAIL_ADDRESS][DOMAIN_NAME]"
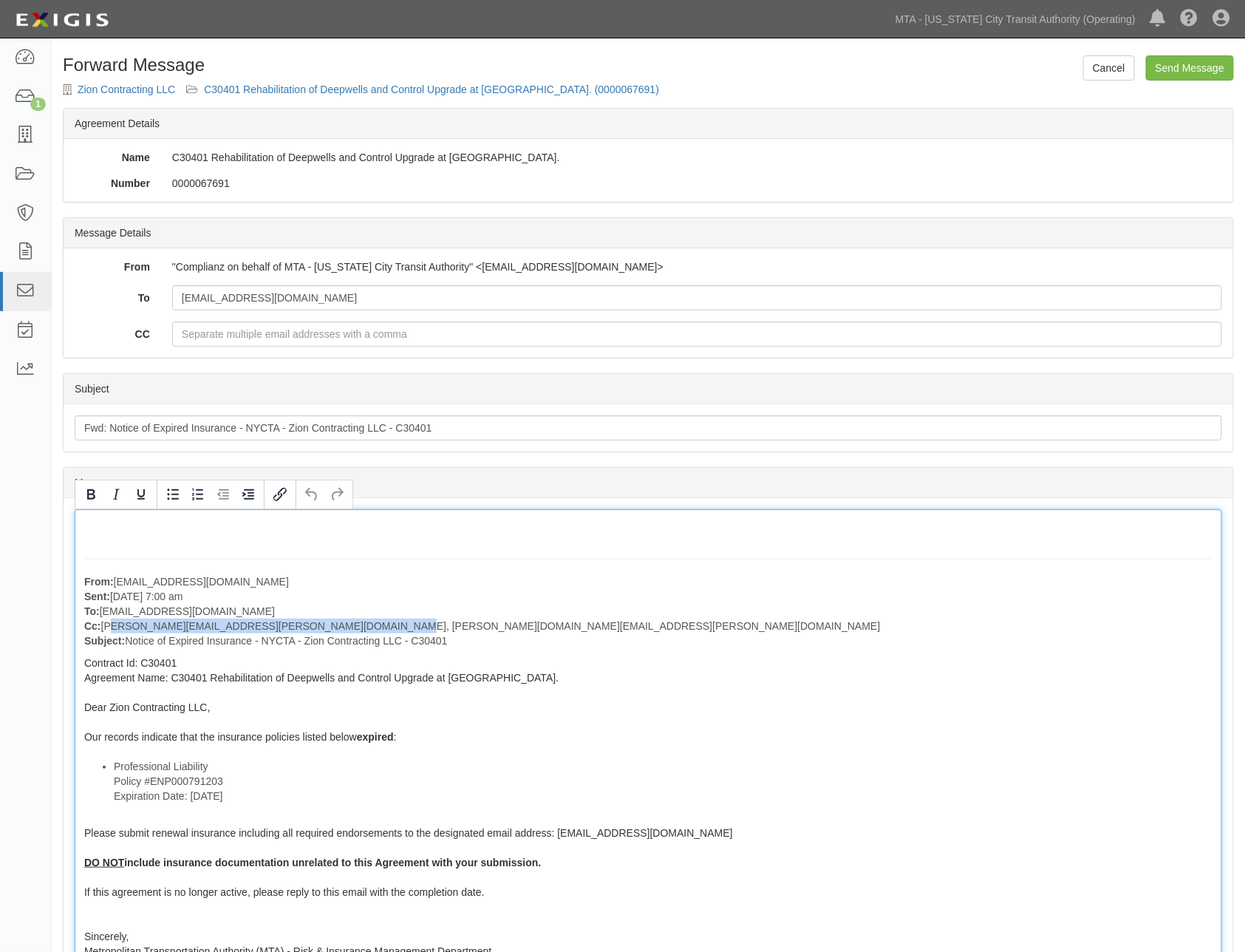
drag, startPoint x: 387, startPoint y: 626, endPoint x: 107, endPoint y: 625, distance: 280.0
click at [107, 625] on p "From: [EMAIL_ADDRESS][DOMAIN_NAME] Sent: [DATE] 7:00 am To: [EMAIL_ADDRESS][DOM…" at bounding box center [647, 611] width 1128 height 74
paste div
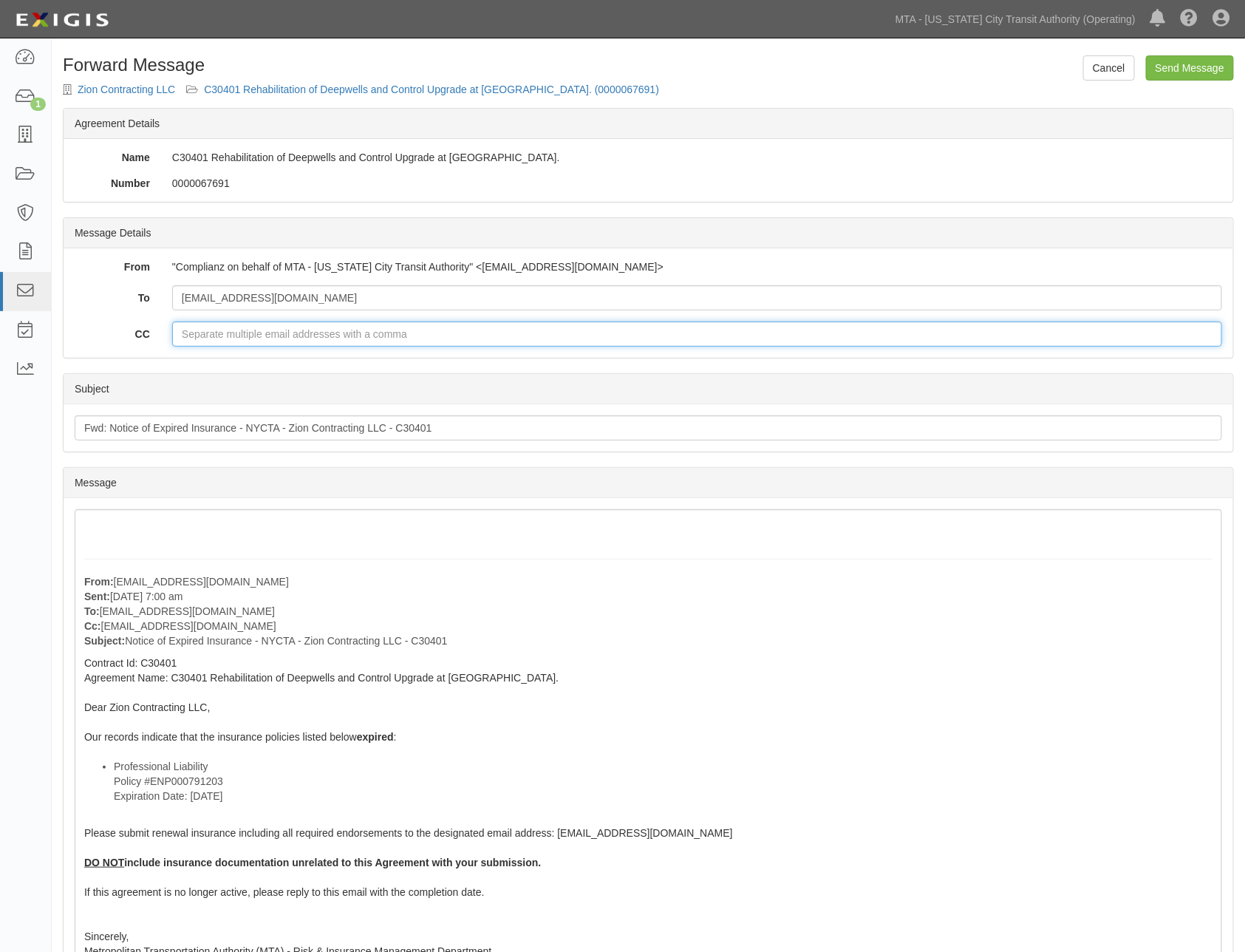
click at [226, 339] on input "CC" at bounding box center [697, 333] width 1050 height 25
paste input "[EMAIL_ADDRESS][DOMAIN_NAME]"
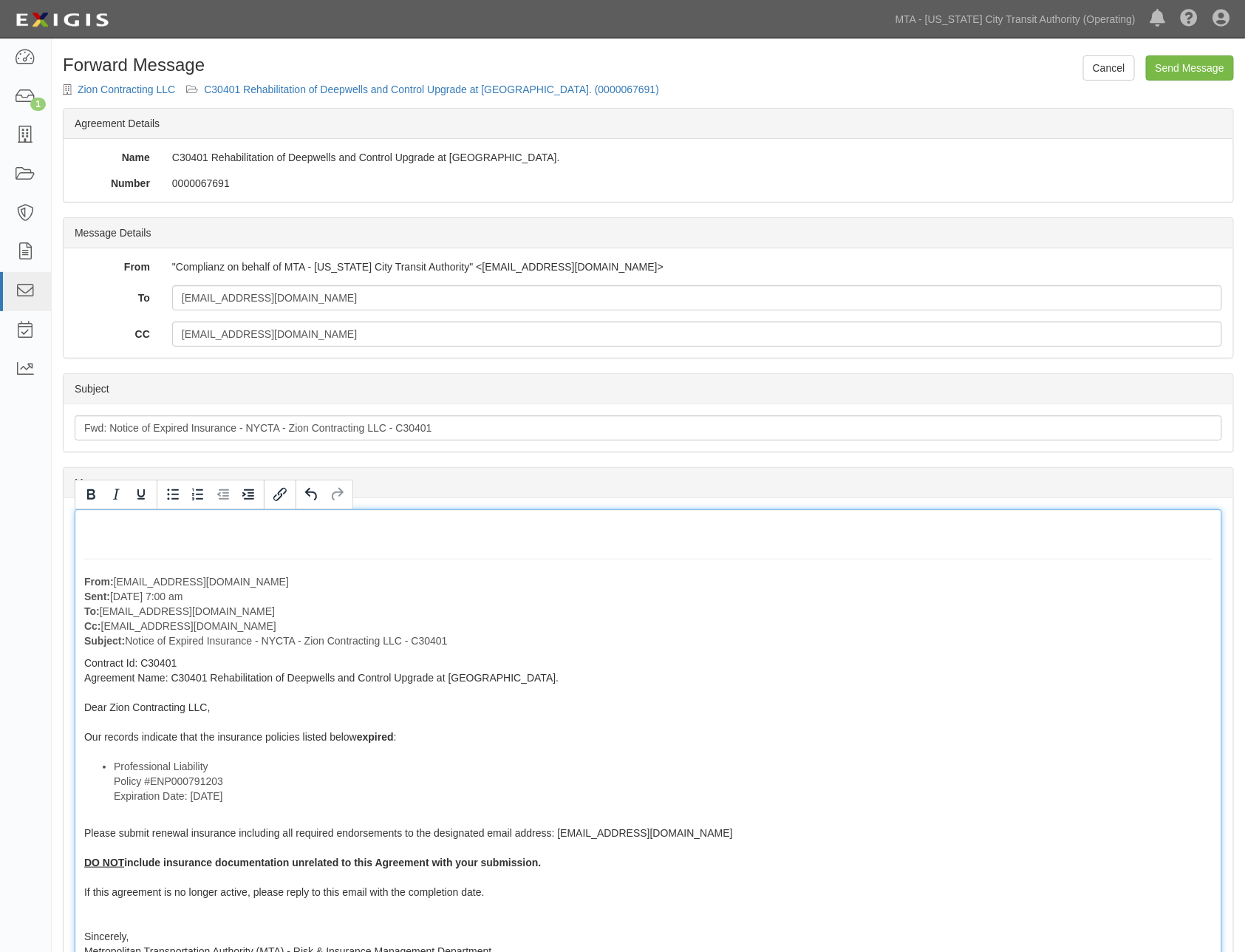
click at [487, 639] on p "From: agreement-hfwkv7@mtato.complianz.com Sent: September 14, 2025 at 7:00 am …" at bounding box center [647, 611] width 1128 height 74
click at [290, 624] on p "From: agreement-hfwkv7@mtato.complianz.com Sent: September 14, 2025 at 7:00 am …" at bounding box center [647, 611] width 1128 height 74
drag, startPoint x: 451, startPoint y: 651, endPoint x: 421, endPoint y: 637, distance: 33.1
click at [451, 651] on div "From: agreement-hfwkv7@mtato.complianz.com Sent: September 14, 2025 at 7:00 am …" at bounding box center [647, 792] width 1147 height 566
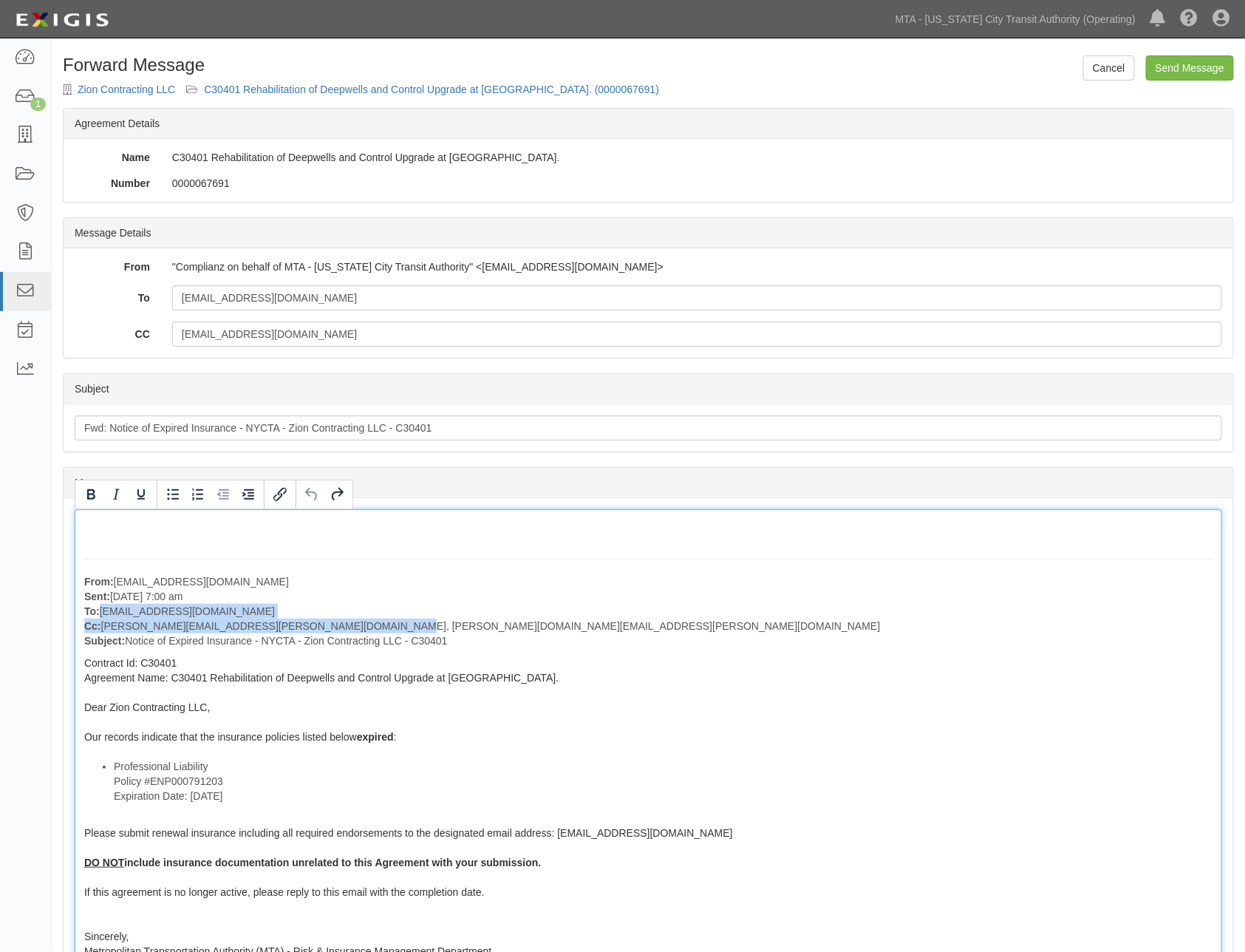
drag, startPoint x: 372, startPoint y: 621, endPoint x: 98, endPoint y: 616, distance: 274.0
click at [98, 616] on p "From: agreement-hfwkv7@mtato.complianz.com Sent: September 14, 2025 at 7:00 am …" at bounding box center [647, 611] width 1128 height 74
click at [107, 615] on p "From: agreement-hfwkv7@mtato.complianz.com Sent: September 14, 2025 at 7:00 am …" at bounding box center [647, 611] width 1128 height 74
click at [312, 606] on p "From: agreement-hfwkv7@mtato.complianz.com Sent: September 14, 2025 at 7:00 am …" at bounding box center [647, 611] width 1128 height 74
click at [759, 671] on div "From: agreement-hfwkv7@mtato.complianz.com Sent: September 14, 2025 at 7:00 am …" at bounding box center [647, 792] width 1147 height 566
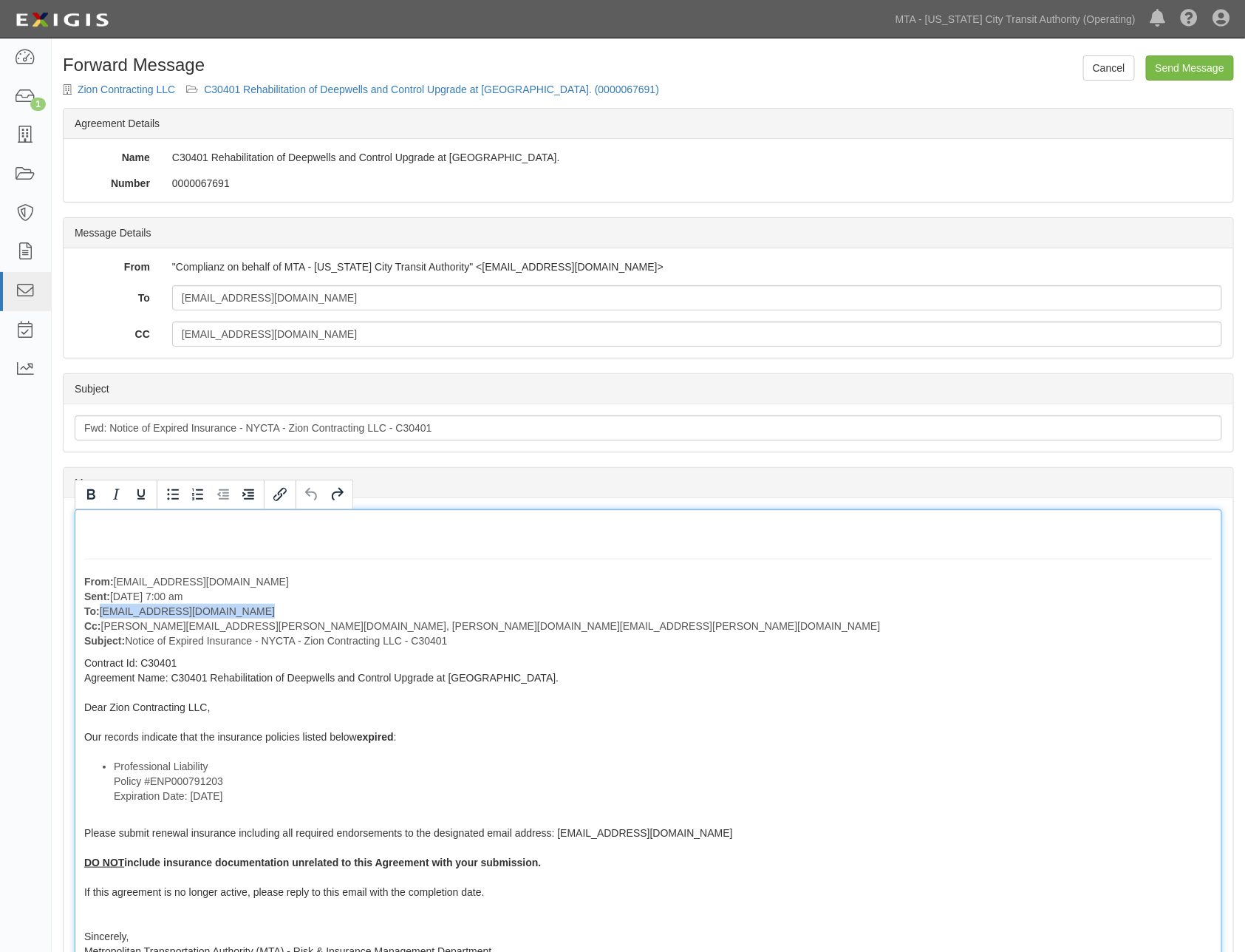
drag, startPoint x: 256, startPoint y: 610, endPoint x: 185, endPoint y: 624, distance: 72.4
click at [98, 606] on p "From: agreement-hfwkv7@mtato.complianz.com Sent: September 14, 2025 at 7:00 am …" at bounding box center [647, 611] width 1128 height 74
copy p "hduarte@zioncontracting.com"
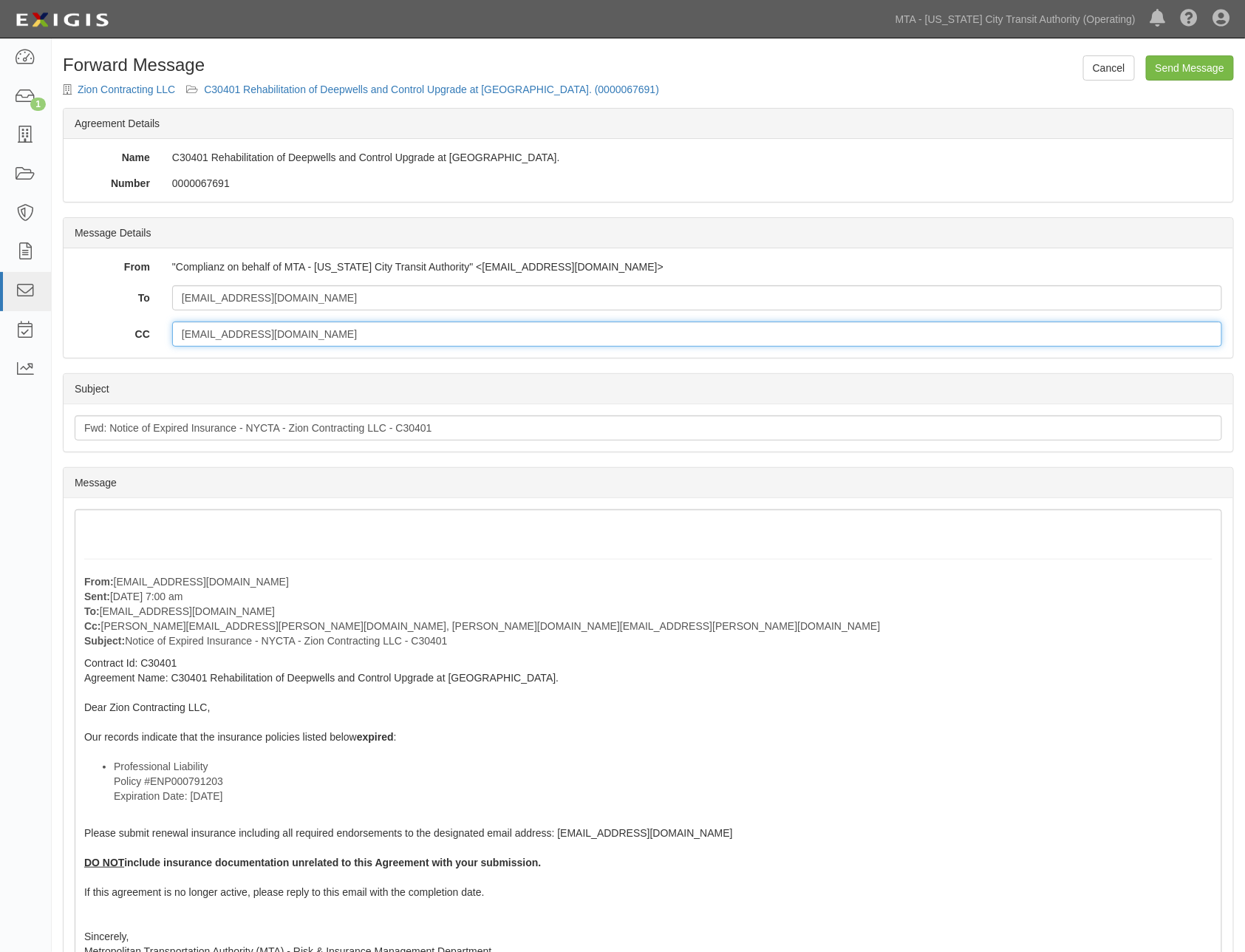
drag, startPoint x: 286, startPoint y: 332, endPoint x: 145, endPoint y: 332, distance: 141.0
click at [145, 332] on div "CC service@greatins.com" at bounding box center [648, 333] width 1170 height 25
paste input "hduarte@zioncontracting.com"
type input "hduarte@zioncontracting.com"
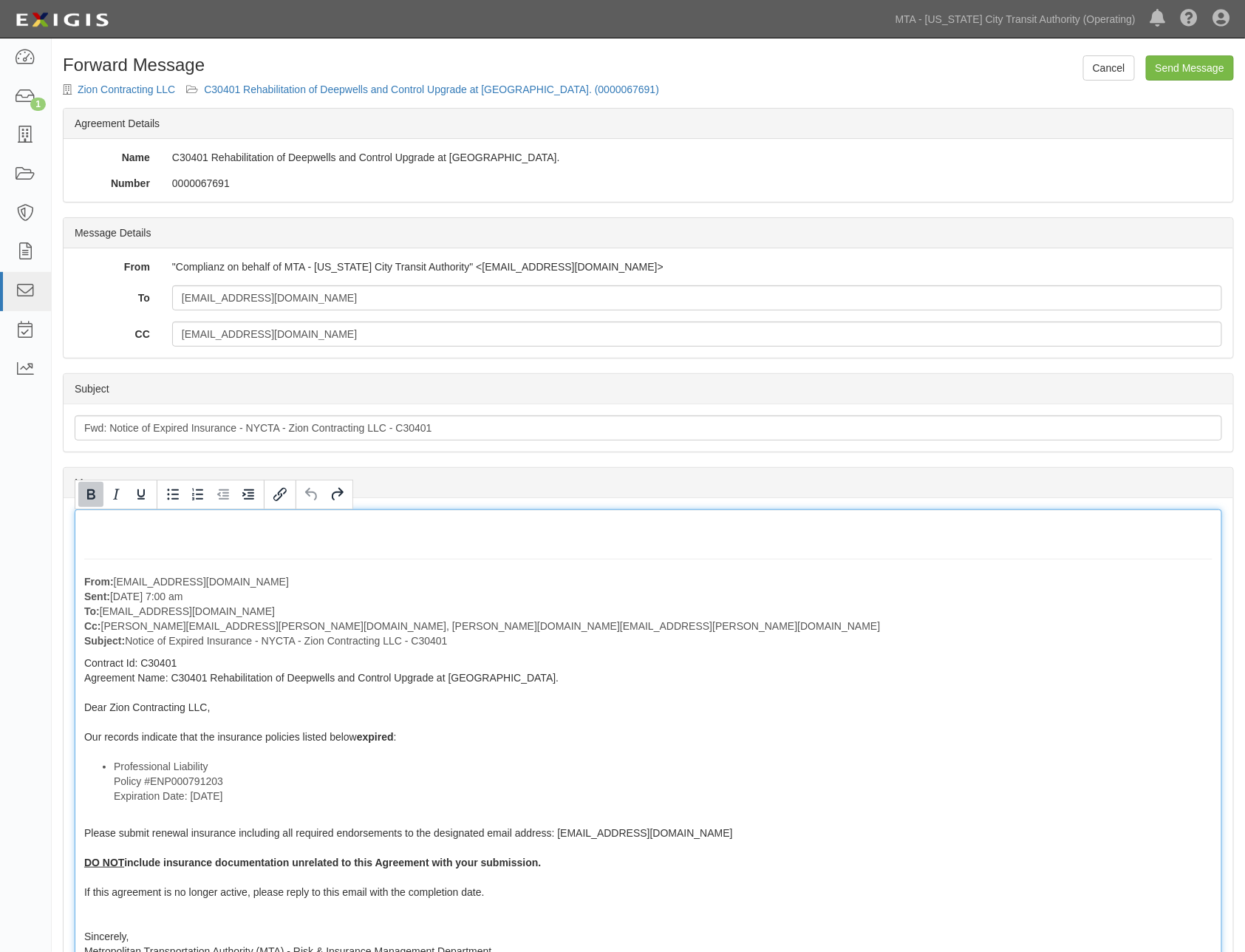
drag, startPoint x: 486, startPoint y: 634, endPoint x: 17, endPoint y: 536, distance: 479.1
click at [17, 536] on body "Toggle navigation Dashboard 1 Inbox Parties Agreements Coverages Documents Mess…" at bounding box center [622, 635] width 1245 height 1270
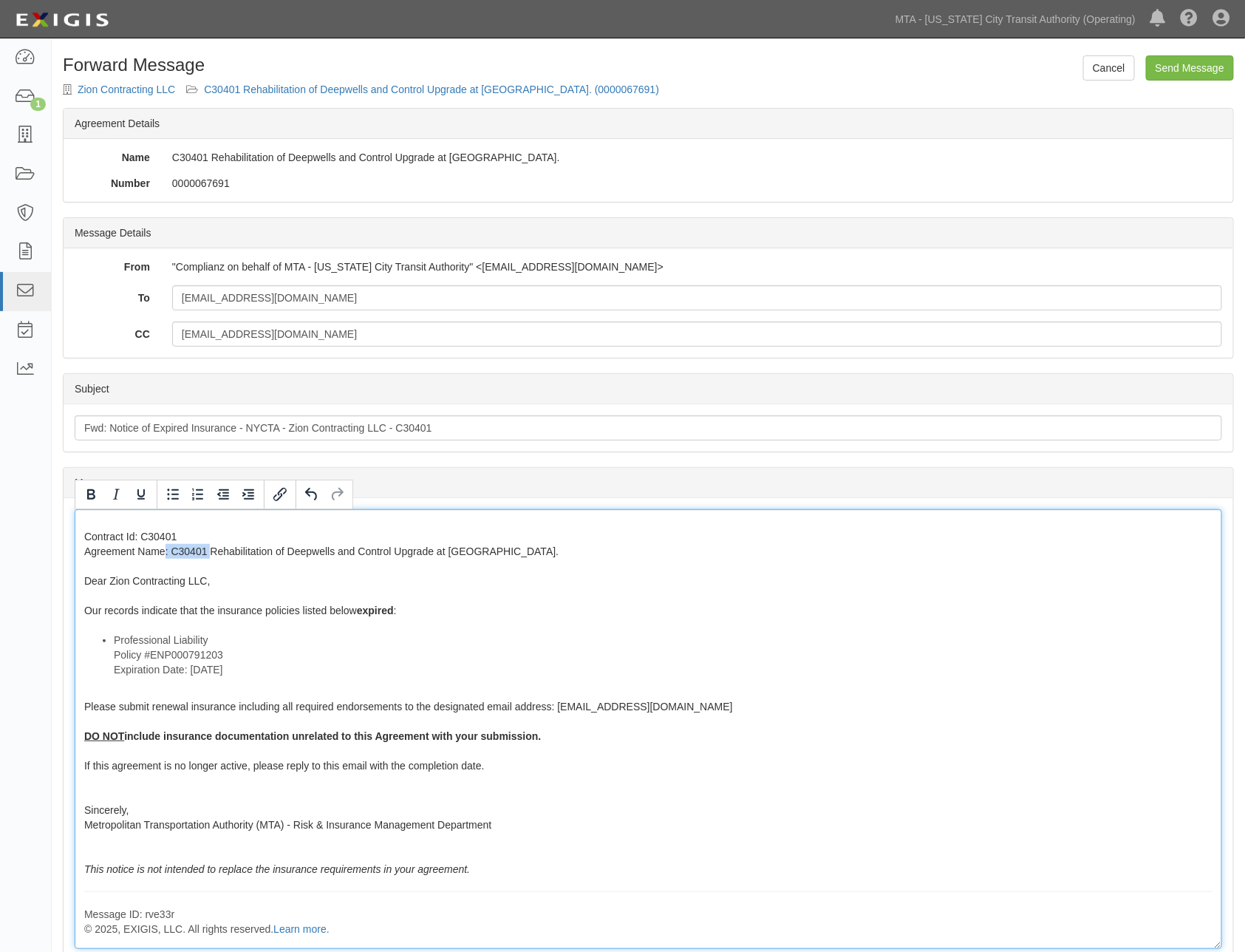
drag, startPoint x: 209, startPoint y: 549, endPoint x: 165, endPoint y: 545, distance: 44.2
click at [165, 545] on span "Contract Id: C30401 Agreement Name: C30401 Rehabilitation of Deepwells and Cont…" at bounding box center [321, 573] width 474 height 86
click at [83, 536] on div "Contract Id: C30401 Agreement Name: Rehabilitation of Deepwells and Control Upg…" at bounding box center [647, 729] width 1147 height 439
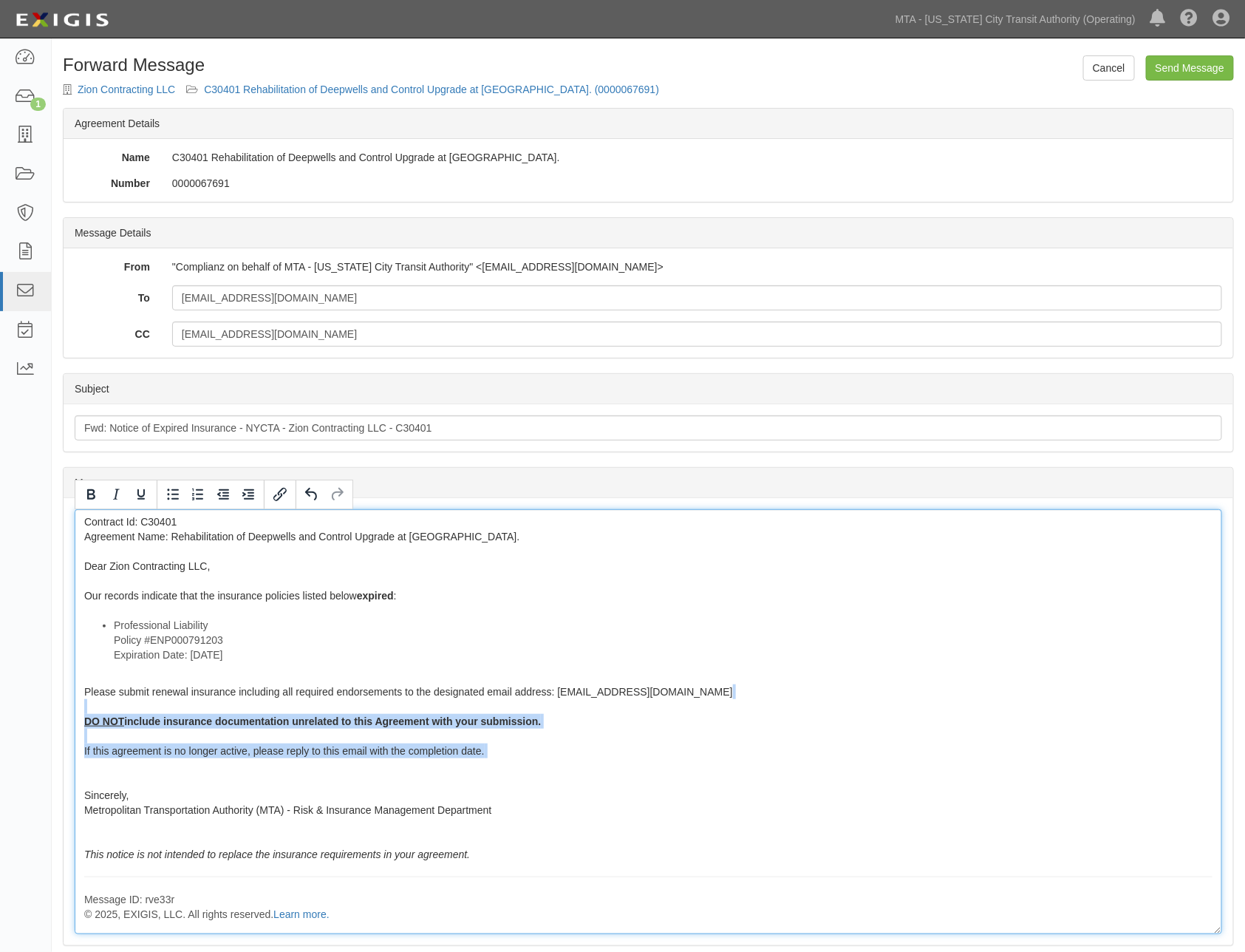
drag, startPoint x: 530, startPoint y: 772, endPoint x: 79, endPoint y: 713, distance: 454.8
click at [79, 713] on div "Contract Id: C30401 Agreement Name: Rehabilitation of Deepwells and Control Upg…" at bounding box center [647, 722] width 1147 height 425
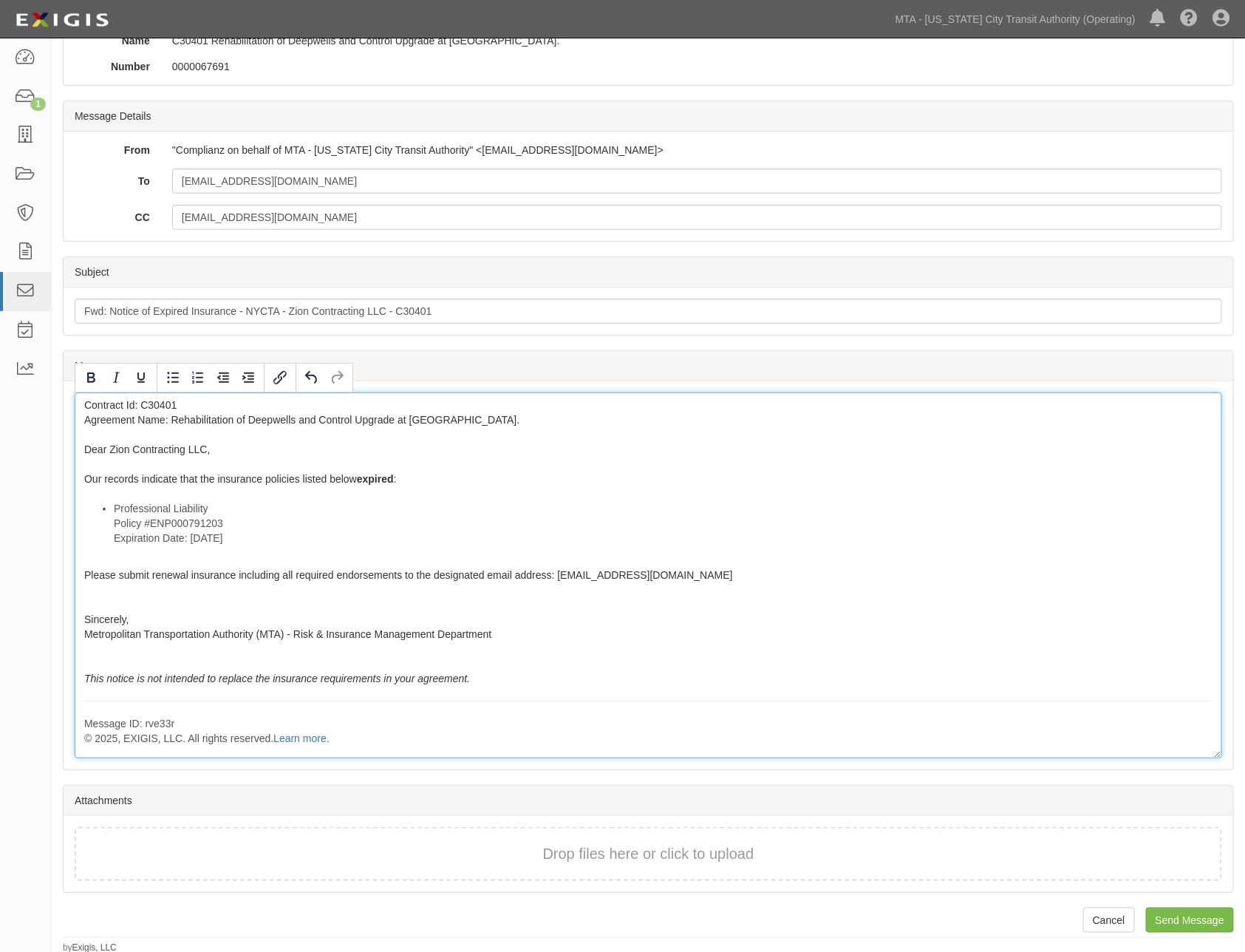
scroll to position [118, 0]
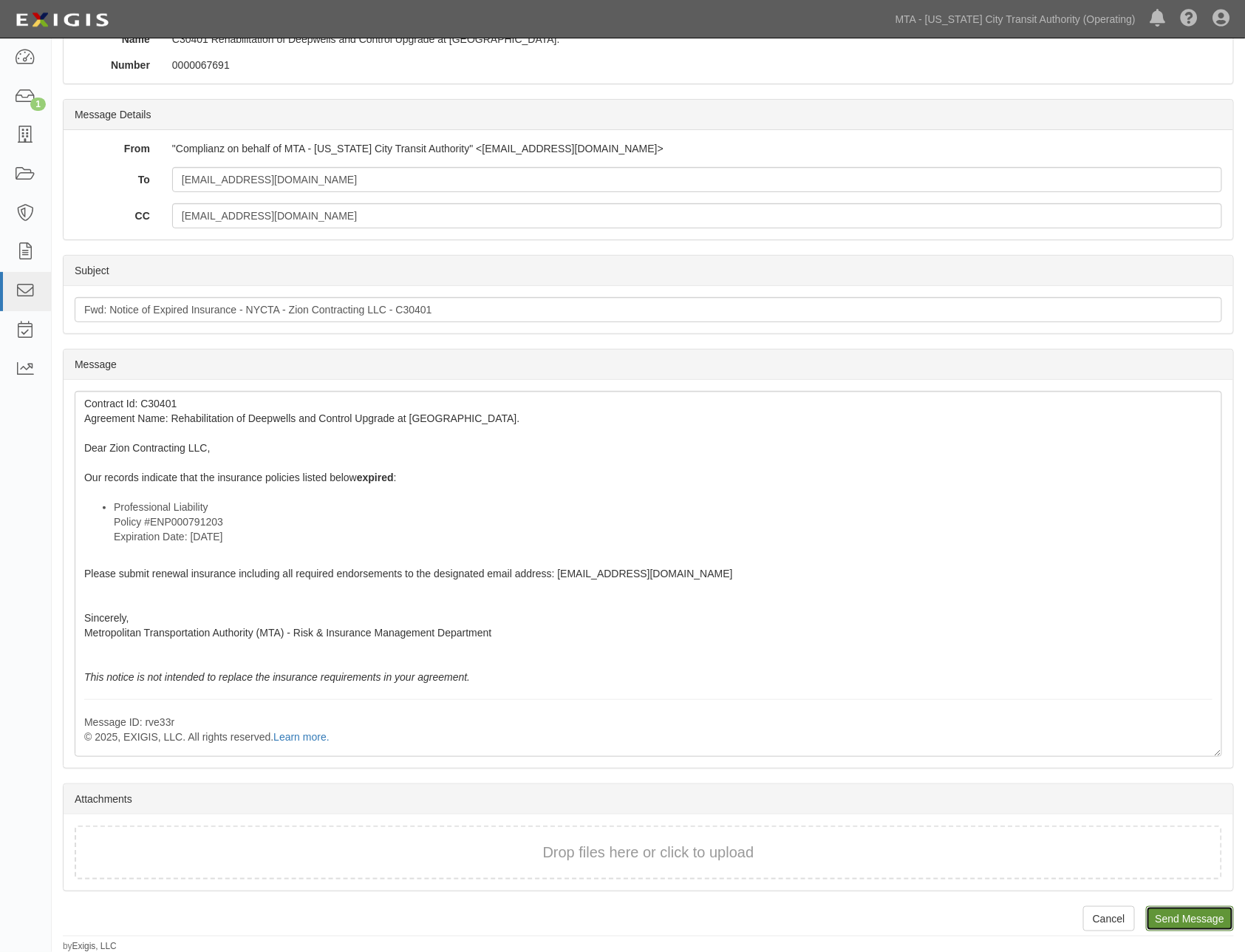
drag, startPoint x: 1176, startPoint y: 919, endPoint x: 699, endPoint y: 63, distance: 979.9
click at [1176, 920] on input "Send Message" at bounding box center [1190, 918] width 87 height 25
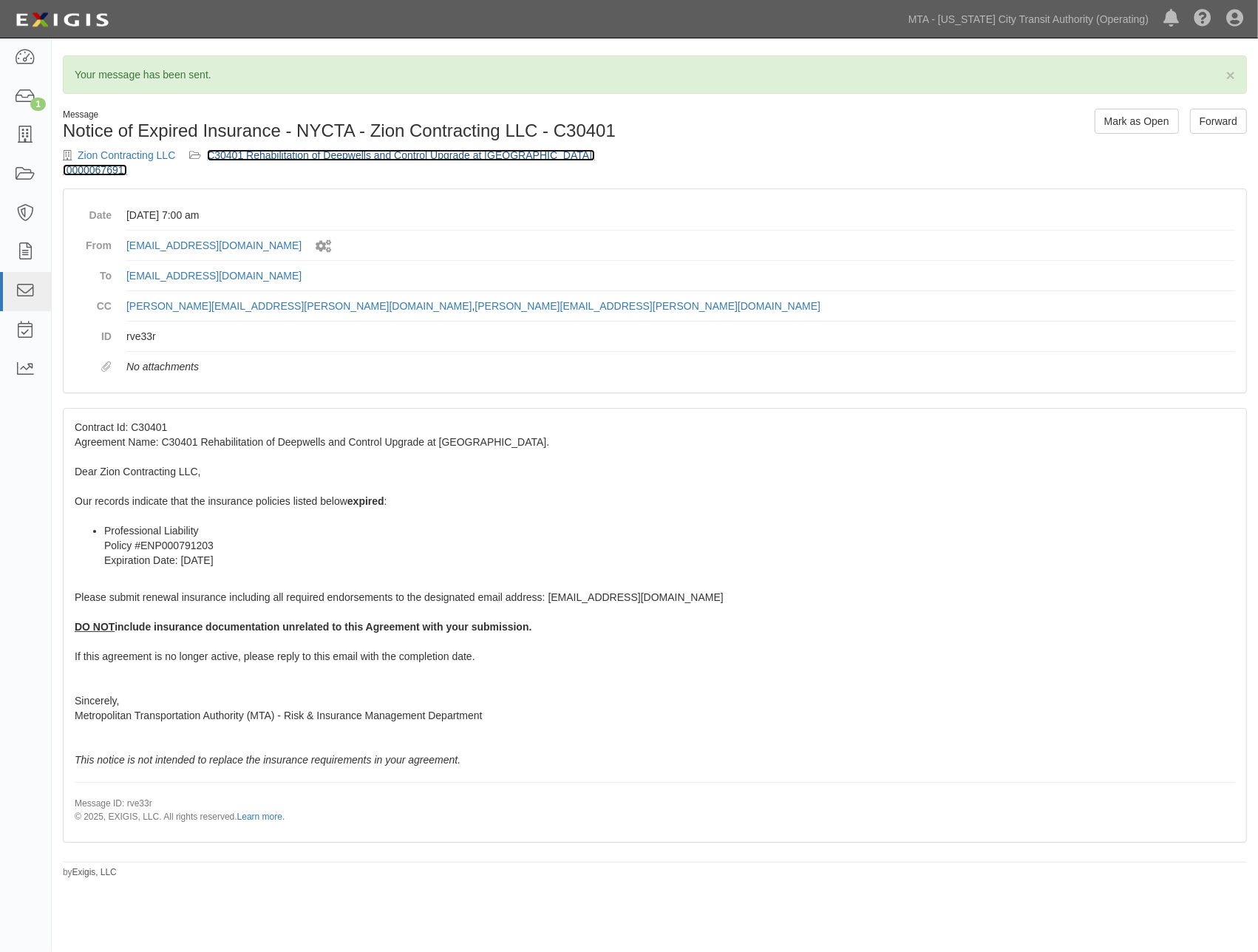
click at [459, 157] on link "C30401 Rehabilitation of Deepwells and Control Upgrade at [GEOGRAPHIC_DATA]. (0…" at bounding box center [329, 163] width 532 height 26
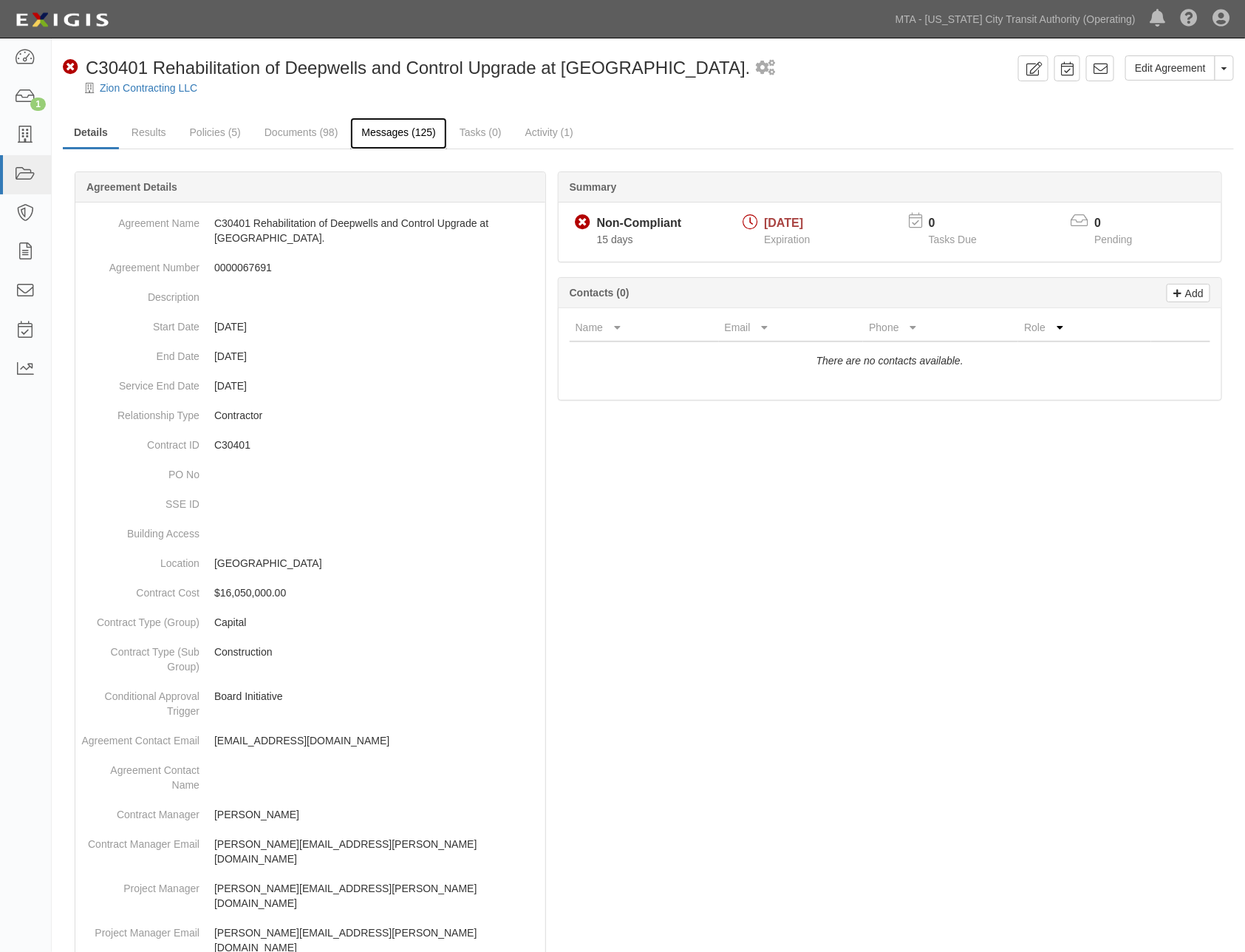
click at [419, 136] on link "Messages (125)" at bounding box center [398, 133] width 96 height 32
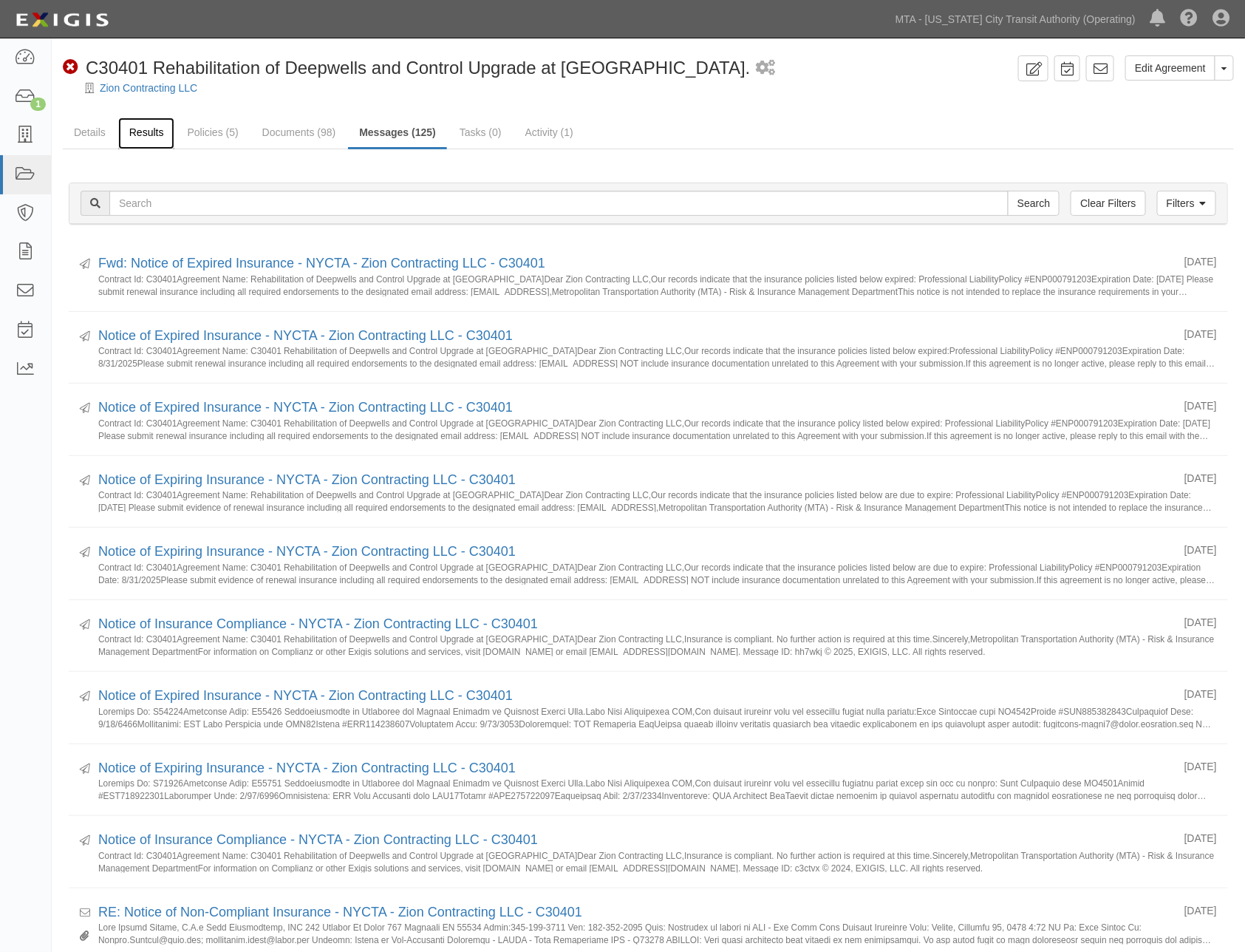
click at [150, 130] on link "Results" at bounding box center [146, 133] width 57 height 32
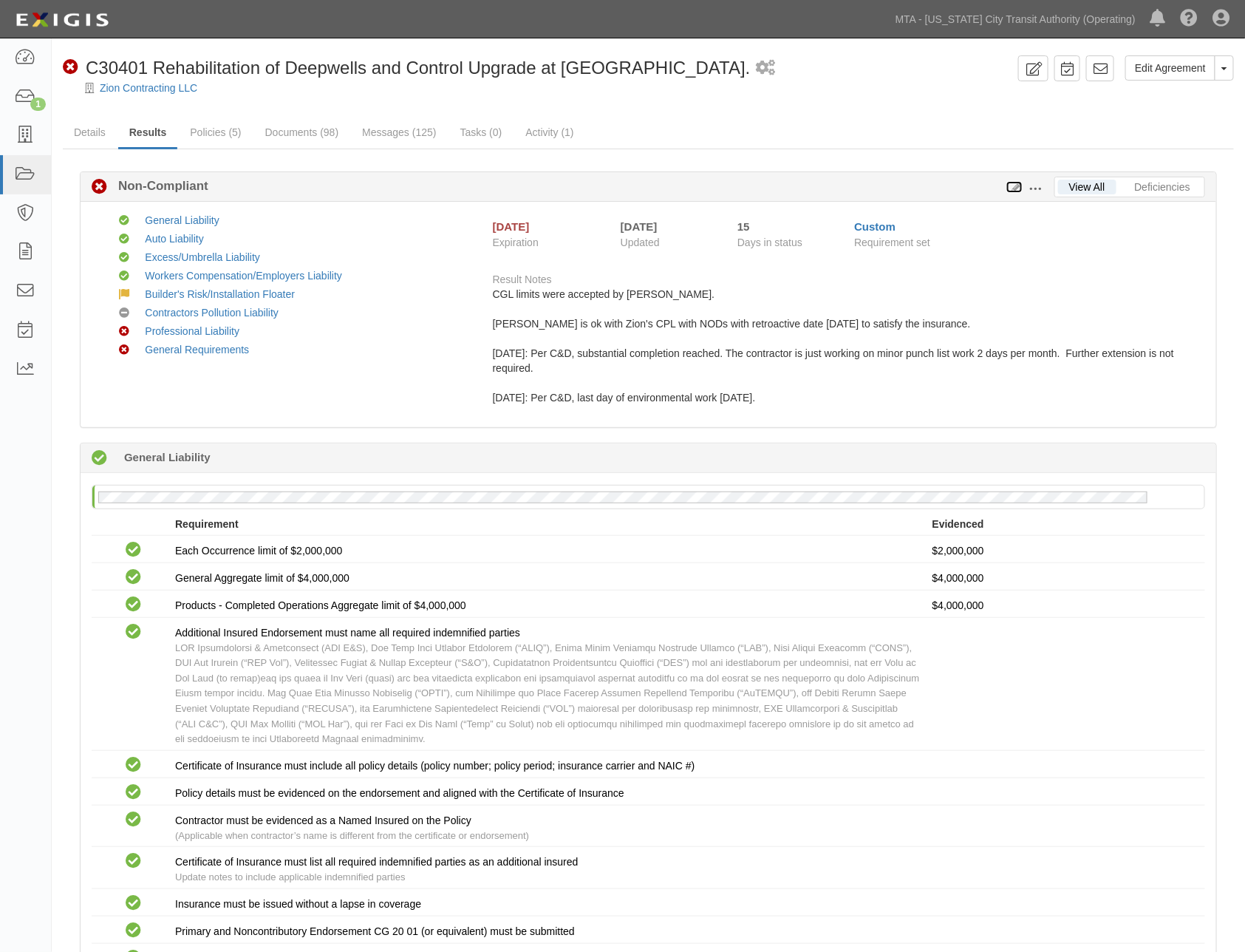
click at [1012, 185] on icon at bounding box center [1014, 188] width 17 height 10
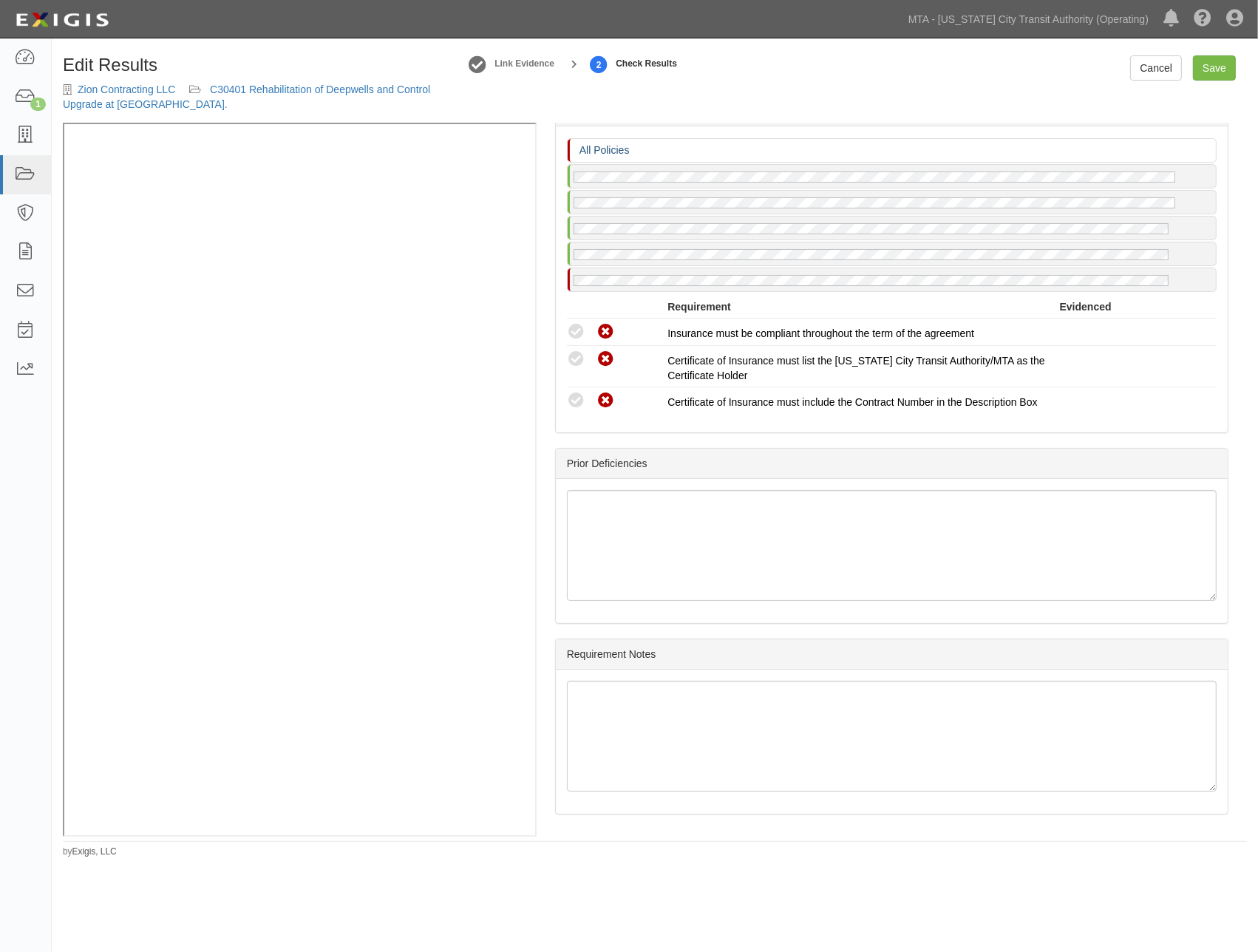
scroll to position [3940, 0]
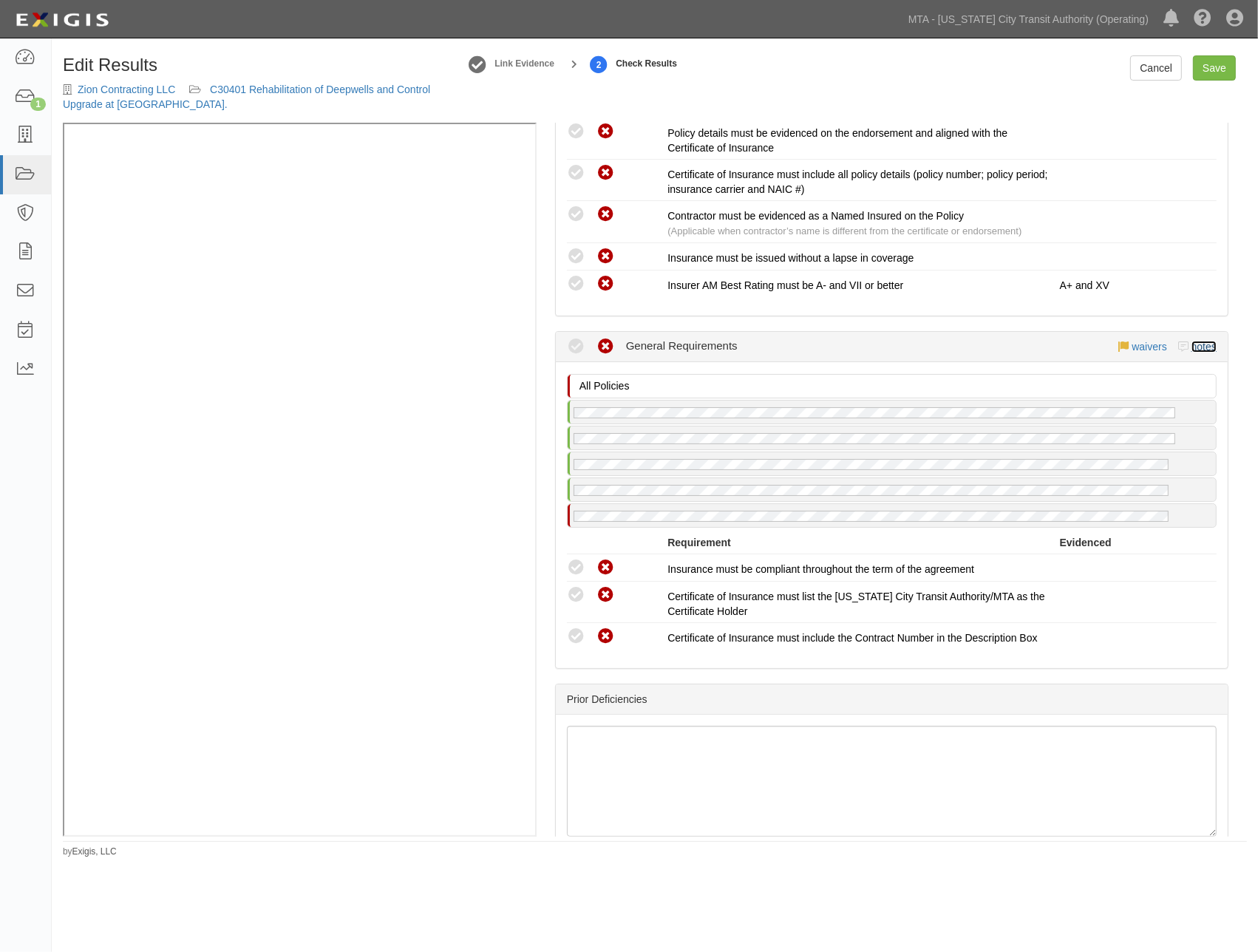
click at [1191, 344] on link "notes" at bounding box center [1204, 346] width 25 height 12
radio input "true"
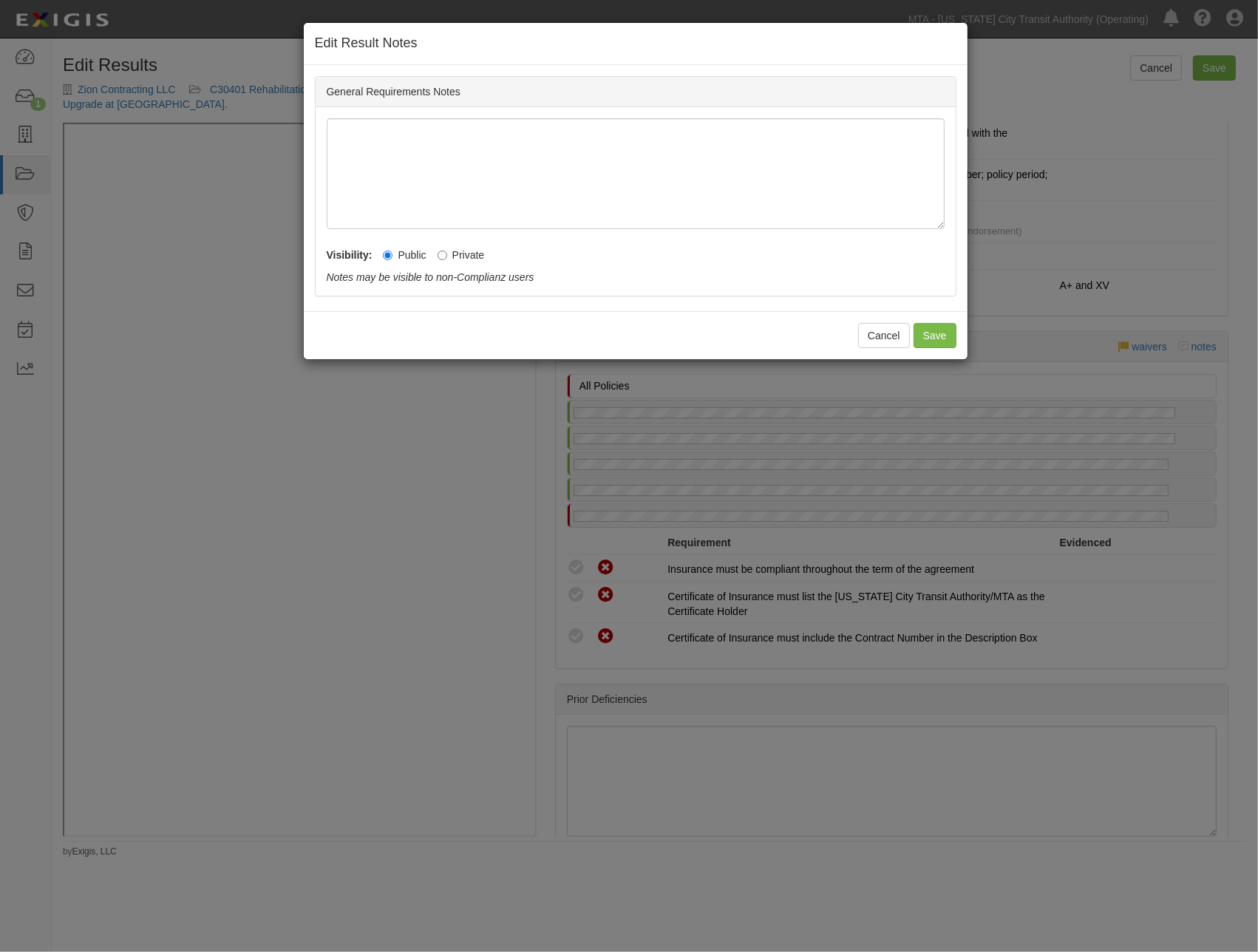
click at [447, 254] on label "Private" at bounding box center [461, 255] width 47 height 15
click at [447, 254] on input "Private" at bounding box center [442, 255] width 10 height 10
radio input "true"
click at [925, 337] on button "Save" at bounding box center [935, 335] width 43 height 25
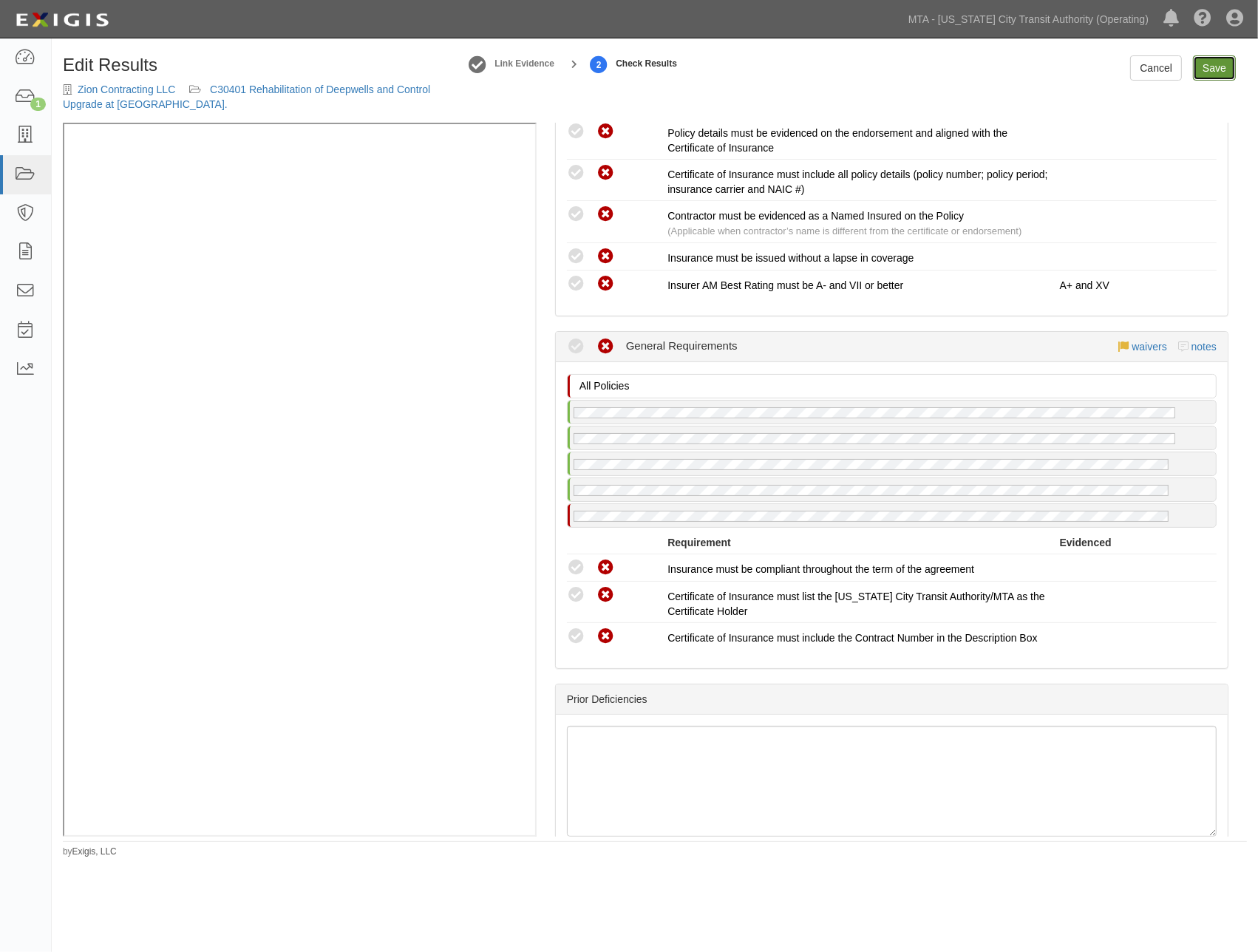
click at [1212, 71] on link "Save" at bounding box center [1214, 67] width 43 height 25
radio input "true"
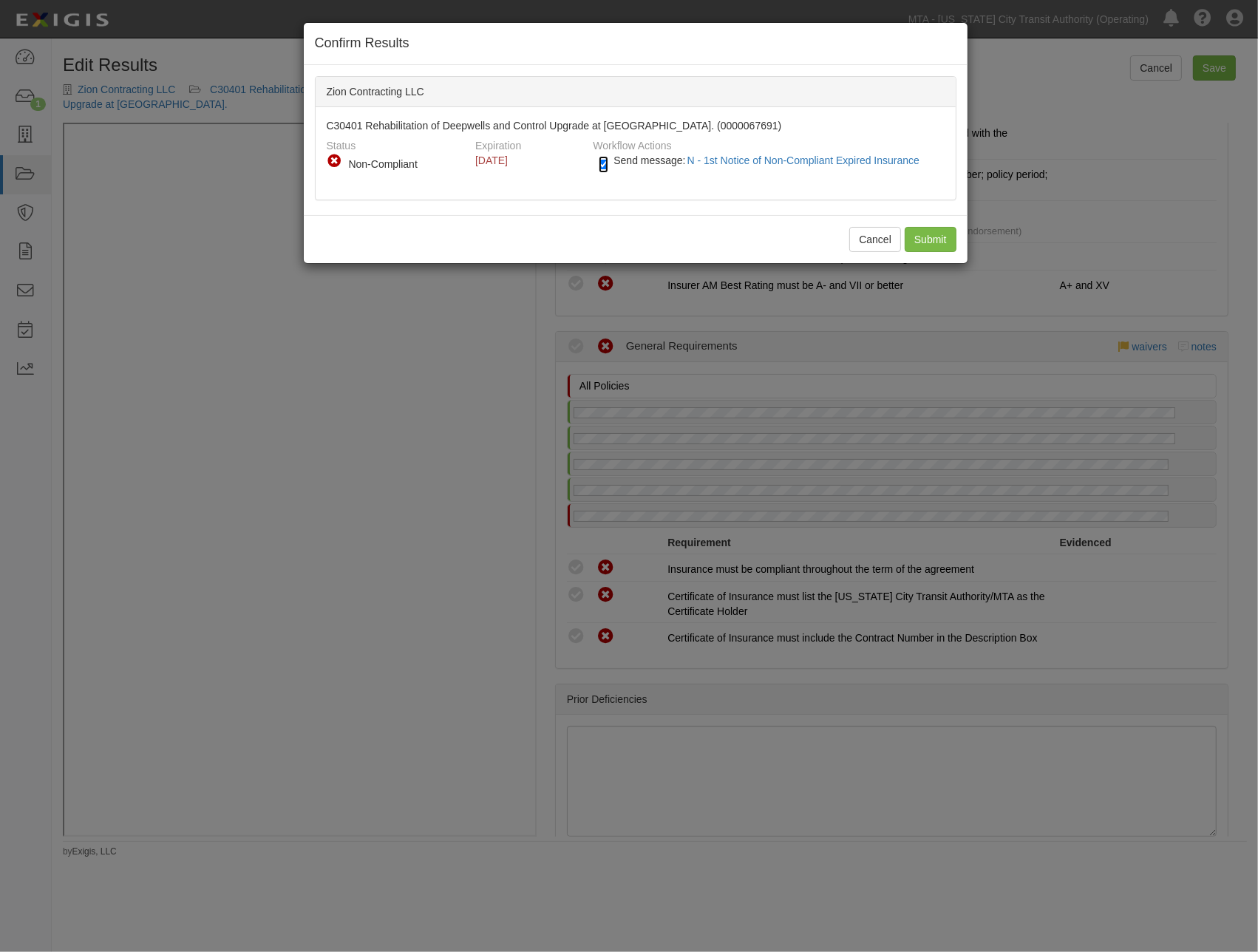
click at [601, 163] on input "Send message: N - 1st Notice of Non-Compliant Expired Insurance" at bounding box center [603, 164] width 10 height 17
checkbox input "false"
click at [915, 231] on input "Submit" at bounding box center [931, 239] width 52 height 25
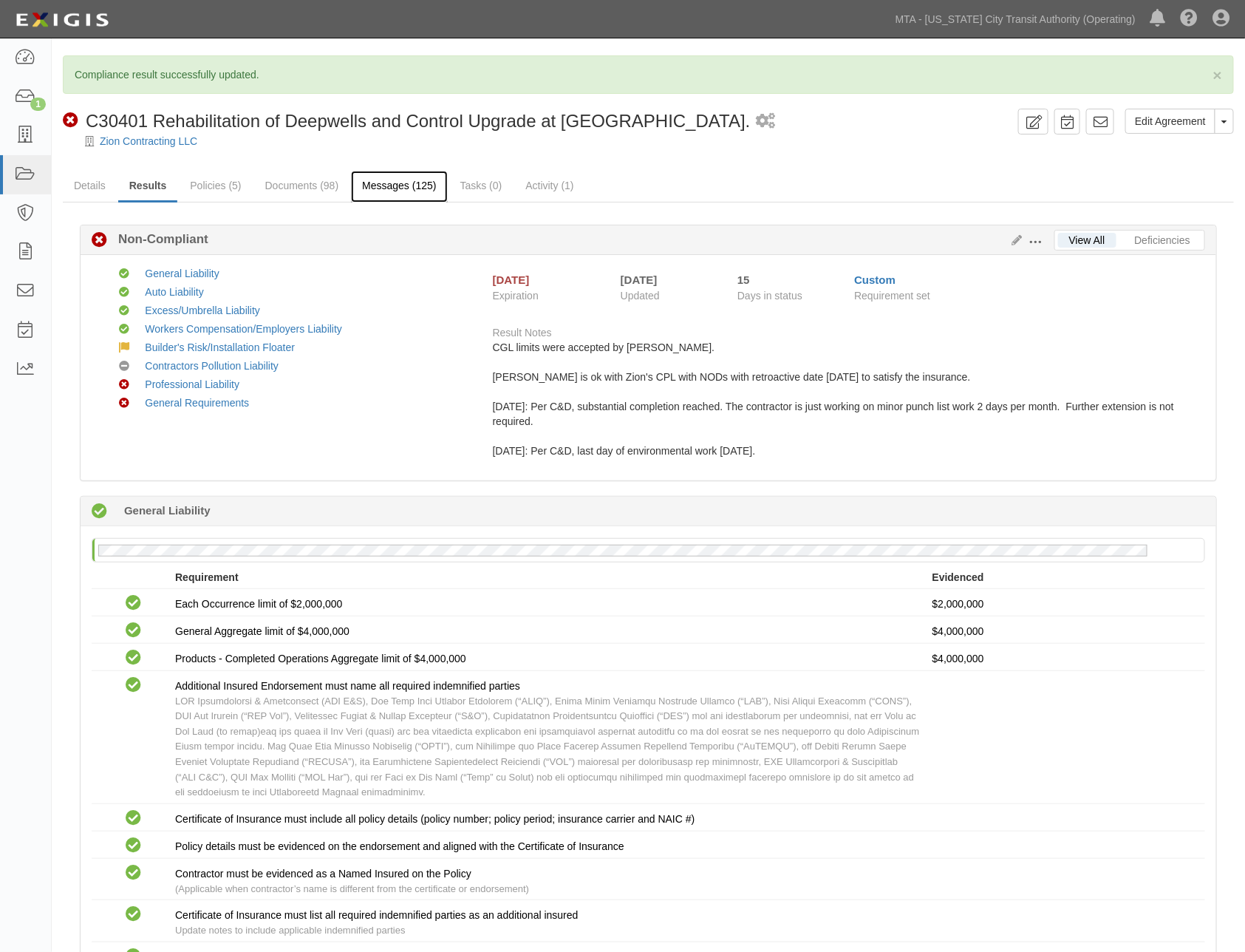
click at [402, 195] on link "Messages (125)" at bounding box center [399, 186] width 96 height 32
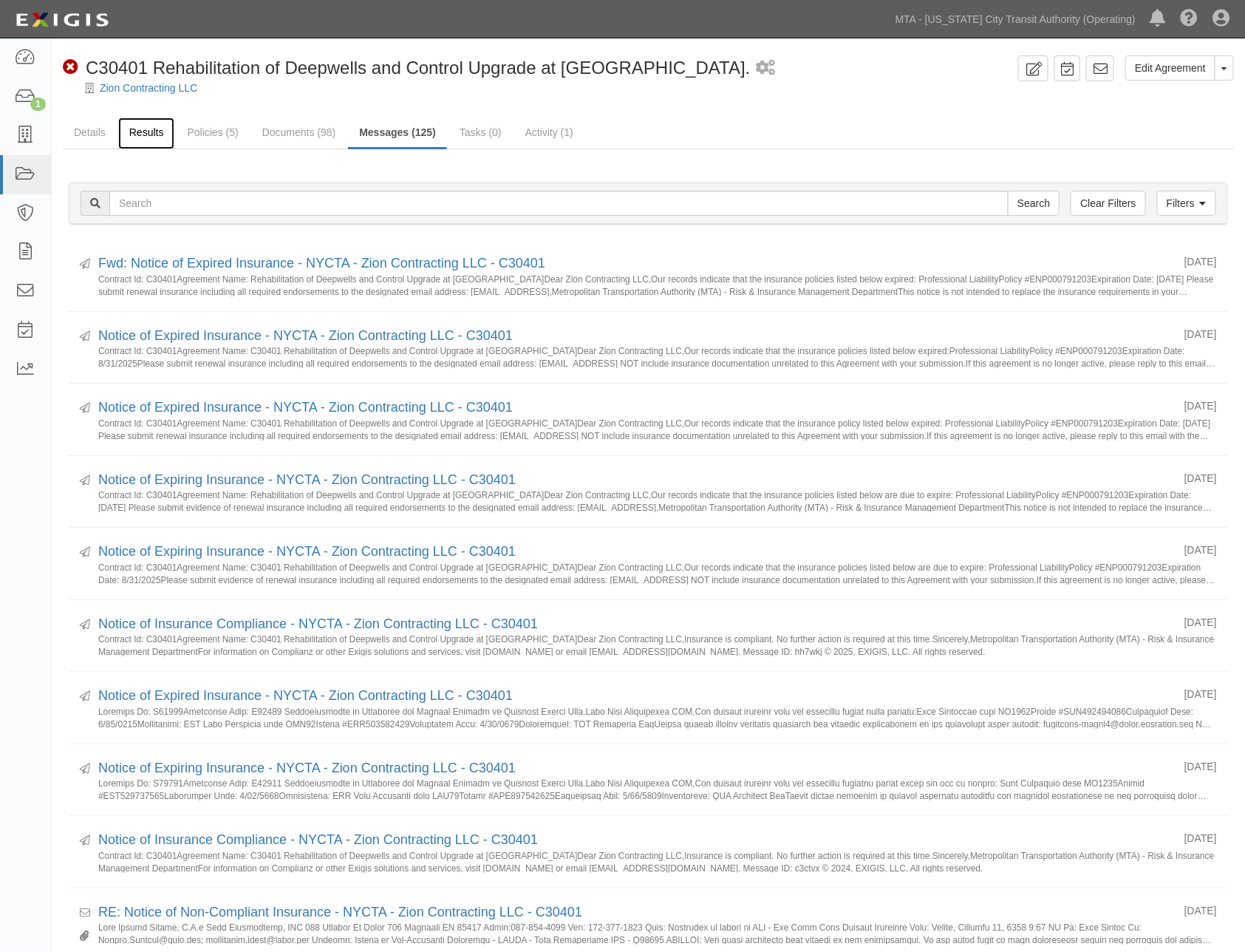
click at [139, 130] on link "Results" at bounding box center [146, 133] width 57 height 32
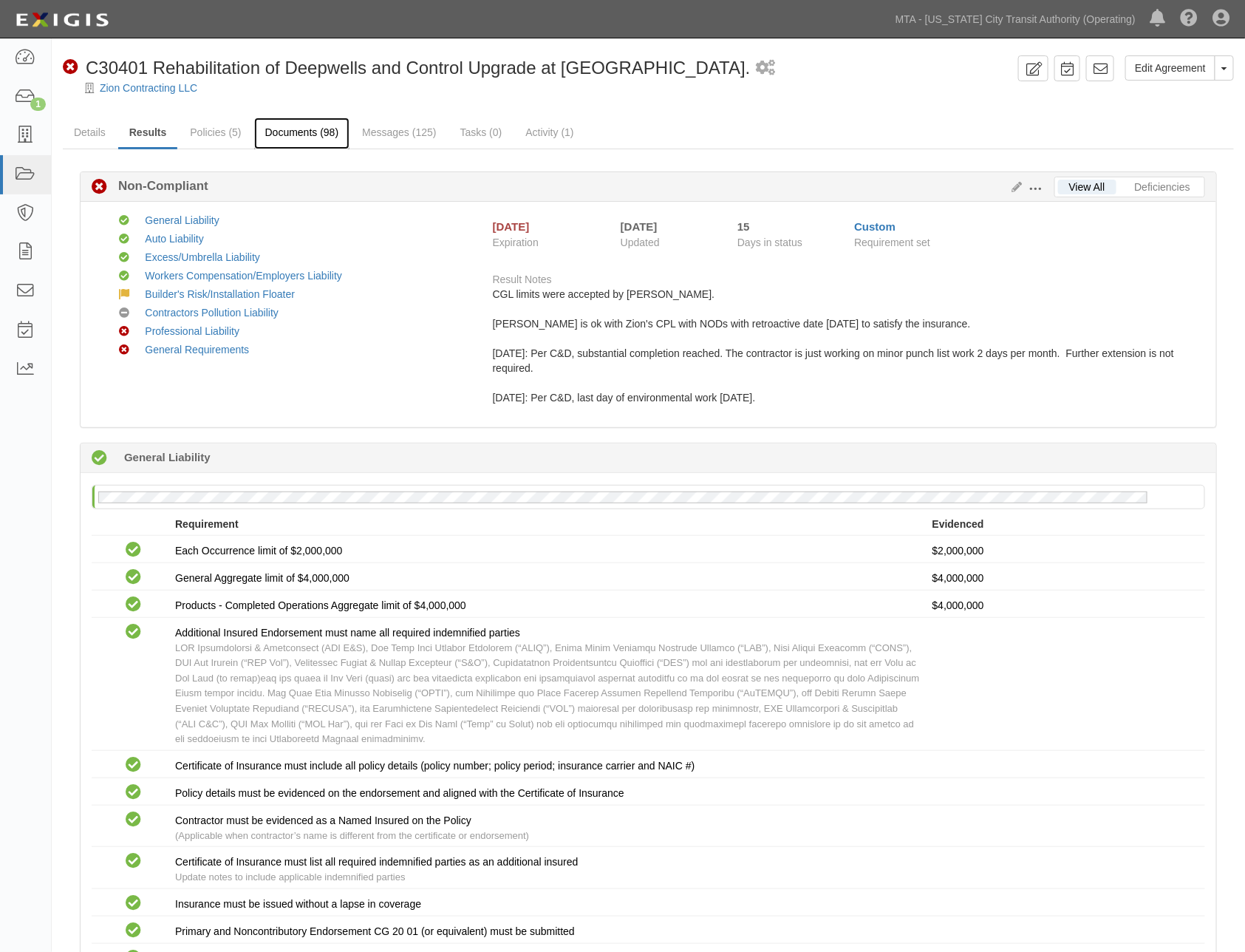
click at [292, 126] on link "Documents (98)" at bounding box center [302, 133] width 96 height 32
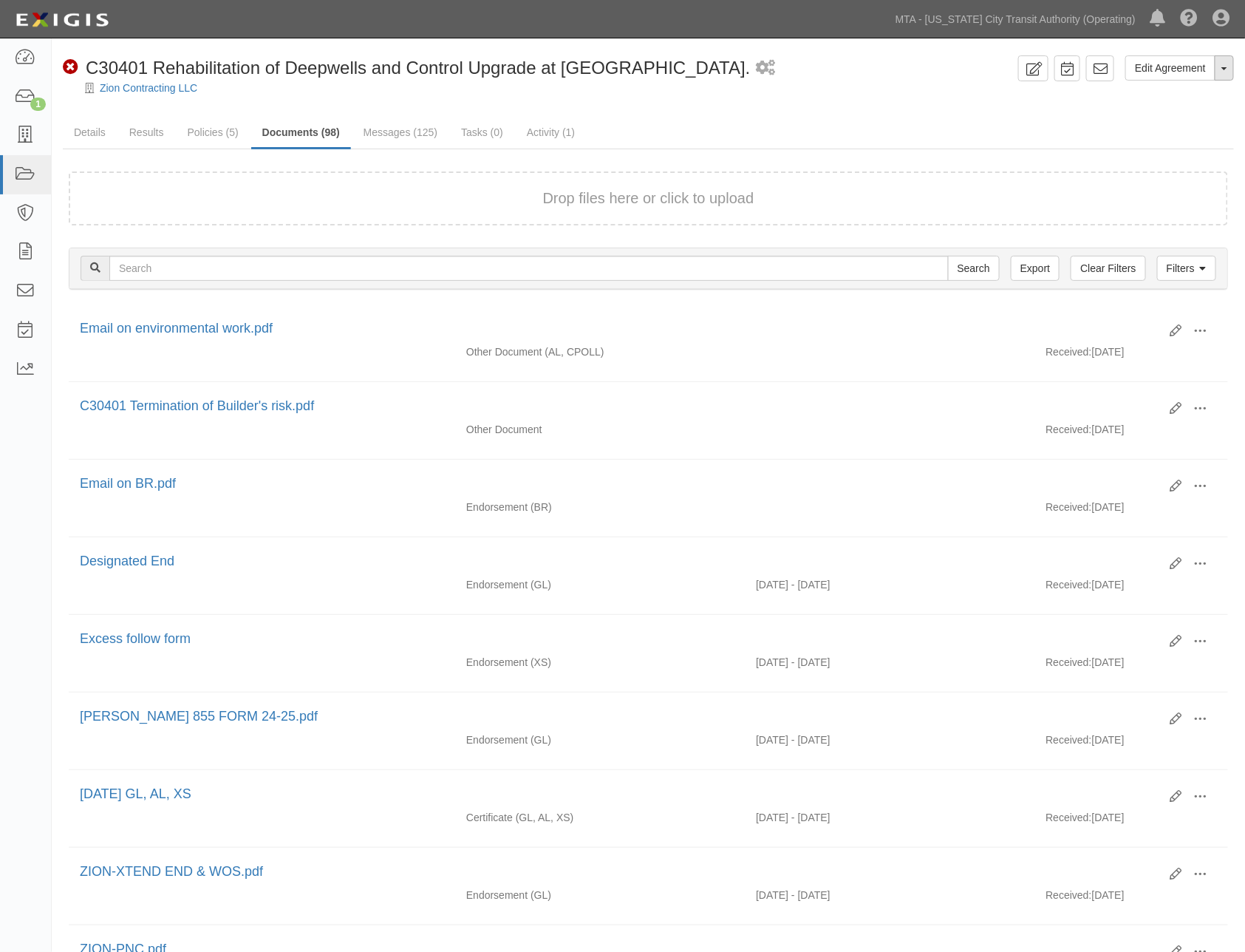
click at [1228, 67] on span "button" at bounding box center [1224, 68] width 6 height 3
click at [957, 92] on div "Zion Contracting LLC" at bounding box center [659, 88] width 1171 height 15
click at [1186, 263] on link "Filters" at bounding box center [1186, 268] width 59 height 25
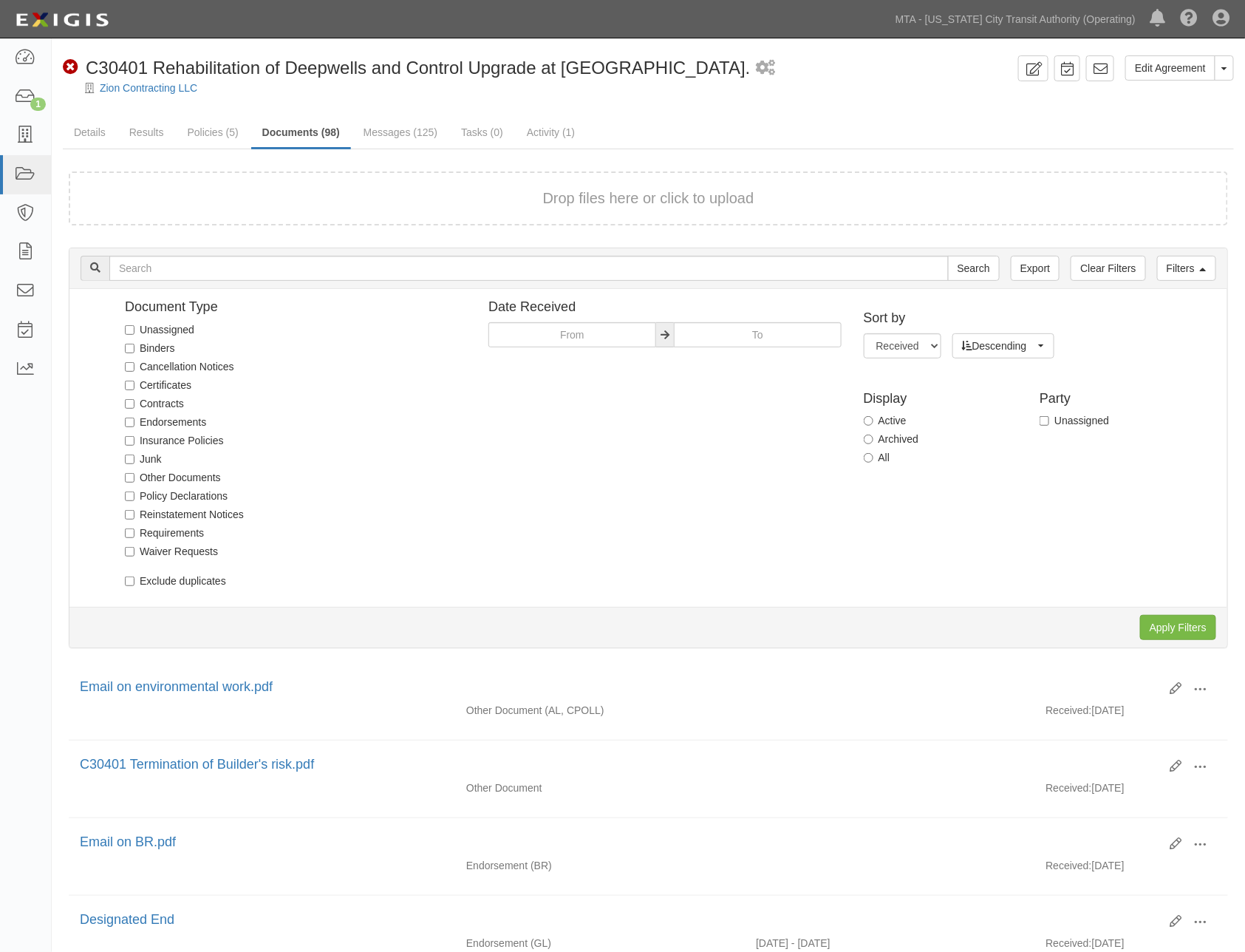
click at [180, 525] on label "Requirements" at bounding box center [164, 532] width 79 height 15
click at [135, 528] on input "Requirements" at bounding box center [129, 533] width 10 height 10
checkbox input "true"
click at [1179, 621] on input "Apply Filters" at bounding box center [1178, 627] width 76 height 25
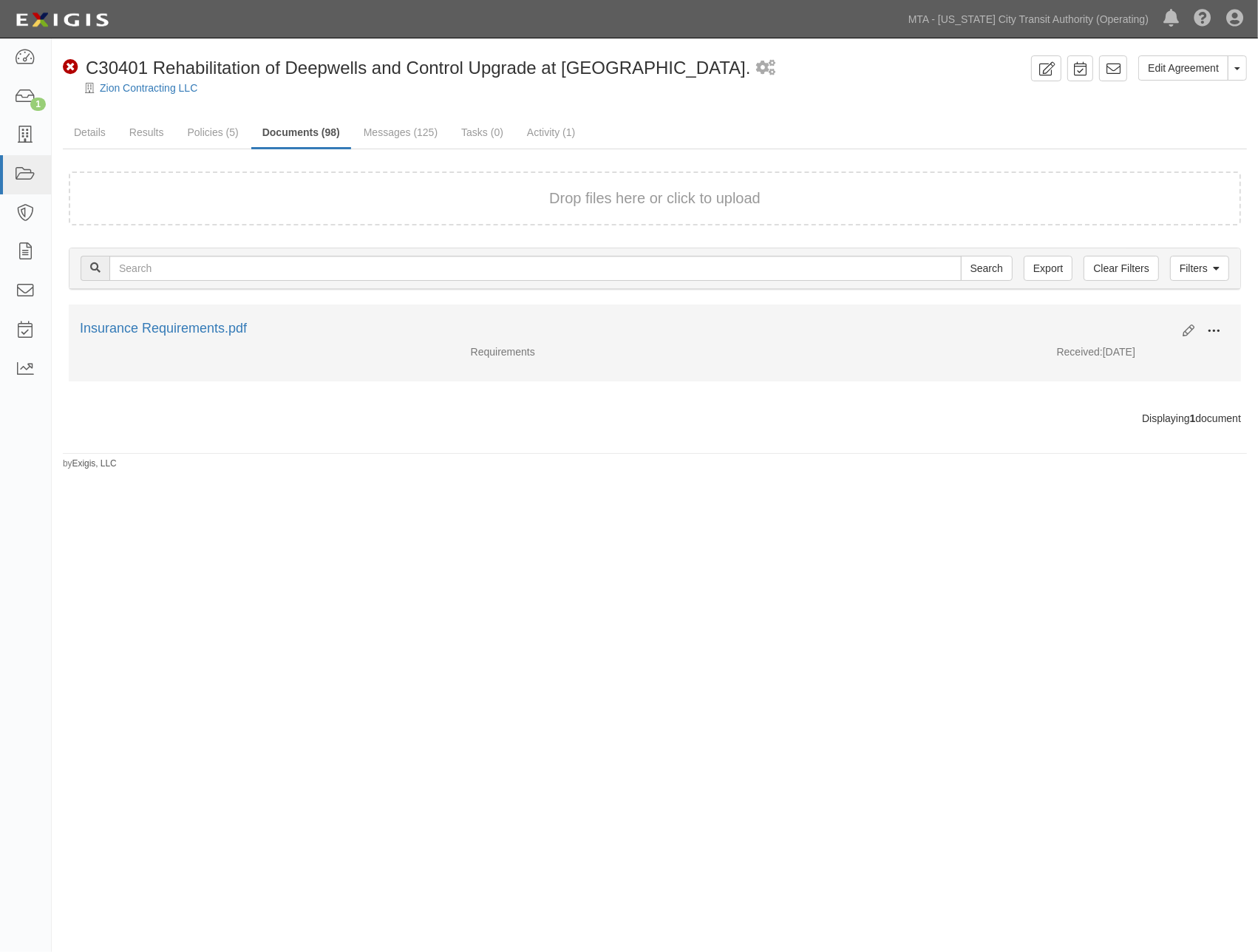
click at [1214, 326] on span at bounding box center [1213, 331] width 13 height 13
click at [1102, 347] on link "View" at bounding box center [1142, 353] width 116 height 26
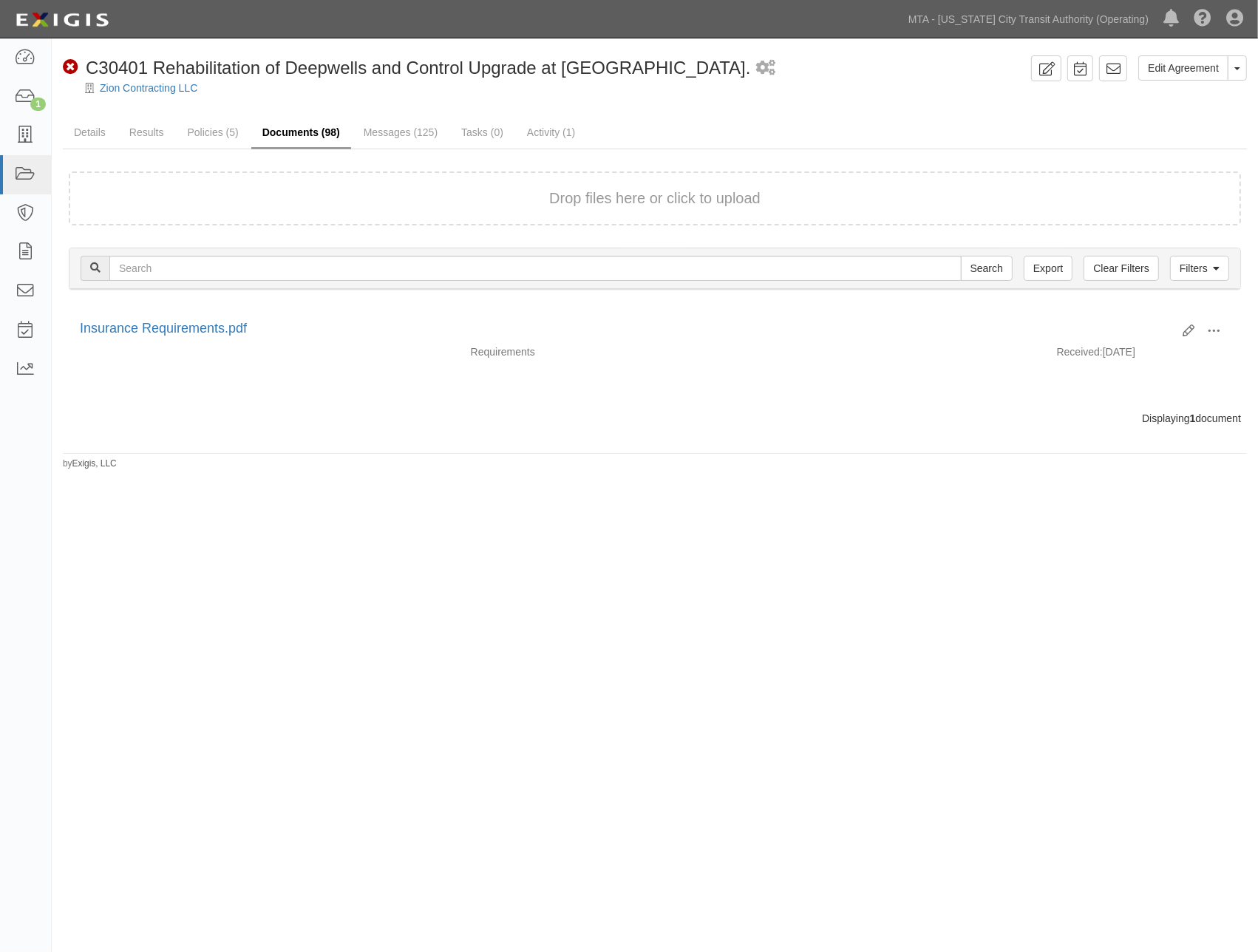
click at [301, 133] on link "Documents (98)" at bounding box center [301, 133] width 100 height 32
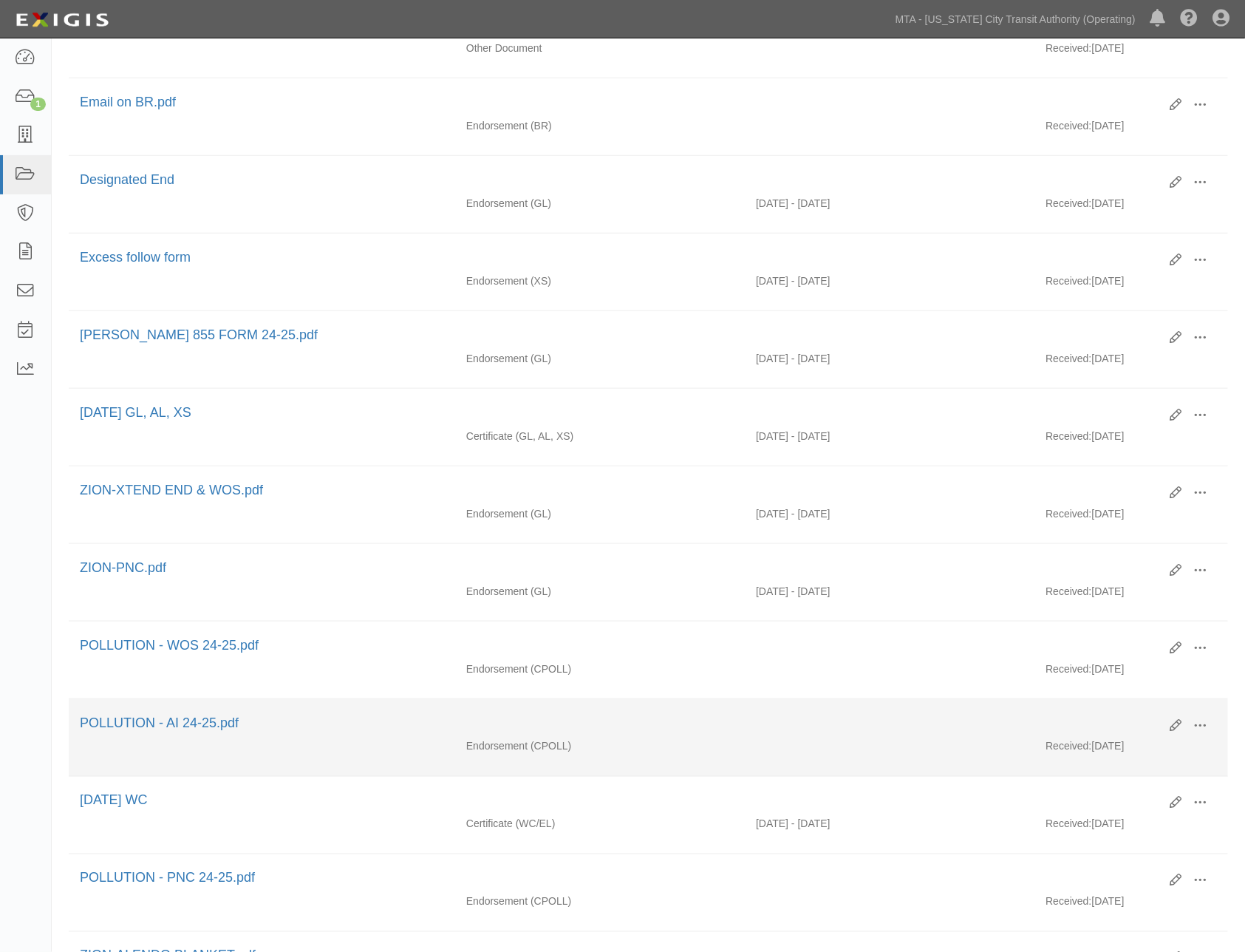
scroll to position [410, 0]
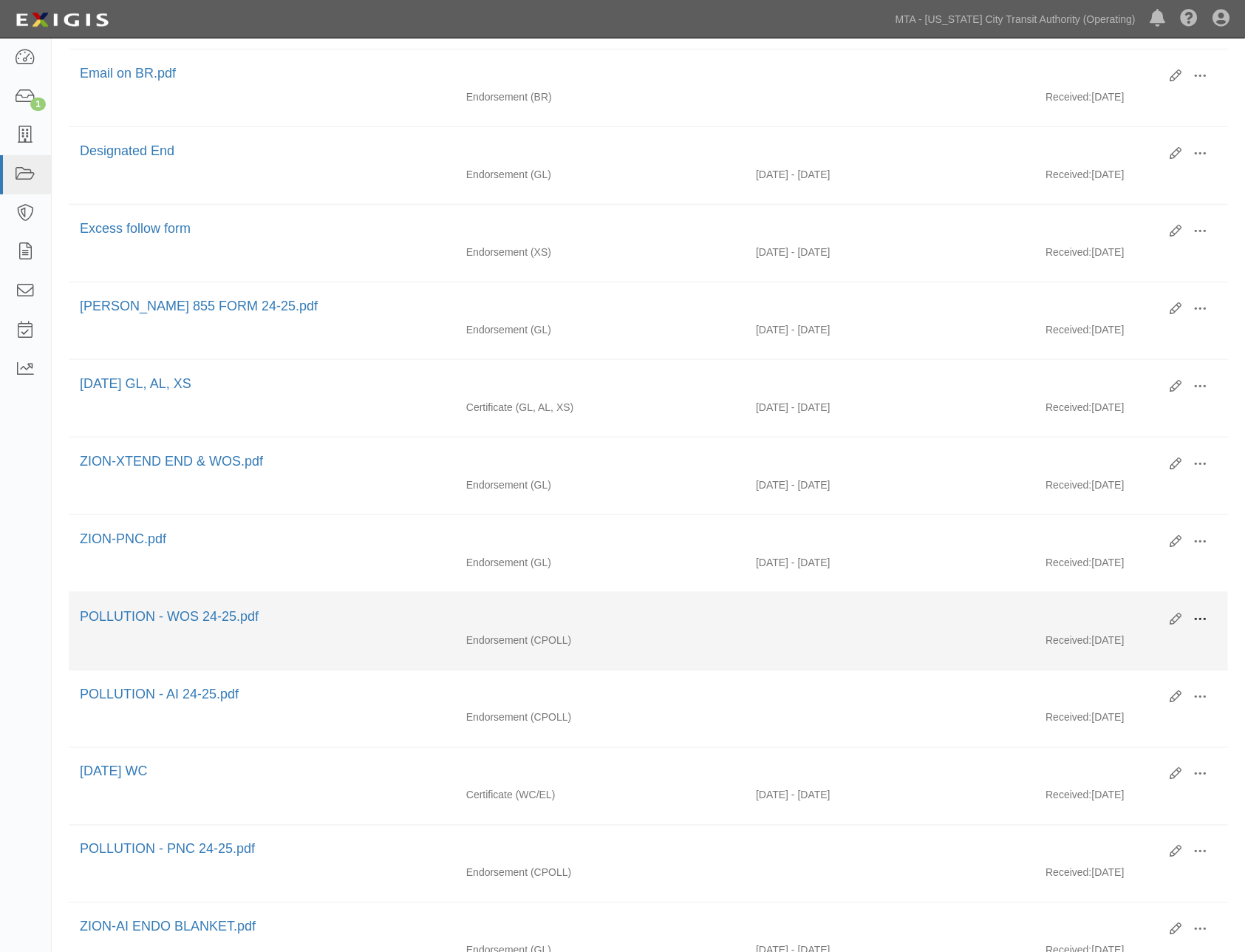
click at [1199, 626] on span at bounding box center [1200, 619] width 13 height 13
click at [1098, 654] on link "View" at bounding box center [1129, 640] width 116 height 26
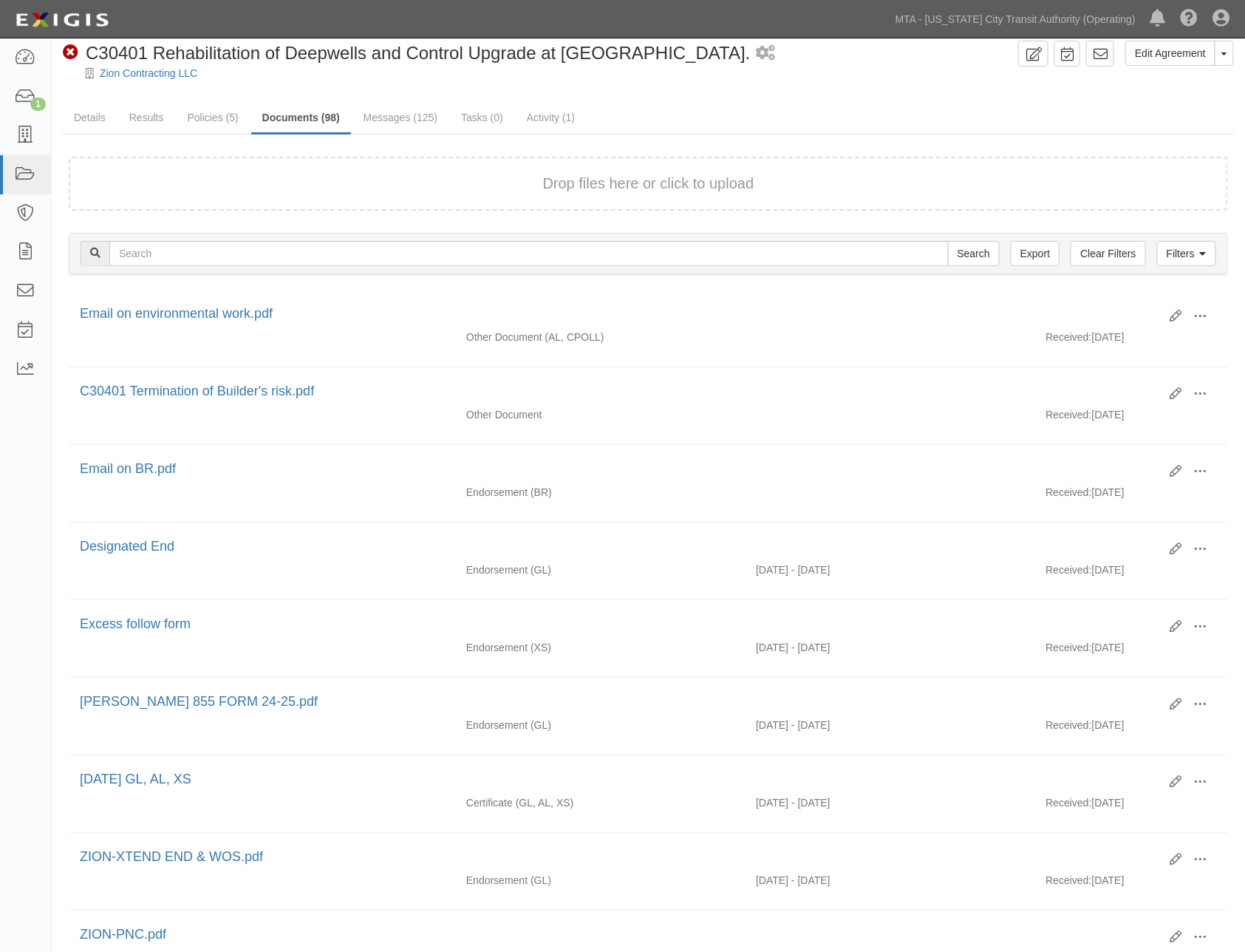
scroll to position [0, 0]
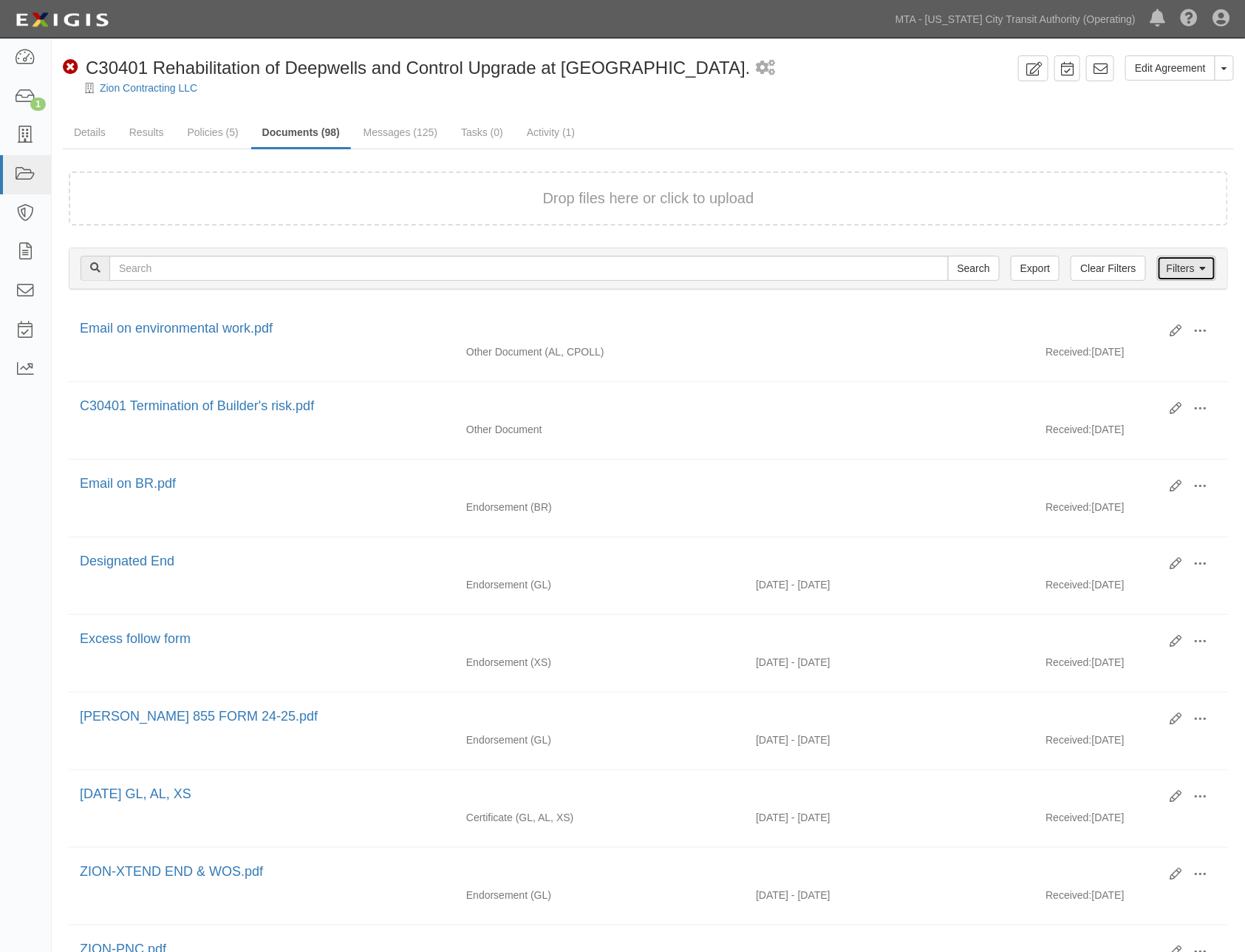
click at [1182, 271] on link "Filters" at bounding box center [1186, 268] width 59 height 25
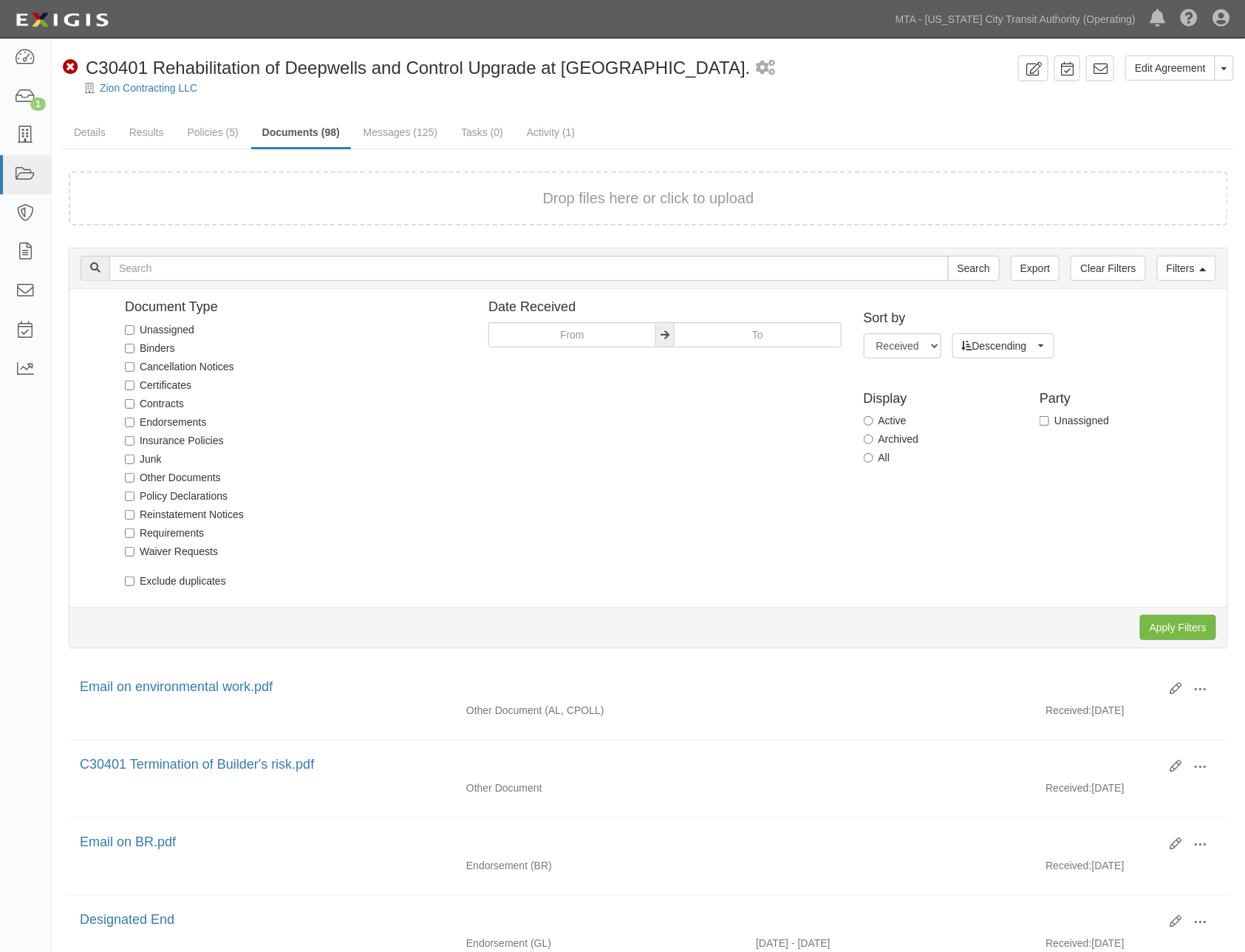
click at [157, 387] on label "Certificates" at bounding box center [158, 385] width 66 height 15
click at [135, 387] on input "Certificates" at bounding box center [129, 385] width 10 height 10
checkbox input "true"
click at [1179, 628] on input "Apply Filters" at bounding box center [1178, 627] width 76 height 25
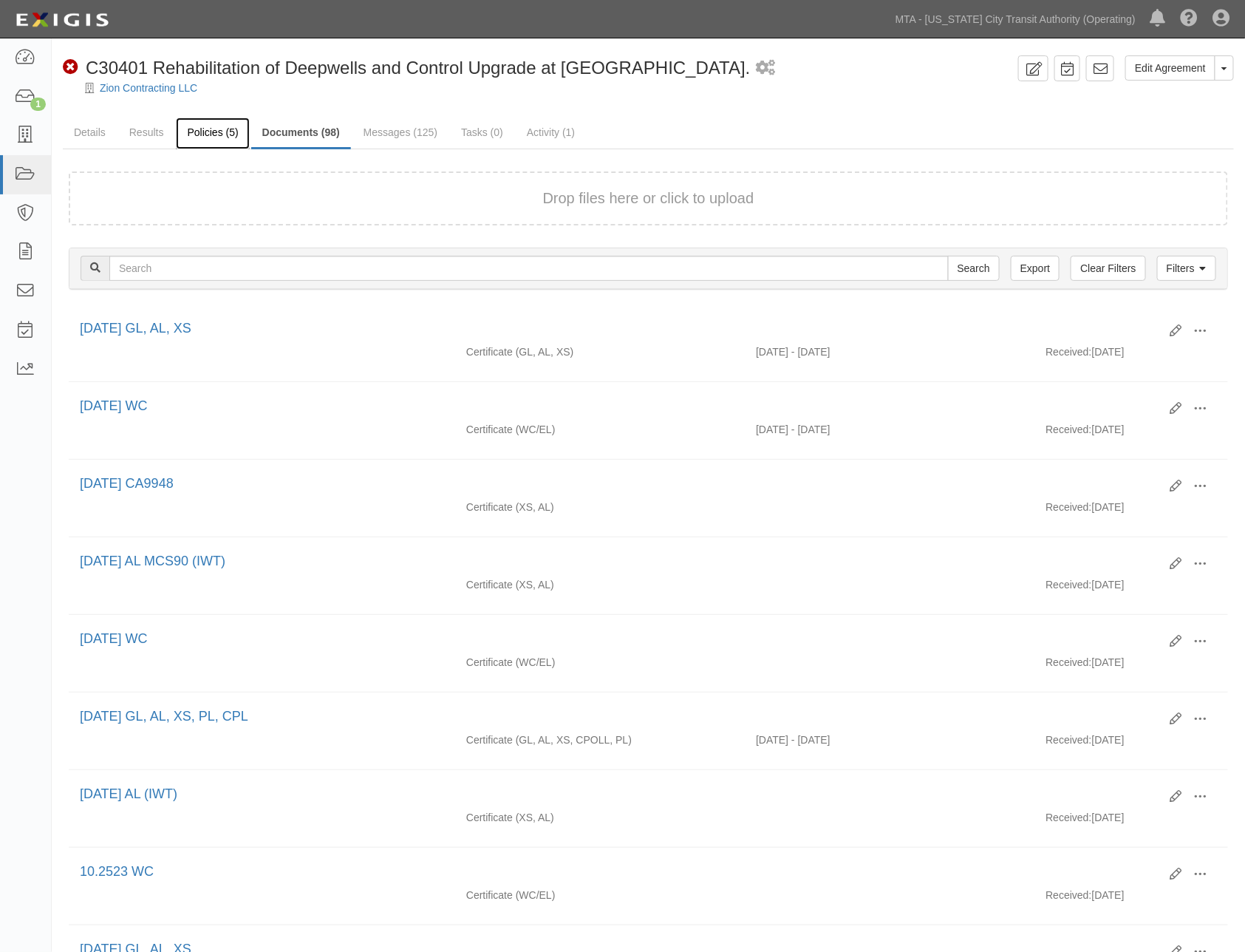
click at [202, 129] on link "Policies (5)" at bounding box center [213, 133] width 73 height 32
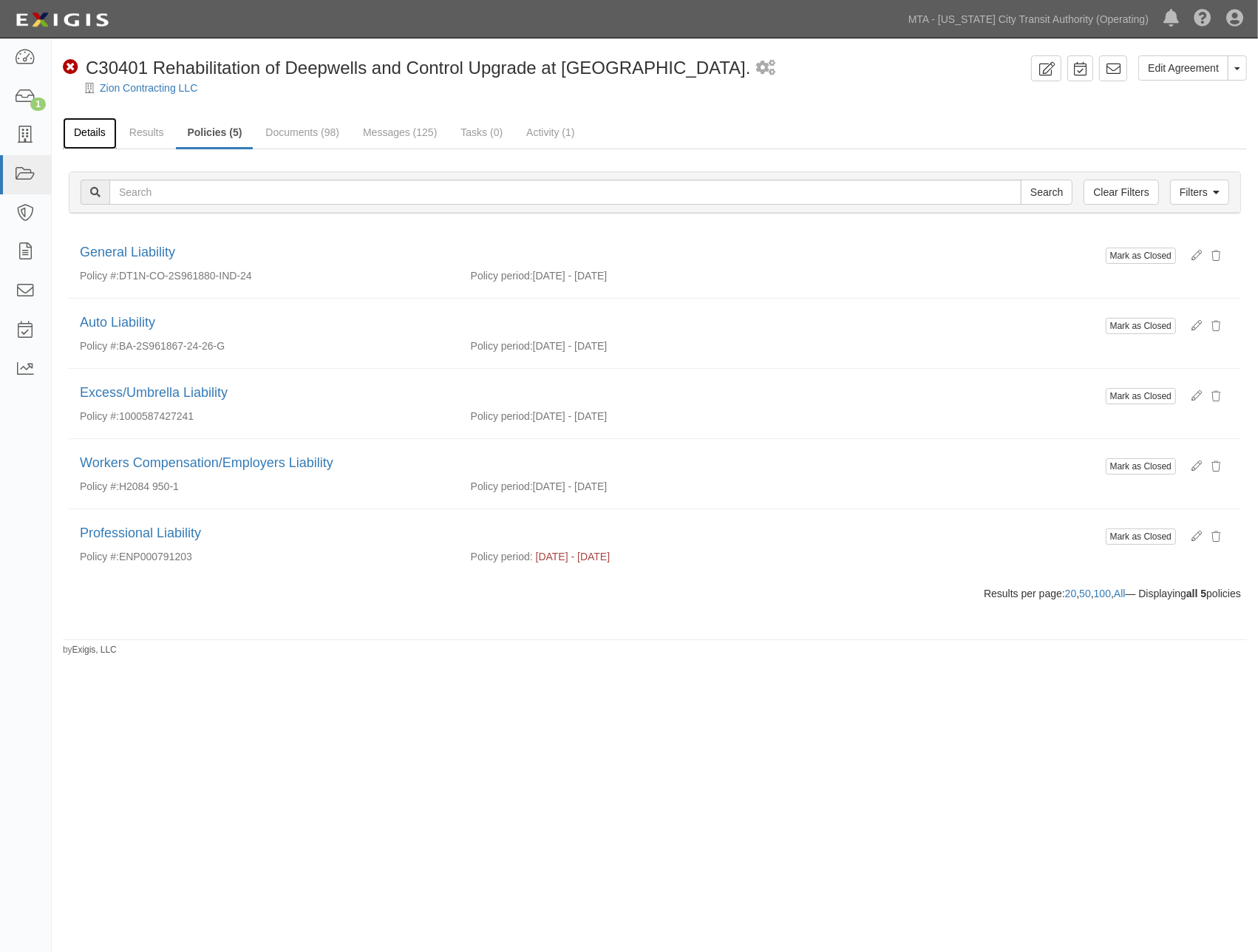
click at [84, 130] on link "Details" at bounding box center [90, 133] width 54 height 32
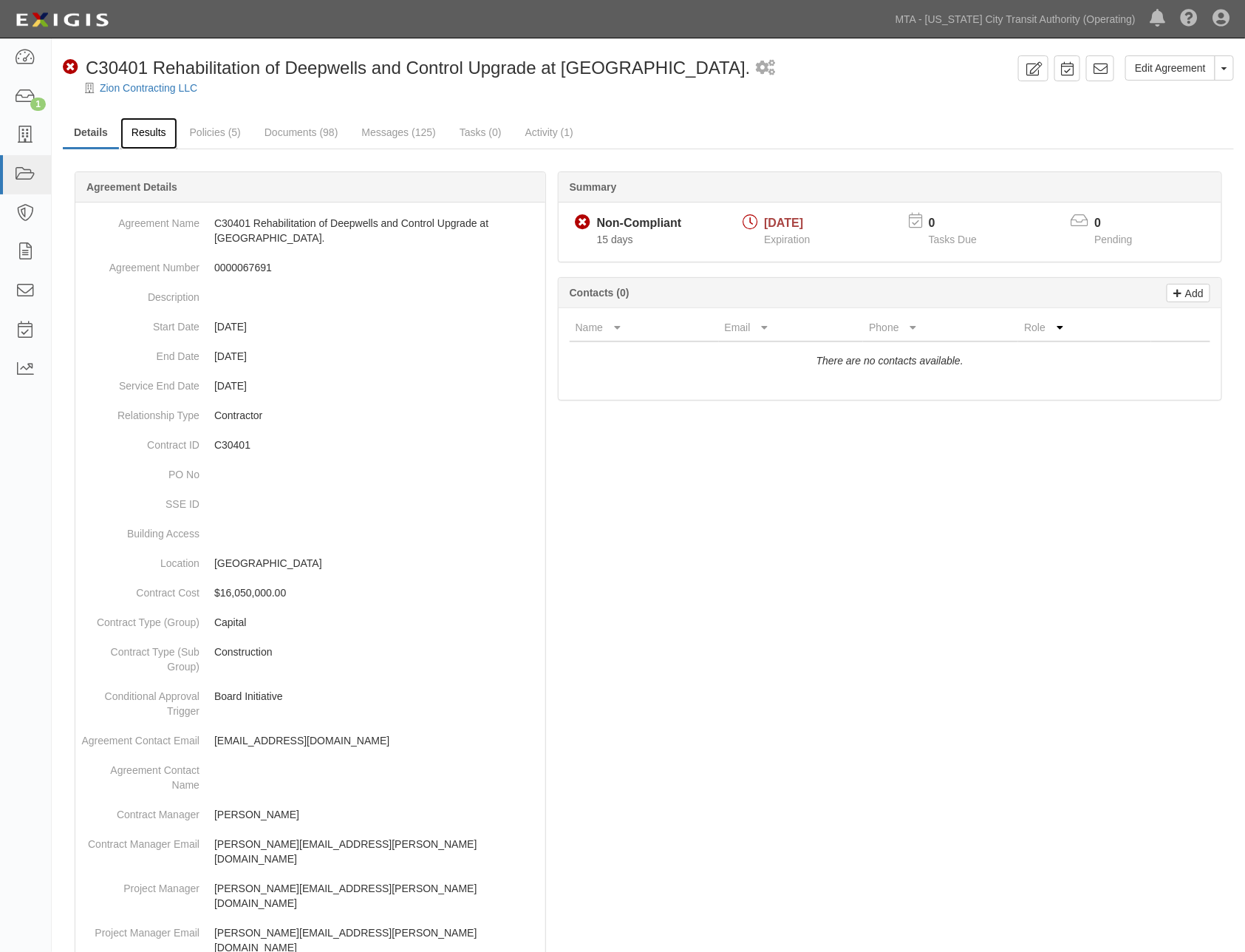
click at [161, 136] on link "Results" at bounding box center [149, 133] width 57 height 32
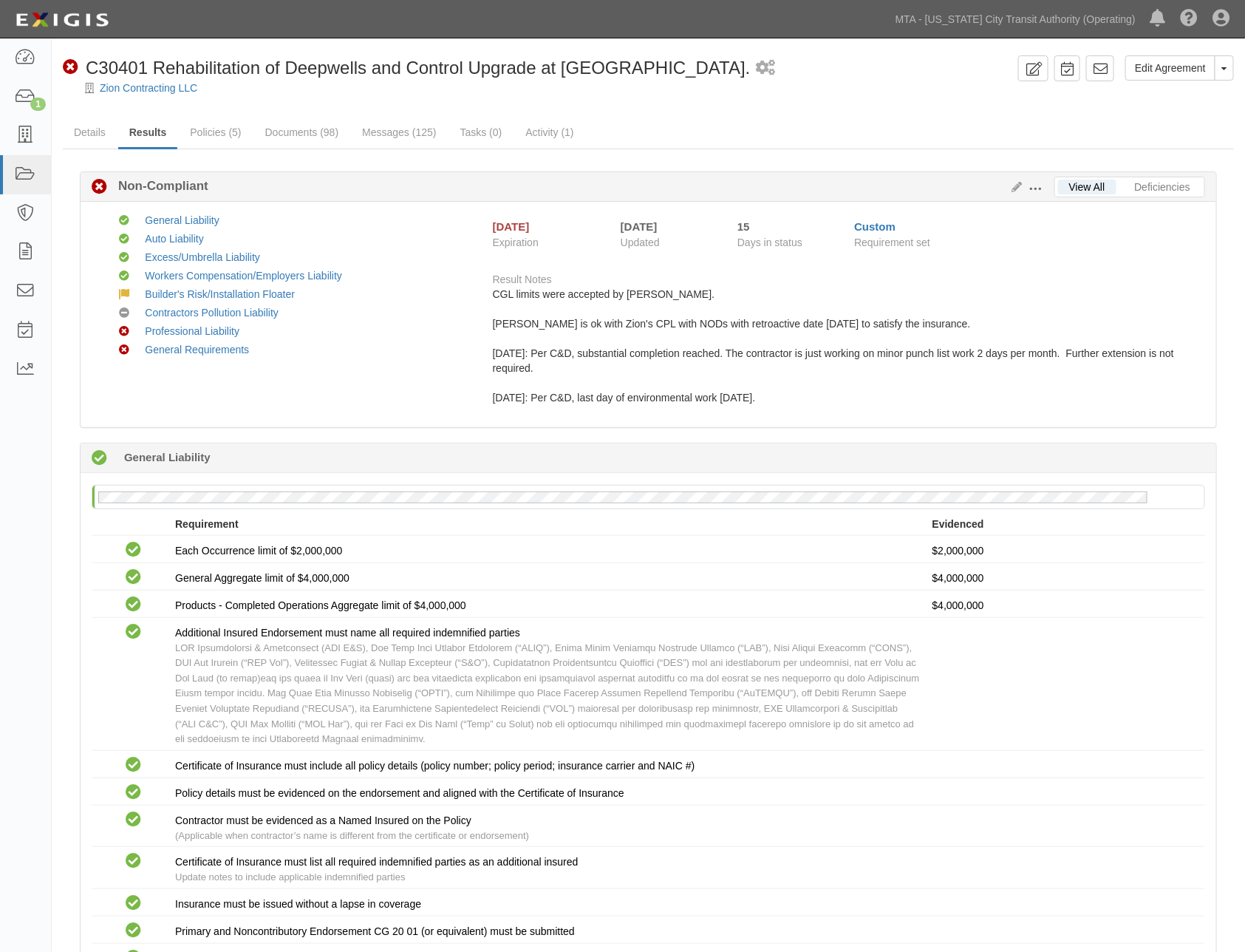
drag, startPoint x: 801, startPoint y: 399, endPoint x: 503, endPoint y: 396, distance: 298.0
click at [497, 399] on div "CGL limits were accepted by RA. Claudia is ok with Zion's CPL with NODs with re…" at bounding box center [843, 346] width 701 height 118
copy div "/10/25: Per C&D, last day of environmental work [DATE]."
click at [208, 312] on link "Contractors Pollution Liability" at bounding box center [212, 312] width 134 height 12
click at [1180, 69] on link "Edit Agreement" at bounding box center [1170, 67] width 90 height 25
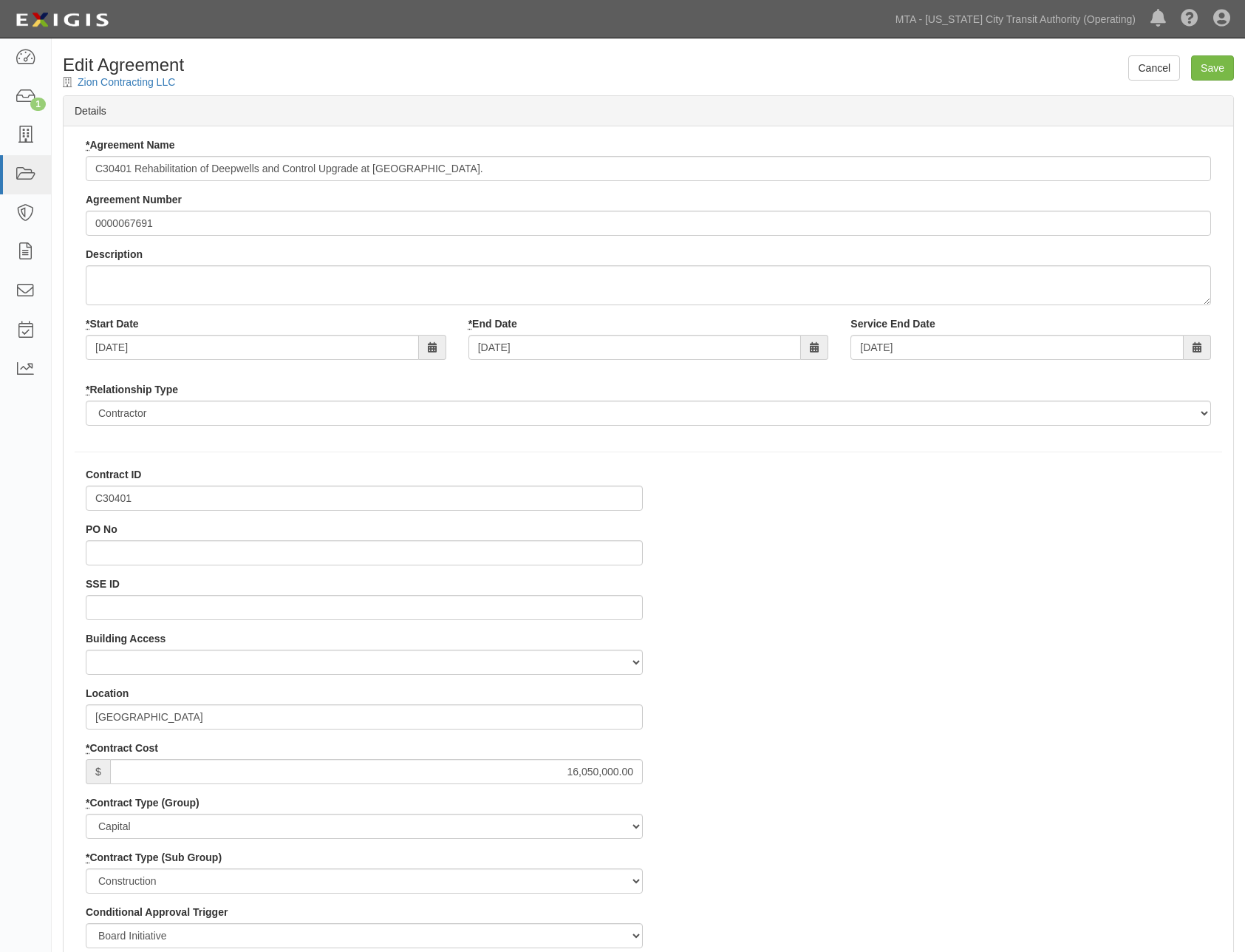
select select
click at [1151, 68] on link "Cancel" at bounding box center [1153, 67] width 52 height 25
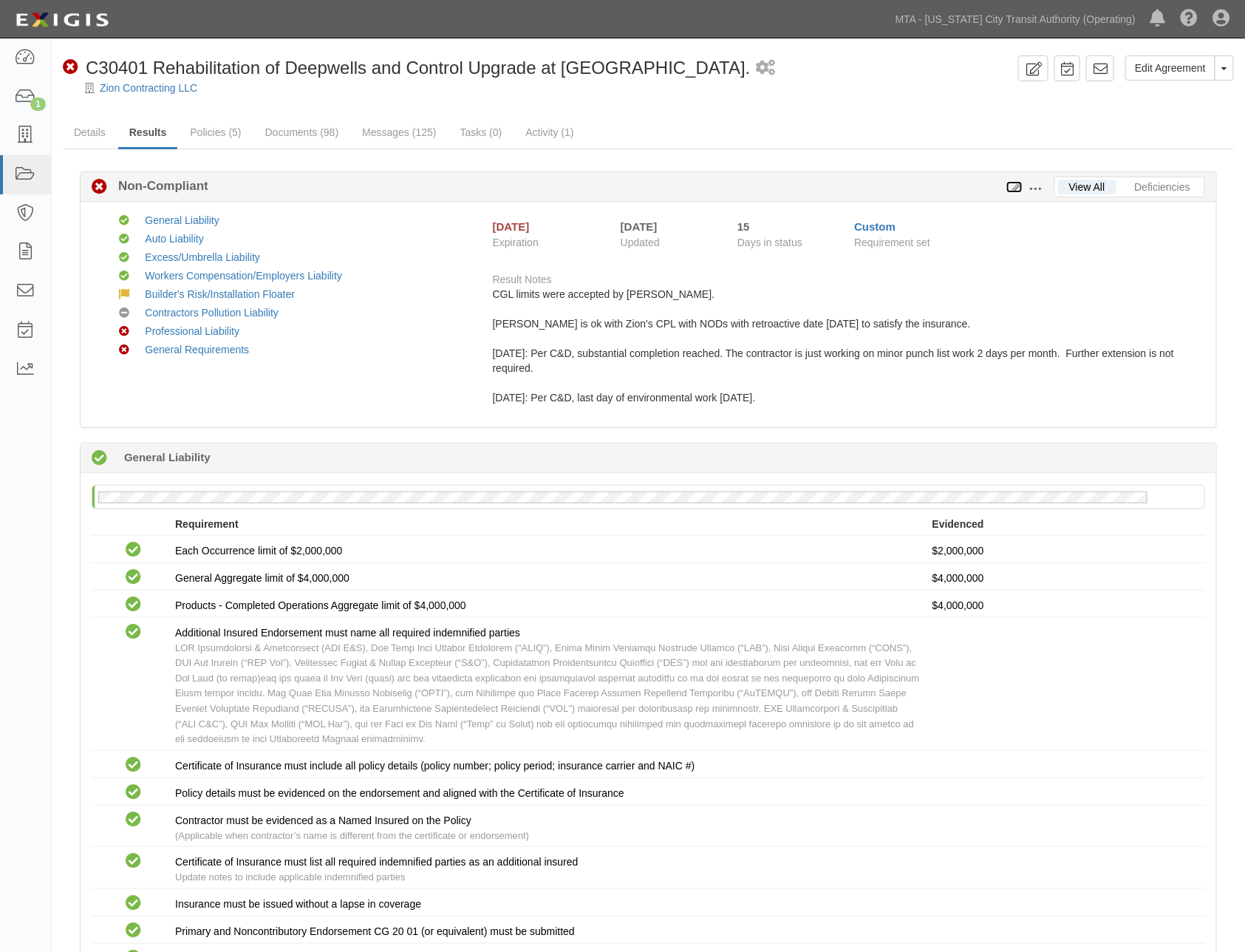
click at [1015, 186] on icon at bounding box center [1014, 188] width 17 height 10
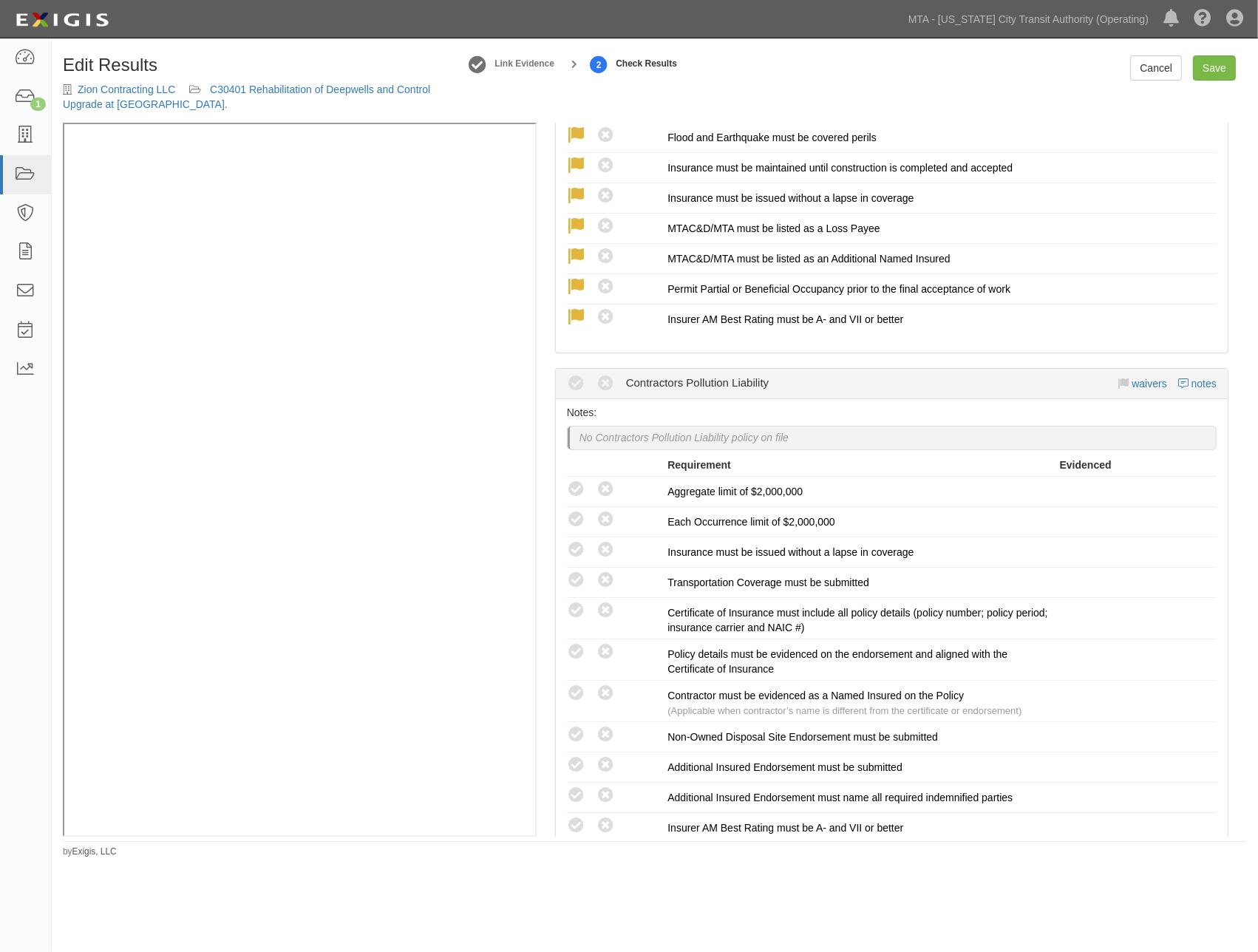
scroll to position [3038, 0]
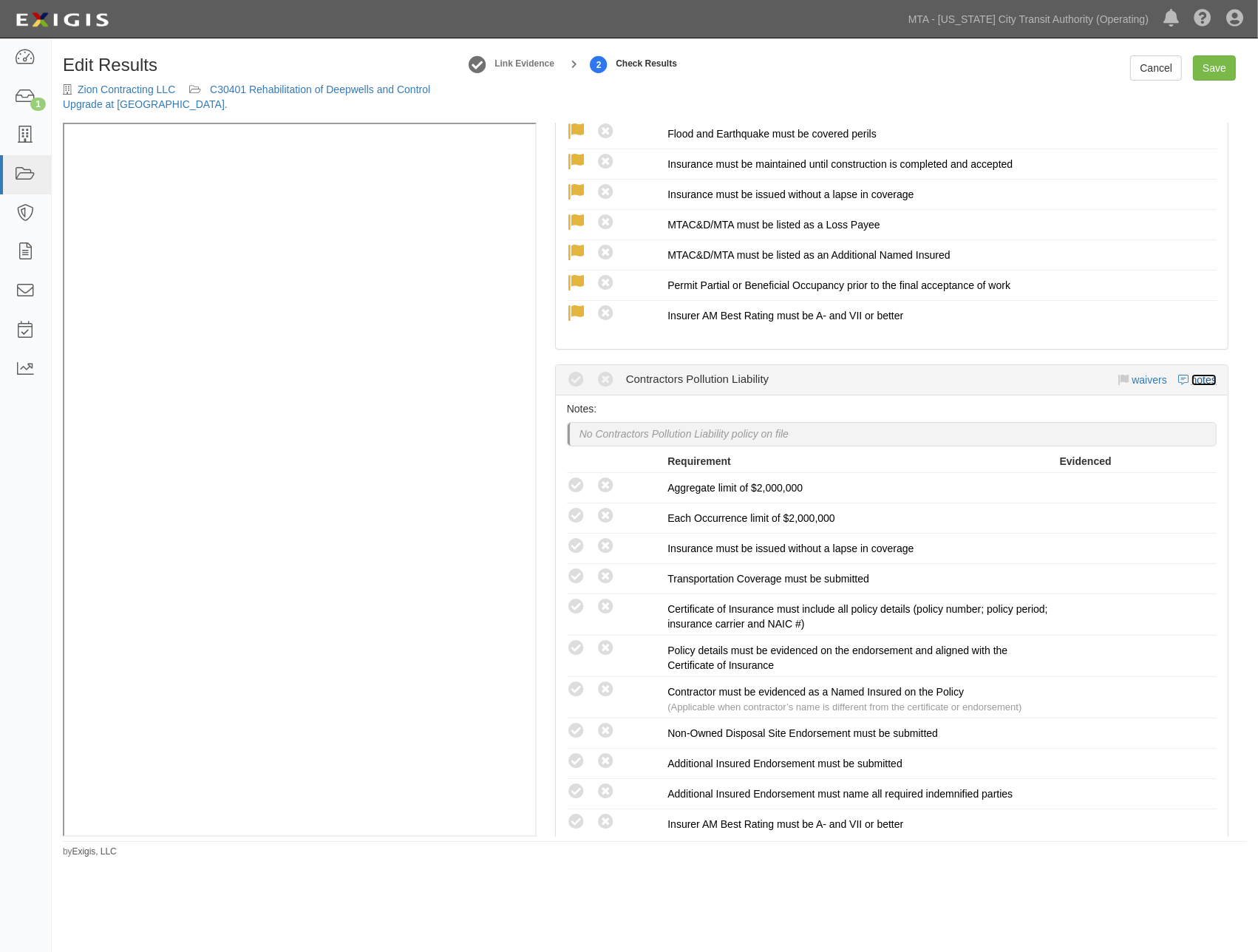
click at [1191, 374] on link "notes" at bounding box center [1204, 380] width 25 height 12
radio input "true"
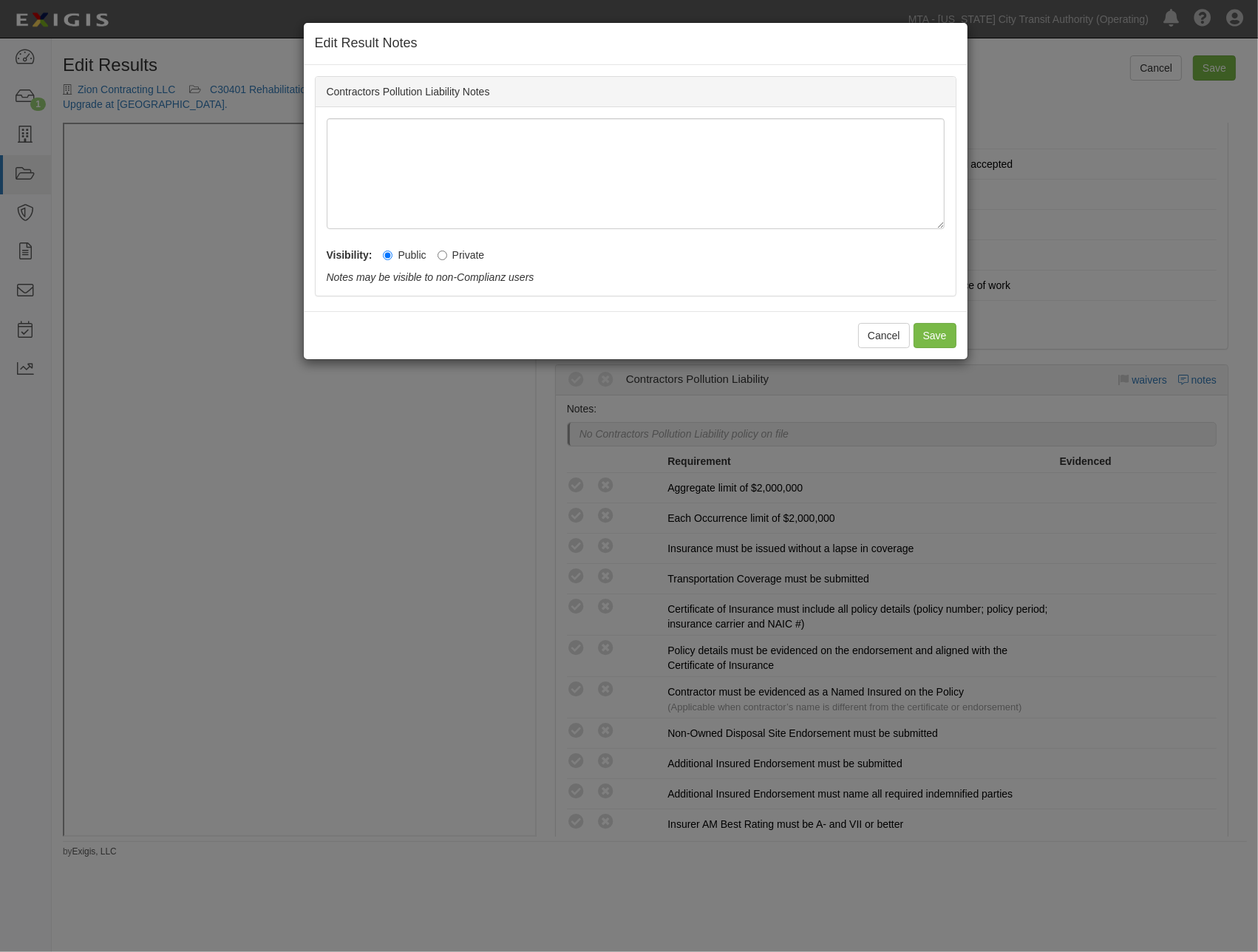
click at [1133, 373] on div "Edit Result Notes Contractors Pollution Liability Notes Visibility: Public Priv…" at bounding box center [629, 476] width 1258 height 952
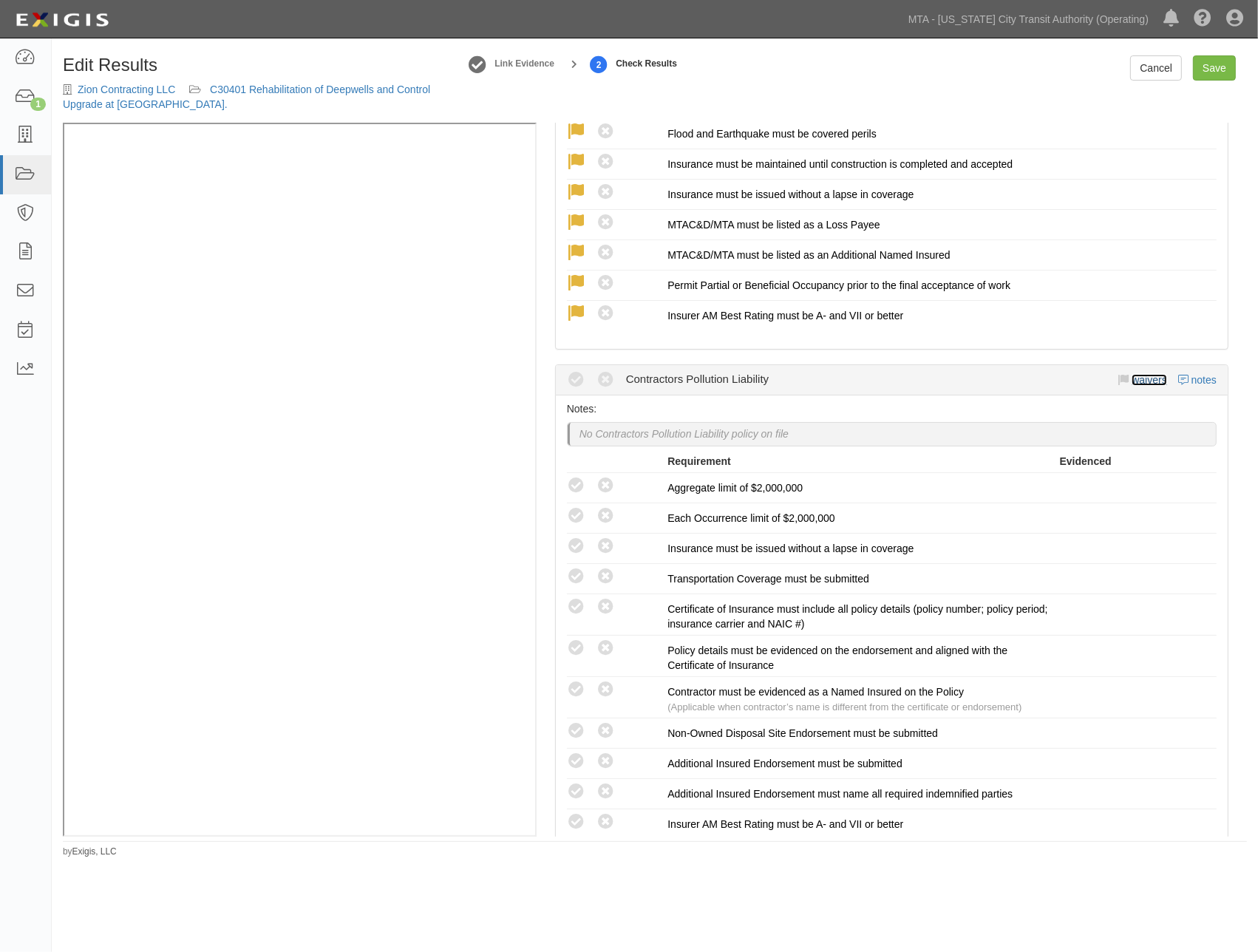
click at [1132, 375] on link "waivers" at bounding box center [1149, 380] width 35 height 12
click at [0, 0] on div "Waive Requirements Cancel Save" at bounding box center [0, 0] width 0 height 0
click at [1135, 374] on link "waivers" at bounding box center [1149, 380] width 35 height 12
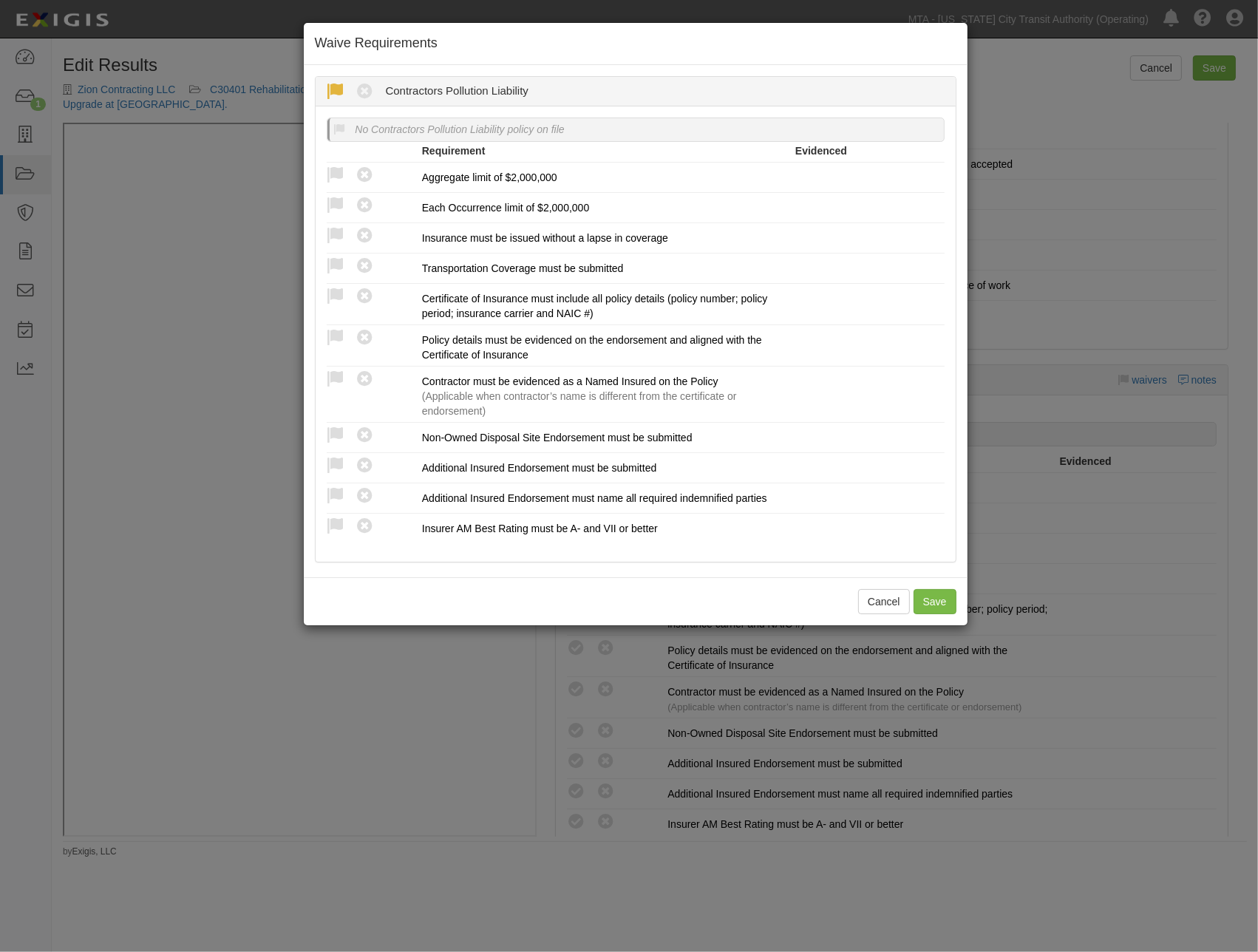
click at [330, 85] on icon at bounding box center [335, 92] width 18 height 18
radio input "true"
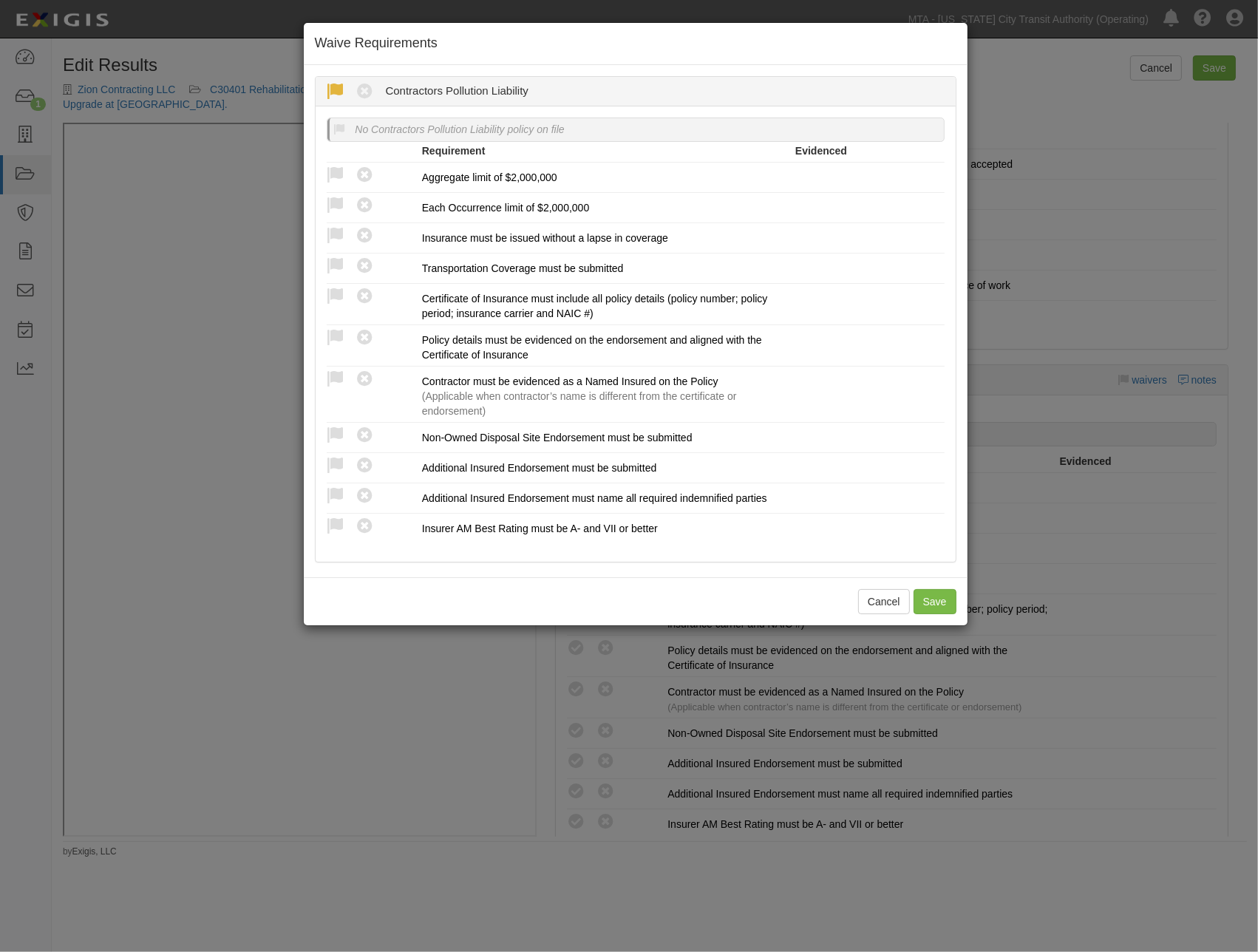
radio input "true"
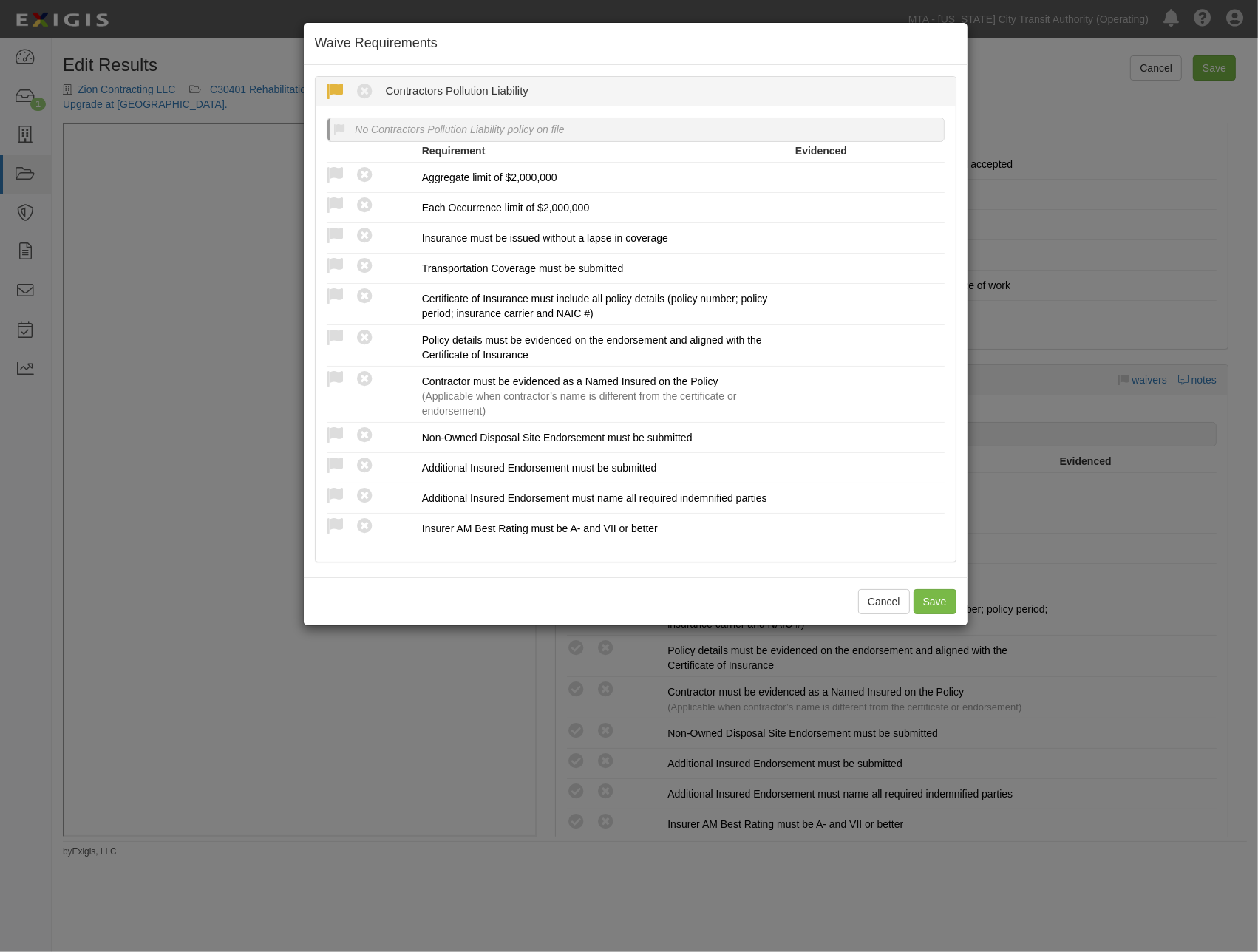
radio input "true"
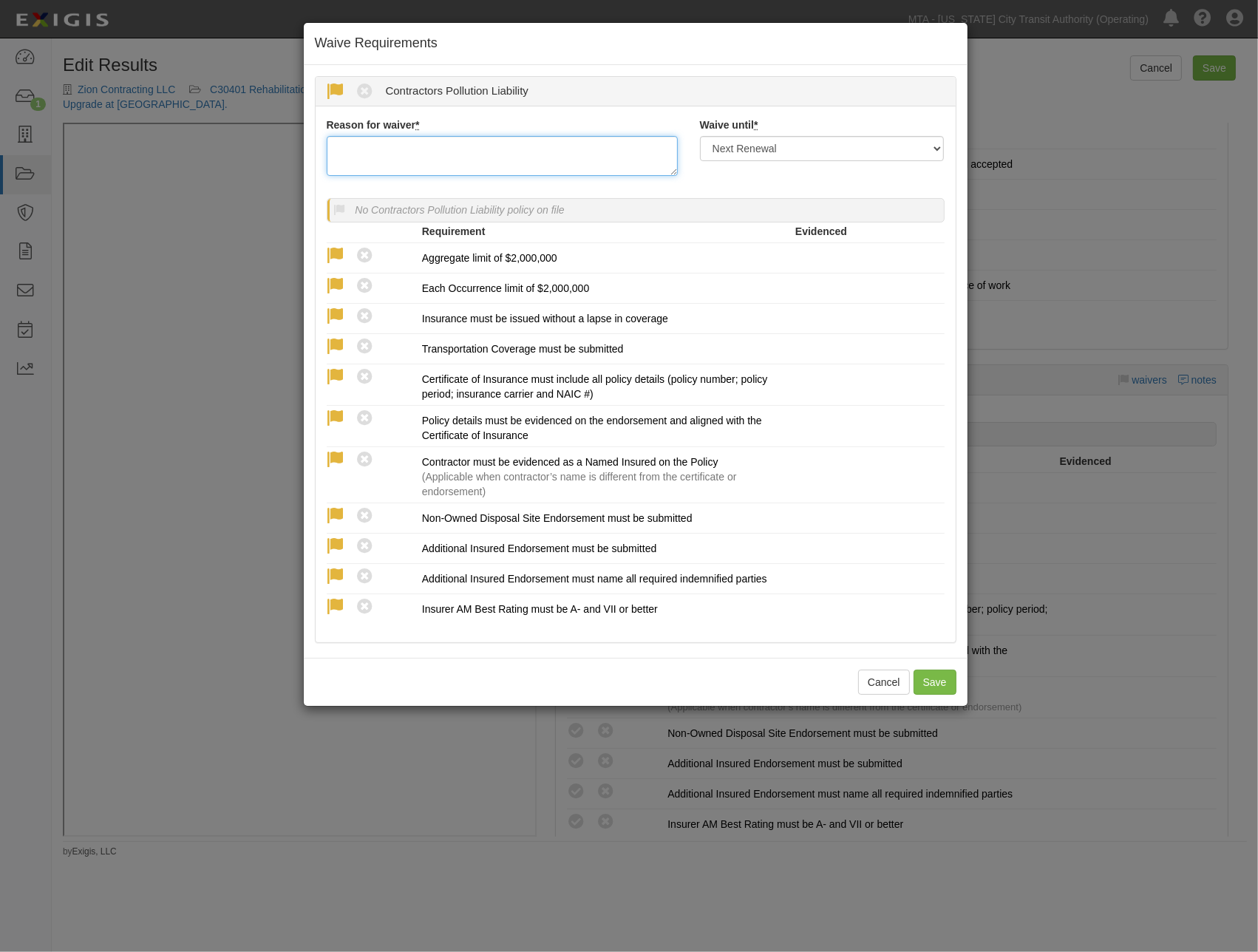
paste textarea "/10/25: Per C&D, last day of environmental work 4/3/2024."
click at [329, 145] on textarea "/10/25: Per C&D, last day of environmental work 4/3/2024." at bounding box center [502, 156] width 351 height 40
drag, startPoint x: 378, startPoint y: 143, endPoint x: 330, endPoint y: 136, distance: 48.5
click at [330, 136] on textarea "4/10/25: Per C&D, last day of environmental work 4/3/2024." at bounding box center [502, 156] width 351 height 40
type textarea "Per C&D, last day of environmental work 4/3/2024."
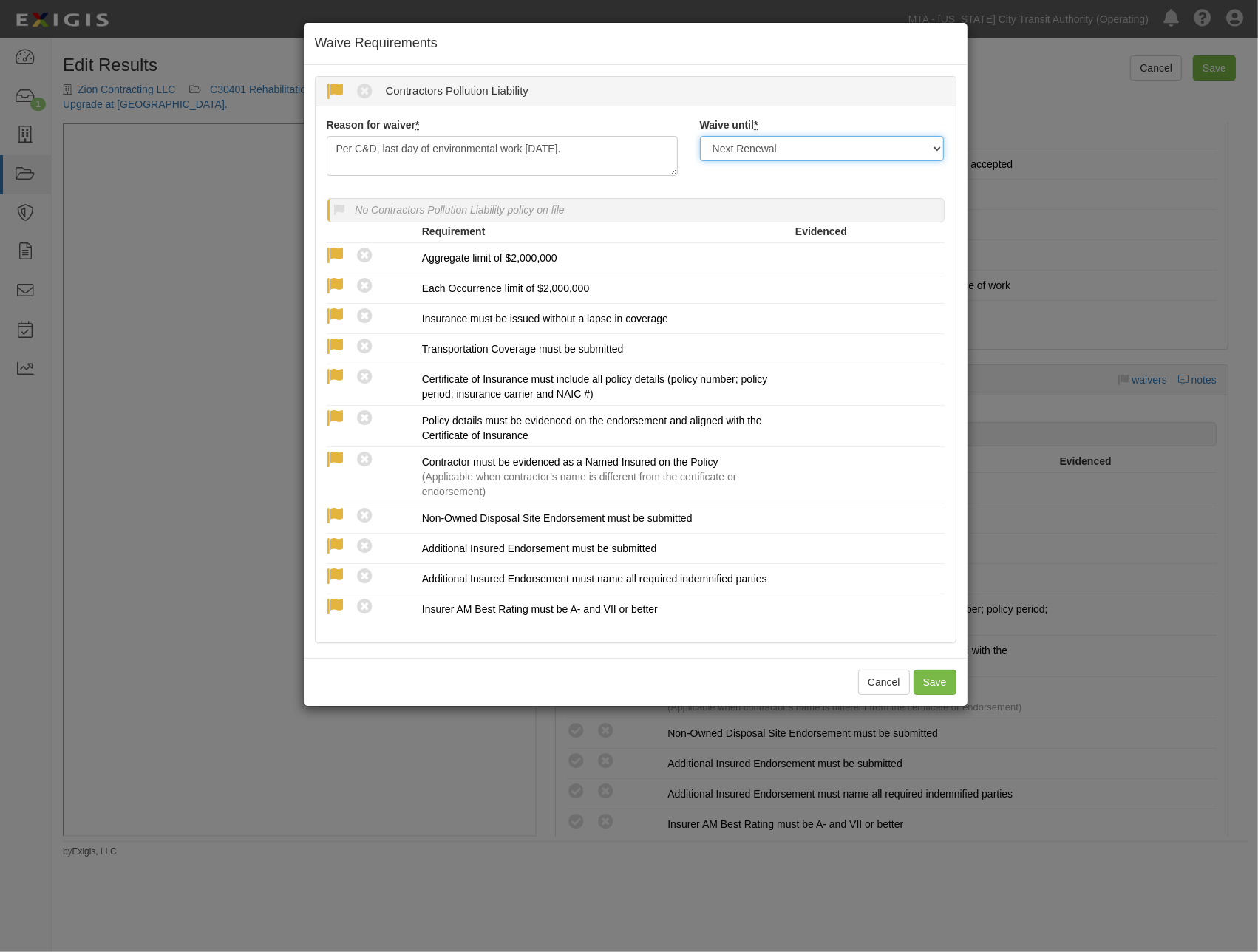
click at [938, 150] on select "Next Renewal Indefinitely" at bounding box center [823, 148] width 245 height 25
select select "indefinitely"
click at [700, 136] on select "Next Renewal Indefinitely" at bounding box center [823, 148] width 245 height 25
click at [929, 688] on button "Save" at bounding box center [935, 682] width 43 height 25
radio input "true"
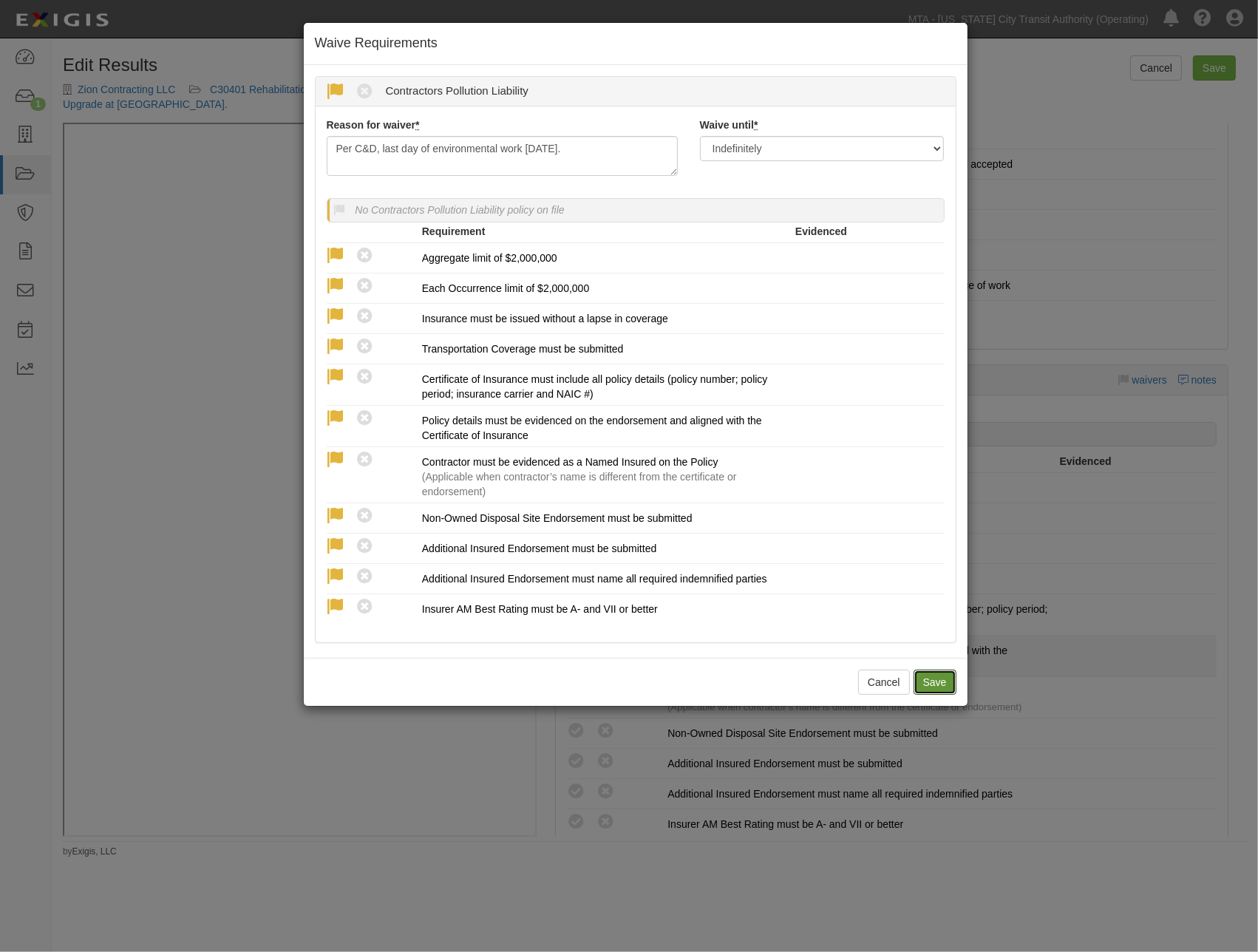
radio input "true"
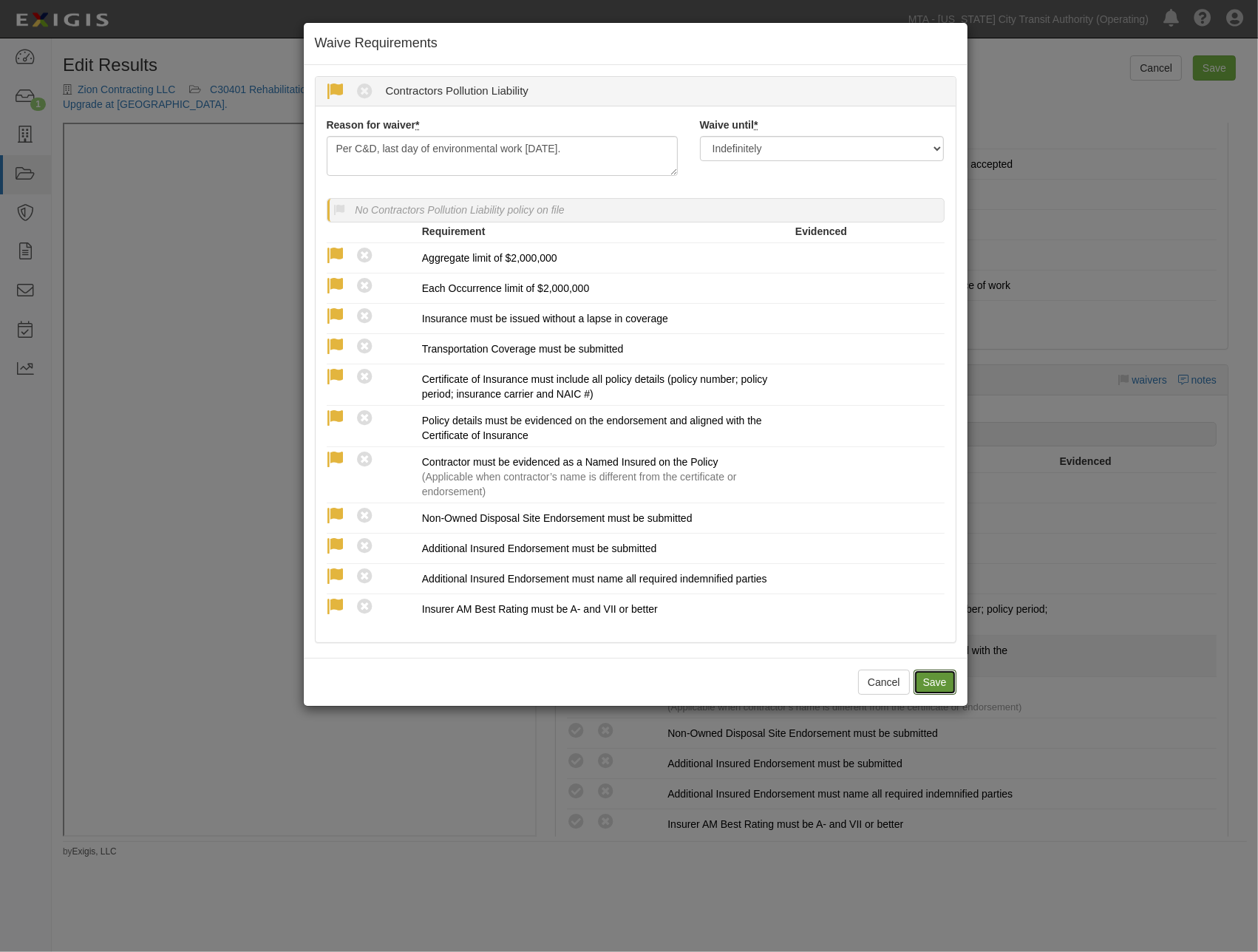
radio input "true"
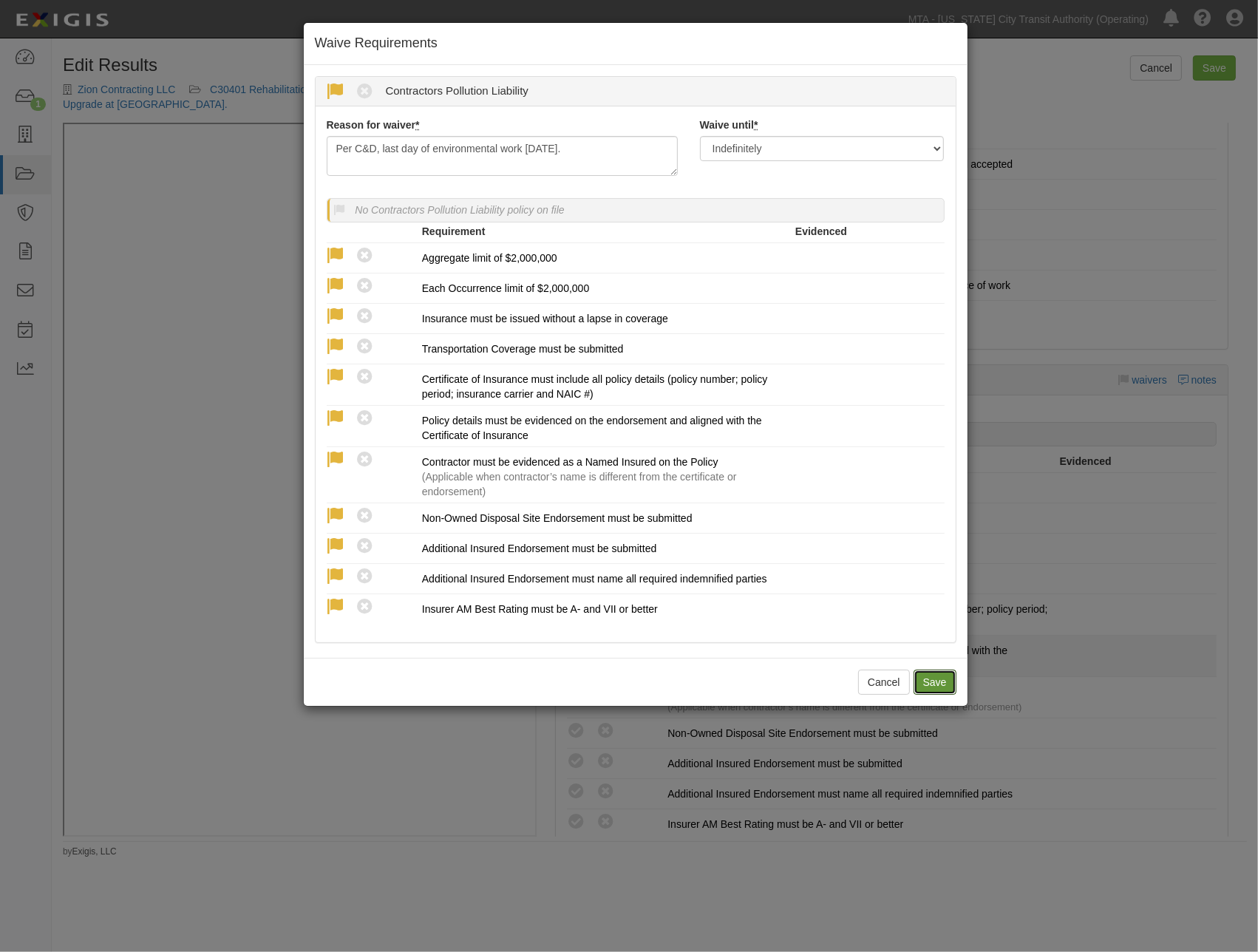
radio input "true"
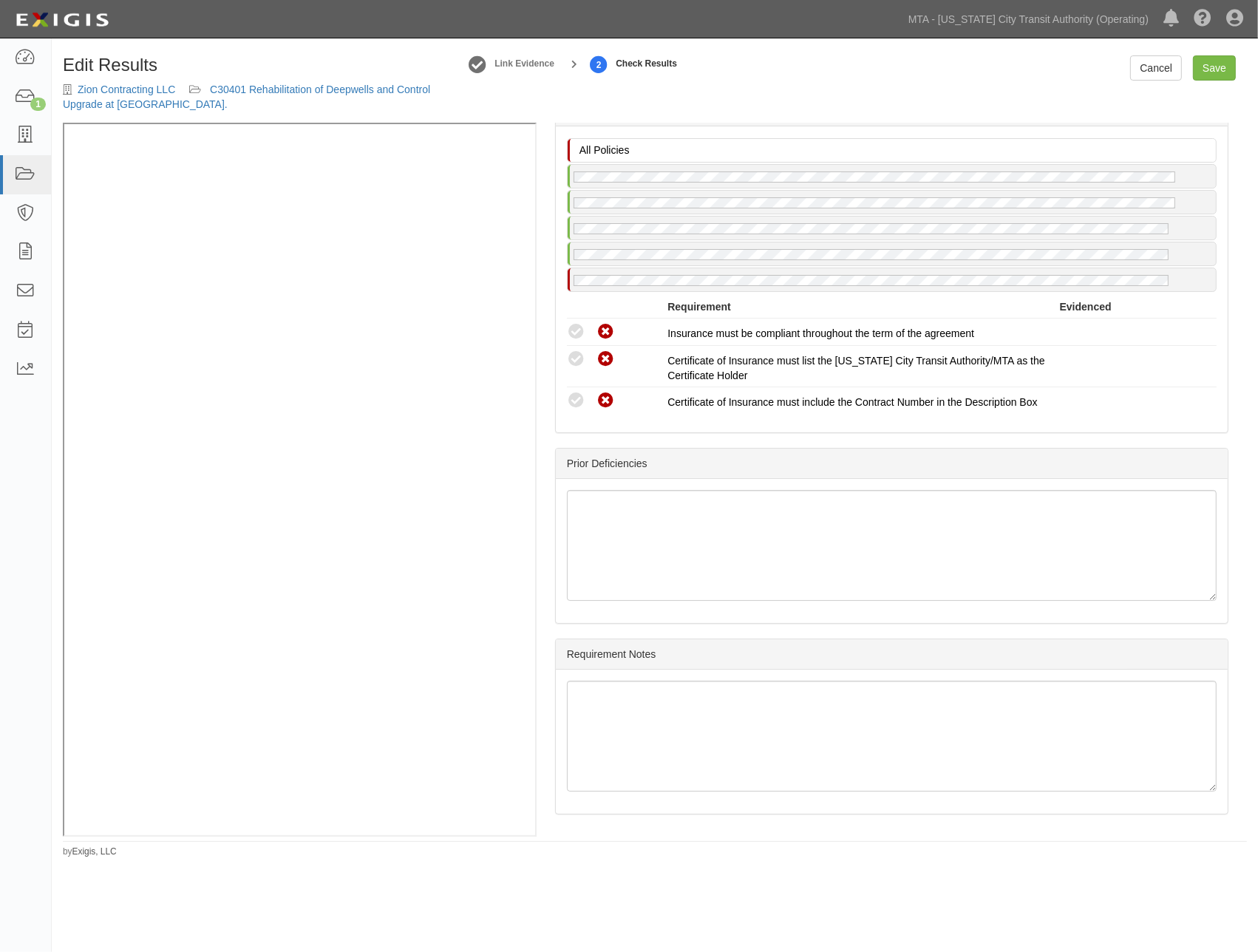
scroll to position [4188, 0]
click at [1214, 71] on link "Save" at bounding box center [1214, 67] width 43 height 25
radio input "true"
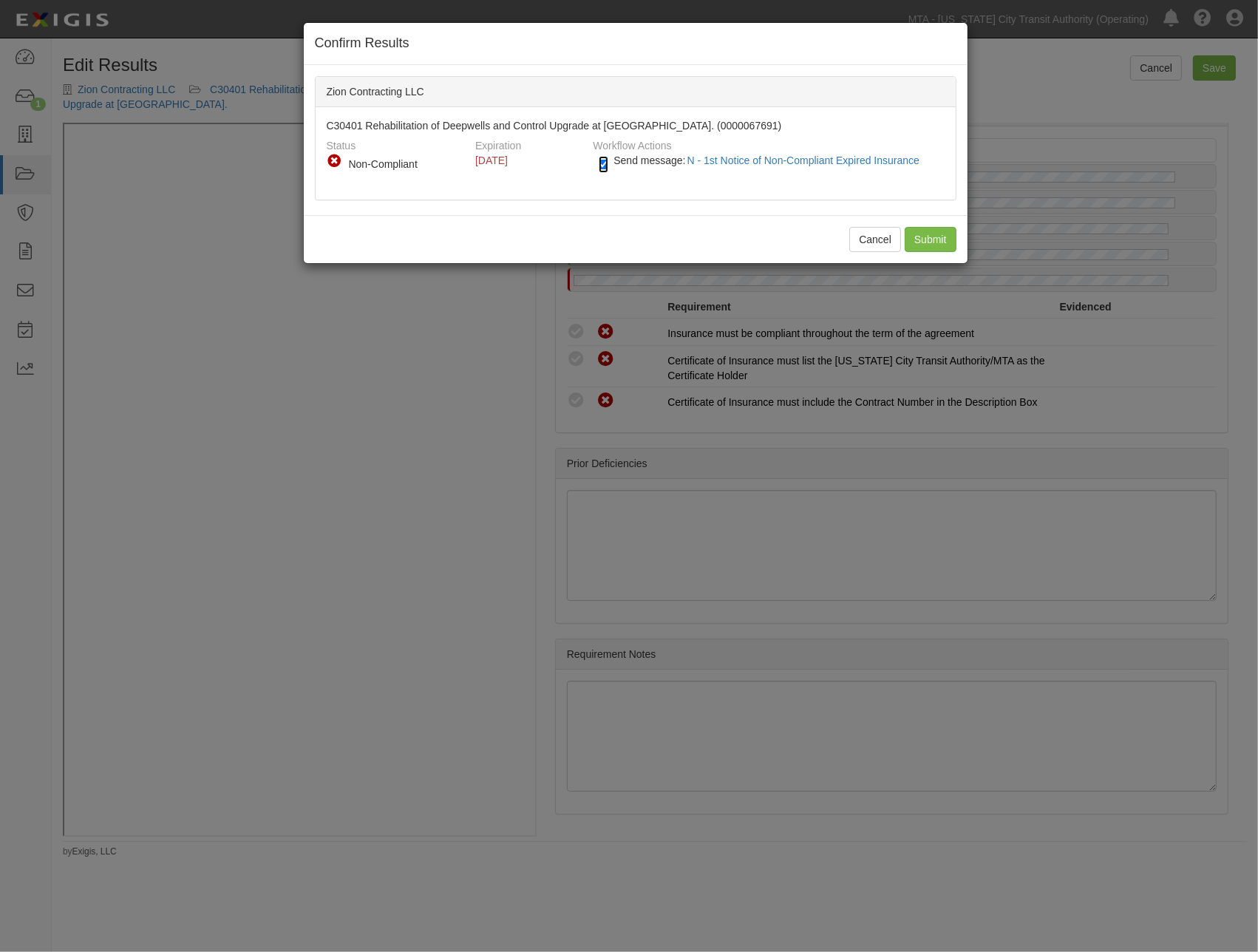
click at [603, 163] on input "Send message: N - 1st Notice of Non-Compliant Expired Insurance" at bounding box center [603, 164] width 10 height 17
checkbox input "false"
click at [923, 235] on input "Submit" at bounding box center [931, 239] width 52 height 25
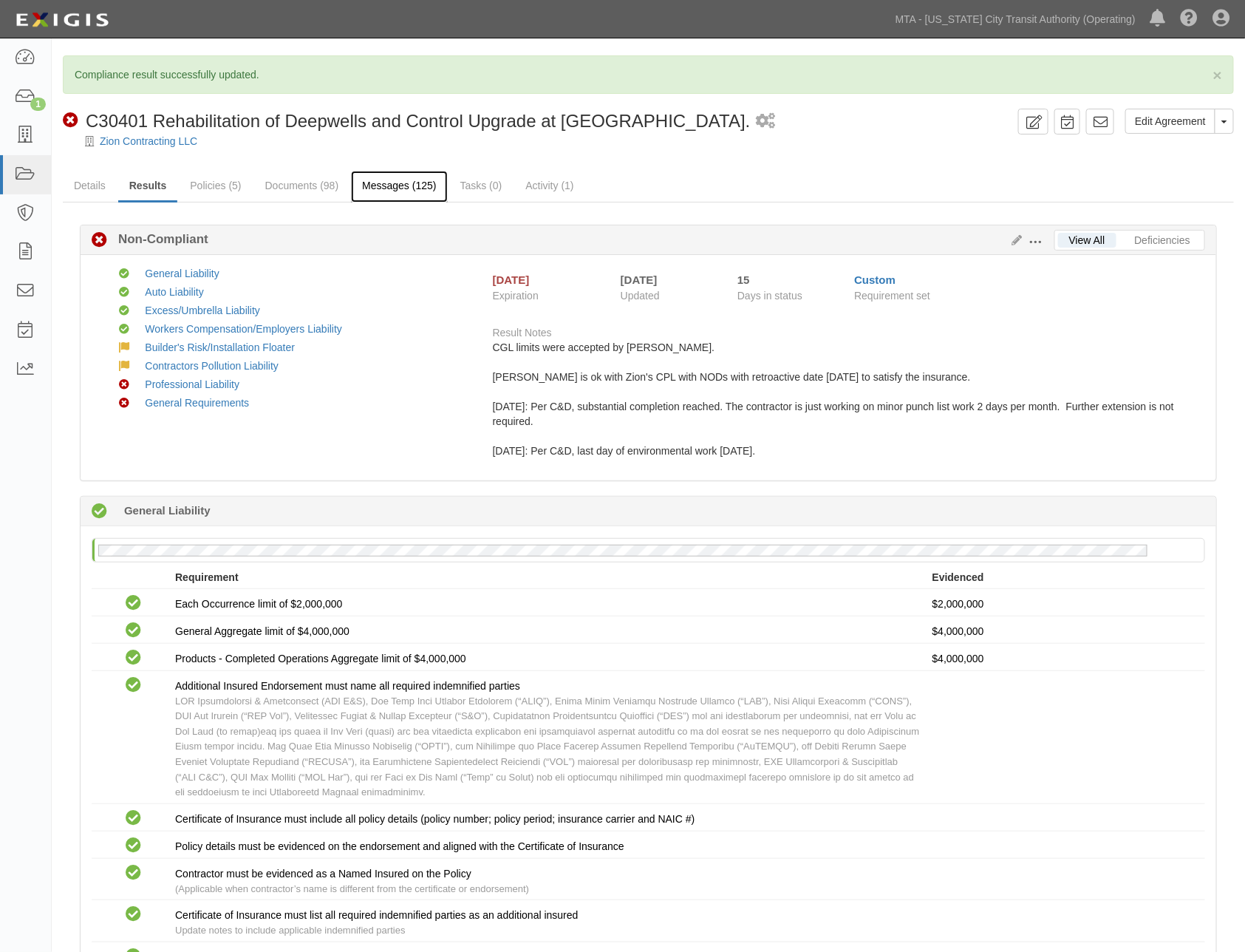
click at [375, 182] on link "Messages (125)" at bounding box center [399, 186] width 96 height 32
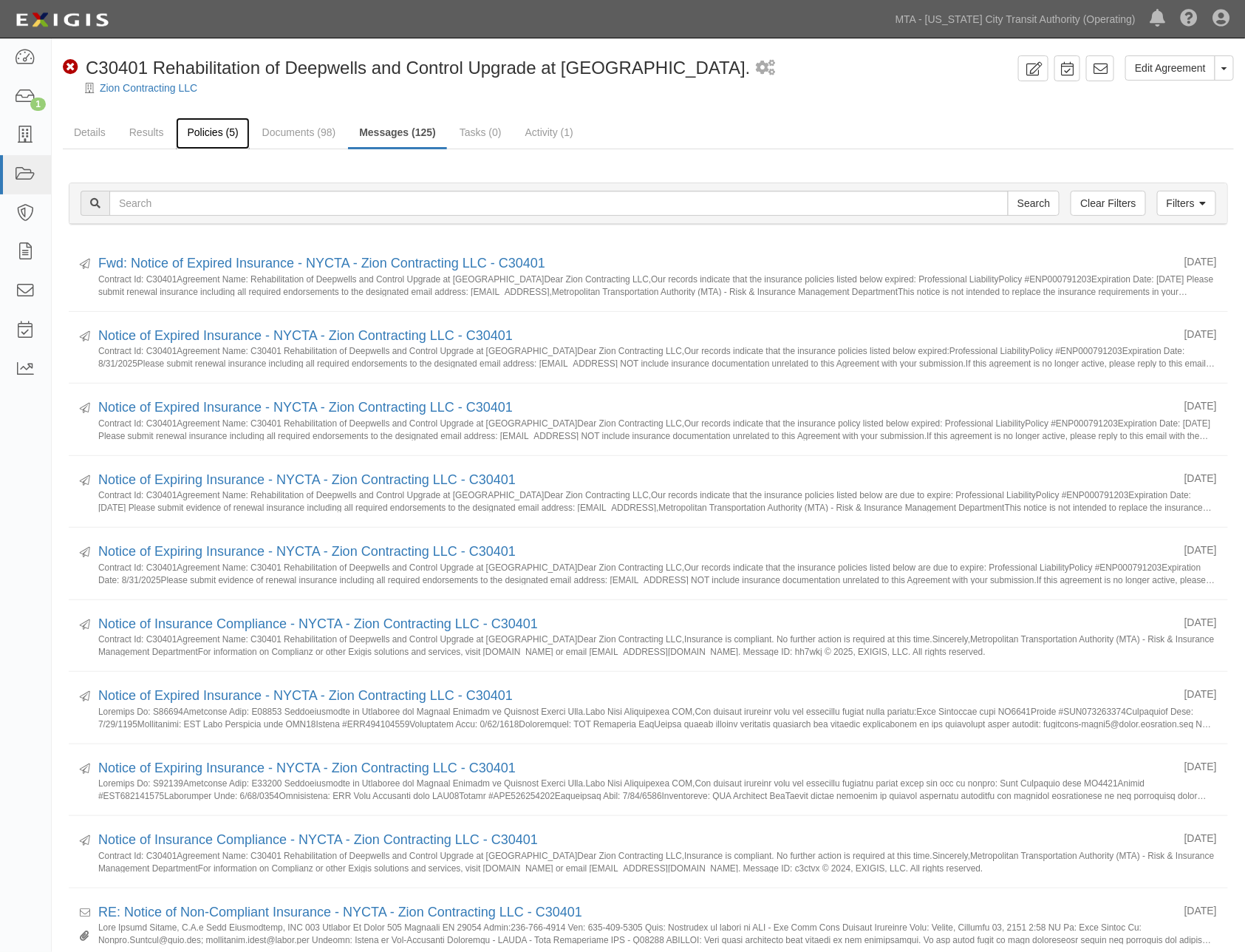
click at [209, 128] on link "Policies (5)" at bounding box center [213, 133] width 73 height 32
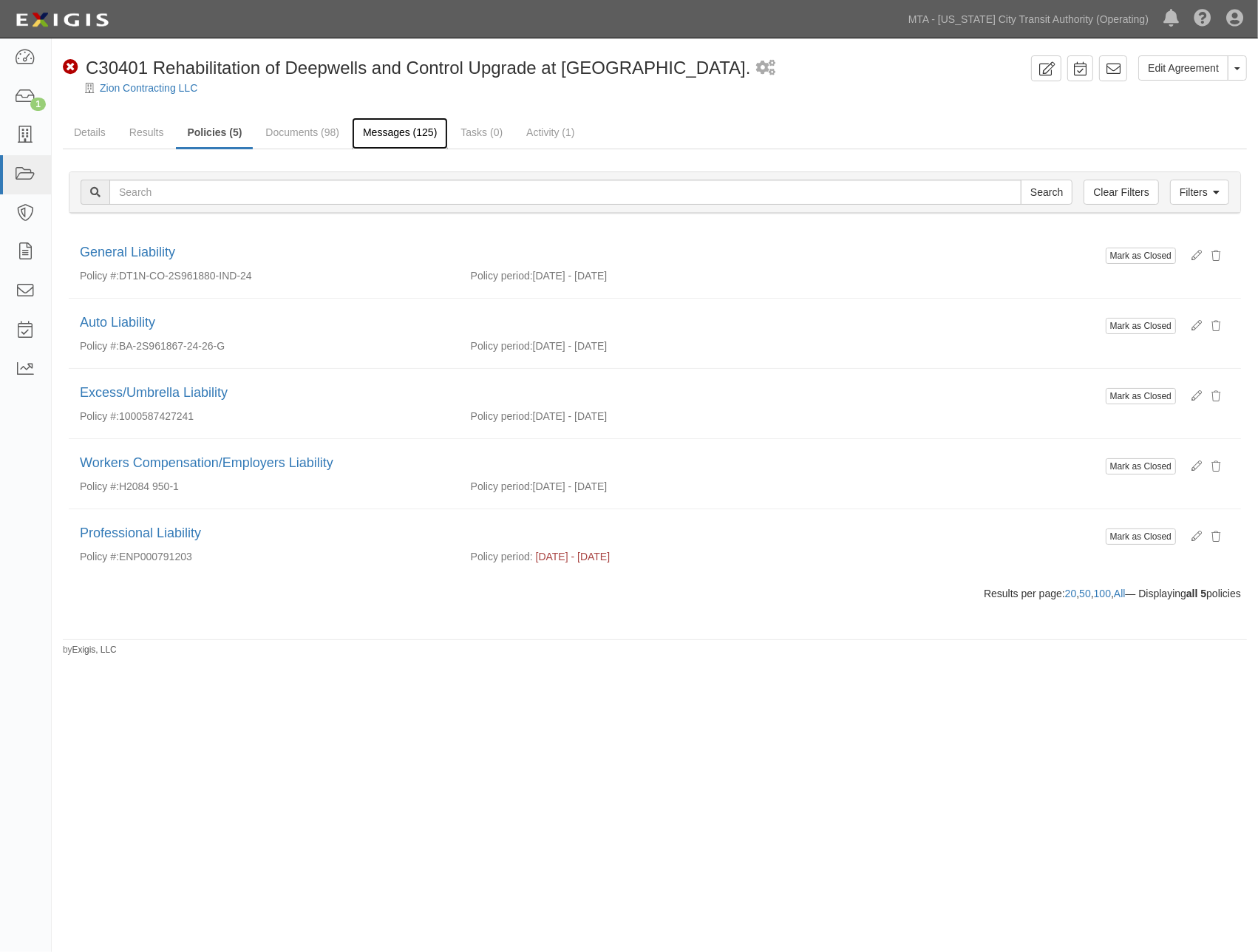
click at [400, 140] on link "Messages (125)" at bounding box center [400, 133] width 96 height 32
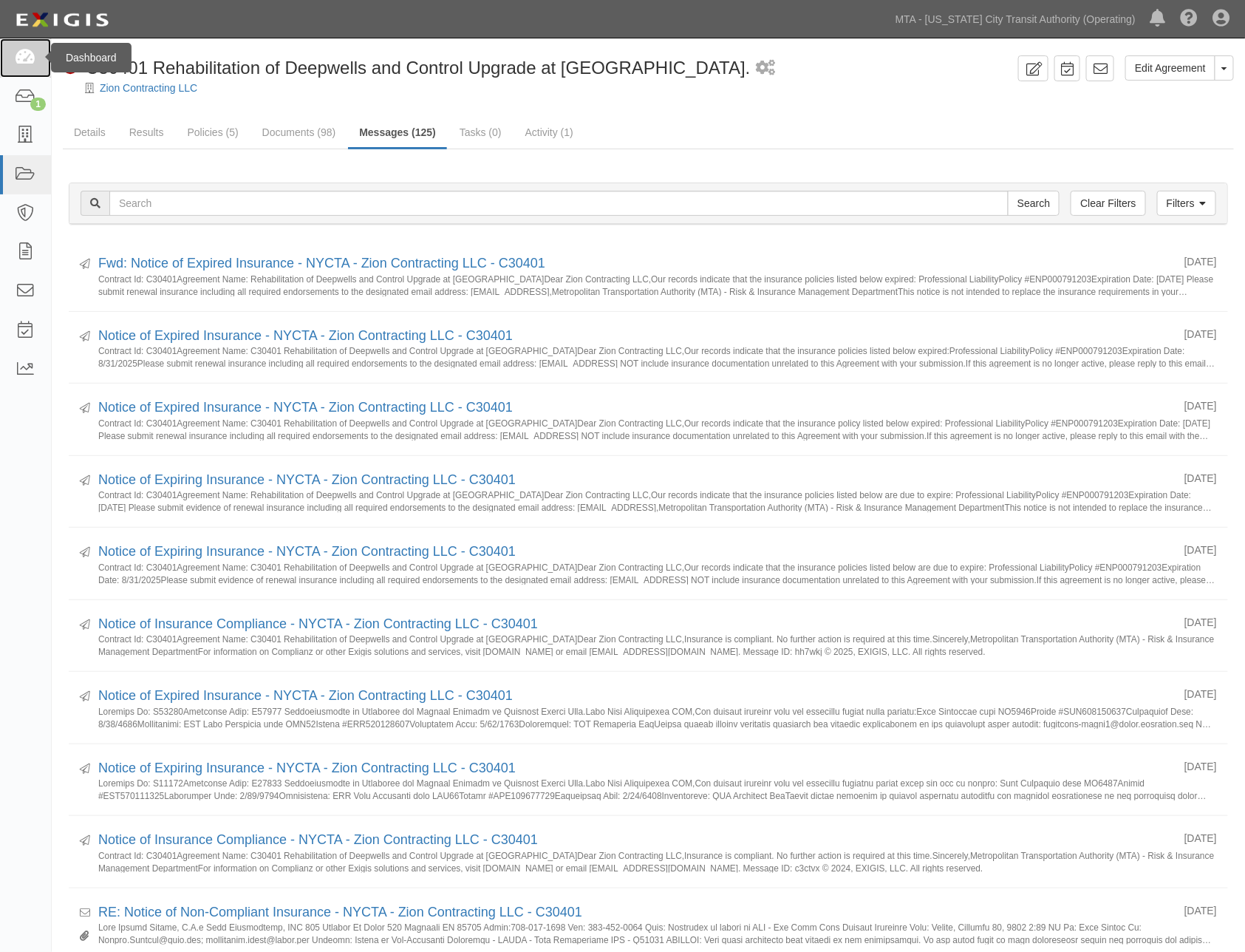
click at [20, 55] on icon at bounding box center [25, 58] width 21 height 17
click at [15, 94] on icon at bounding box center [25, 96] width 21 height 17
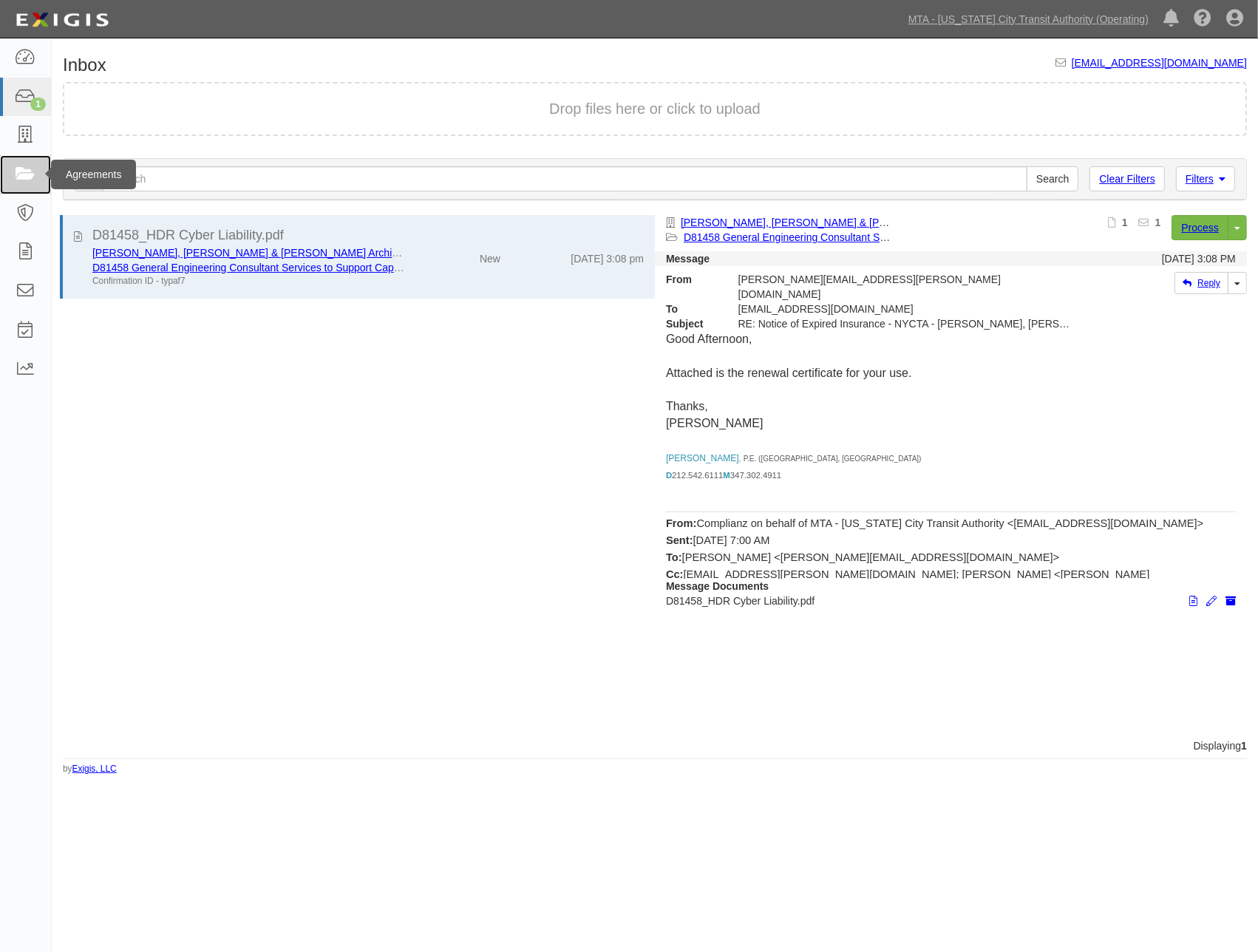
click at [23, 169] on icon at bounding box center [25, 174] width 21 height 17
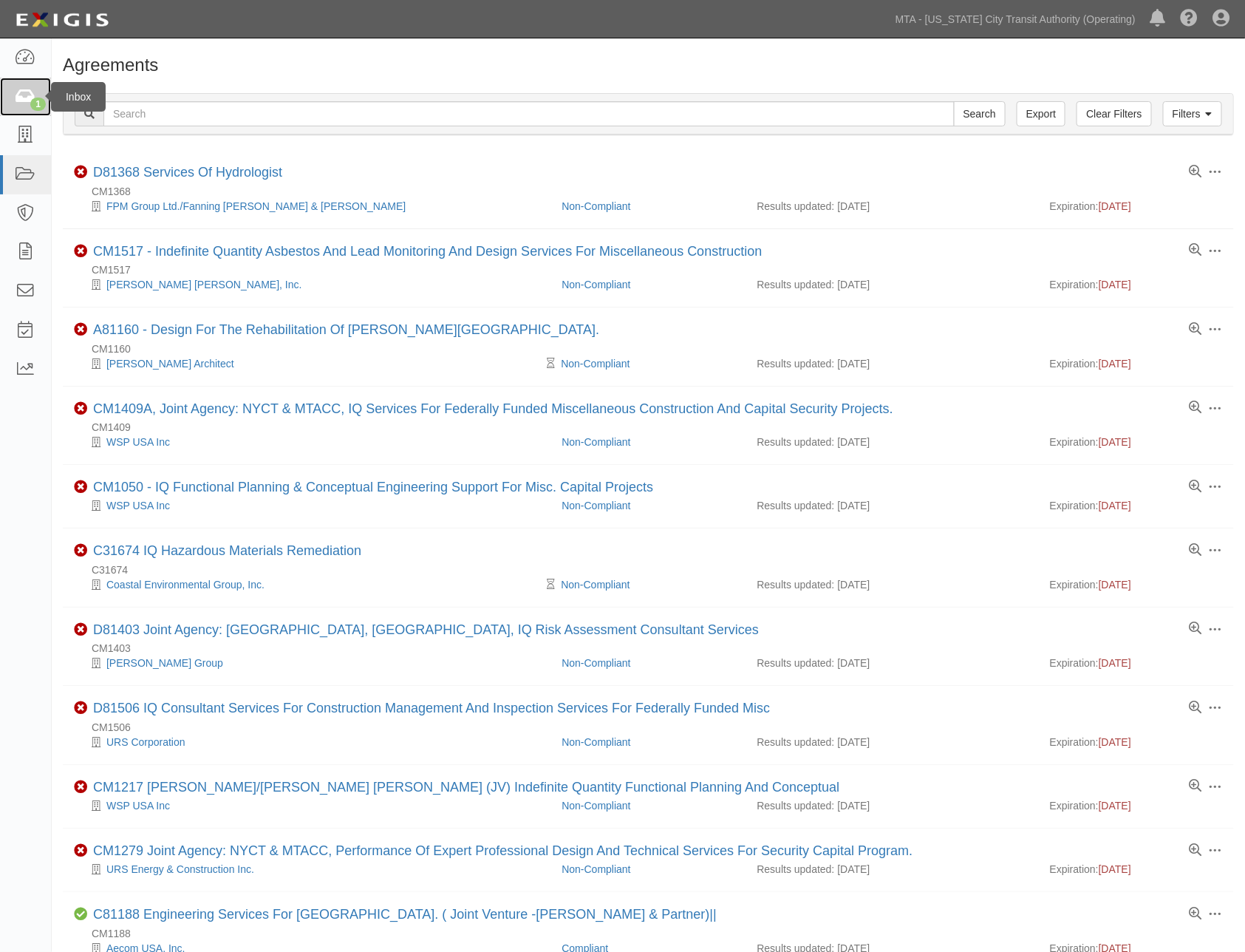
click at [13, 101] on link "1" at bounding box center [25, 97] width 51 height 39
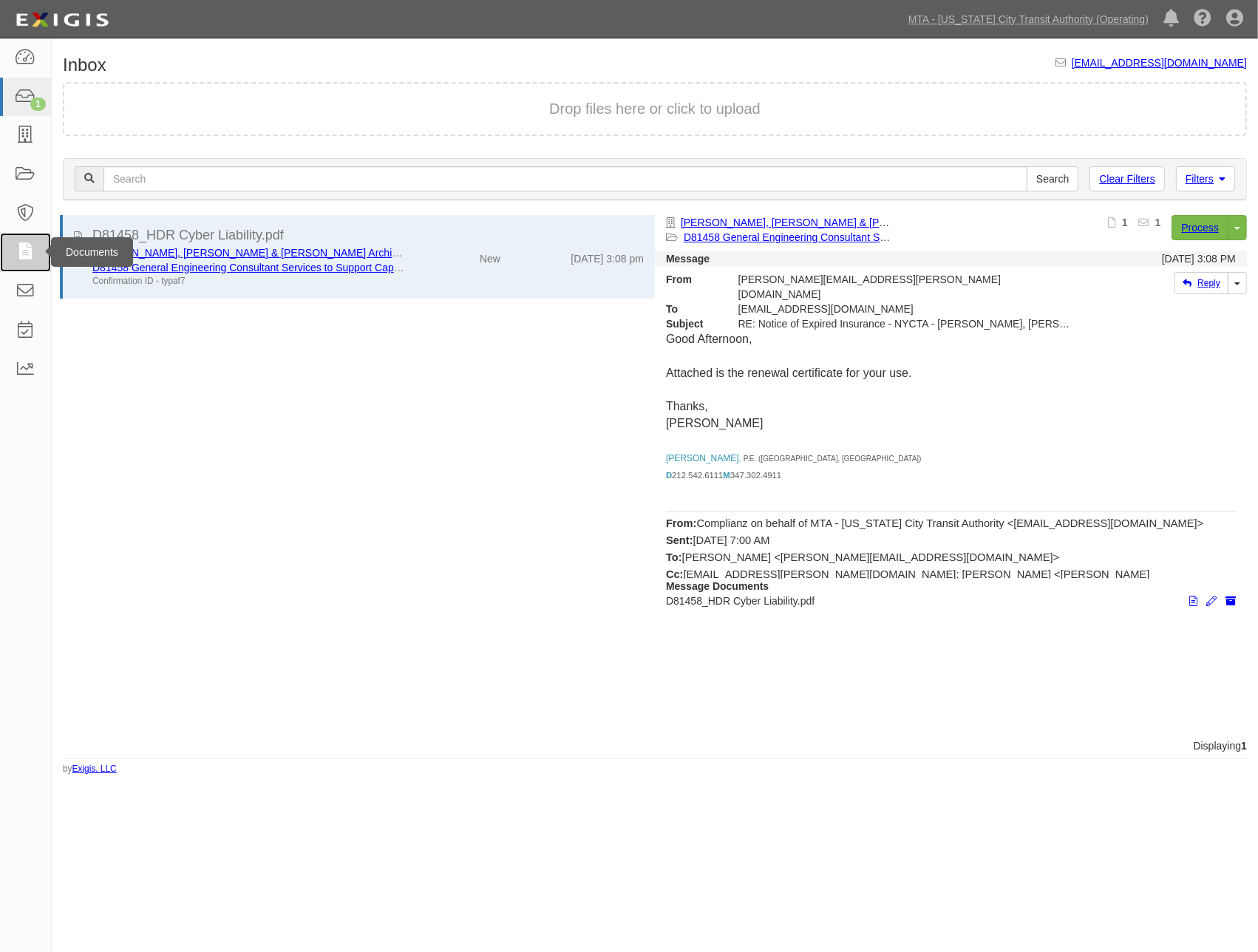
click at [25, 254] on icon at bounding box center [25, 252] width 21 height 17
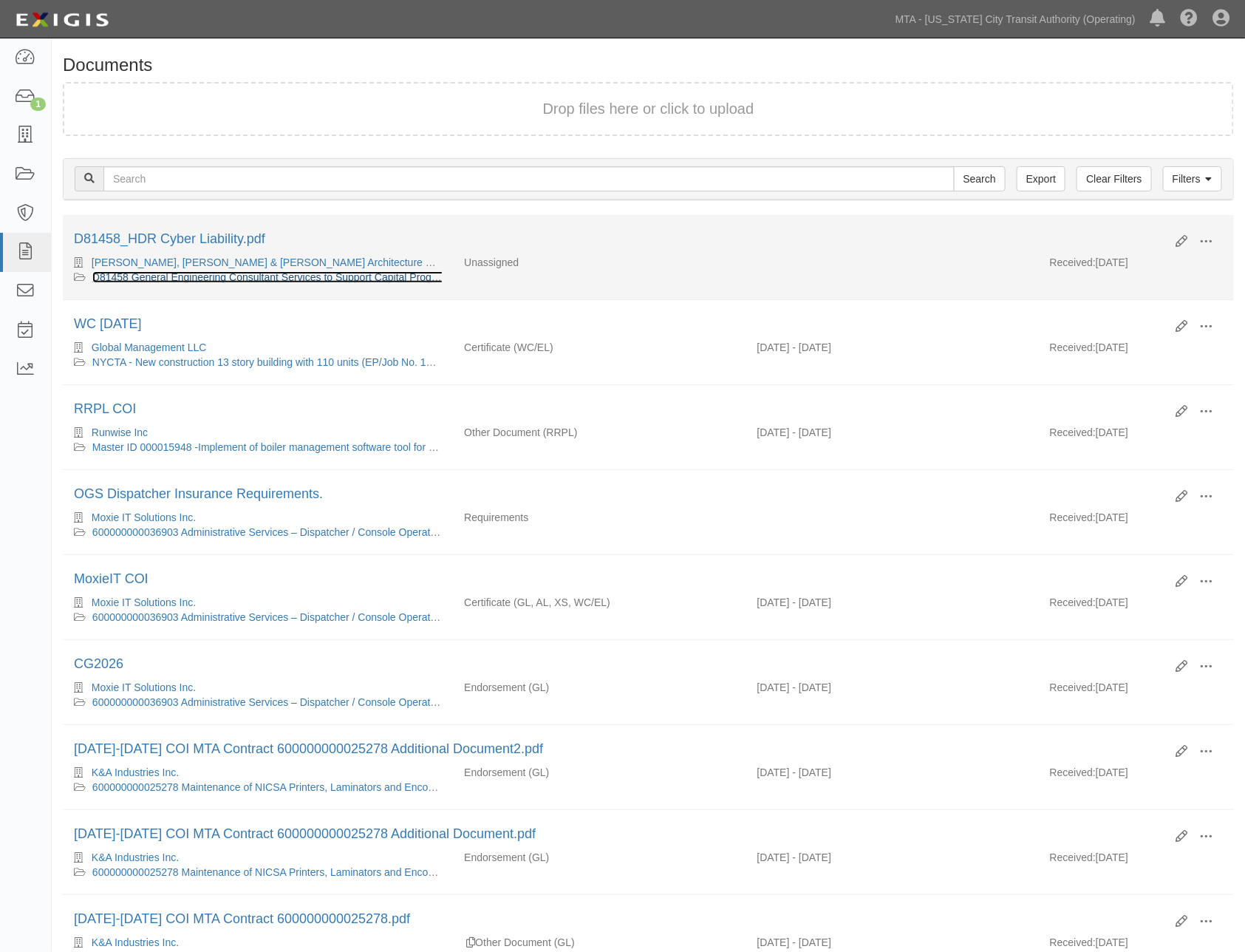
click at [236, 278] on link "D81458 General Engineering Consultant Services to Support Capital Program Stati…" at bounding box center [306, 277] width 427 height 12
click at [291, 274] on link "D81458 General Engineering Consultant Services to Support Capital Program Stati…" at bounding box center [306, 277] width 427 height 12
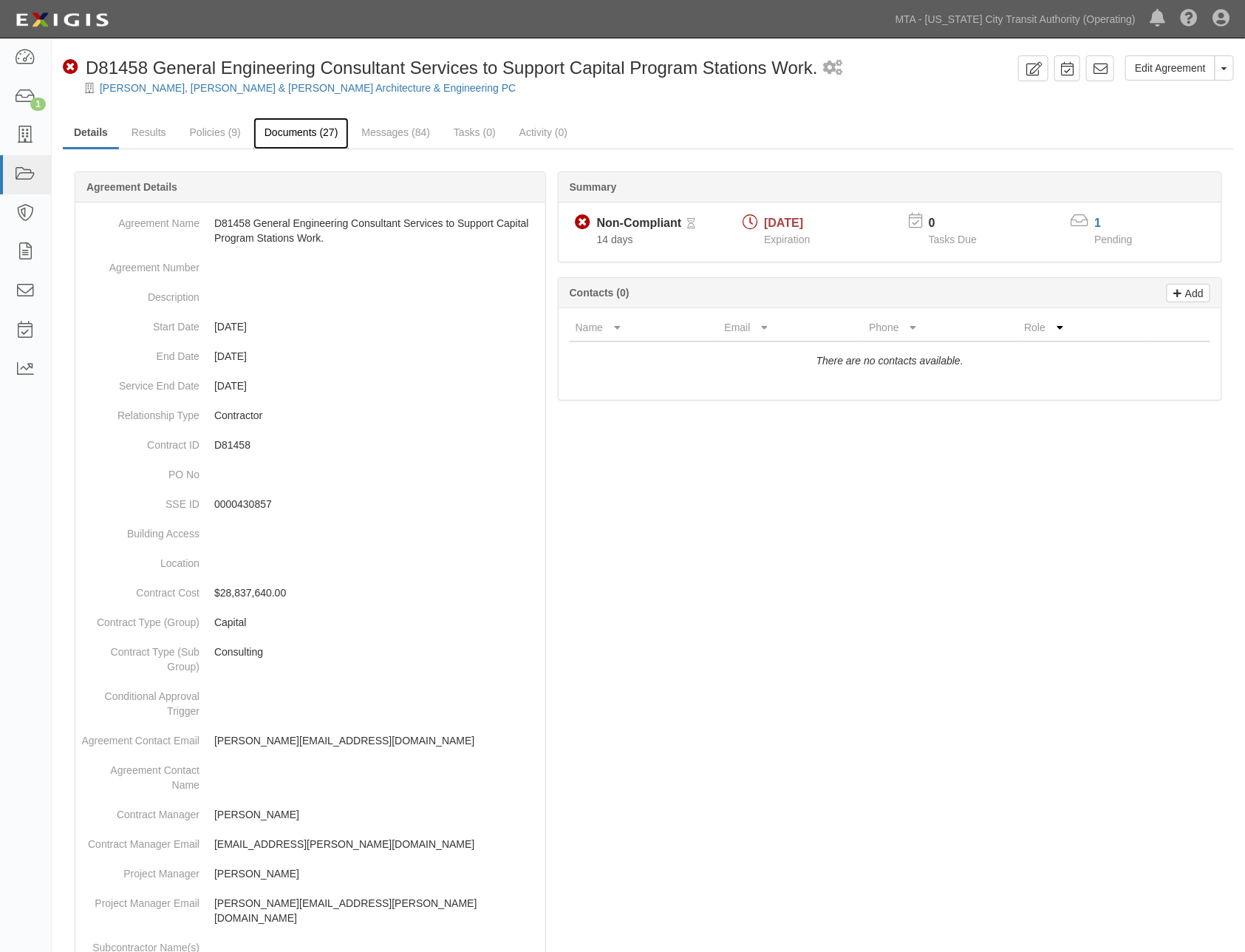
click at [285, 124] on link "Documents (27)" at bounding box center [302, 133] width 96 height 32
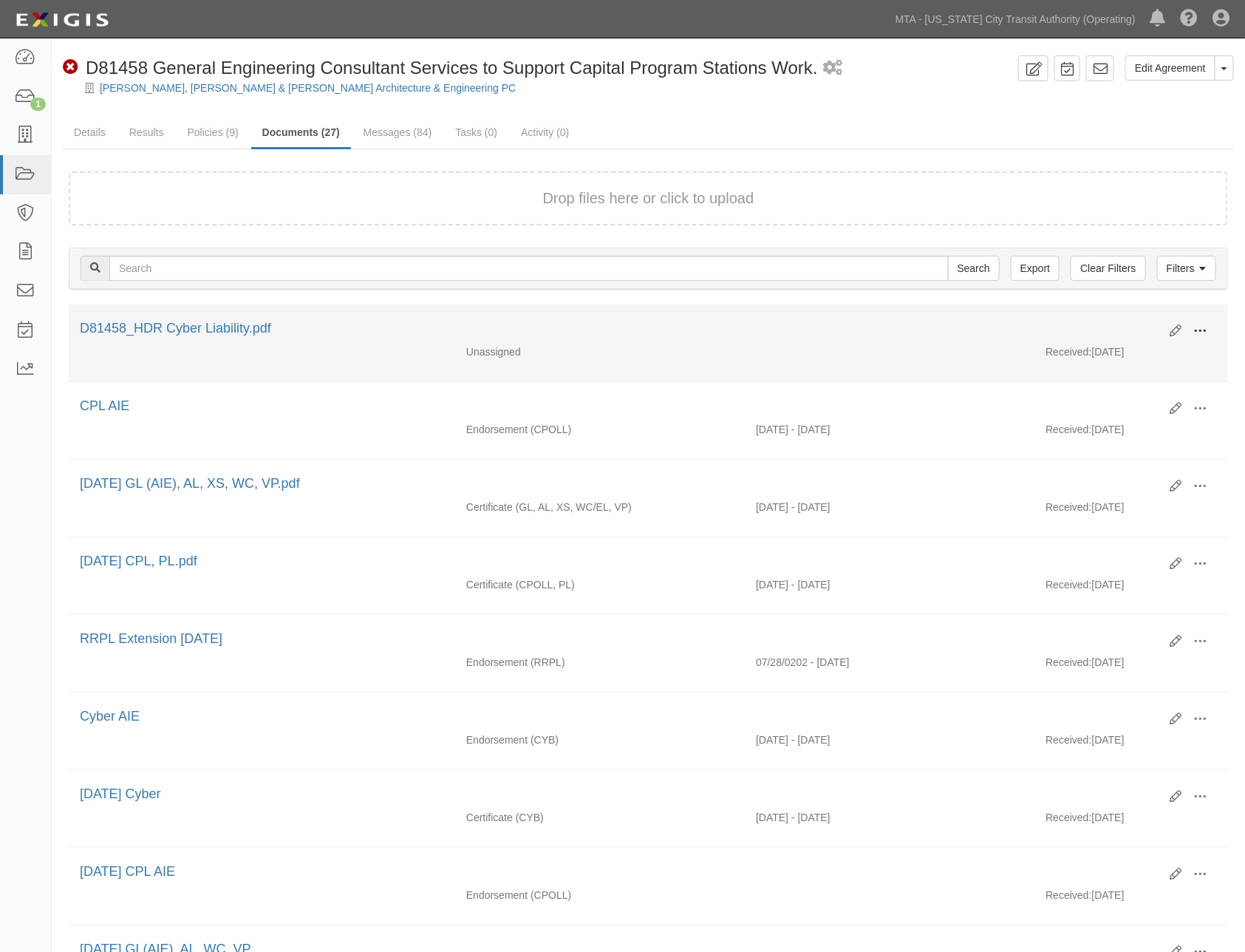
click at [1203, 327] on span at bounding box center [1200, 331] width 13 height 13
click at [1101, 349] on link "View" at bounding box center [1129, 353] width 116 height 26
click at [685, 341] on div "Edit View View details Archive Delete D81458_HDR Cyber Liability.pdf" at bounding box center [648, 332] width 1159 height 25
click at [1200, 328] on span at bounding box center [1200, 331] width 13 height 13
click at [1095, 318] on link "Edit" at bounding box center [1129, 325] width 116 height 26
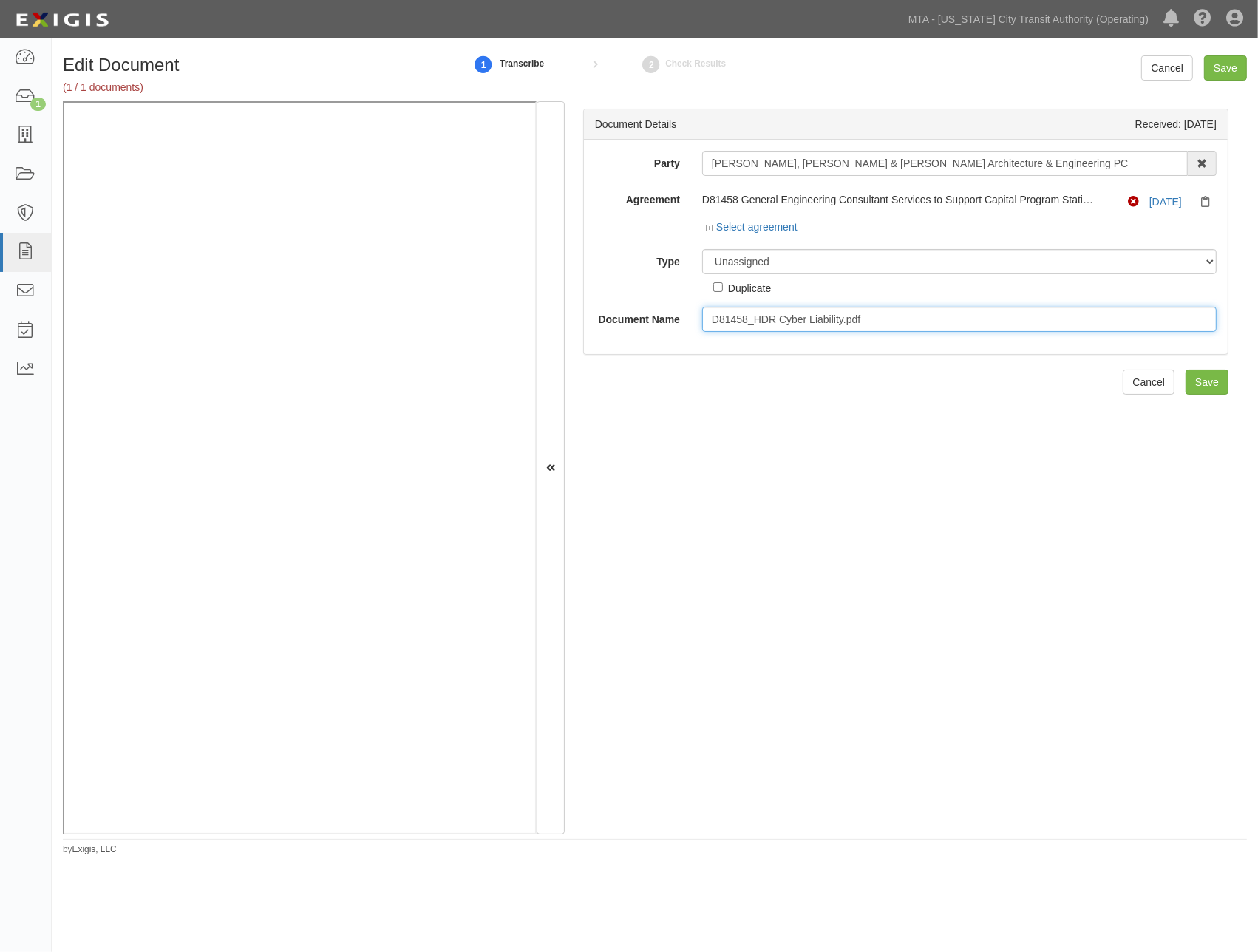
click at [871, 319] on input "D81458_HDR Cyber Liability.pdf" at bounding box center [959, 318] width 515 height 25
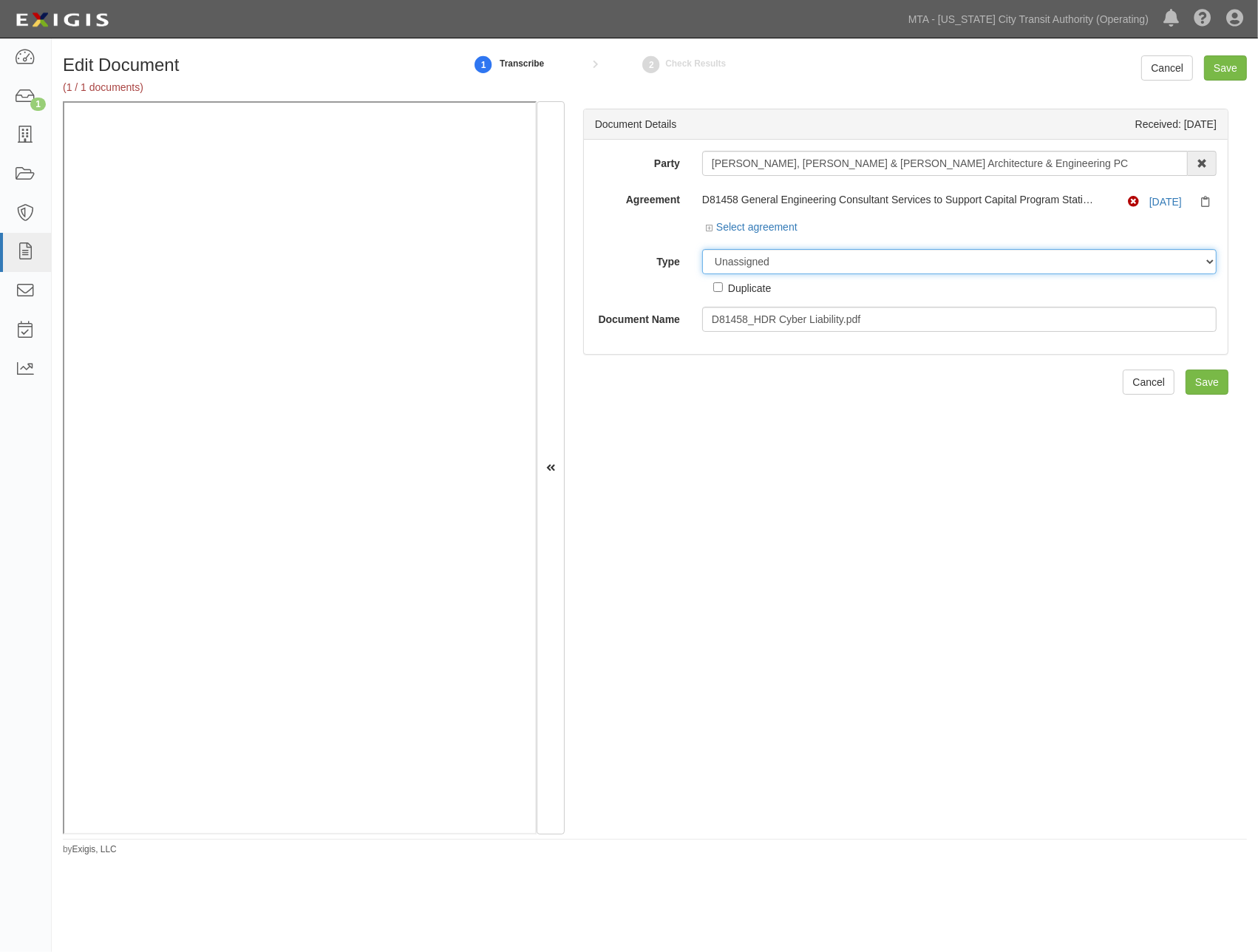
click at [788, 259] on select "Unassigned Binder Cancellation Notice Certificate Contract Endorsement Insuranc…" at bounding box center [959, 262] width 515 height 25
select select "OtherDetail"
click at [702, 249] on select "Unassigned Binder Cancellation Notice Certificate Contract Endorsement Insuranc…" at bounding box center [959, 262] width 515 height 25
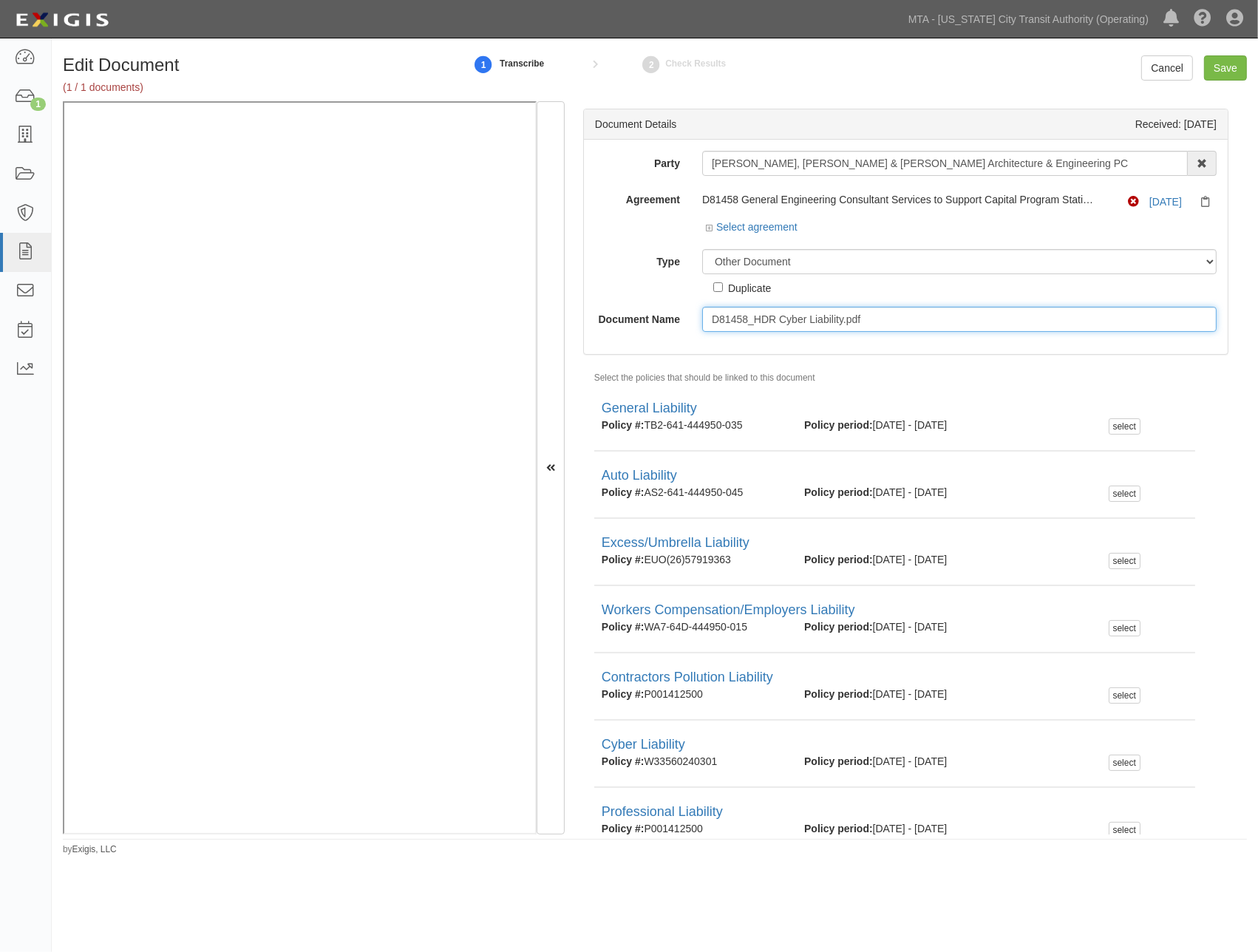
drag, startPoint x: 882, startPoint y: 320, endPoint x: 668, endPoint y: 313, distance: 214.1
click at [668, 313] on div "Document Name D81458_HDR Cyber Liability.pdf" at bounding box center [906, 318] width 644 height 25
click at [706, 313] on input "9.01.26" at bounding box center [959, 318] width 515 height 25
type input "[DATE]"
click at [985, 371] on div "Select the policies that should be linked to this document General Liability Po…" at bounding box center [917, 682] width 668 height 627
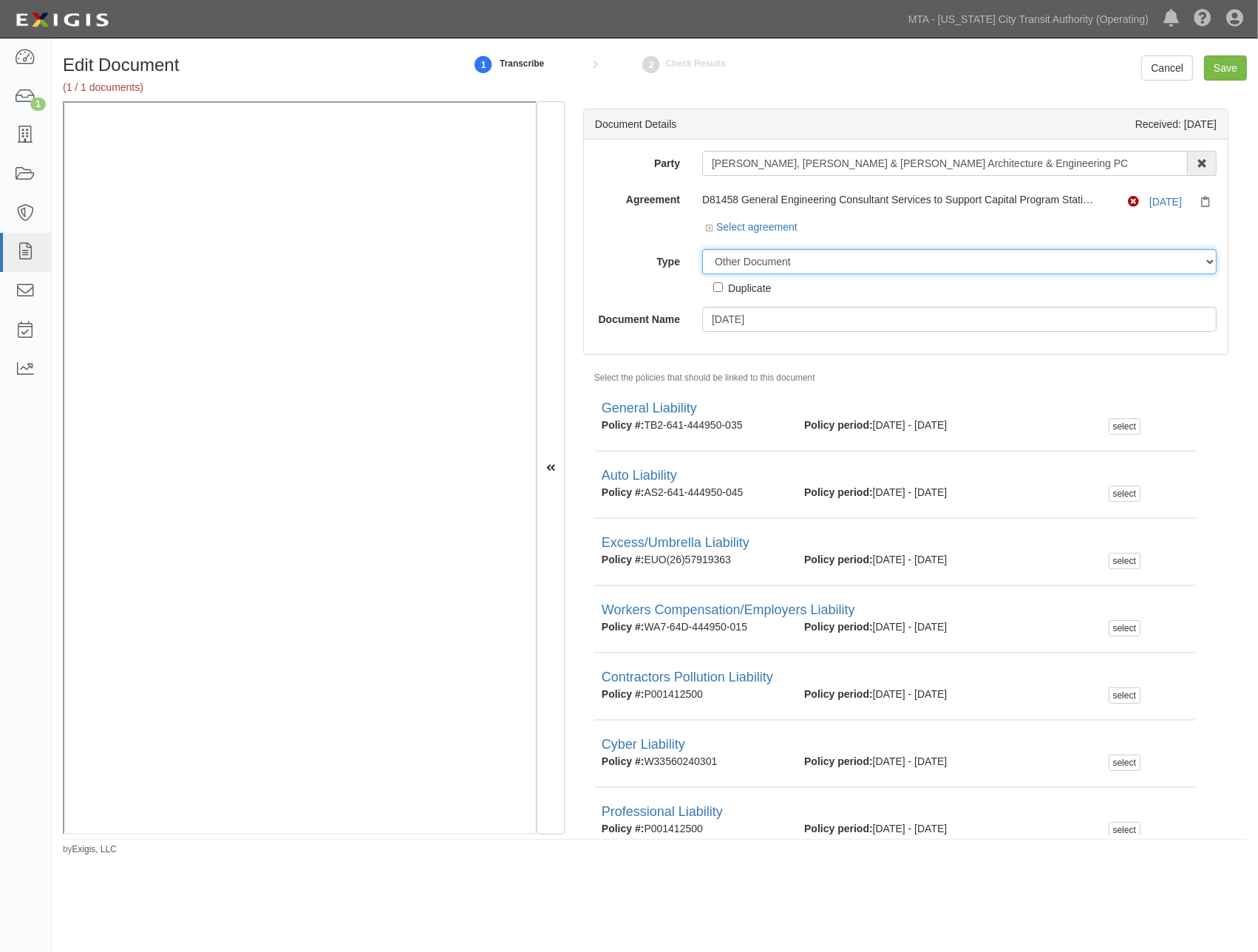
click at [791, 259] on select "Unassigned Binder Cancellation Notice Certificate Contract Endorsement Insuranc…" at bounding box center [959, 262] width 515 height 25
select select "CertificateDetail"
click at [702, 249] on select "Unassigned Binder Cancellation Notice Certificate Contract Endorsement Insuranc…" at bounding box center [959, 262] width 515 height 25
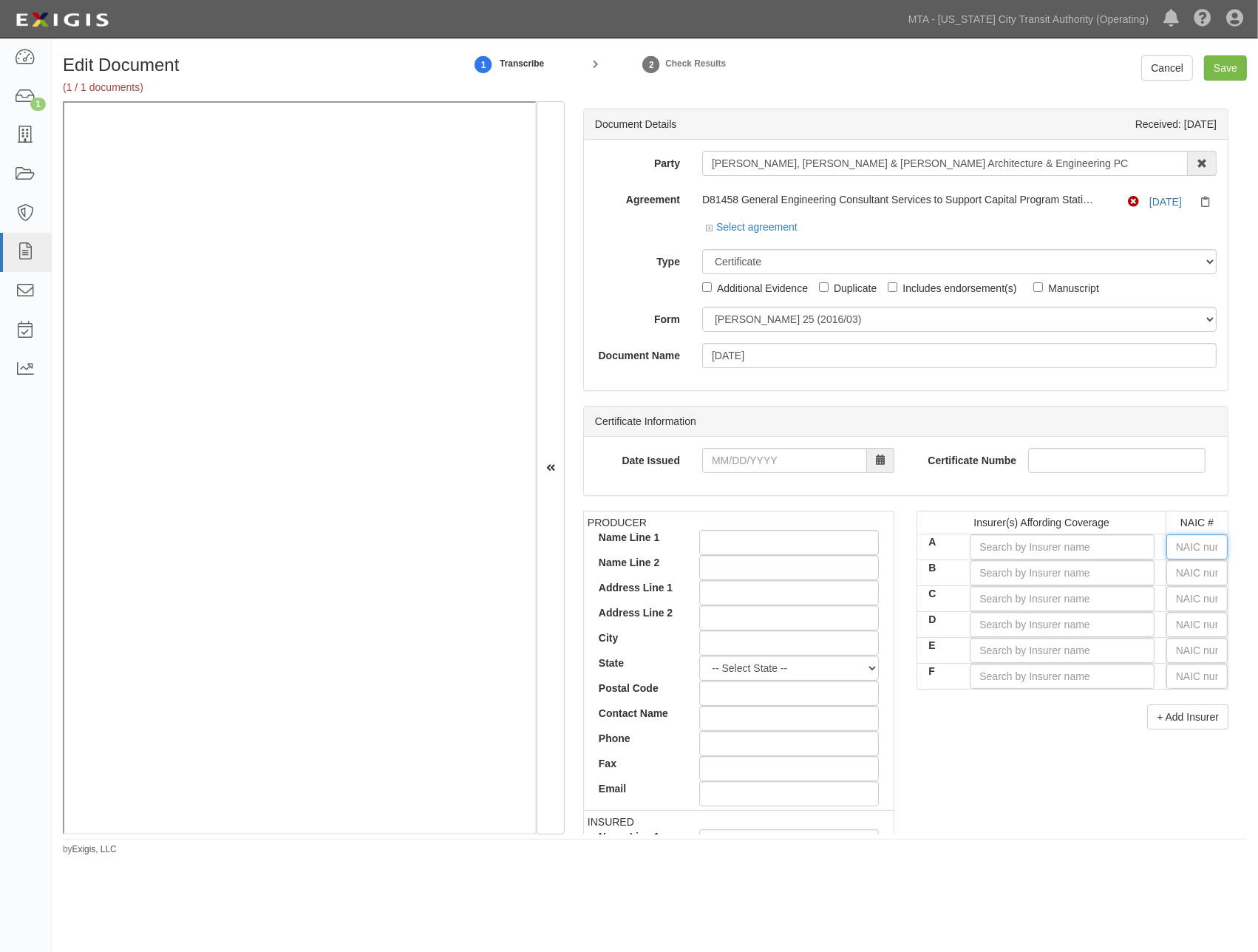
click at [1183, 547] on input "text" at bounding box center [1198, 547] width 61 height 25
drag, startPoint x: 1029, startPoint y: 550, endPoint x: 1038, endPoint y: 512, distance: 39.1
click at [1028, 550] on input "A" at bounding box center [1062, 547] width 185 height 25
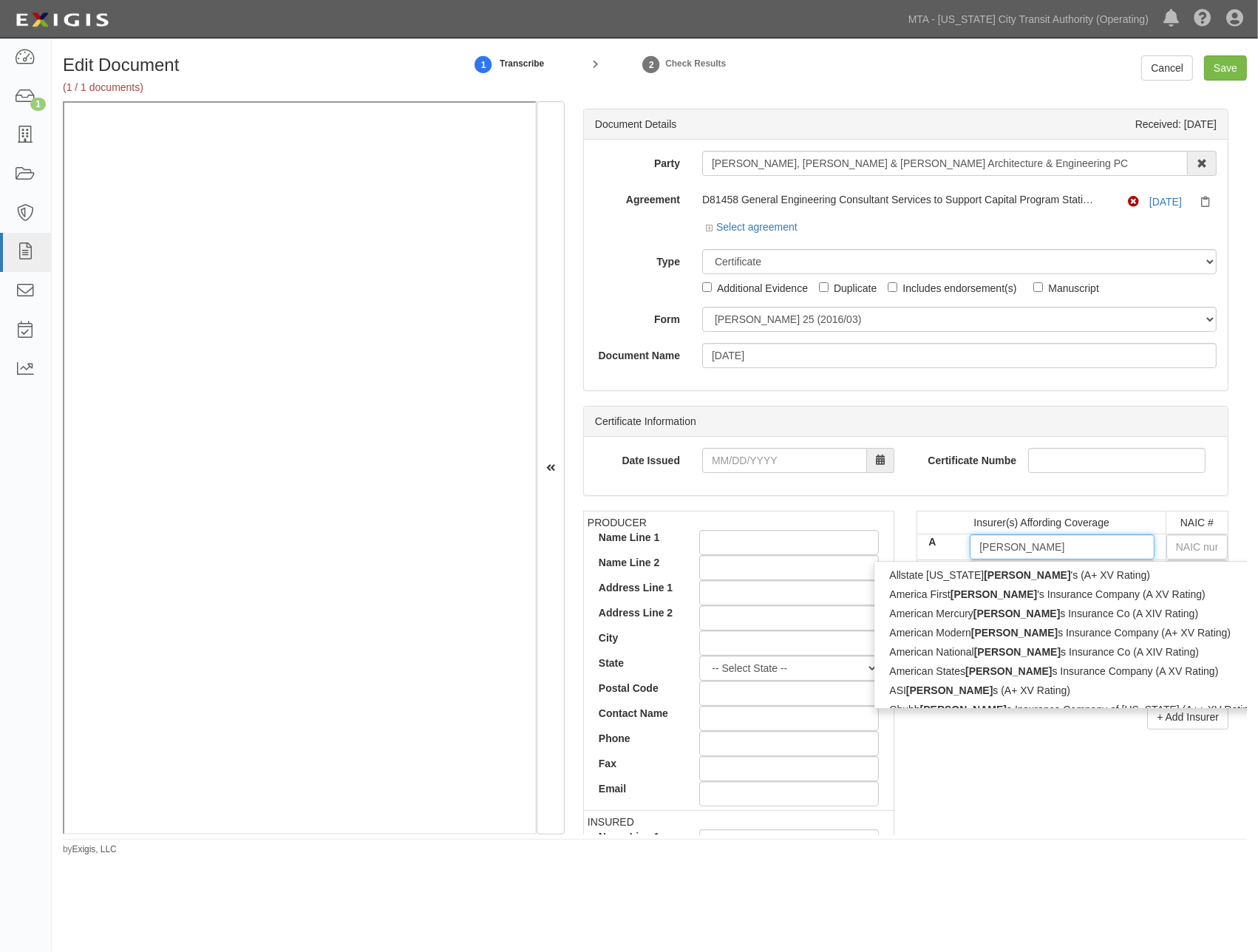
type input "lloyd'"
type input "lloyd's (A+ XV Rating)"
type input "lloyd's"
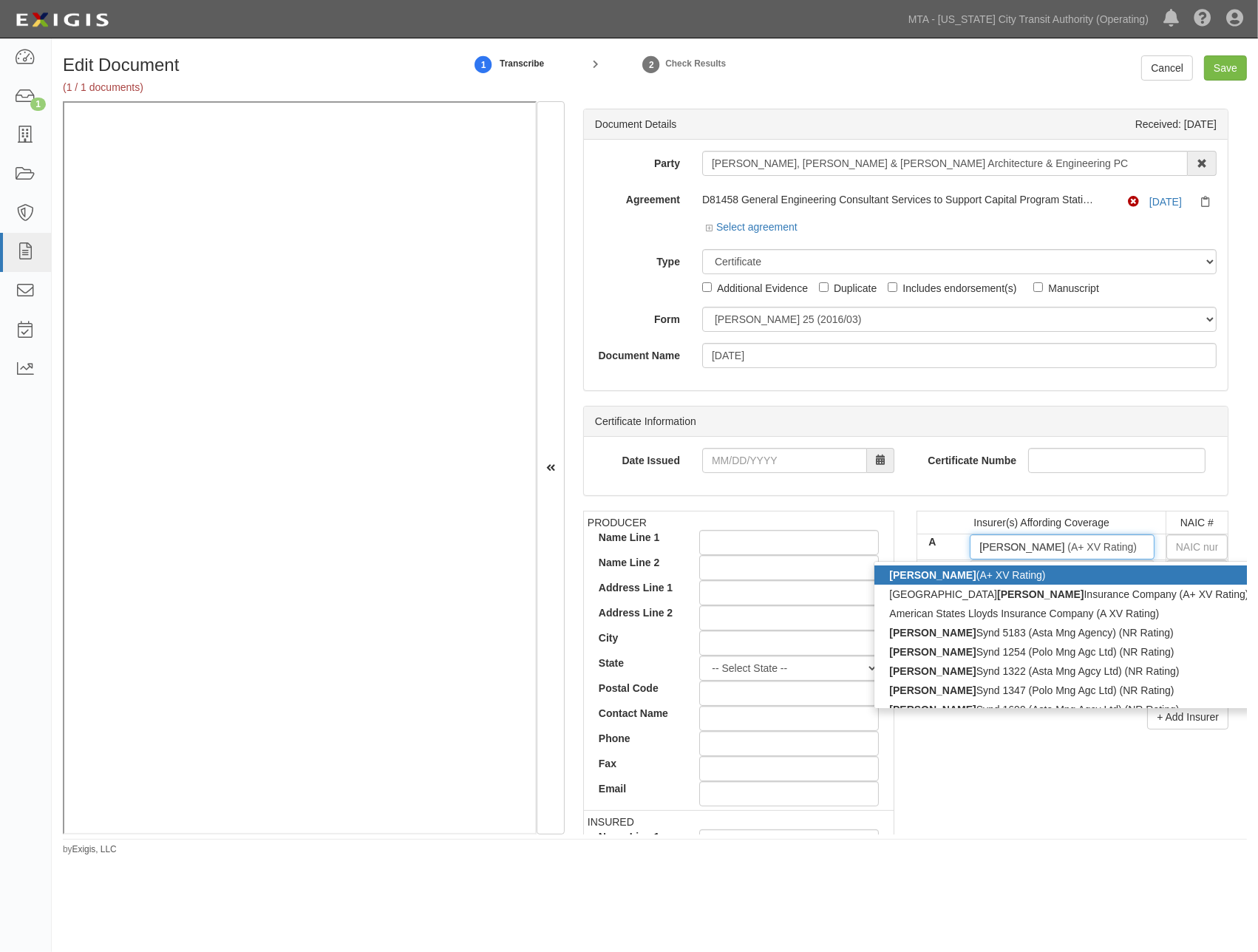
click at [1018, 582] on div "Lloyd's (A+ XV Rating)" at bounding box center [1093, 575] width 439 height 19
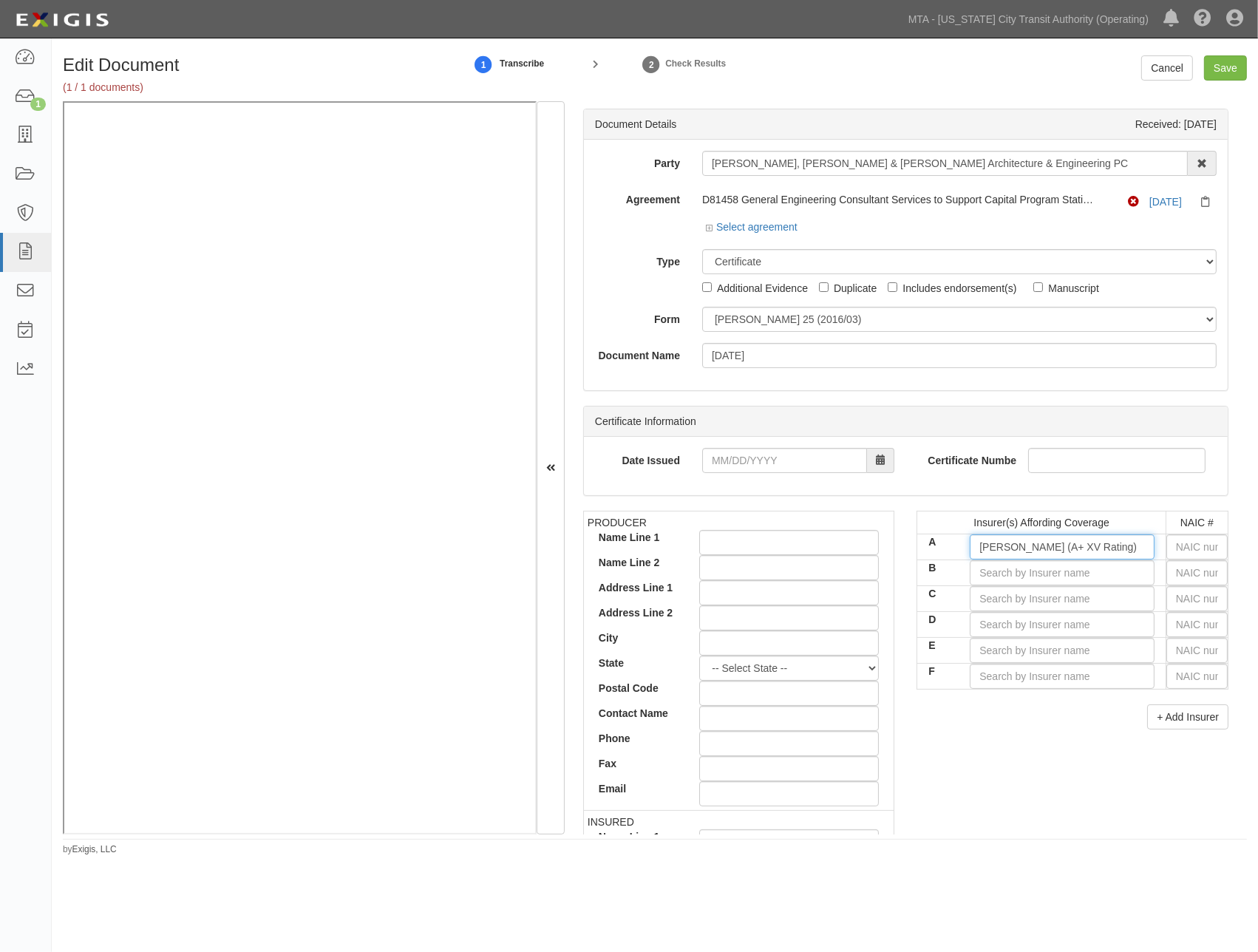
type input "Lloyd's (A+ XV Rating)"
click at [1038, 773] on div "PRODUCER Name Line 1 Name Line 2 Address Line 1 Address Line 2 City State -- Se…" at bounding box center [906, 767] width 668 height 514
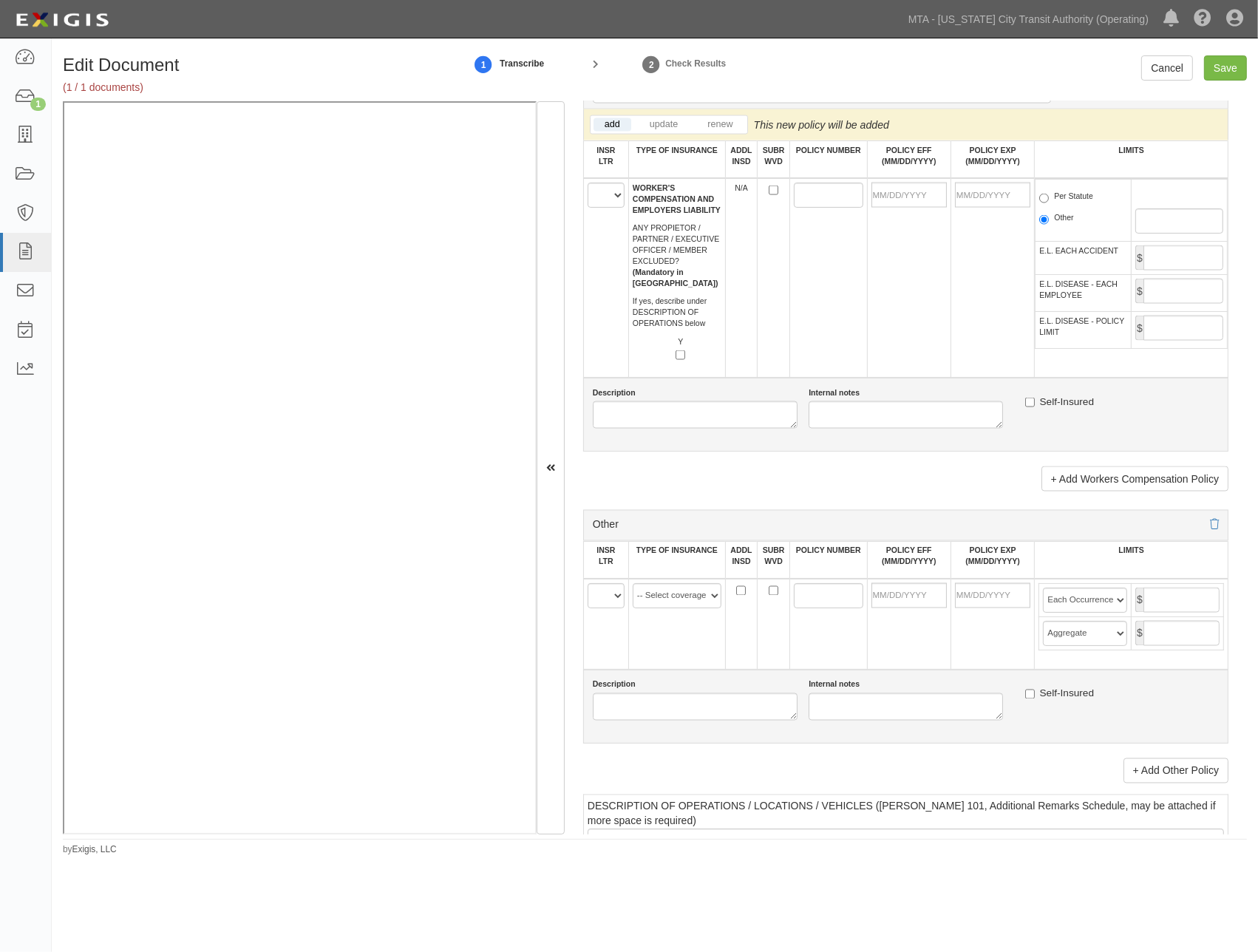
scroll to position [2627, 0]
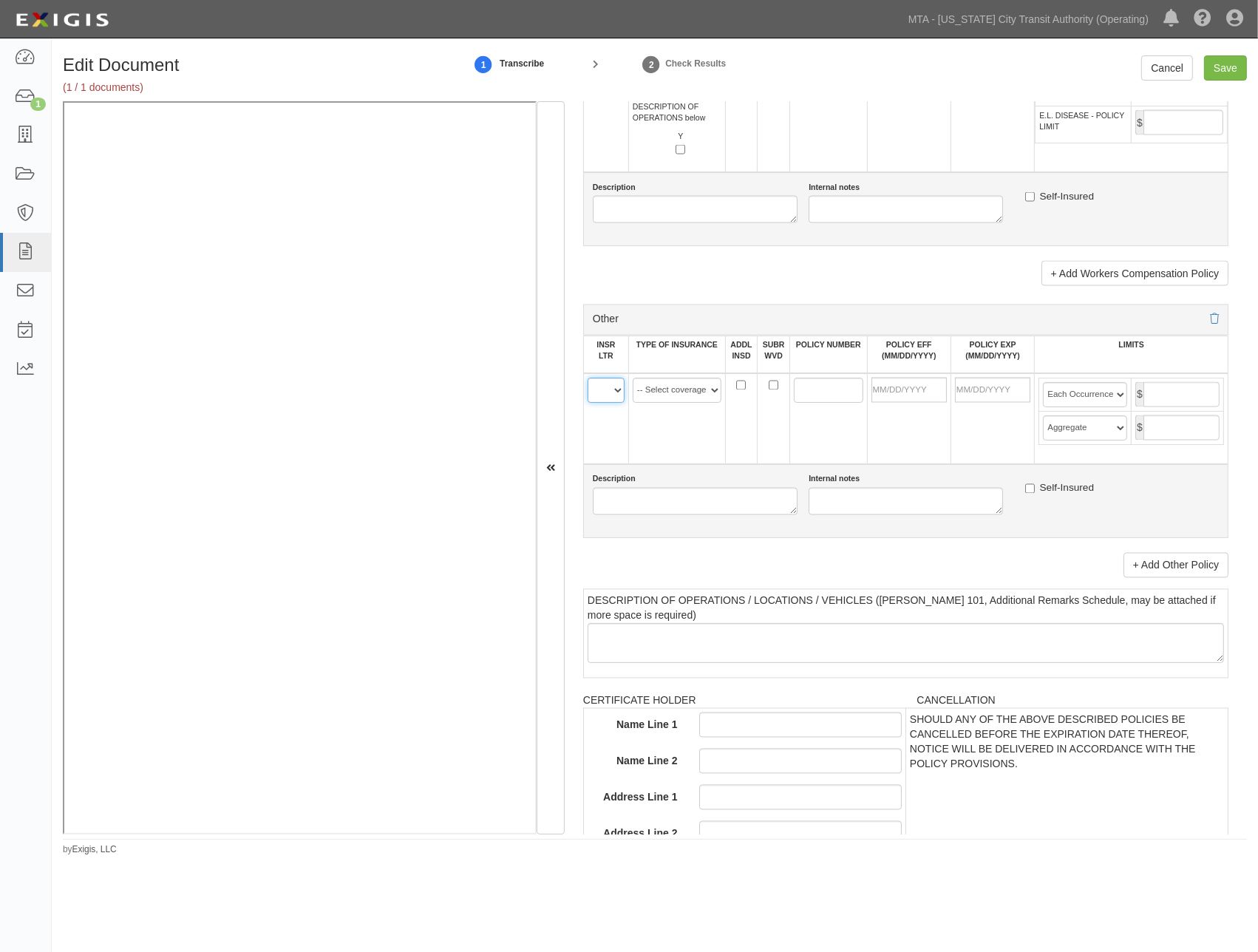
click at [597, 402] on select "A B C D E F" at bounding box center [606, 390] width 37 height 25
select select "A"
click at [587, 402] on select "A B C D E F" at bounding box center [606, 390] width 37 height 25
click at [677, 402] on select "-- Select coverage line -- Asbestos Abatement Auto Physical Damage Aviation Lia…" at bounding box center [677, 390] width 88 height 25
select select "152"
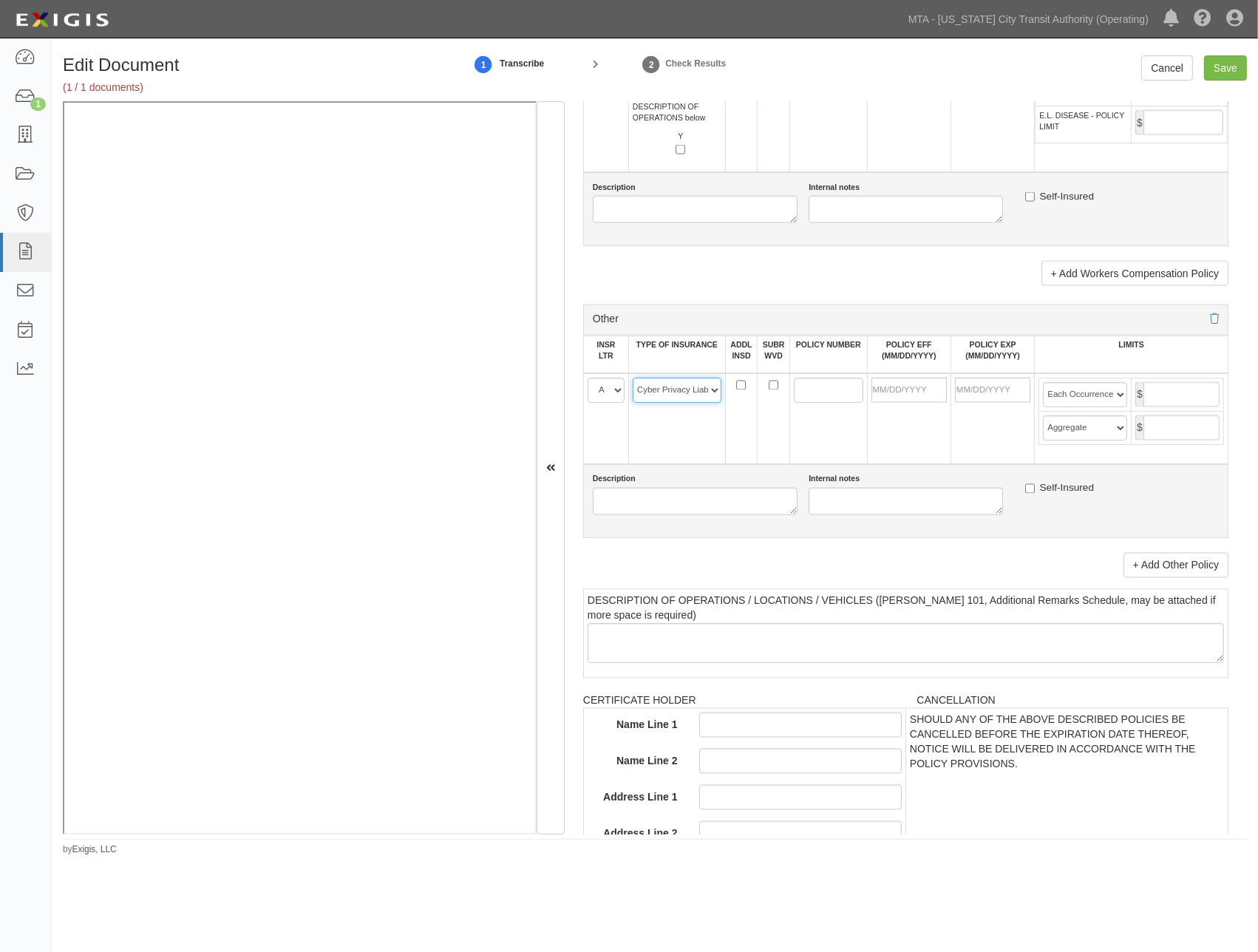
click at [633, 402] on select "-- Select coverage line -- Asbestos Abatement Auto Physical Damage Aviation Lia…" at bounding box center [677, 390] width 88 height 25
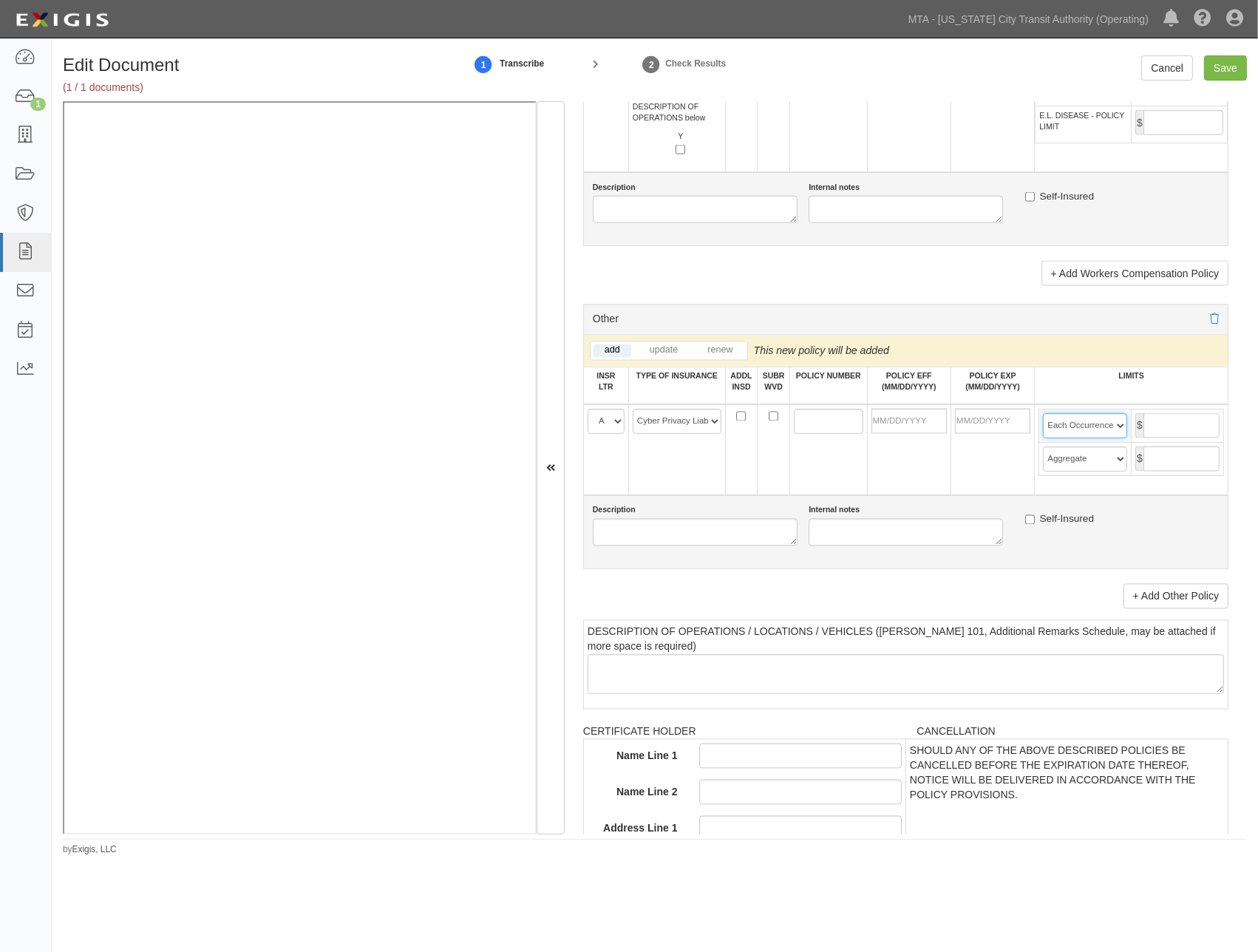
click at [1075, 438] on select "Limit Each Occurrence Each Claim Aggregate Deductible Self-Insured Retention Pe…" at bounding box center [1086, 425] width 84 height 25
click at [811, 434] on input "POLICY NUMBER" at bounding box center [828, 421] width 69 height 25
type input "V"
type input "B0713MEDTE2504380"
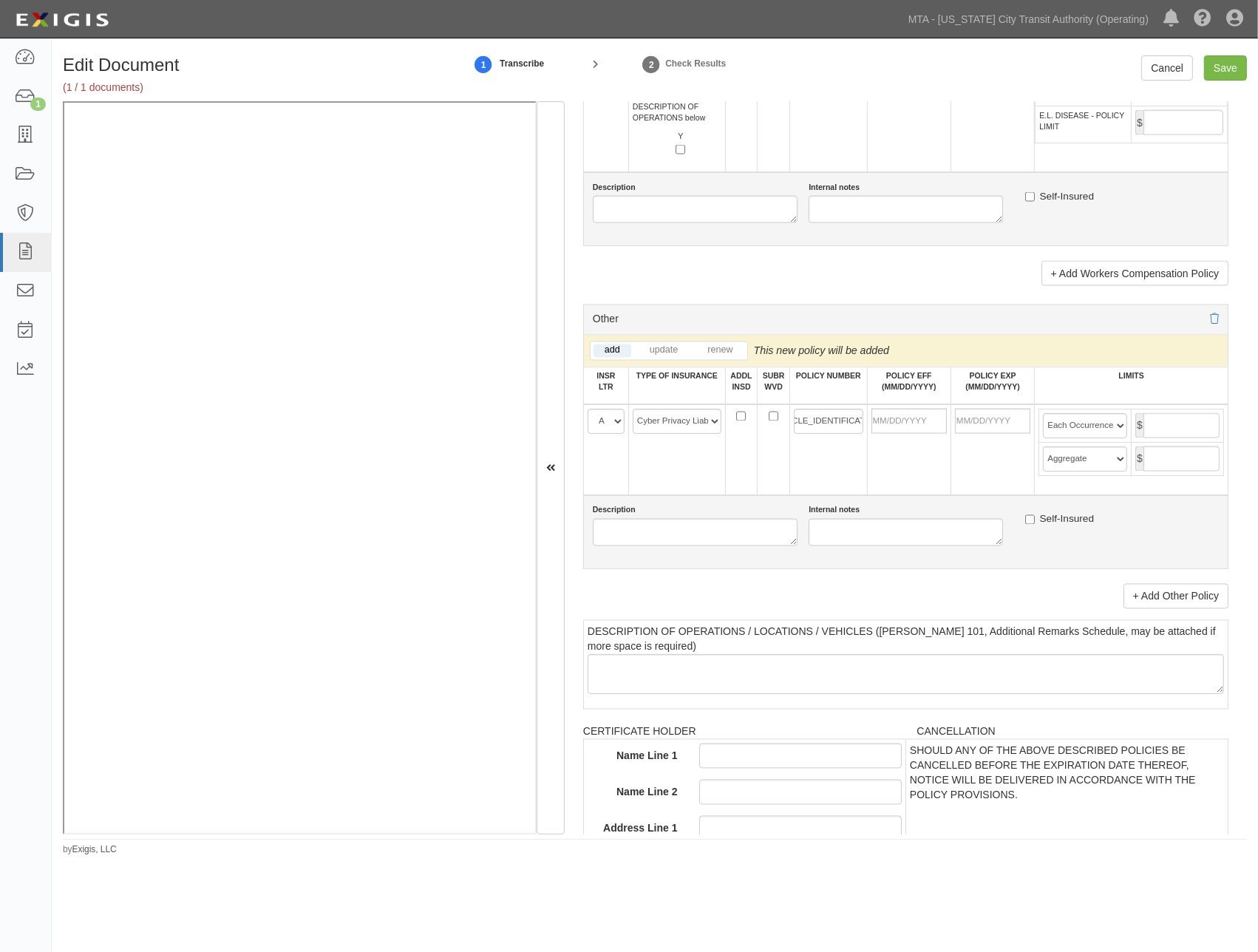
scroll to position [0, 0]
click at [833, 495] on td "B0713MEDTE2504380" at bounding box center [828, 450] width 78 height 91
click at [891, 434] on input "POLICY EFF (MM/DD/YYYY)" at bounding box center [910, 421] width 75 height 25
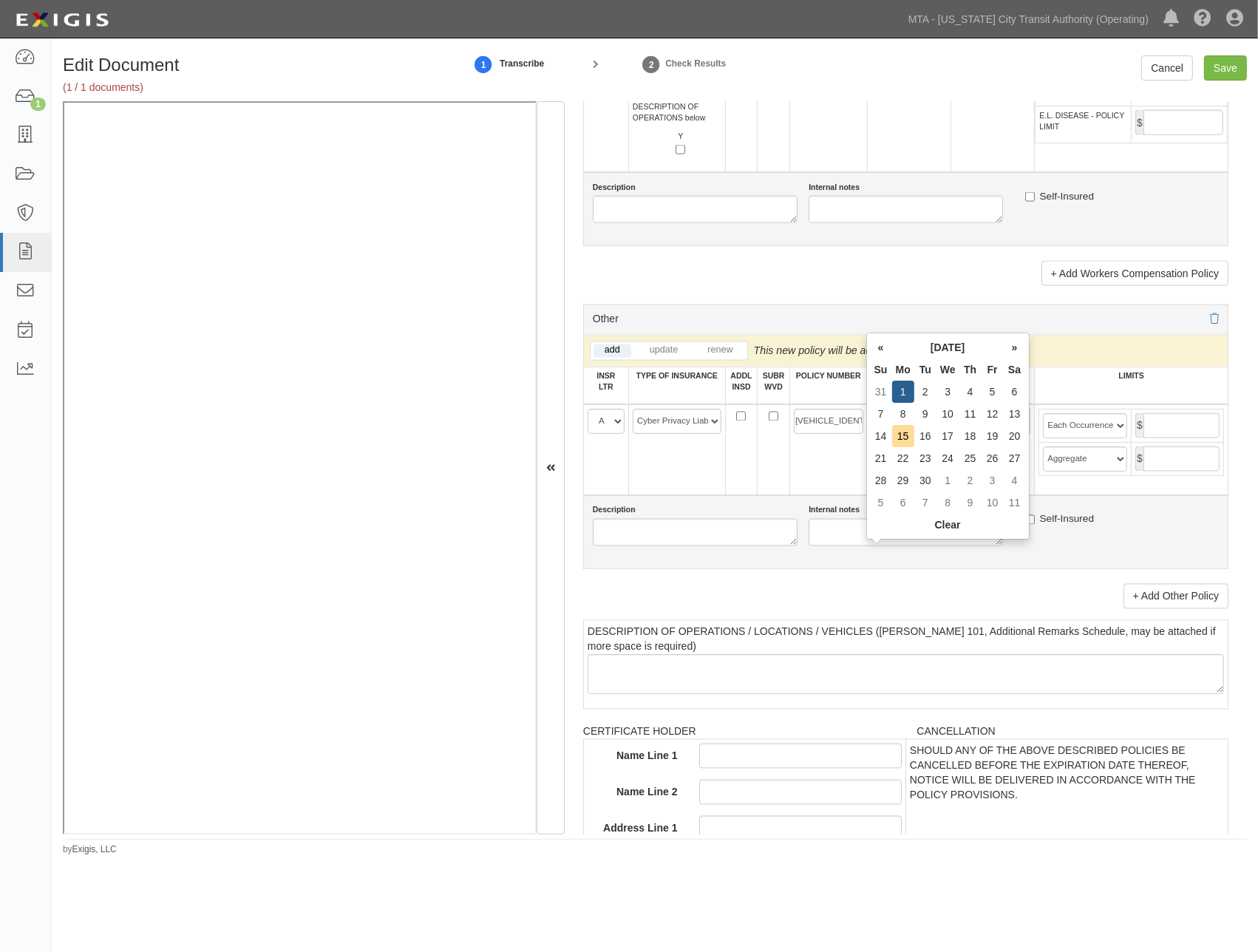
type input "09/01/2025"
type input "09/01/2026"
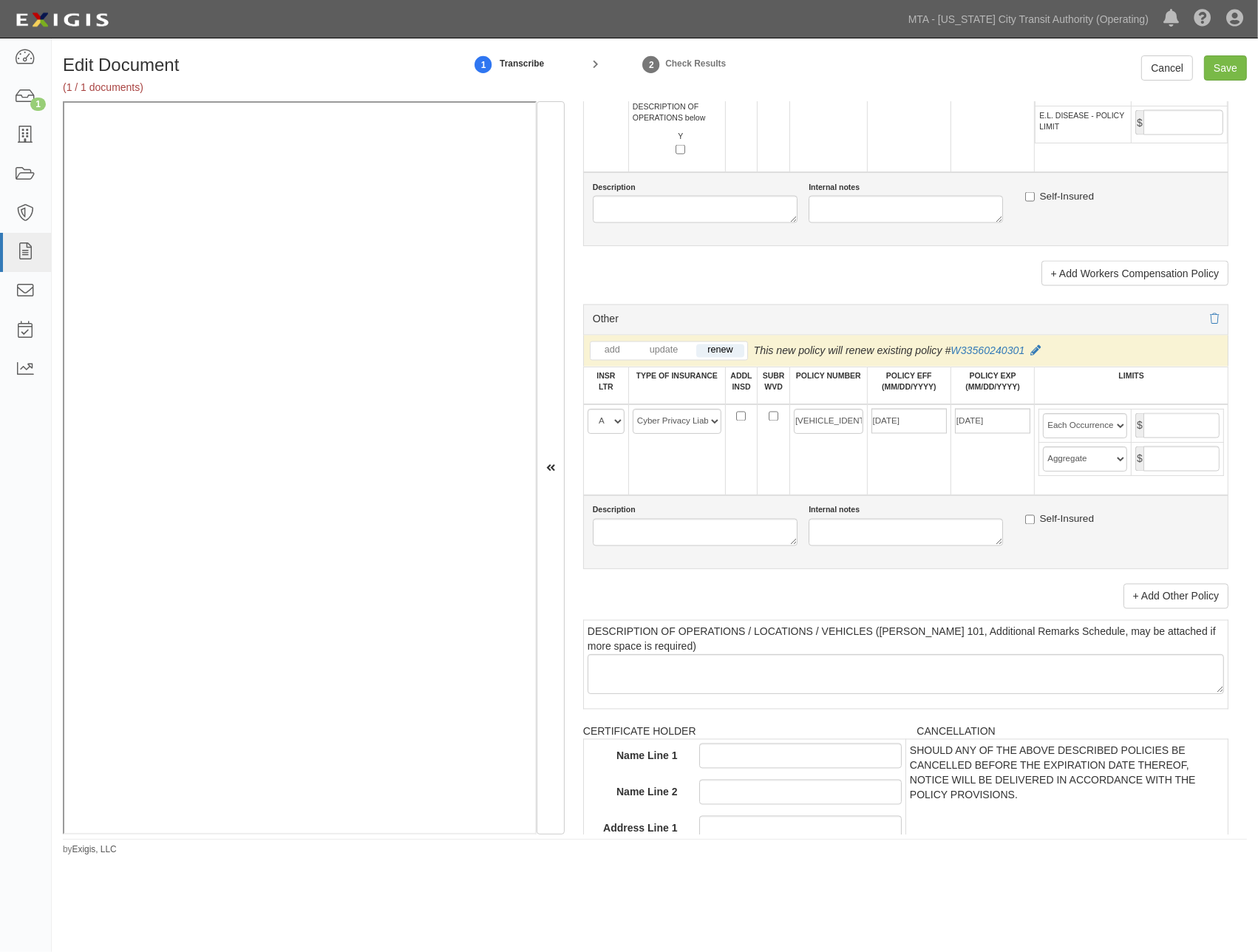
click at [910, 495] on td "09/01/2025" at bounding box center [909, 450] width 83 height 91
click at [1158, 438] on input "text" at bounding box center [1181, 425] width 76 height 25
type input "10,000,000"
click at [1150, 472] on input "text" at bounding box center [1181, 458] width 76 height 25
type input "10,000,000"
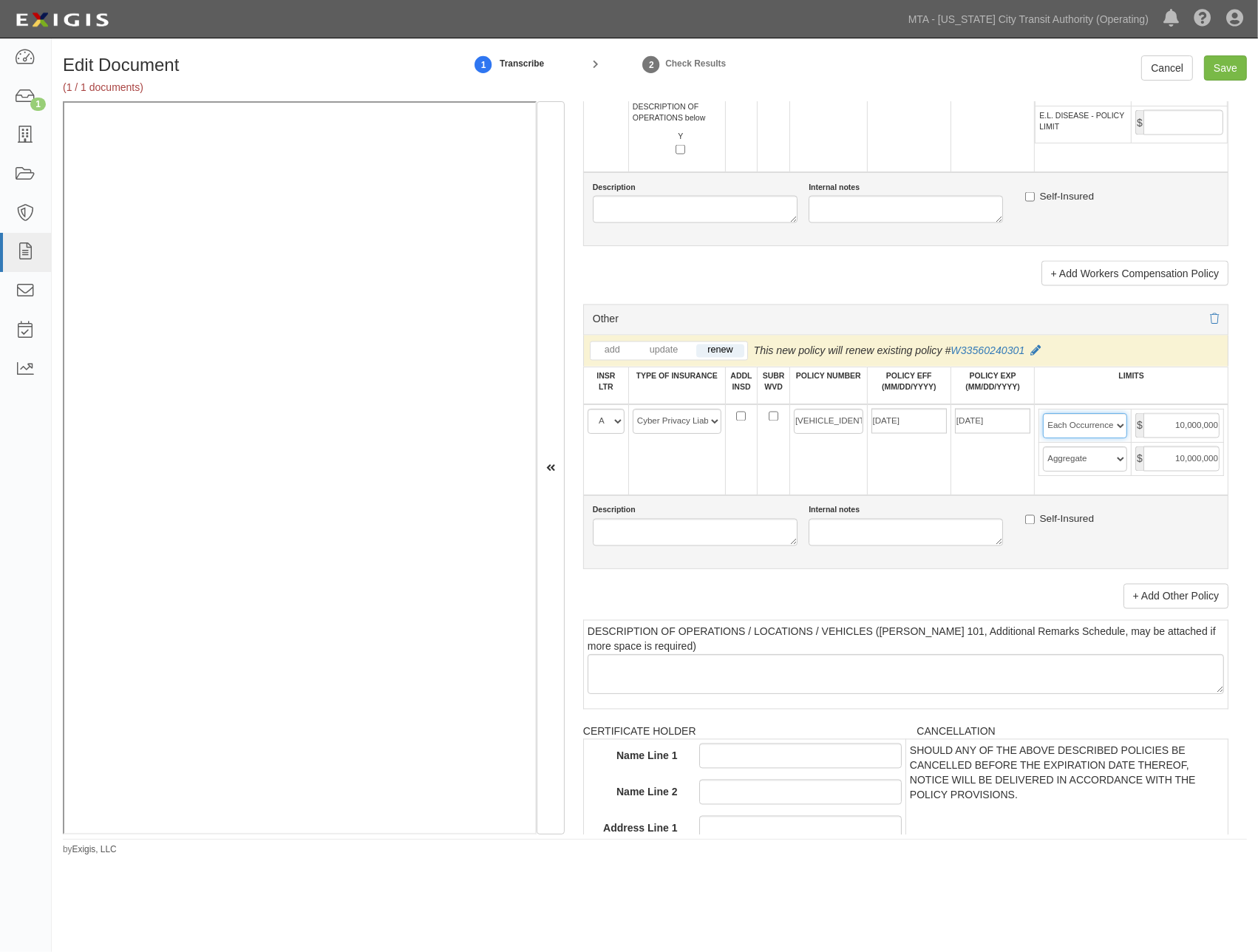
click at [1107, 438] on select "Limit Each Occurrence Each Claim Aggregate Deductible Self-Insured Retention Pe…" at bounding box center [1086, 425] width 84 height 25
select select "Each Claim"
click at [1044, 438] on select "Limit Each Occurrence Each Claim Aggregate Deductible Self-Insured Retention Pe…" at bounding box center [1086, 425] width 84 height 25
click at [1143, 531] on div "Self-Insured" at bounding box center [1121, 522] width 193 height 19
click at [1233, 69] on input "Save" at bounding box center [1226, 67] width 43 height 25
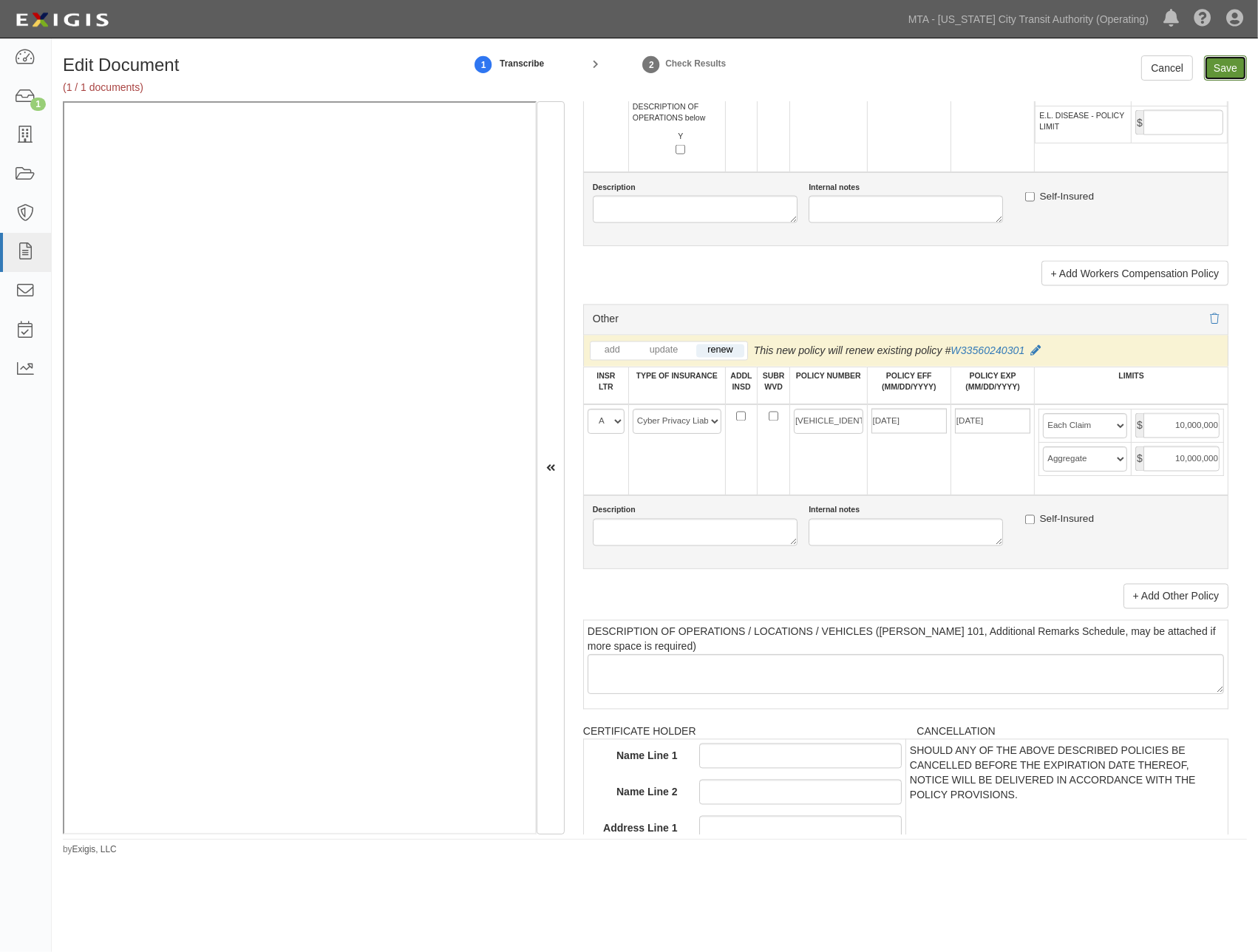
type input "10000000"
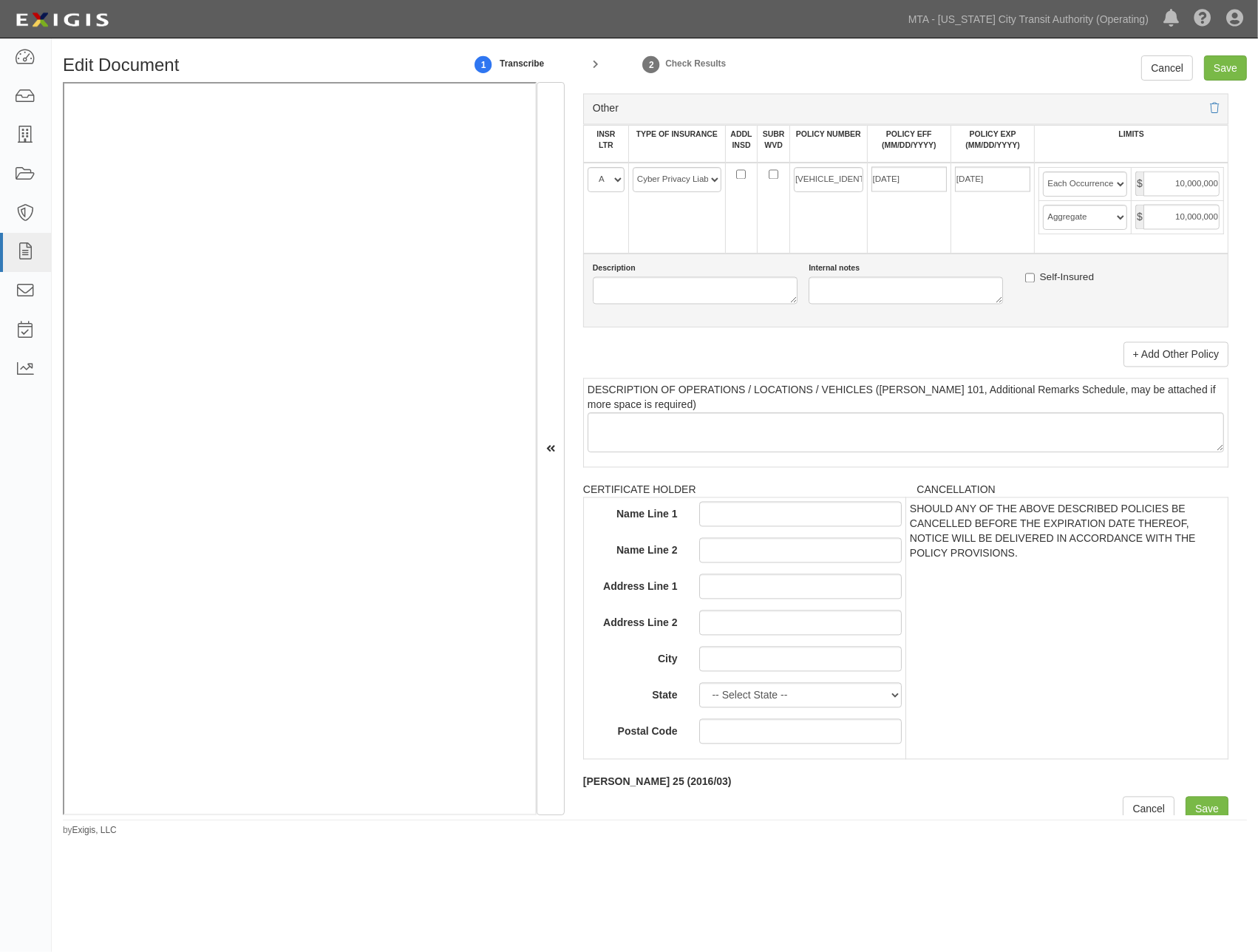
scroll to position [2855, 0]
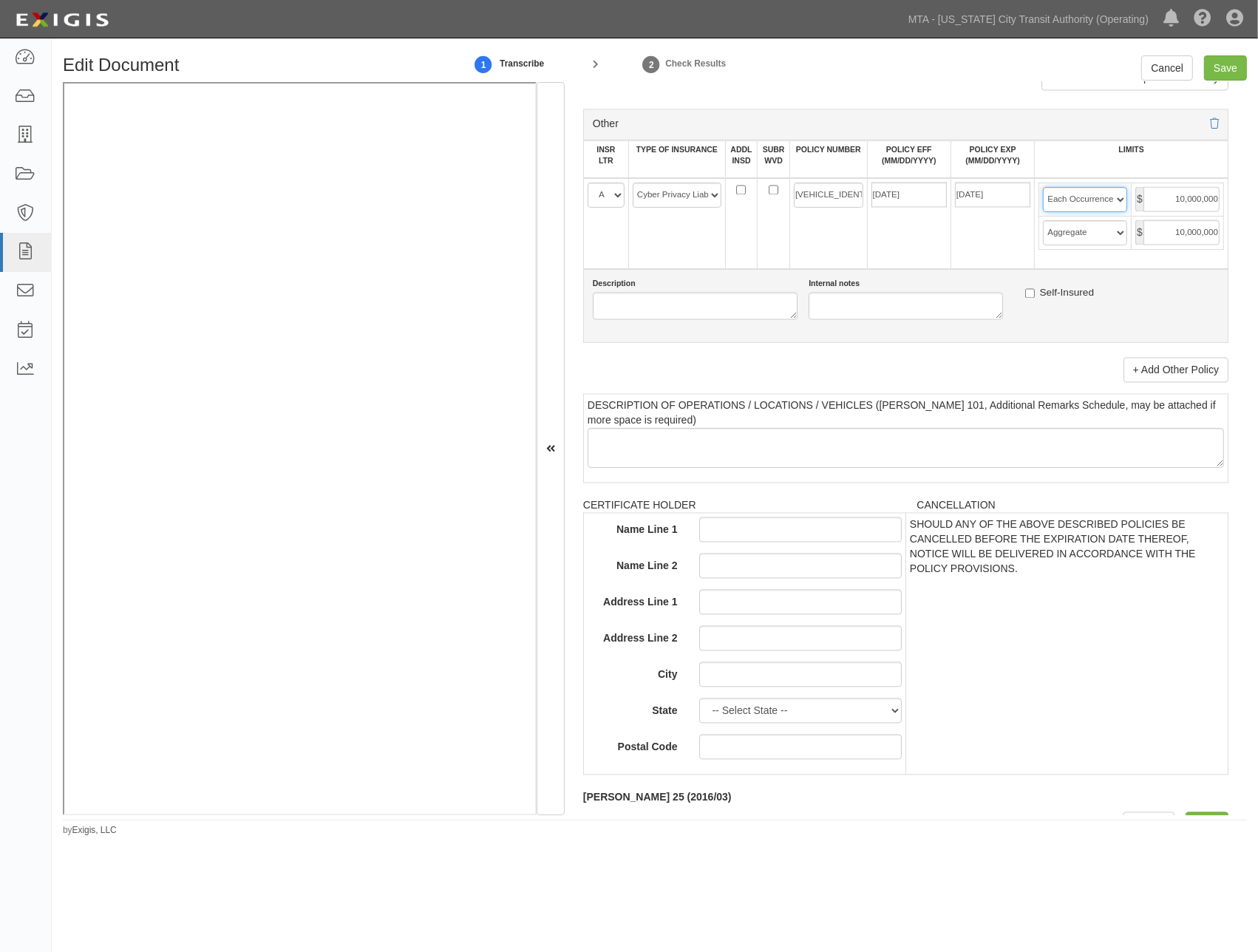
click at [1110, 212] on select "Limit Each Occurrence Each Claim Aggregate Deductible Self-Insured Retention Pe…" at bounding box center [1086, 200] width 84 height 25
select select "Each Claim"
click at [1044, 212] on select "Limit Each Occurrence Each Claim Aggregate Deductible Self-Insured Retention Pe…" at bounding box center [1086, 200] width 84 height 25
click at [1219, 67] on input "Save" at bounding box center [1226, 67] width 43 height 25
type input "10000000"
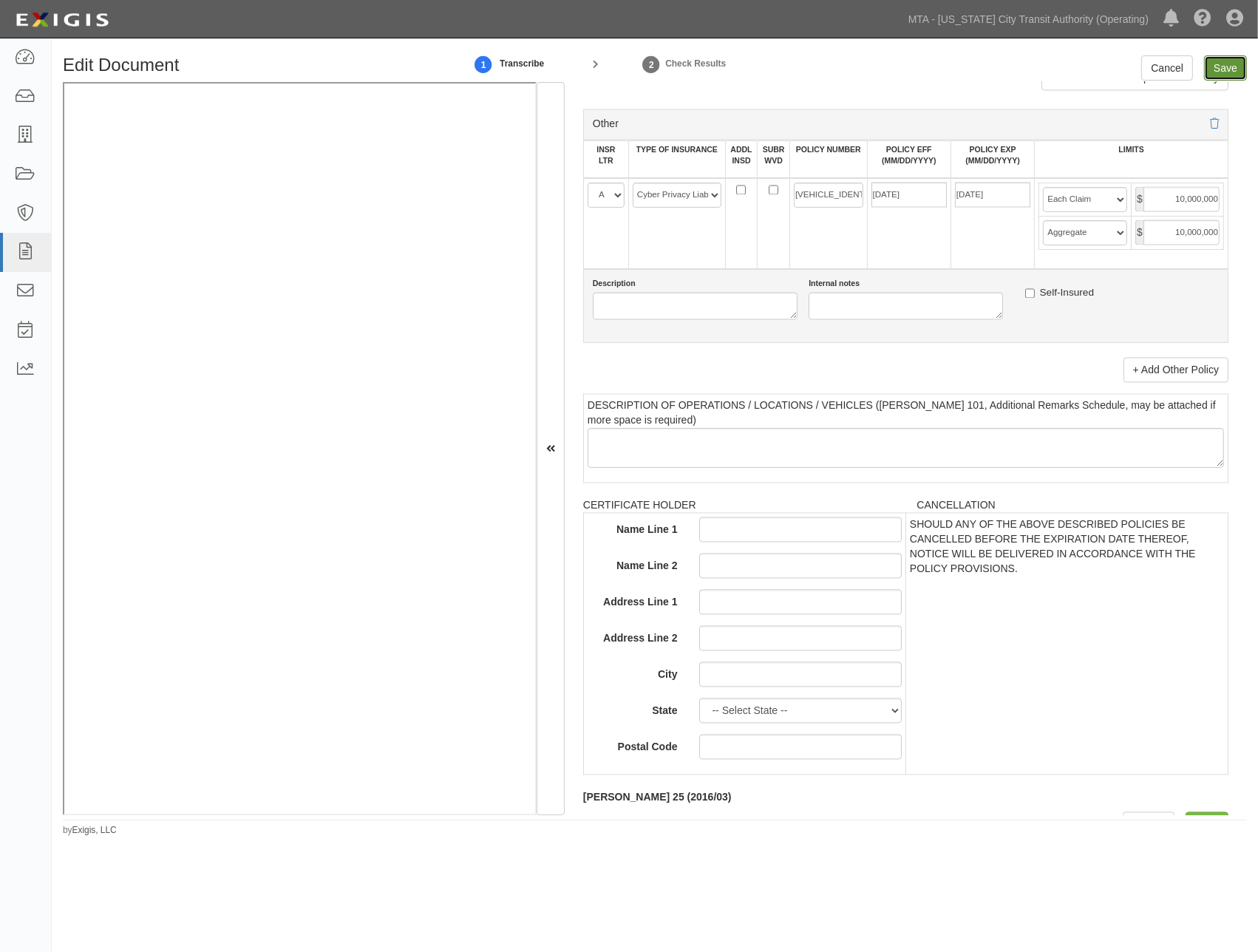
type input "10000000"
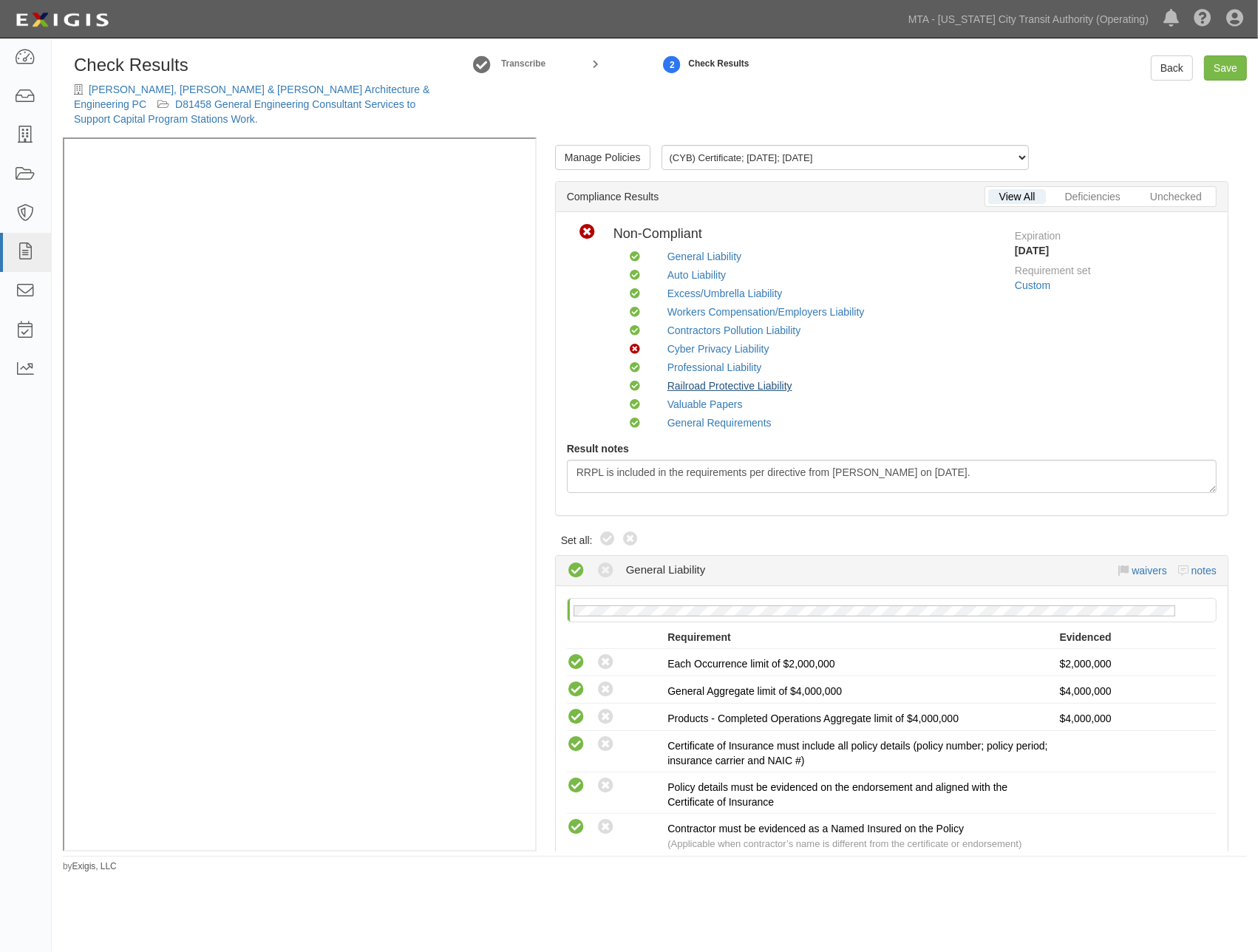
drag, startPoint x: 604, startPoint y: 535, endPoint x: 712, endPoint y: 380, distance: 188.9
click at [604, 535] on icon at bounding box center [608, 539] width 18 height 18
radio input "true"
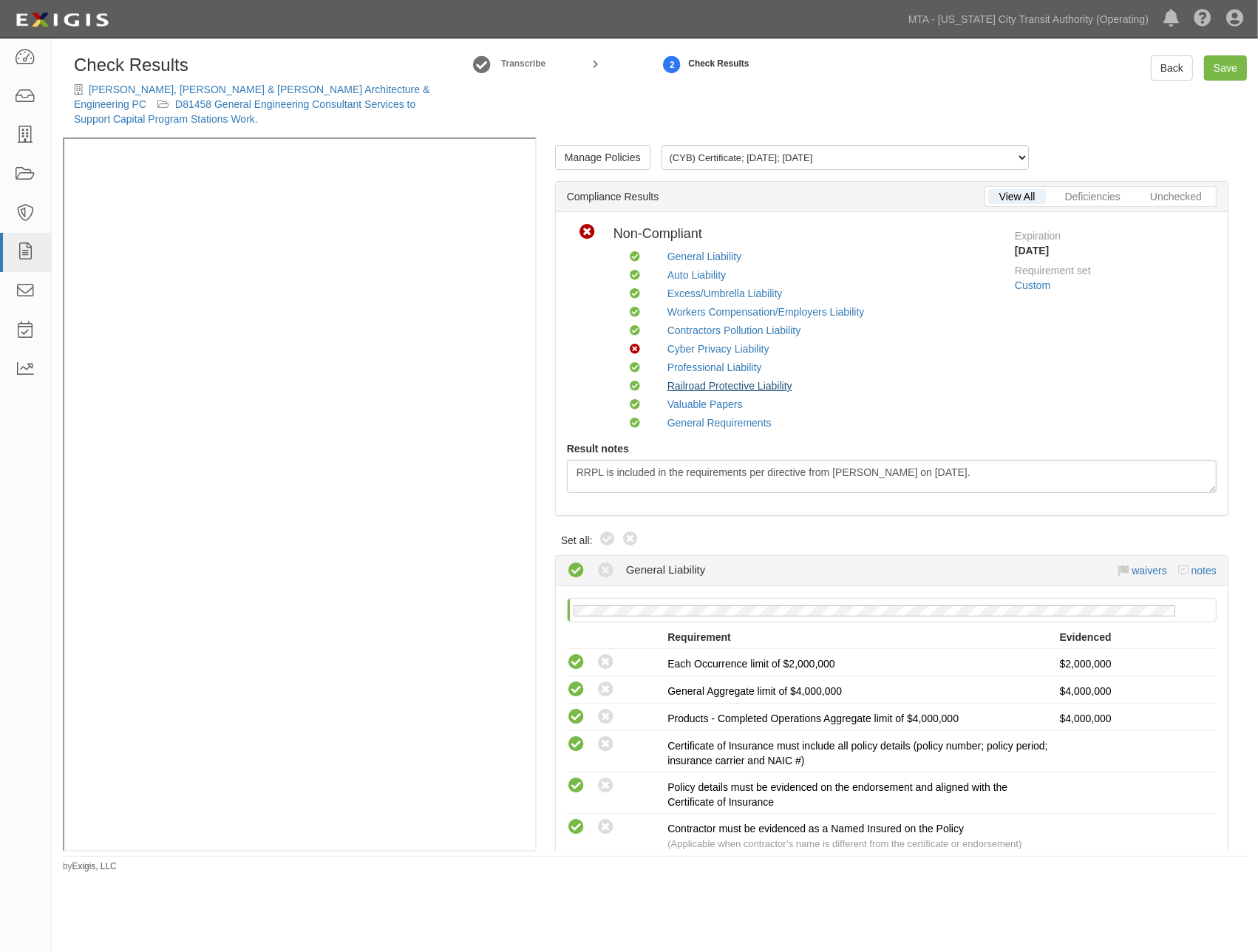
radio input "true"
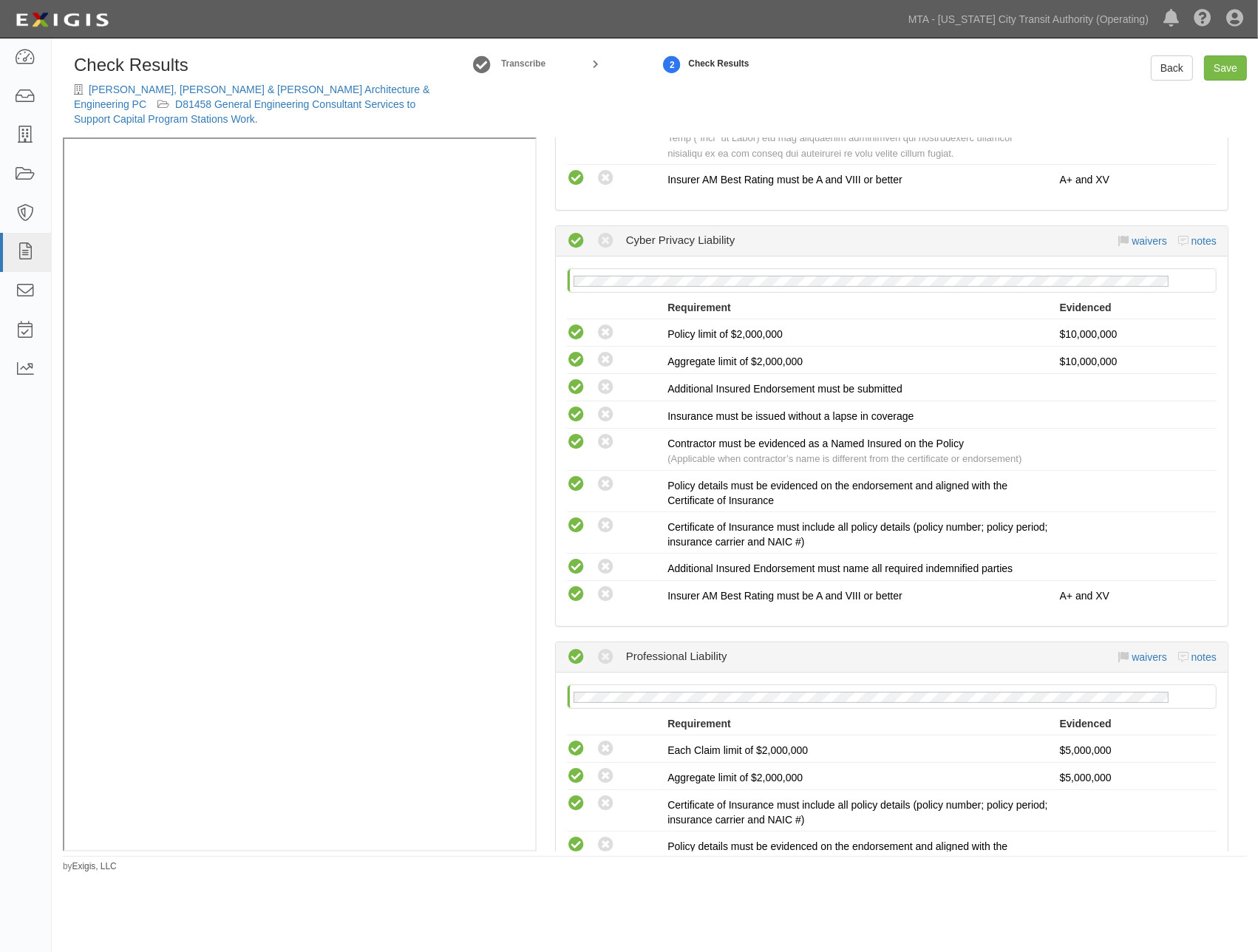
scroll to position [2884, 0]
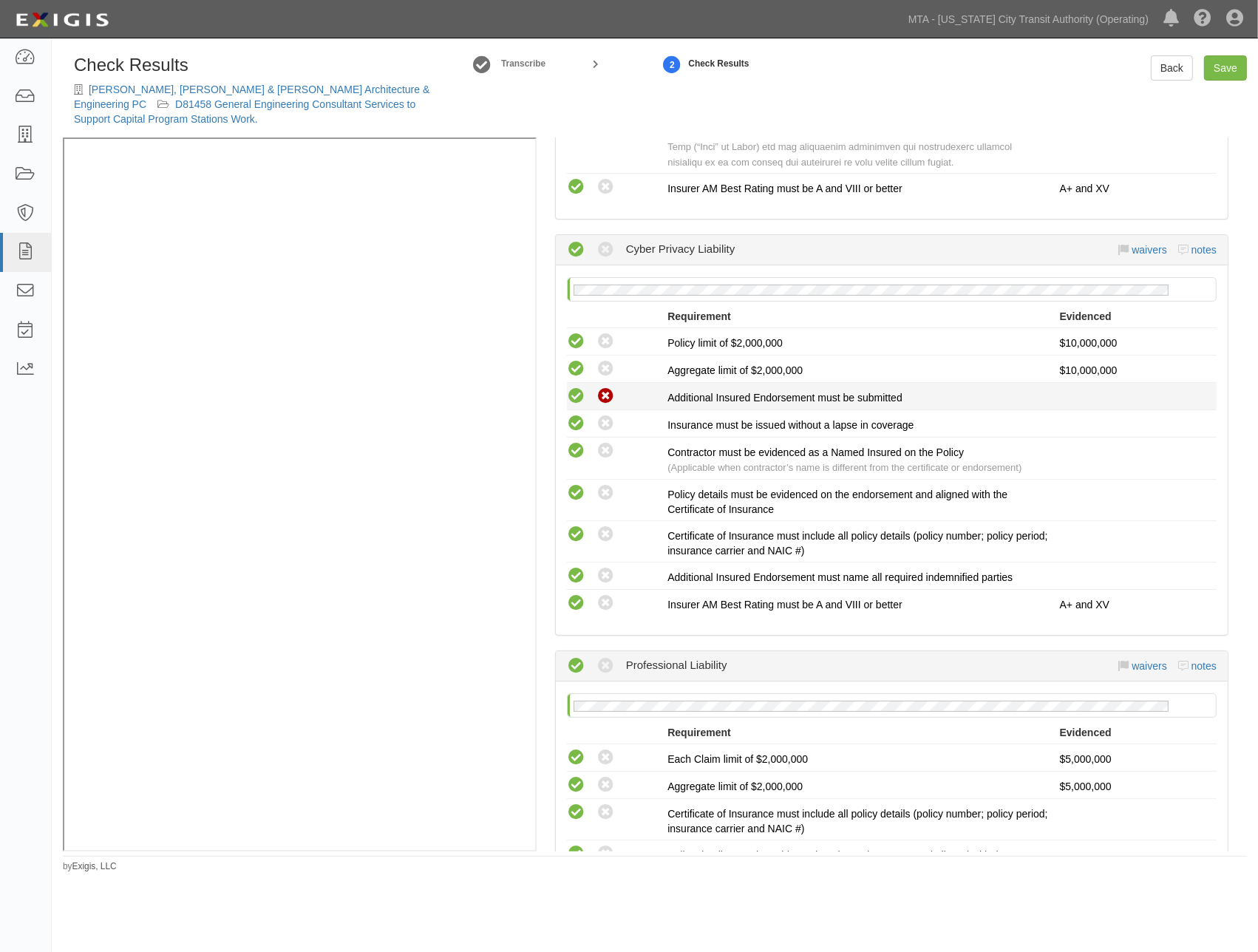
click at [600, 406] on icon at bounding box center [605, 396] width 18 height 18
radio input "true"
radio input "false"
radio input "true"
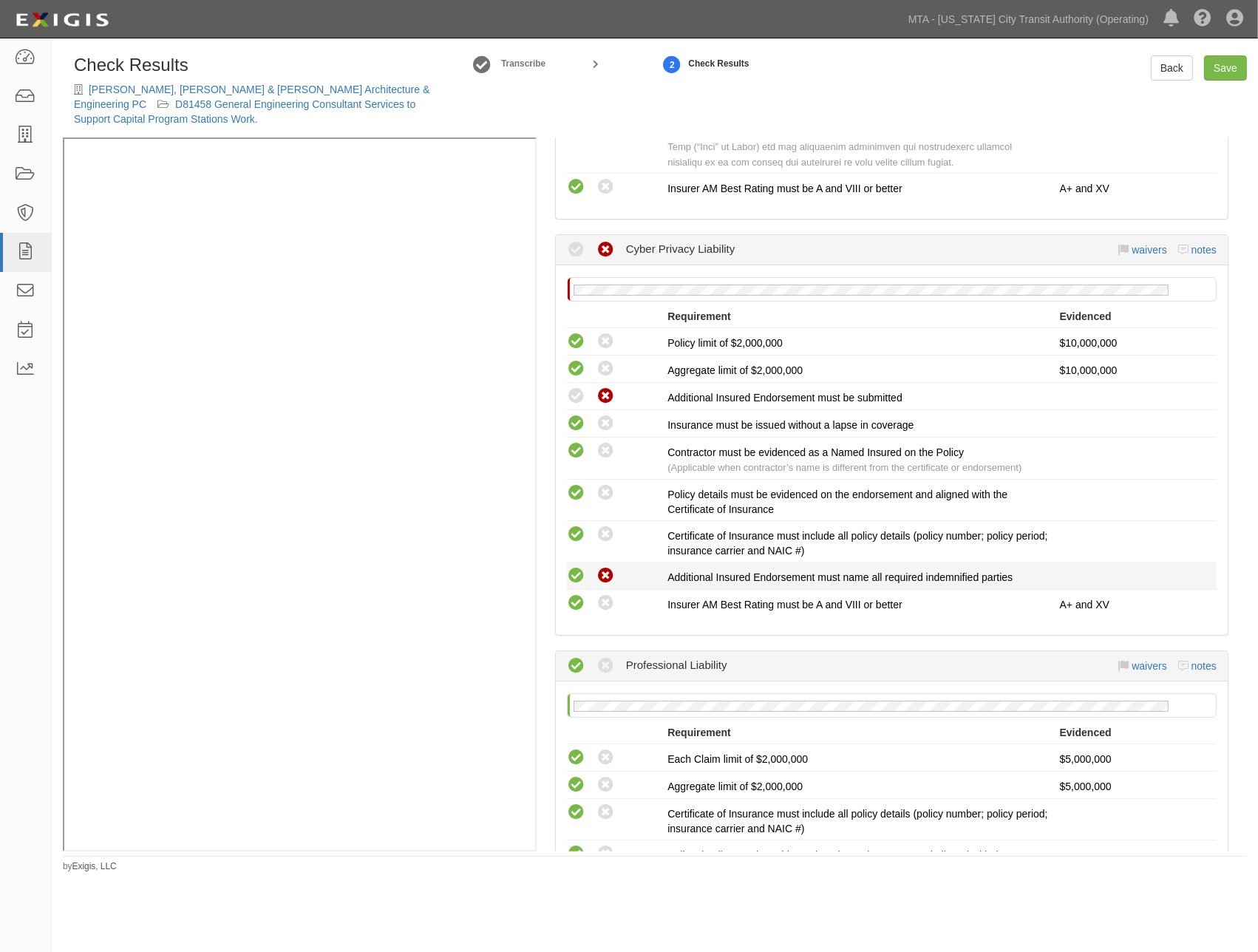
click at [602, 585] on icon at bounding box center [605, 576] width 18 height 18
radio input "false"
radio input "true"
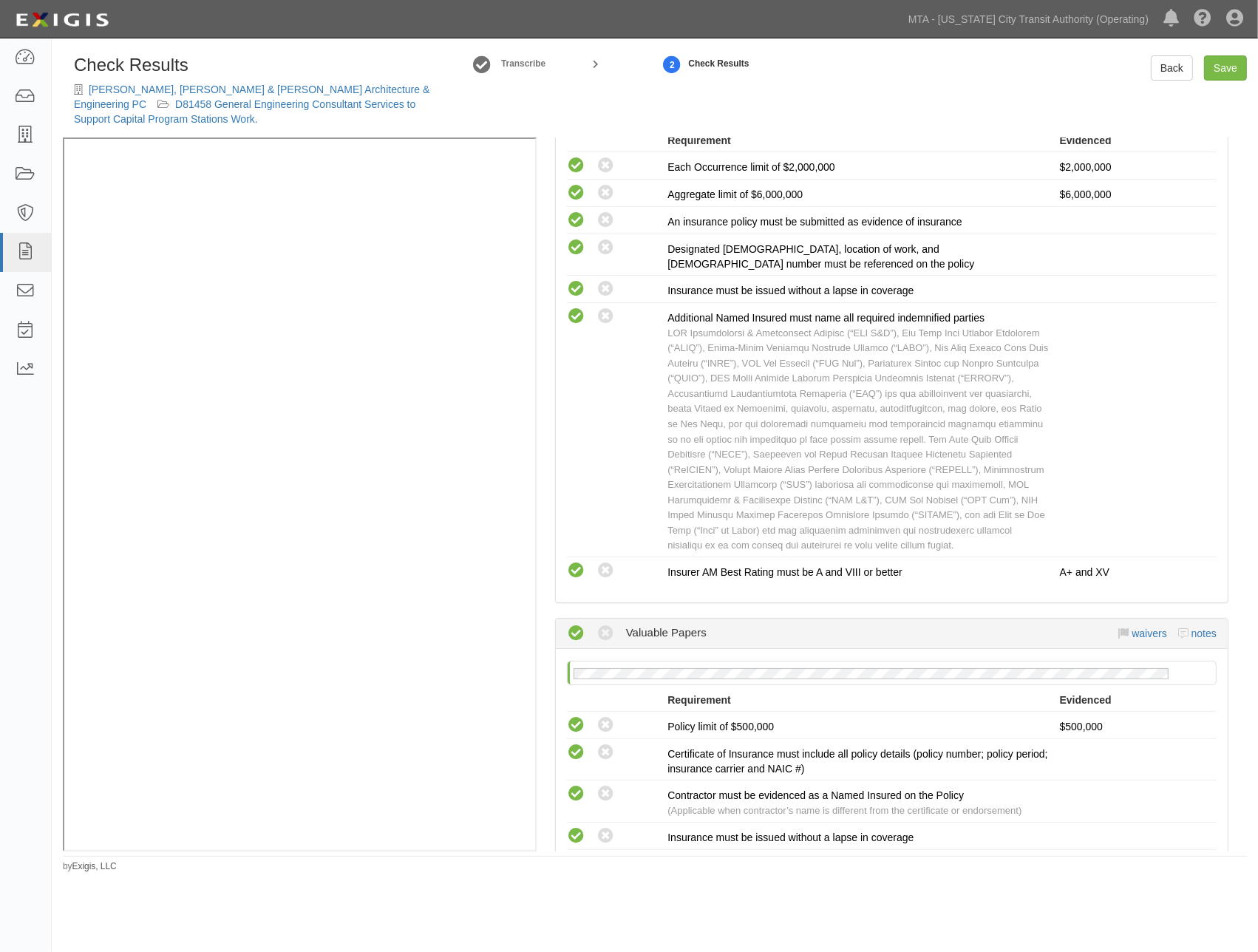
scroll to position [4854, 0]
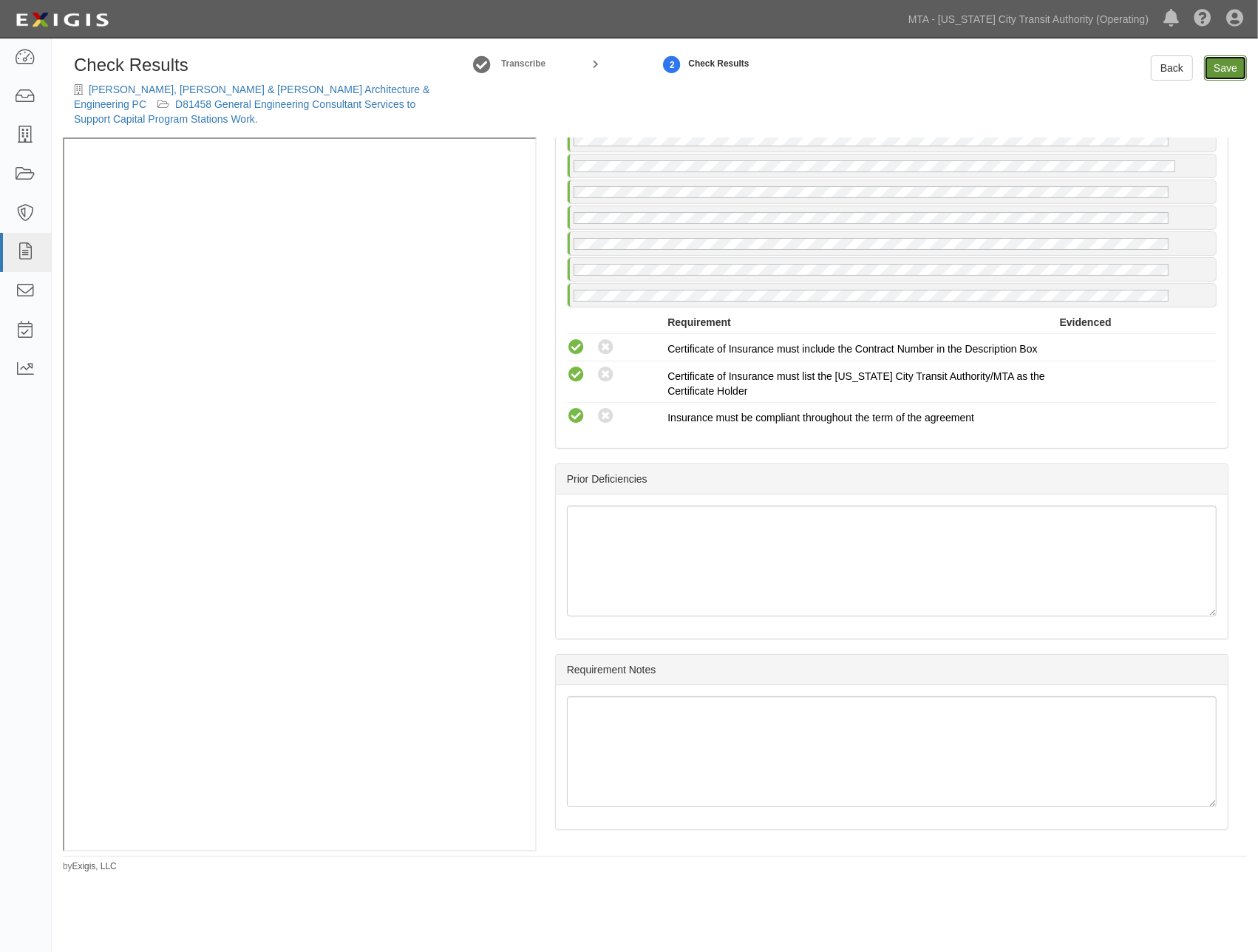
click at [1230, 77] on link "Save" at bounding box center [1226, 67] width 43 height 25
radio input "true"
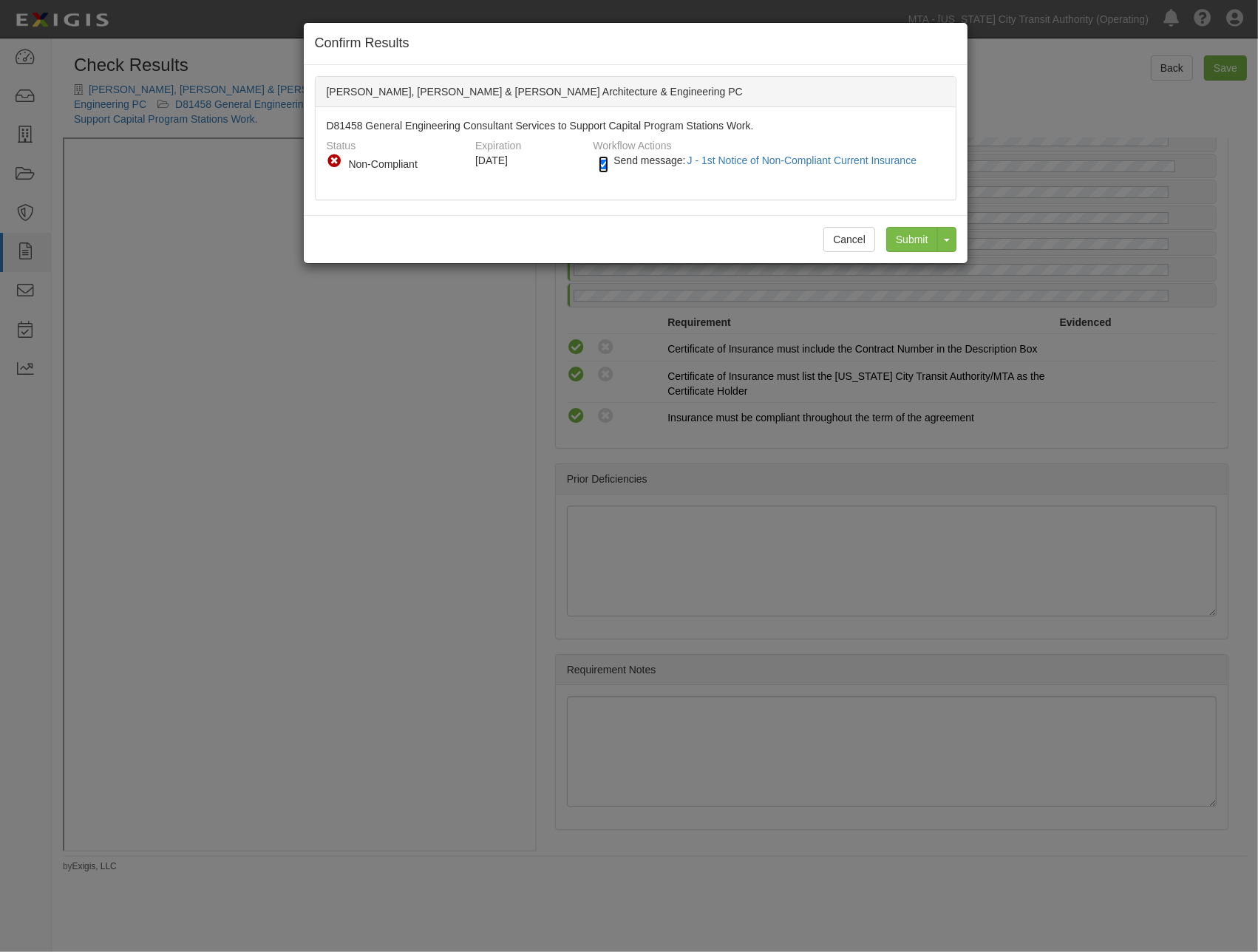
click at [599, 164] on input "Send message: J - 1st Notice of Non-Compliant Current Insurance" at bounding box center [603, 164] width 10 height 17
checkbox input "false"
click at [922, 241] on input "Submit" at bounding box center [911, 239] width 52 height 25
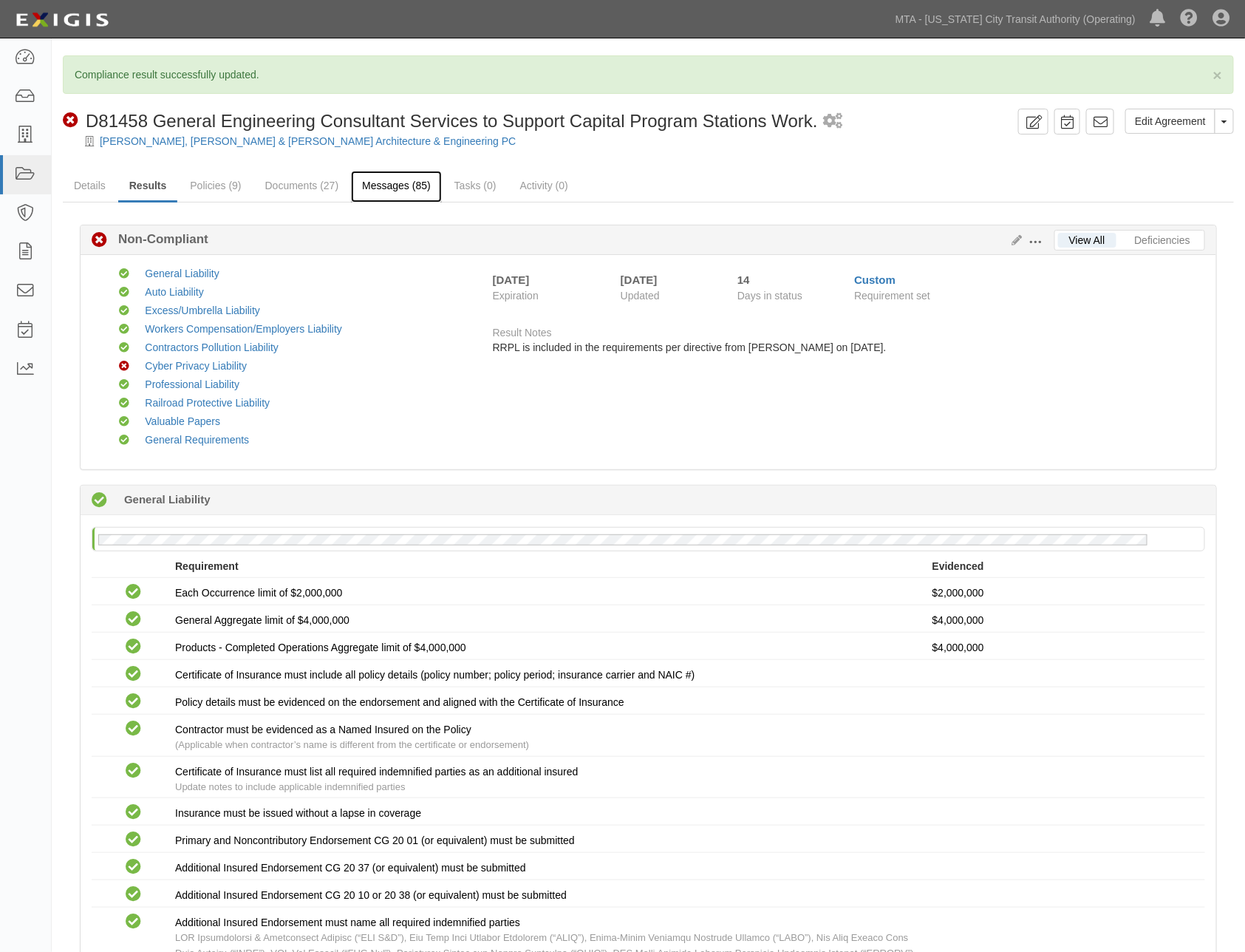
click at [387, 183] on link "Messages (85)" at bounding box center [396, 186] width 91 height 32
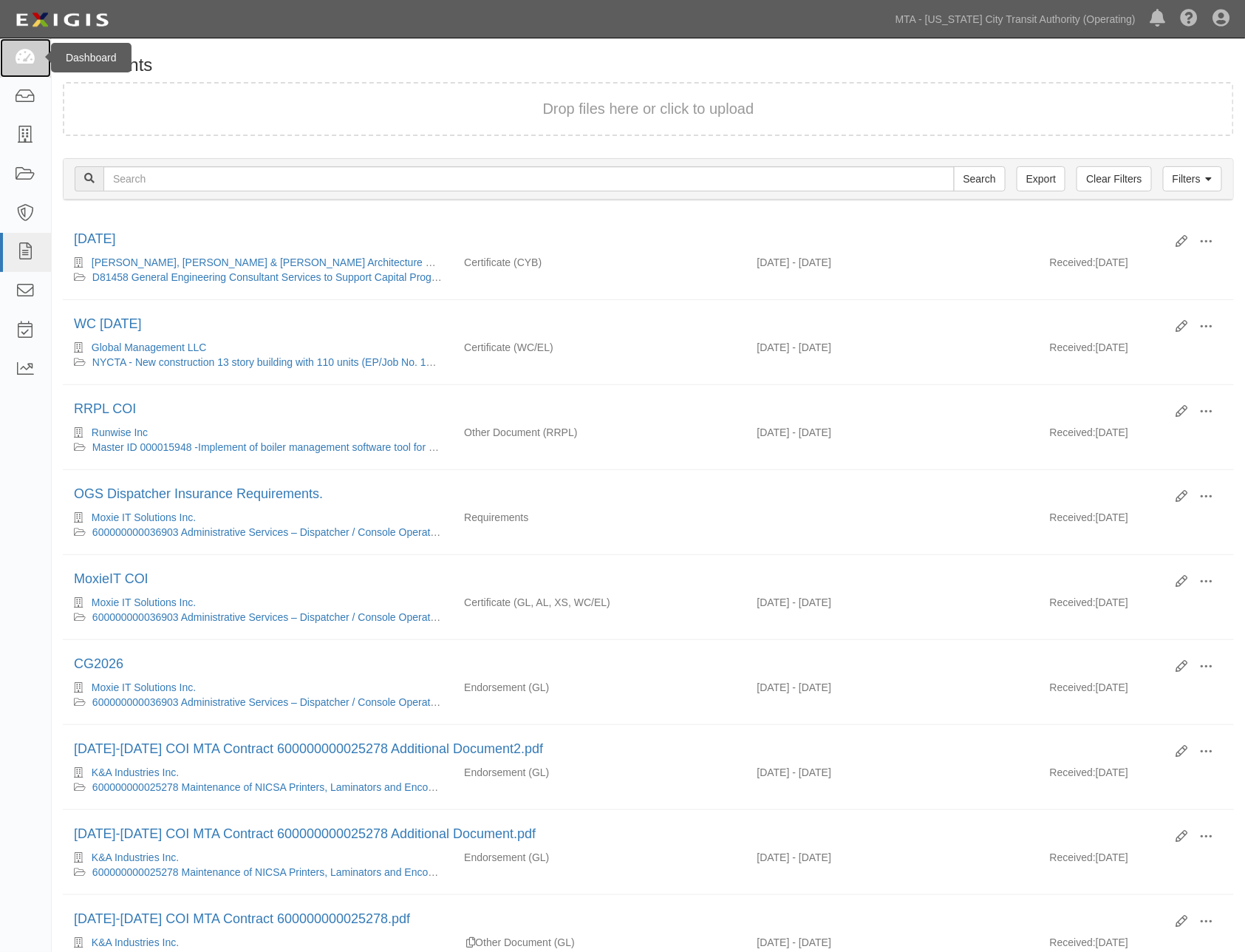
click at [17, 50] on icon at bounding box center [25, 58] width 21 height 17
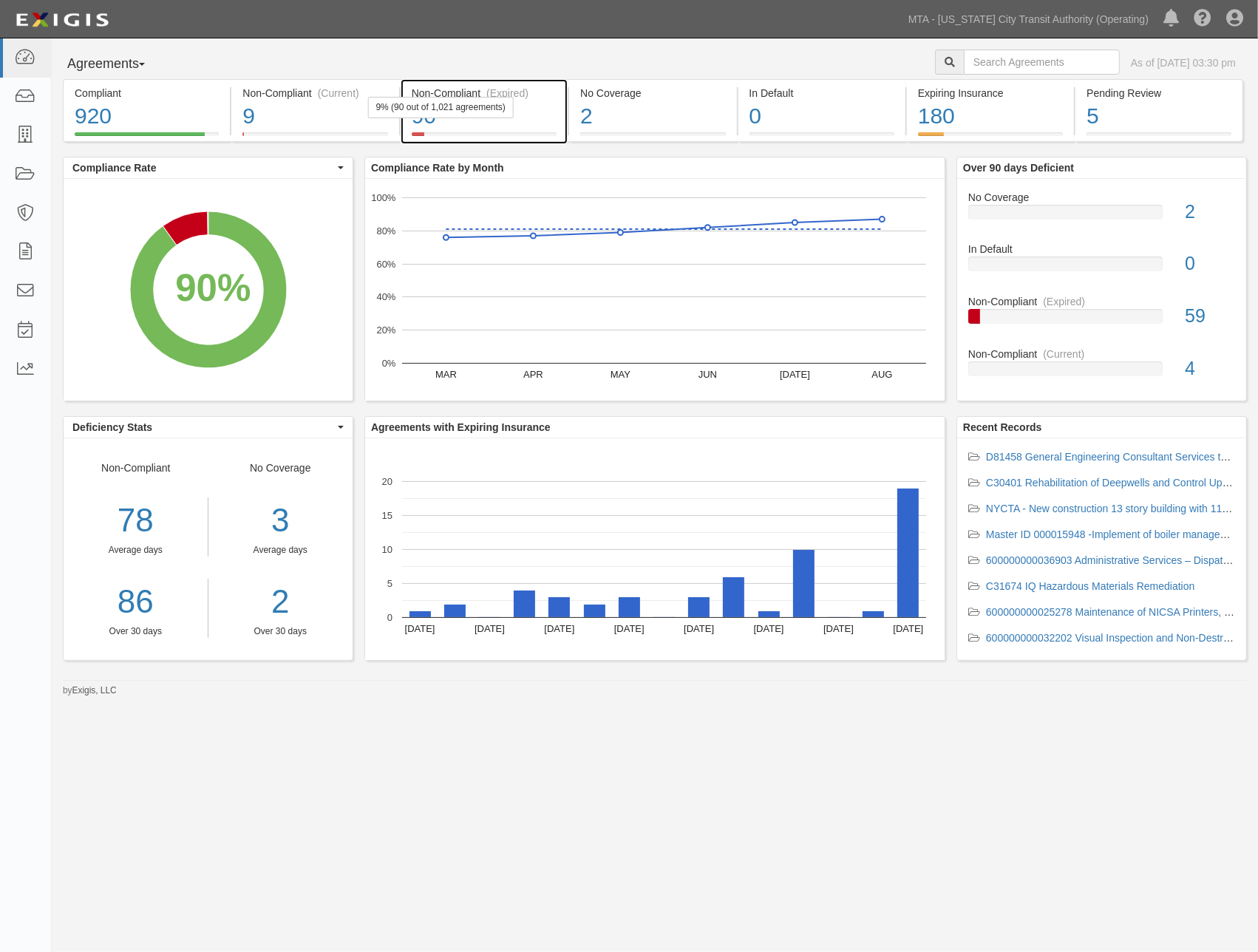
click at [553, 136] on div at bounding box center [484, 134] width 145 height 4
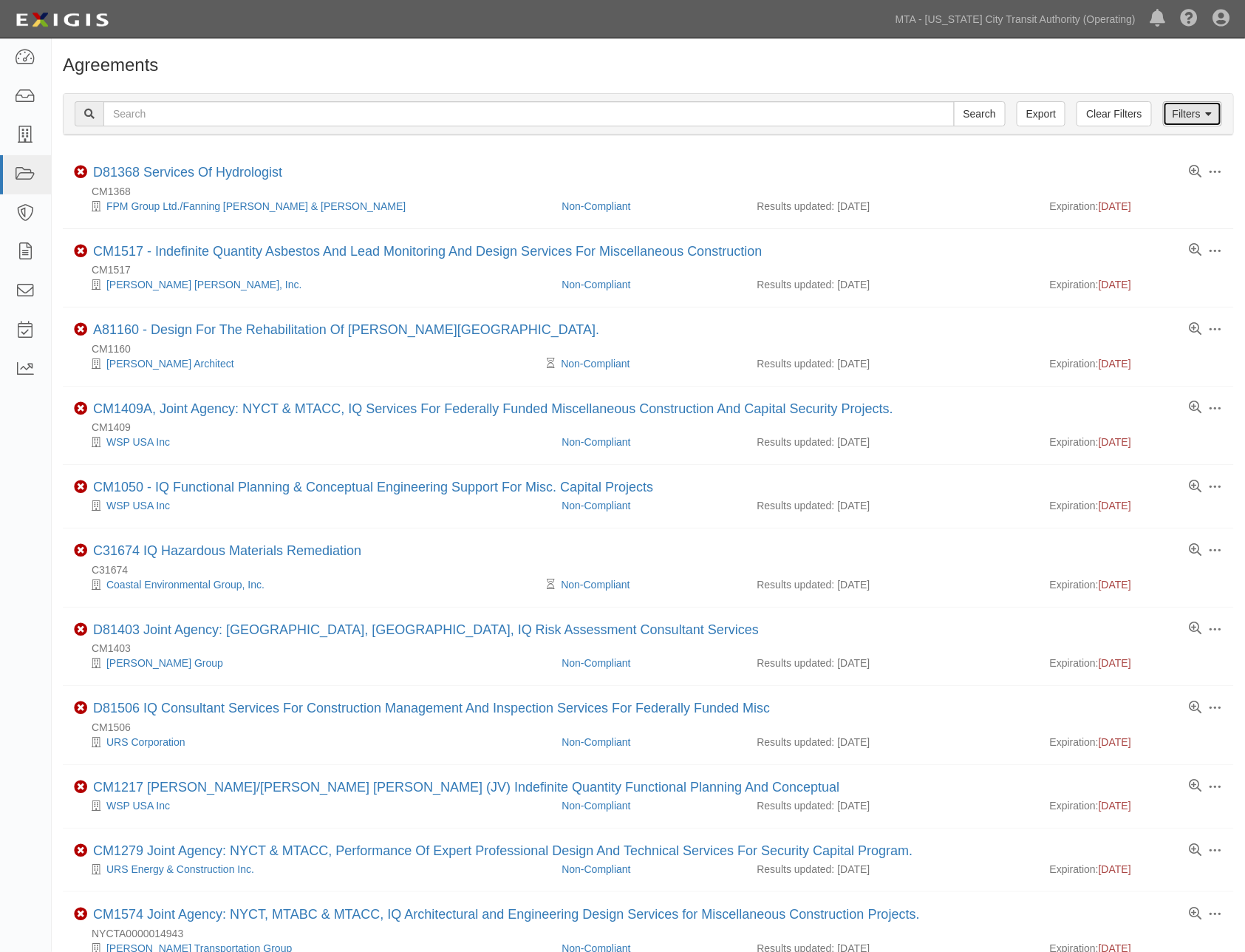
click at [1185, 108] on link "Filters" at bounding box center [1193, 114] width 59 height 25
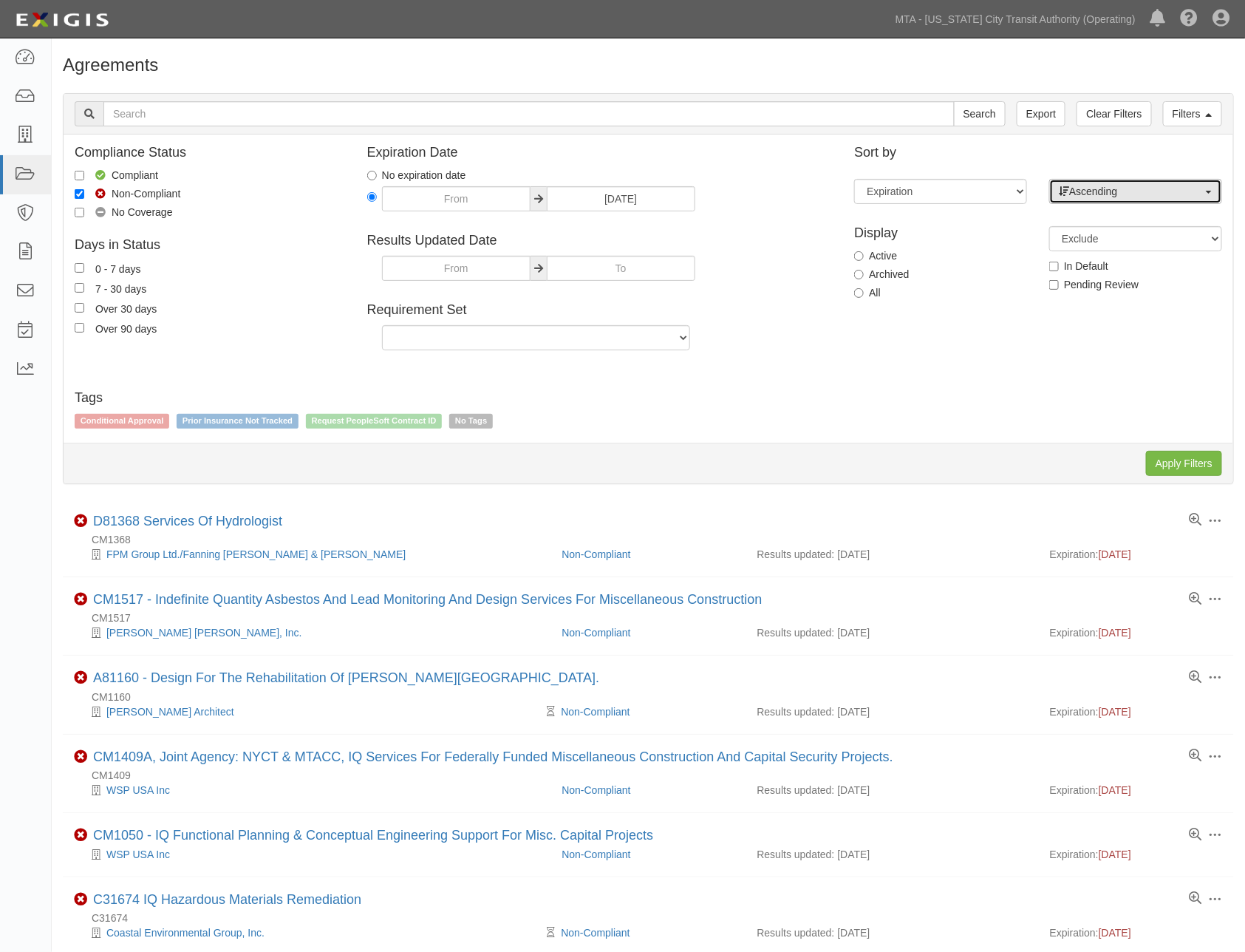
click at [1186, 194] on span "Ascending" at bounding box center [1130, 191] width 144 height 15
drag, startPoint x: 1157, startPoint y: 236, endPoint x: 1158, endPoint y: 255, distance: 19.0
click at [1156, 237] on link "Descending" at bounding box center [1136, 239] width 171 height 19
select select "desc"
click at [1179, 459] on input "Apply Filters" at bounding box center [1184, 463] width 76 height 25
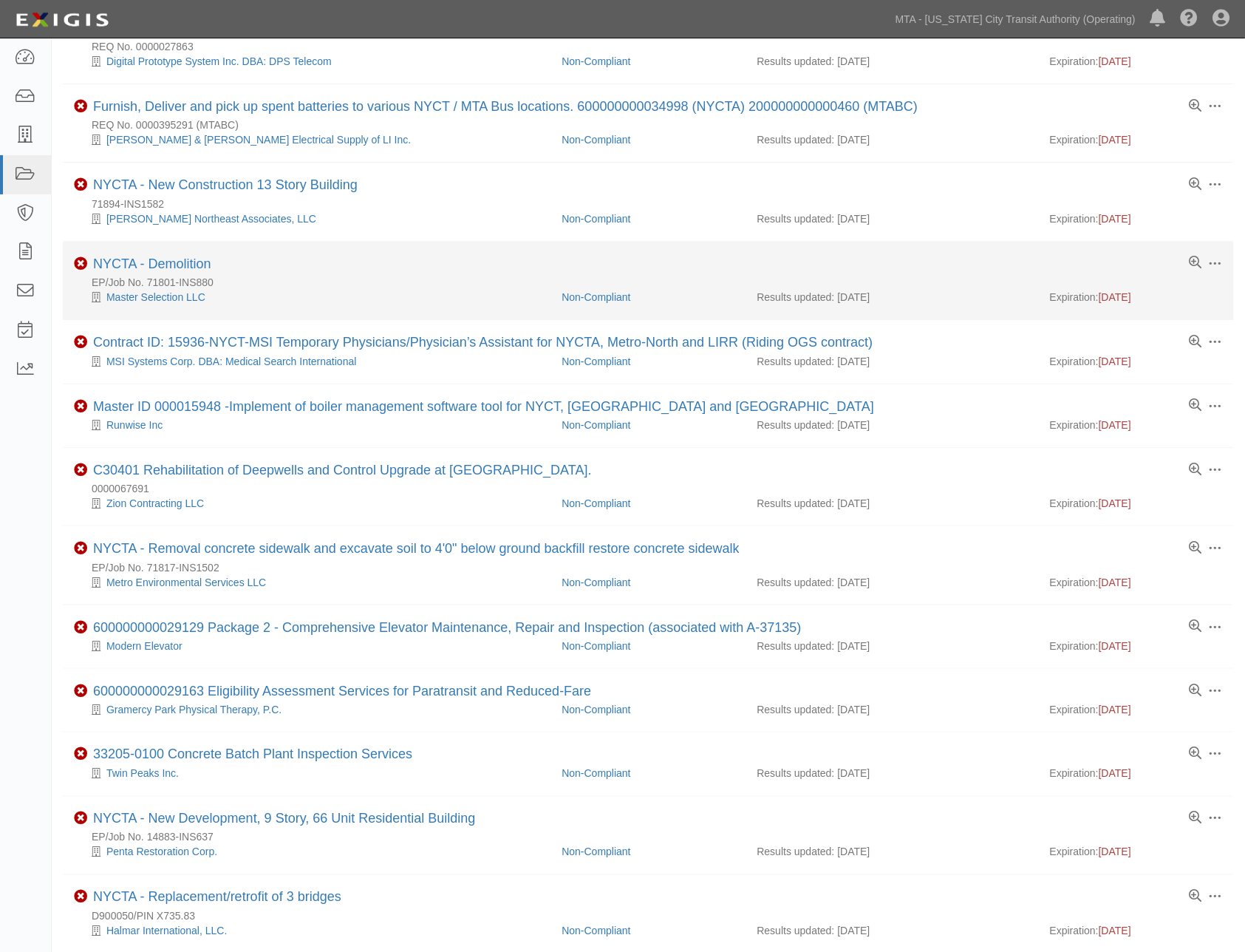
scroll to position [410, 0]
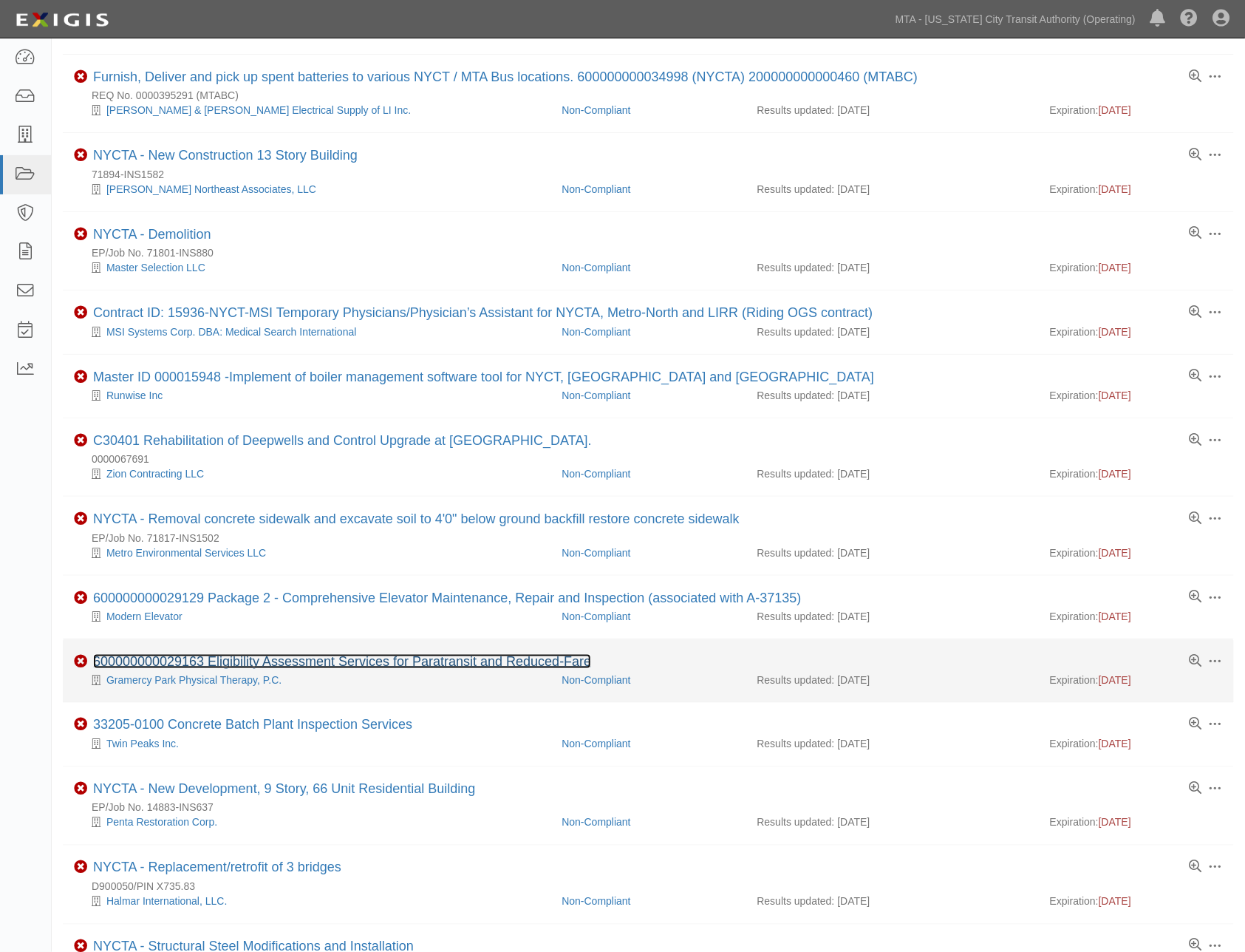
click at [404, 668] on link "600000000029163 Eligibility Assessment Services for Paratransit and Reduced-Fare" at bounding box center [341, 661] width 498 height 15
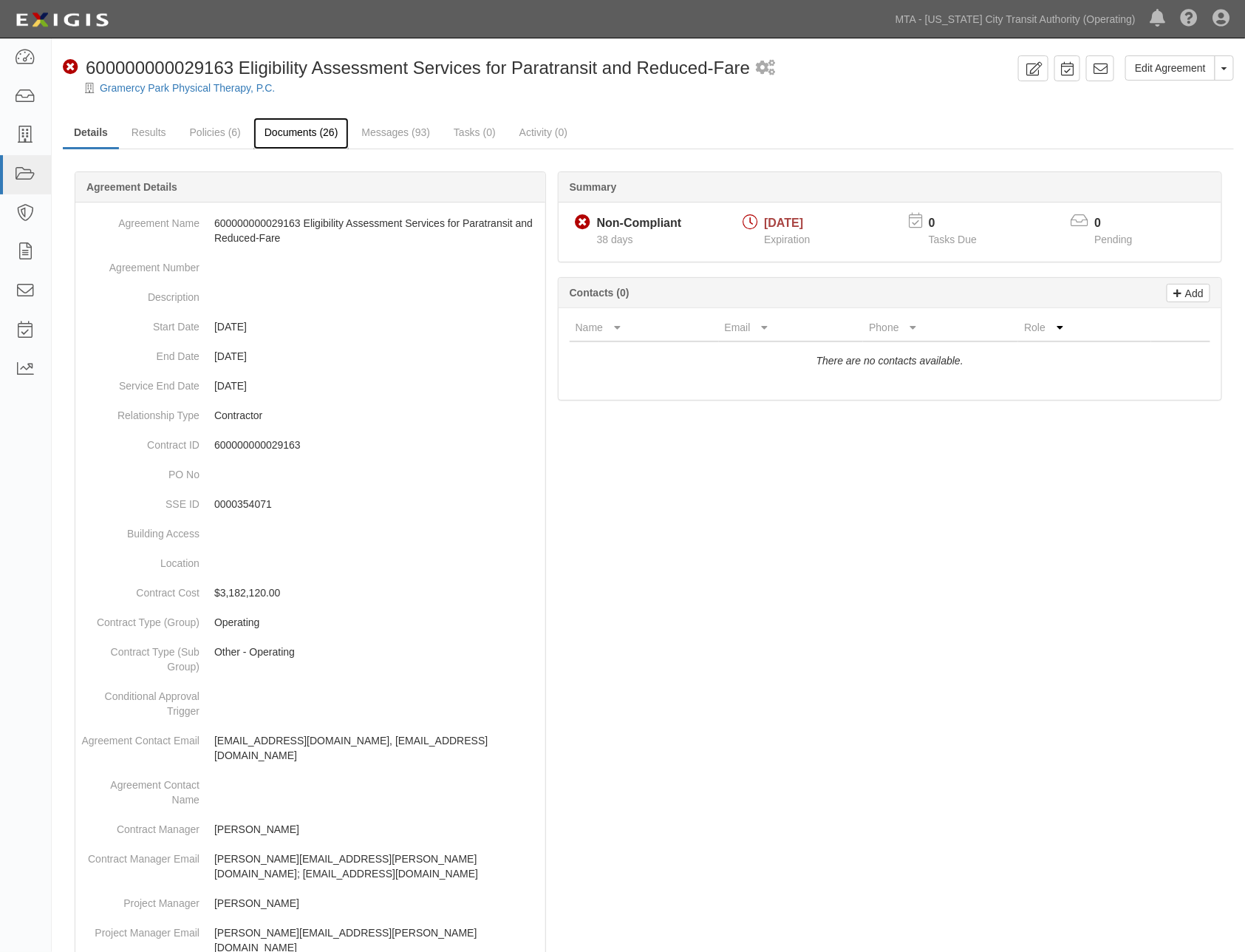
click at [306, 140] on link "Documents (26)" at bounding box center [302, 133] width 96 height 32
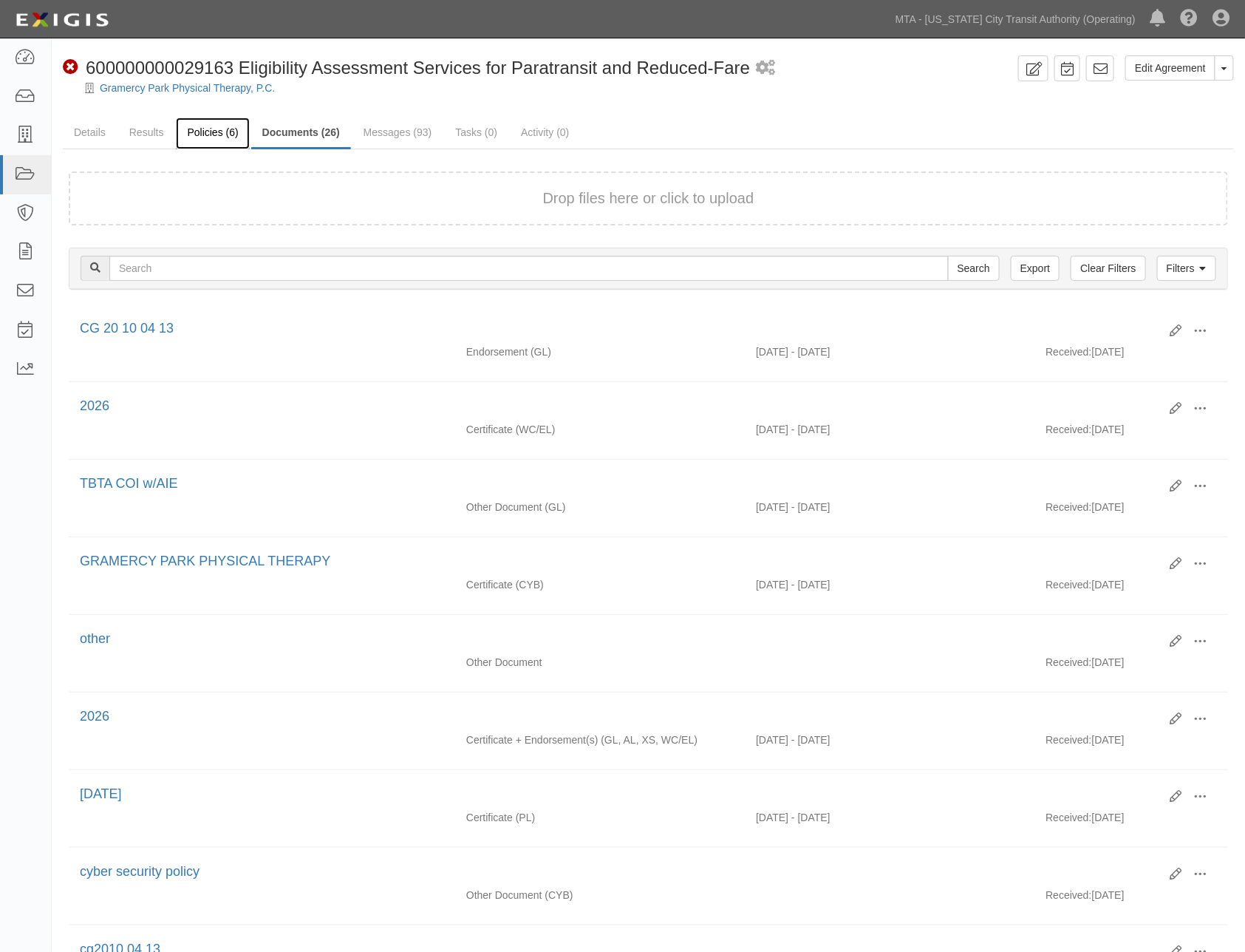
click at [197, 131] on link "Policies (6)" at bounding box center [213, 133] width 73 height 32
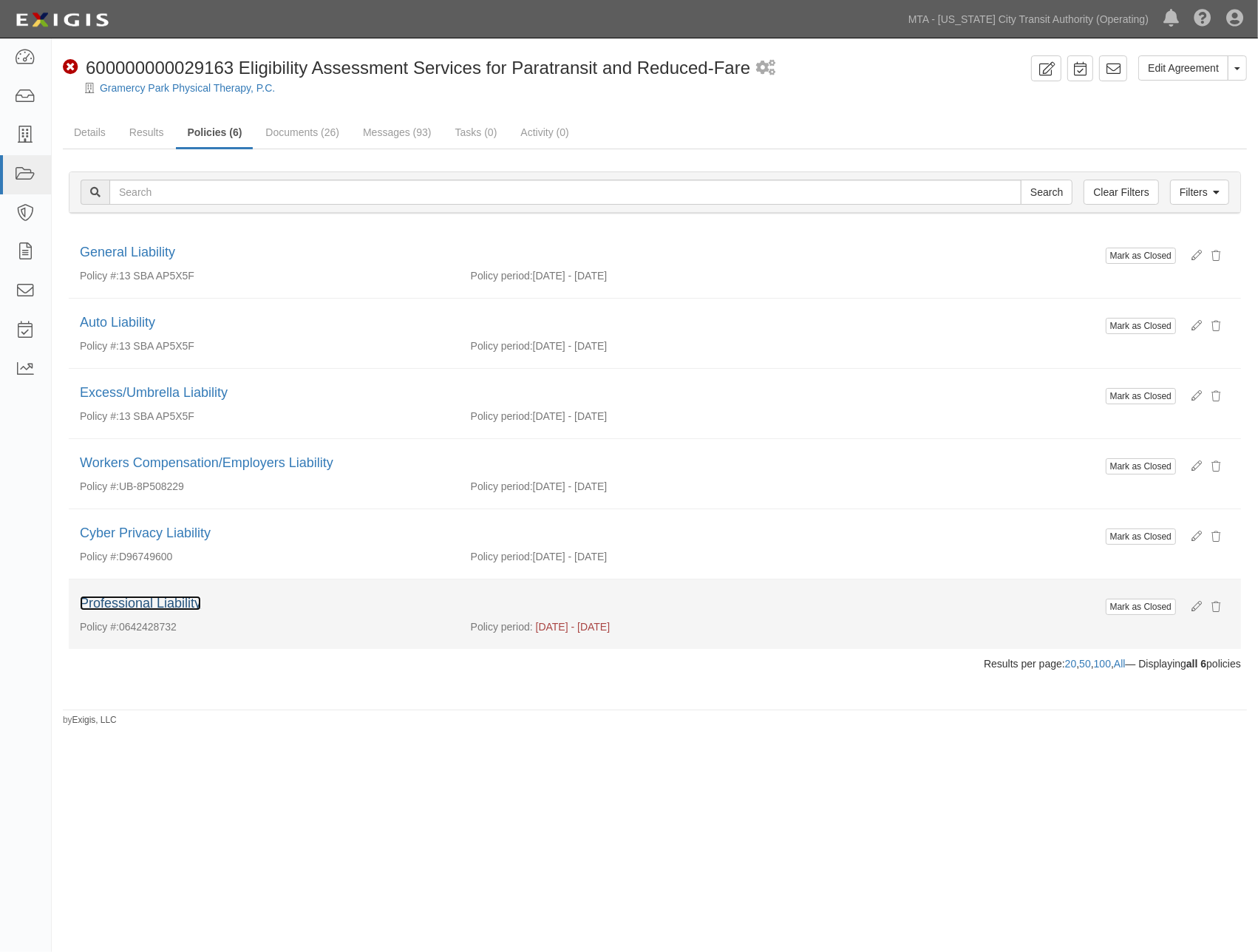
click at [181, 606] on link "Professional Liability" at bounding box center [140, 603] width 121 height 15
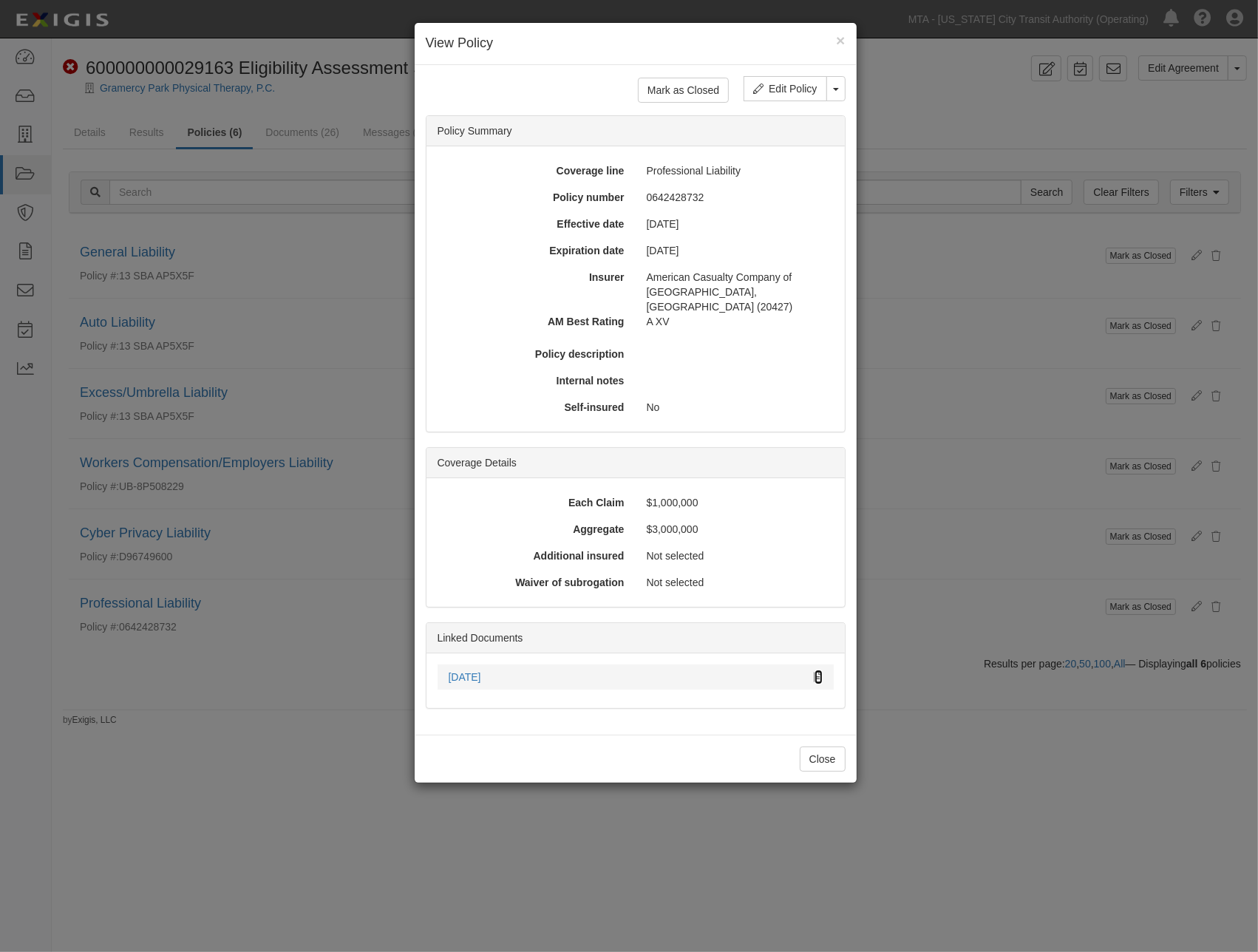
click at [821, 672] on icon at bounding box center [819, 677] width 8 height 10
click at [961, 889] on div "× View Policy Mark as Closed Edit Policy Toggle Dropdown Delete Policy Policy S…" at bounding box center [629, 476] width 1258 height 952
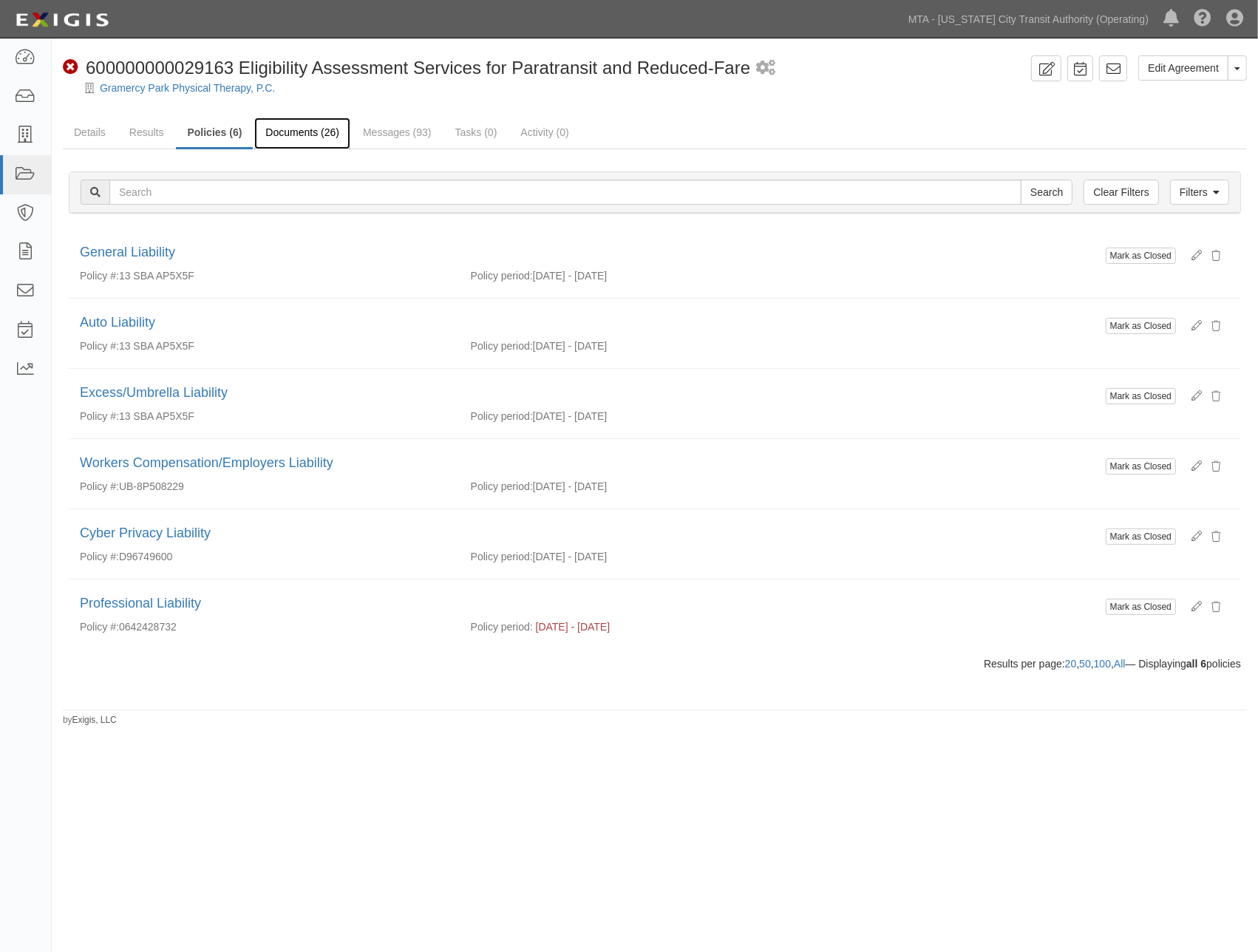
click at [314, 133] on link "Documents (26)" at bounding box center [302, 133] width 96 height 32
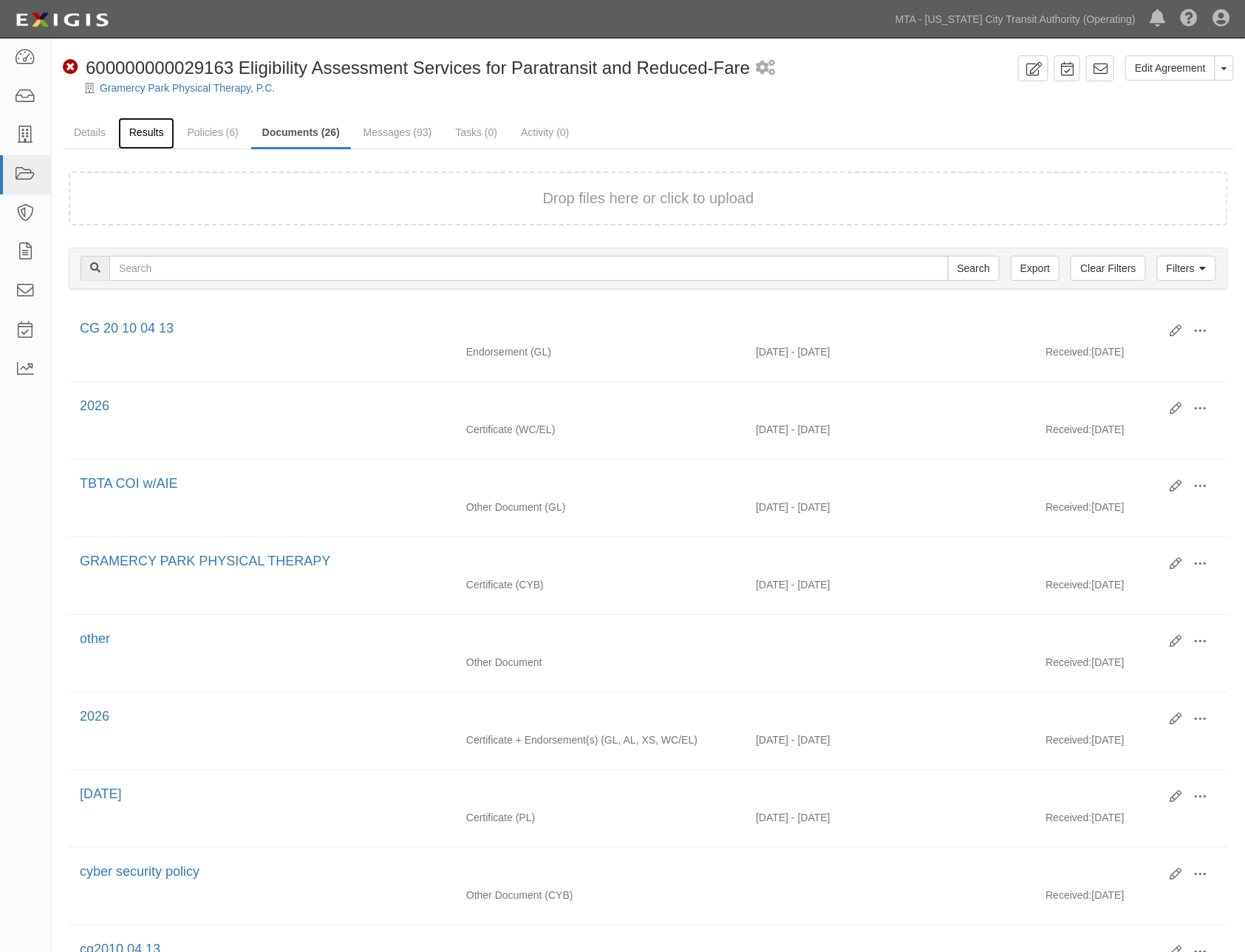
click at [150, 126] on link "Results" at bounding box center [146, 133] width 57 height 32
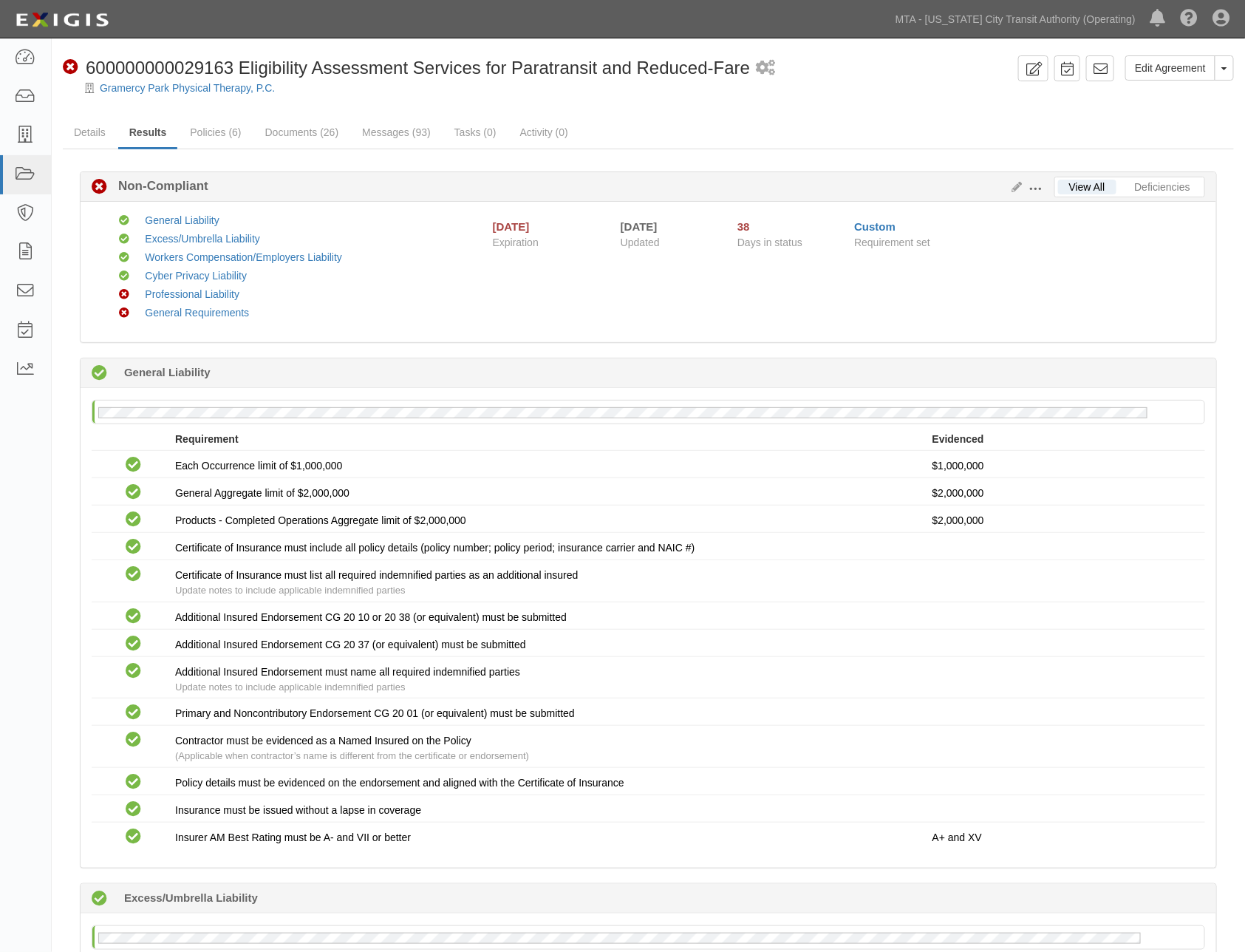
click at [895, 122] on ul "Details Results Policies (6) Documents (26) Messages (93) Tasks (0) Activity (0)" at bounding box center [648, 133] width 1171 height 32
click at [646, 305] on div "Compliant General Liability Compliant Excess/Umbrella Liability Compliant Worke…" at bounding box center [656, 271] width 1118 height 118
click at [396, 136] on link "Messages (93)" at bounding box center [396, 133] width 91 height 32
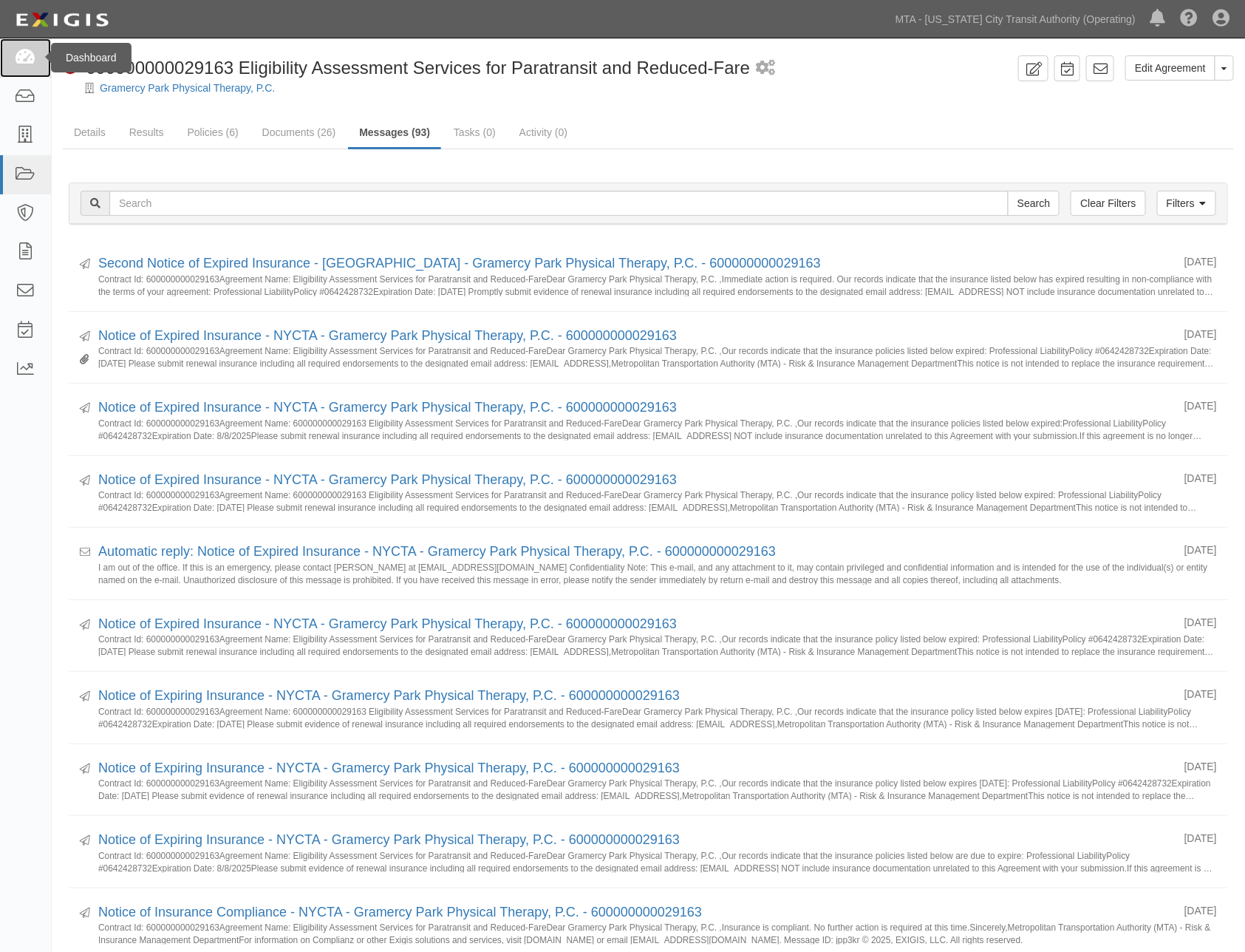
click at [26, 67] on link at bounding box center [25, 58] width 51 height 39
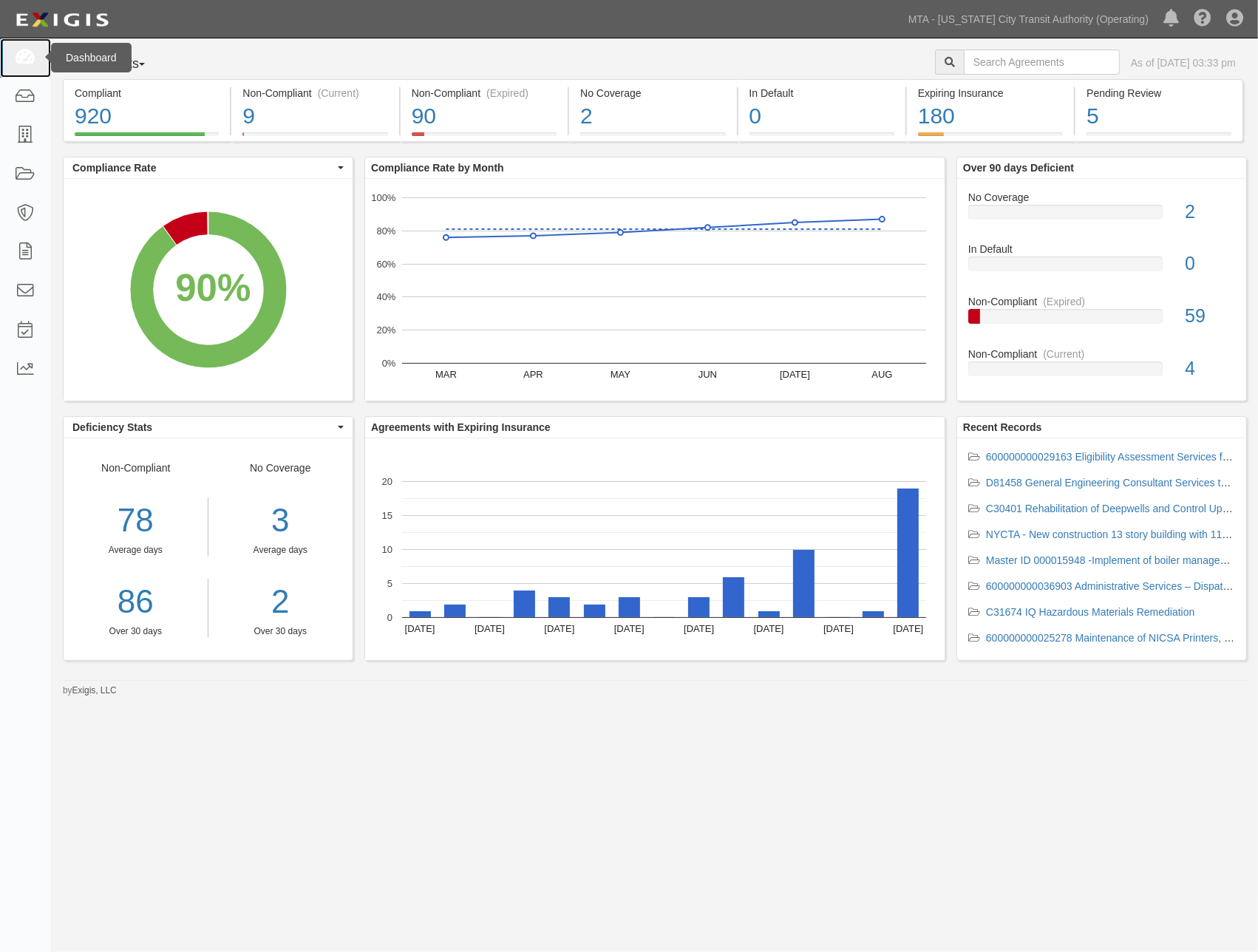
click at [31, 57] on icon at bounding box center [25, 58] width 21 height 17
click at [21, 98] on icon at bounding box center [25, 96] width 21 height 17
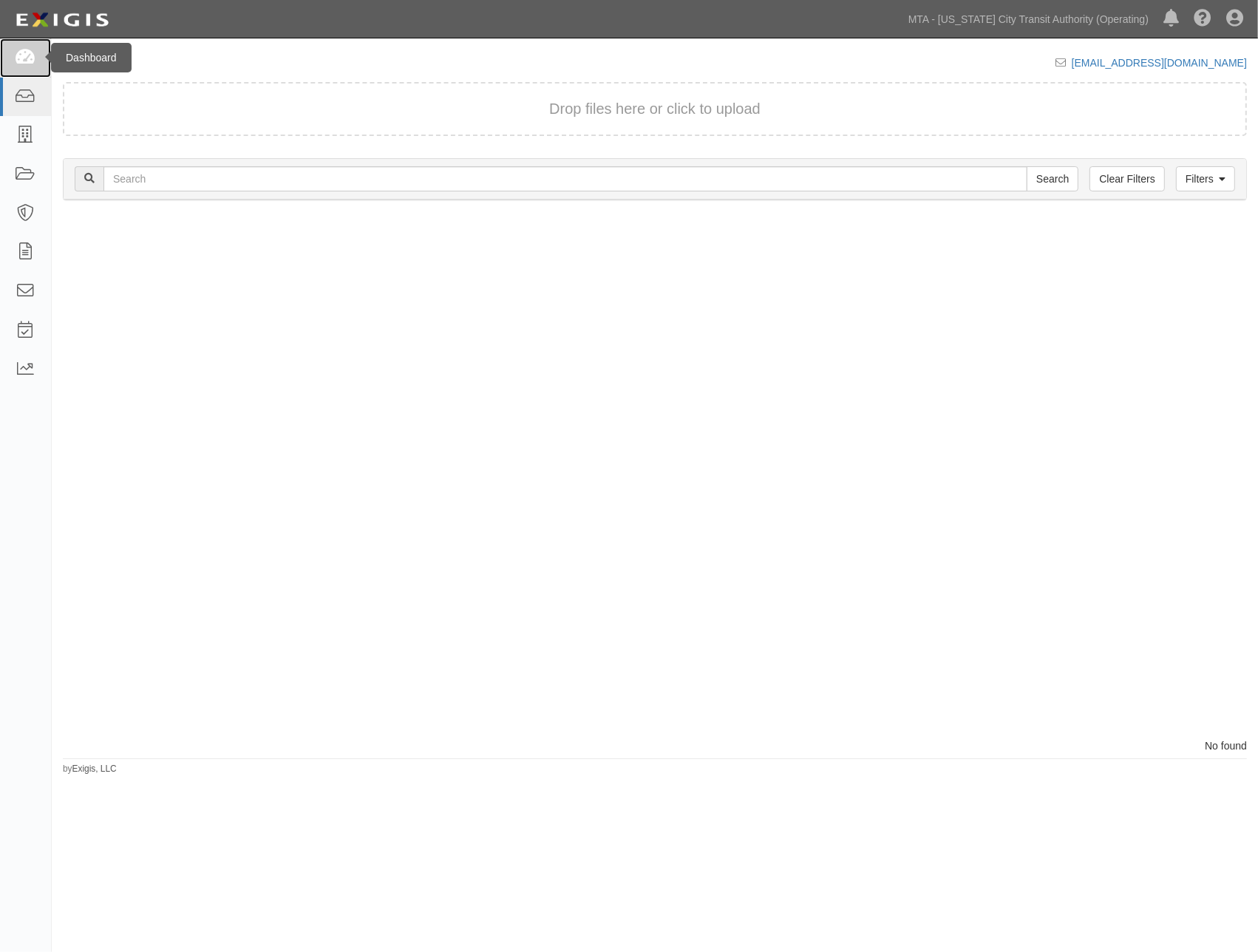
click at [26, 54] on icon at bounding box center [25, 58] width 21 height 17
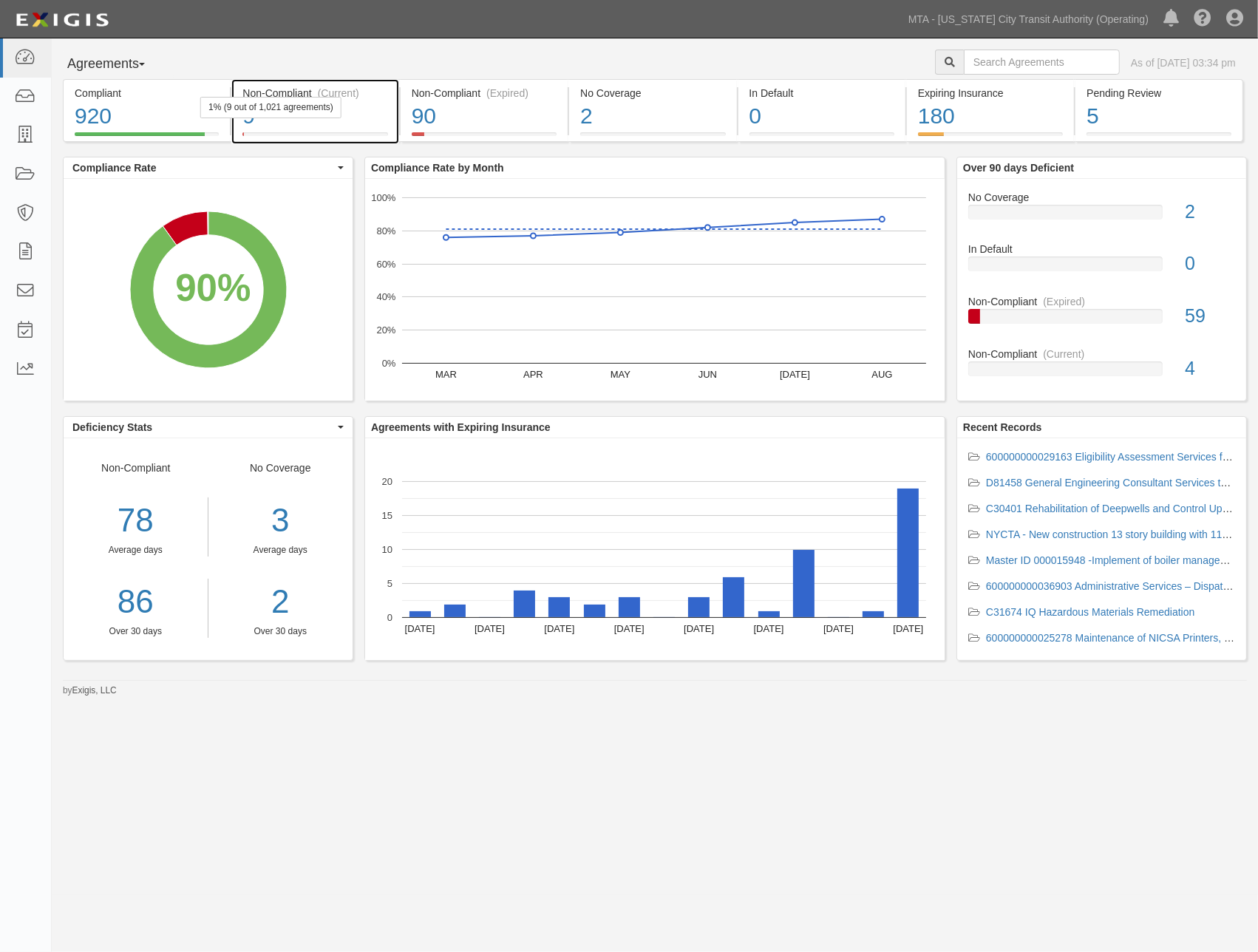
click at [365, 116] on div "9" at bounding box center [315, 116] width 145 height 32
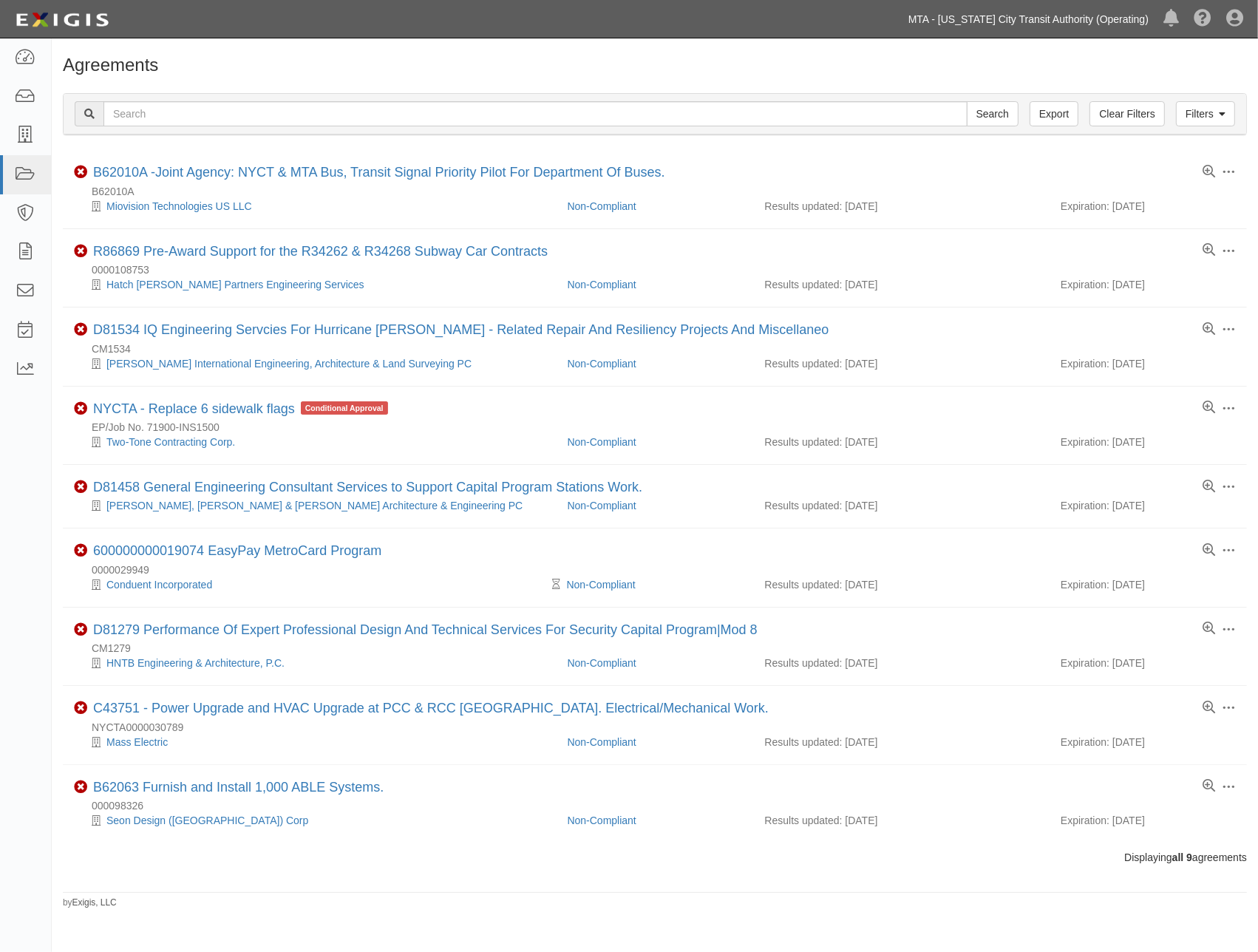
click at [1105, 18] on link "MTA - [US_STATE] City Transit Authority (Operating)" at bounding box center [1028, 19] width 255 height 30
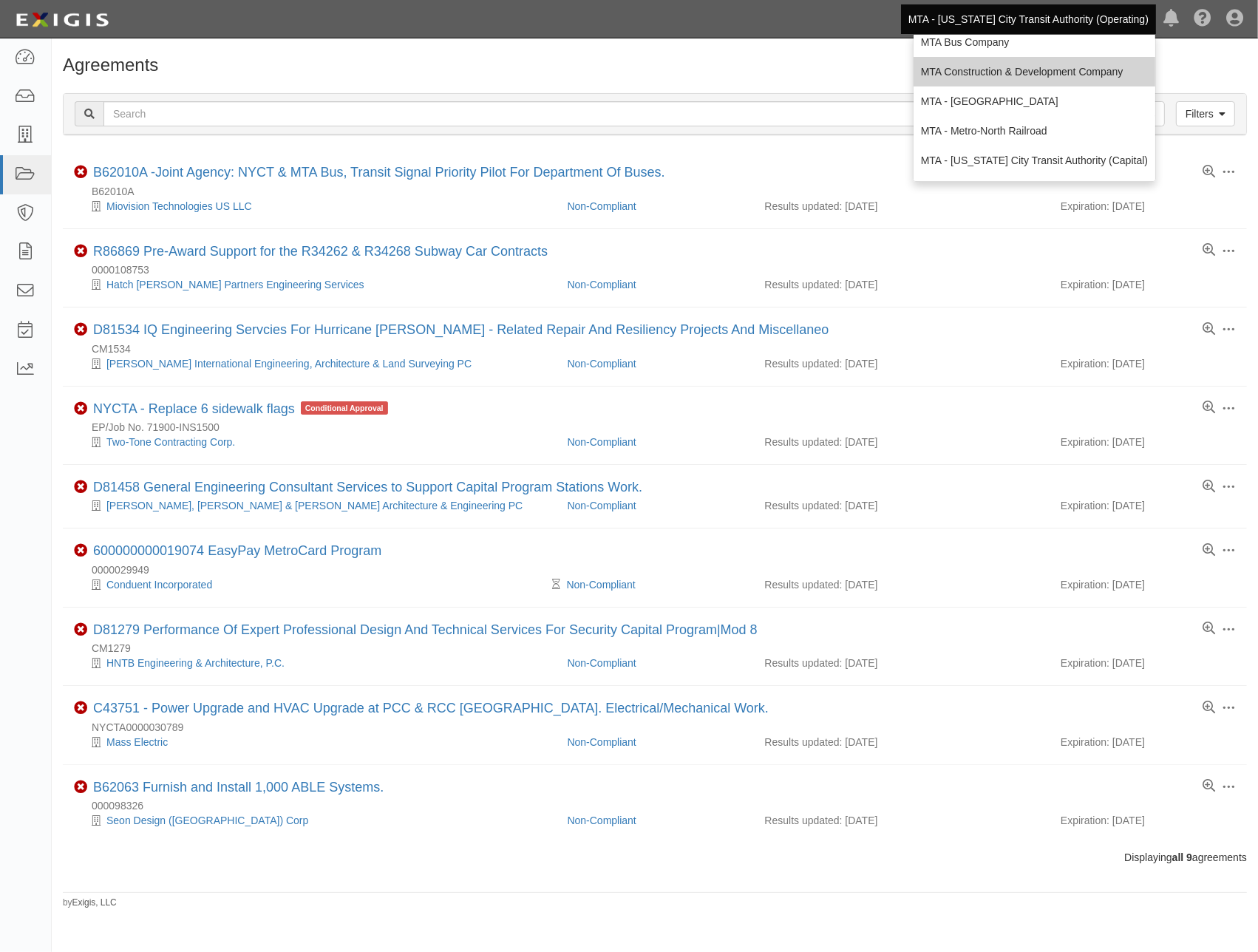
scroll to position [97, 0]
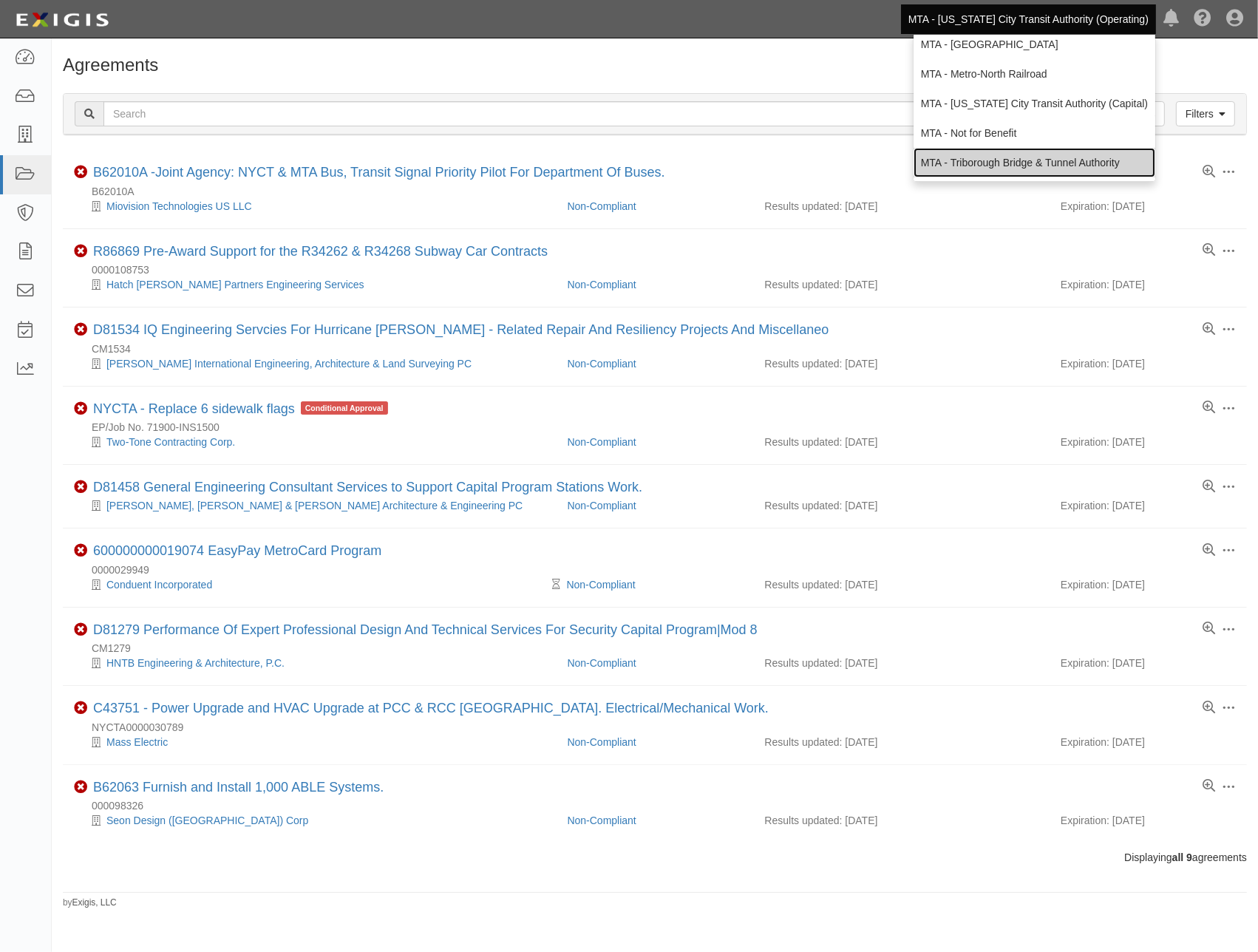
click at [965, 158] on link "MTA - Triborough Bridge & Tunnel Authority" at bounding box center [1035, 163] width 242 height 30
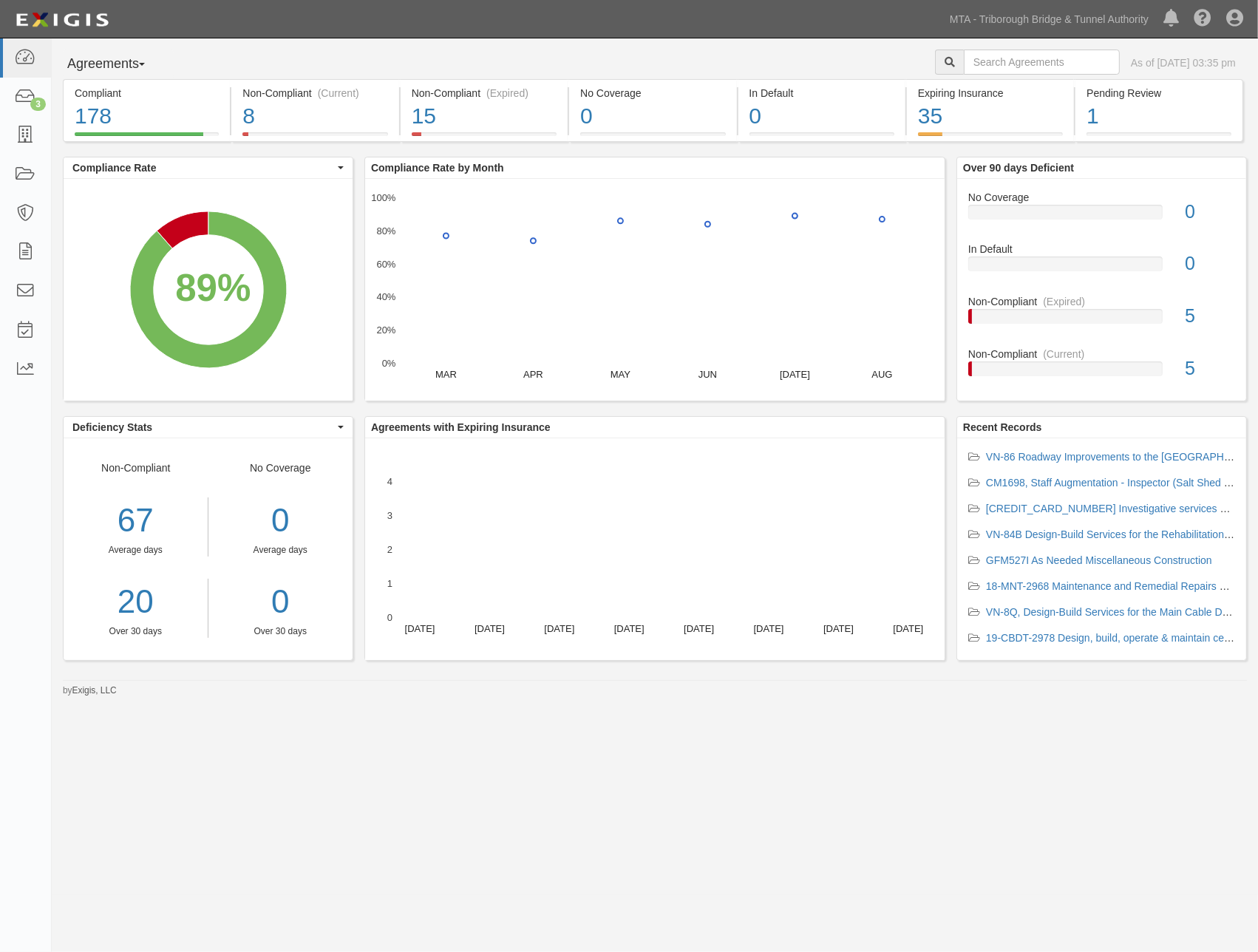
drag, startPoint x: 867, startPoint y: 781, endPoint x: 803, endPoint y: 787, distance: 64.3
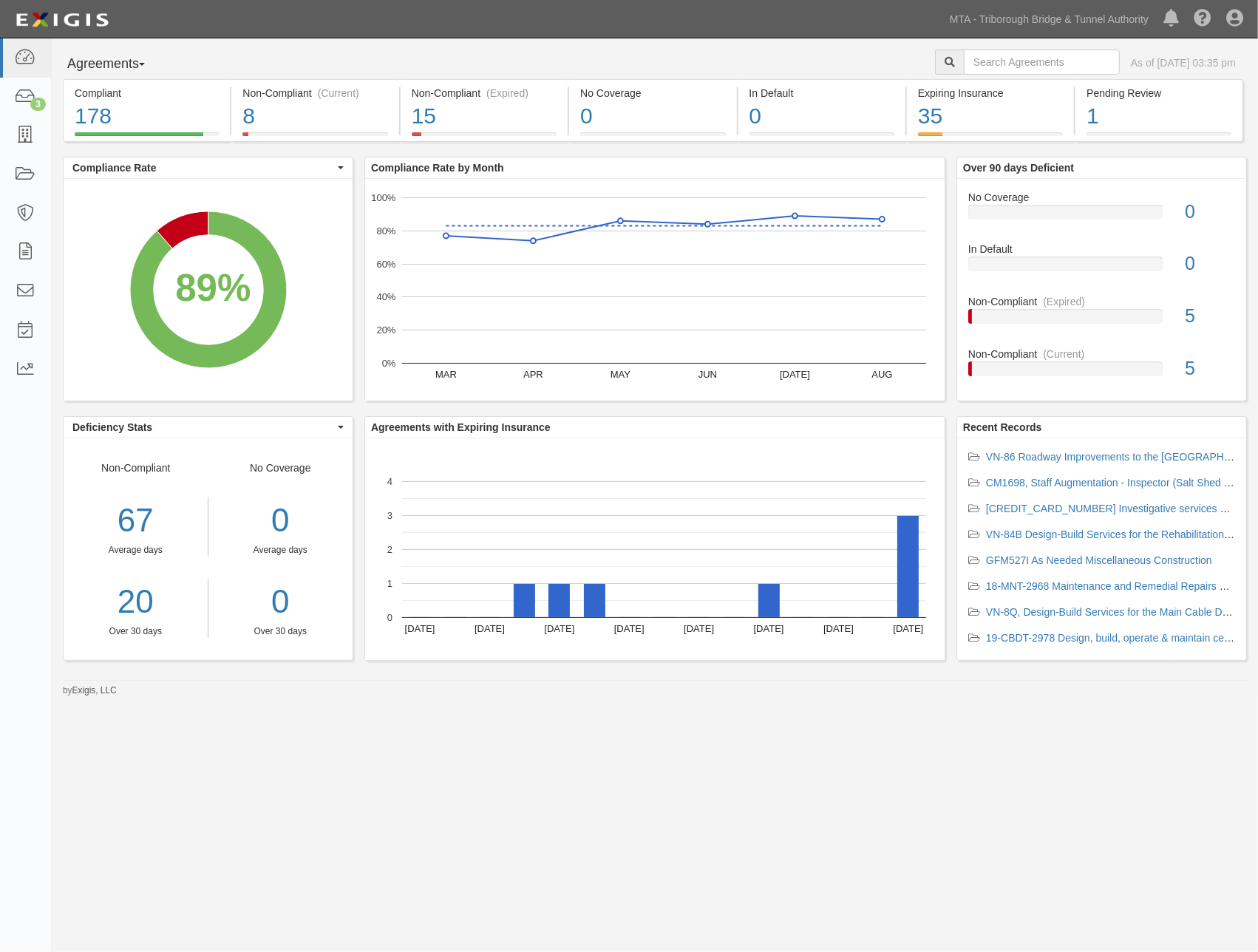
click at [865, 781] on div "Agreements Parties Agreements Coverages As of [DATE] 03:35 pm Compliant 178 89%…" at bounding box center [629, 466] width 1258 height 857
click at [23, 93] on icon at bounding box center [25, 96] width 21 height 17
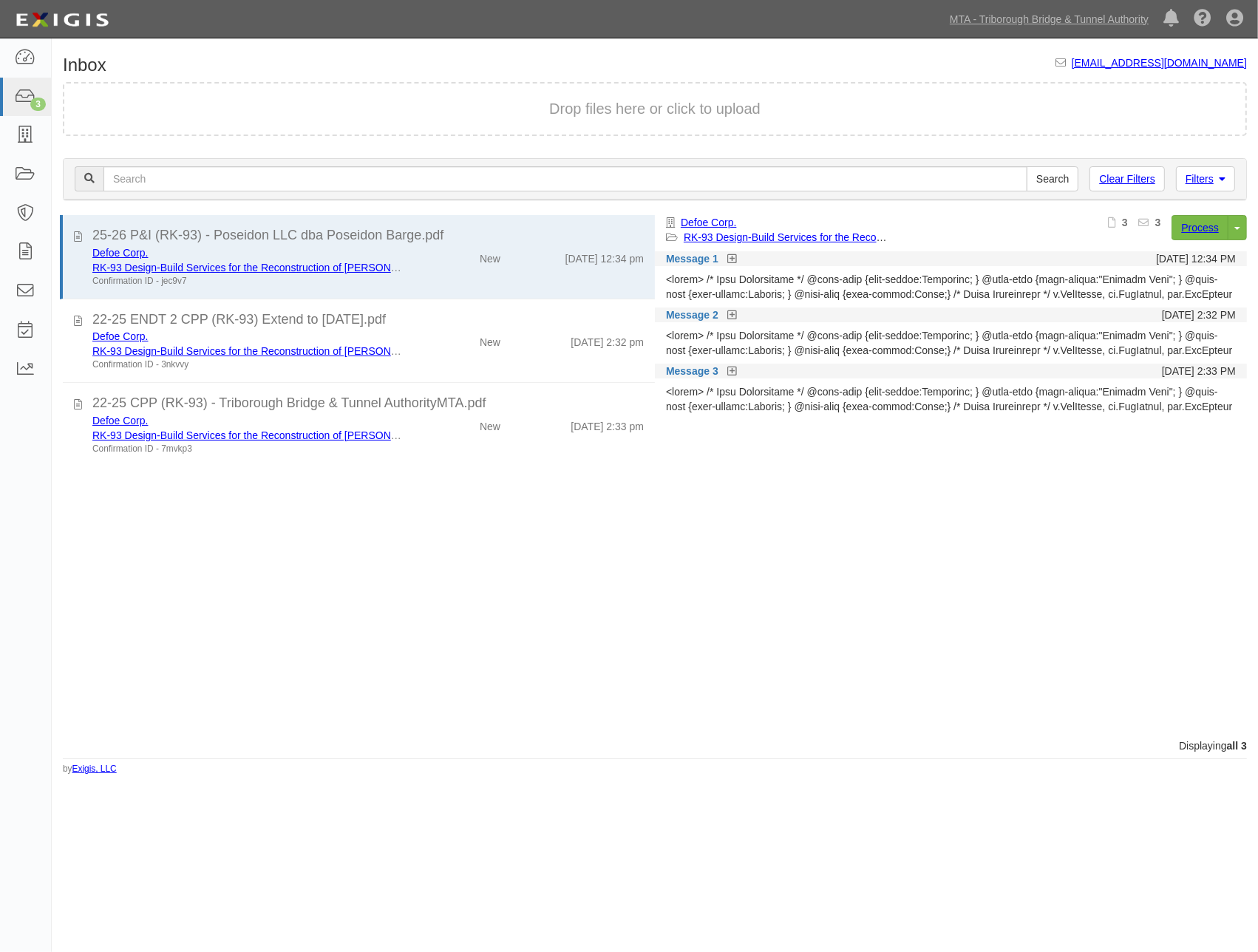
drag, startPoint x: 925, startPoint y: 598, endPoint x: 1034, endPoint y: 446, distance: 187.0
click at [933, 597] on div "Defoe Corp. RK-93 Design-Build Services for the Reconstruction of [PERSON_NAME]…" at bounding box center [956, 467] width 603 height 505
click at [30, 67] on link at bounding box center [25, 58] width 51 height 39
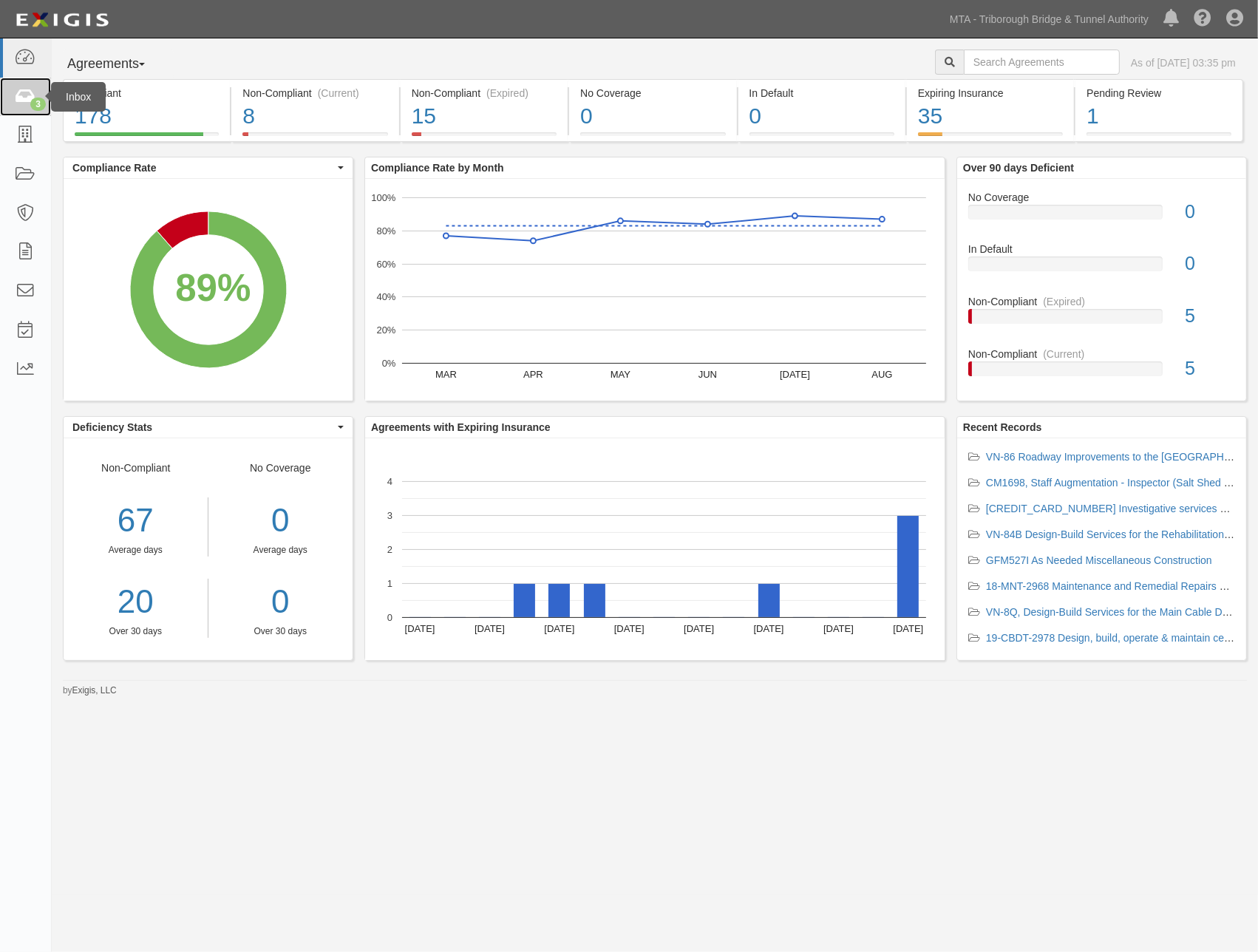
click at [25, 88] on icon at bounding box center [25, 96] width 21 height 17
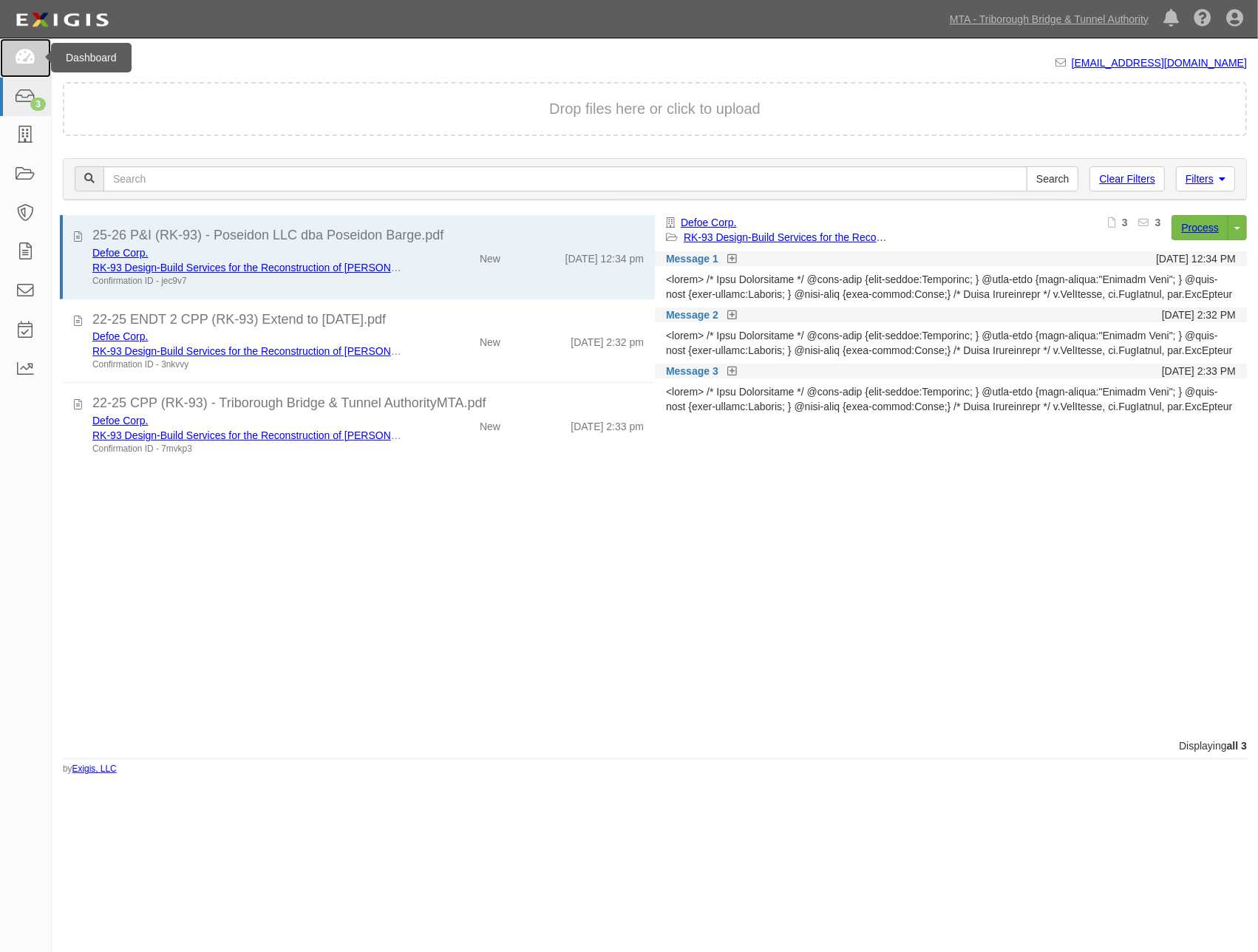
click at [20, 58] on icon at bounding box center [25, 58] width 21 height 17
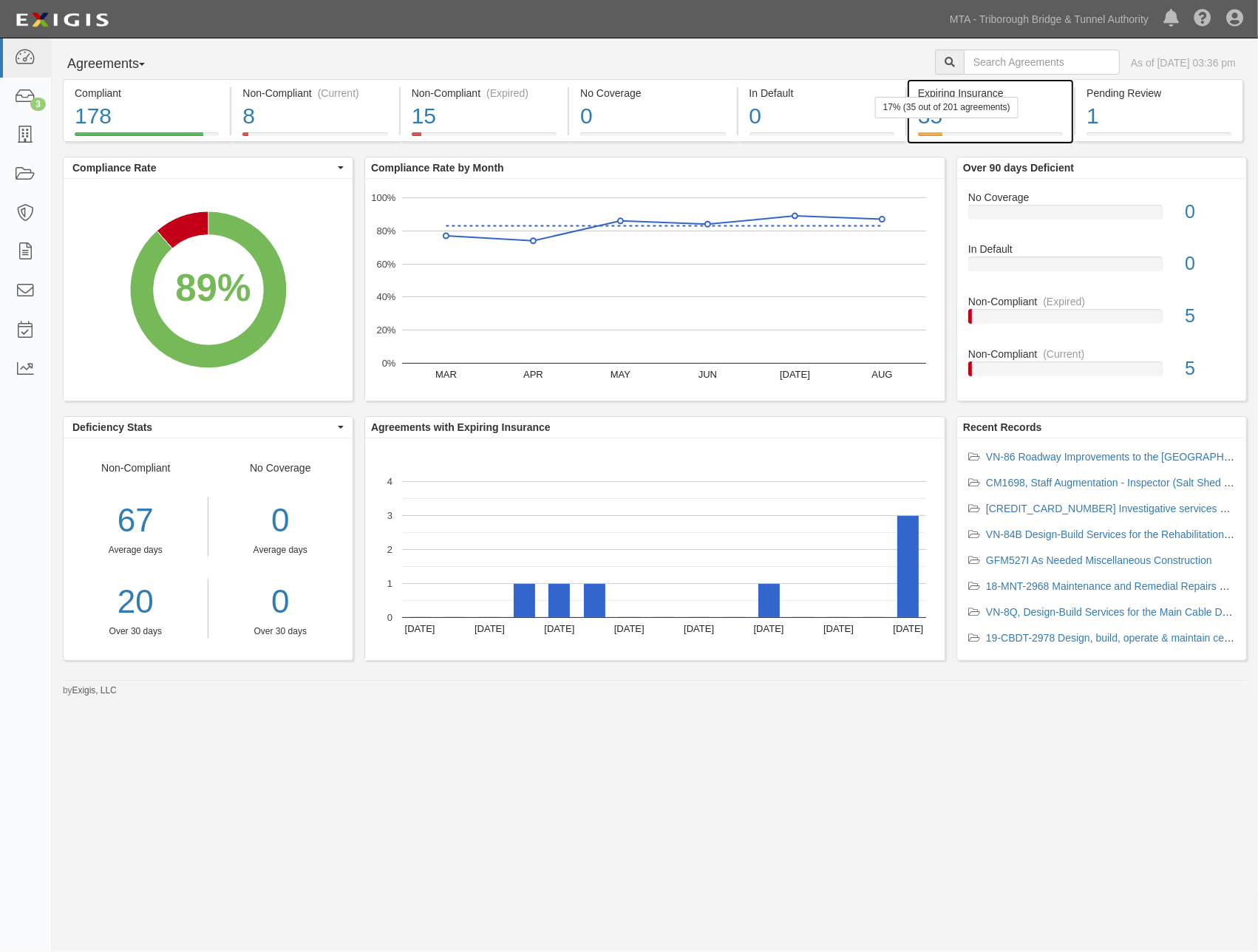
click at [1020, 116] on div "35" at bounding box center [991, 116] width 145 height 32
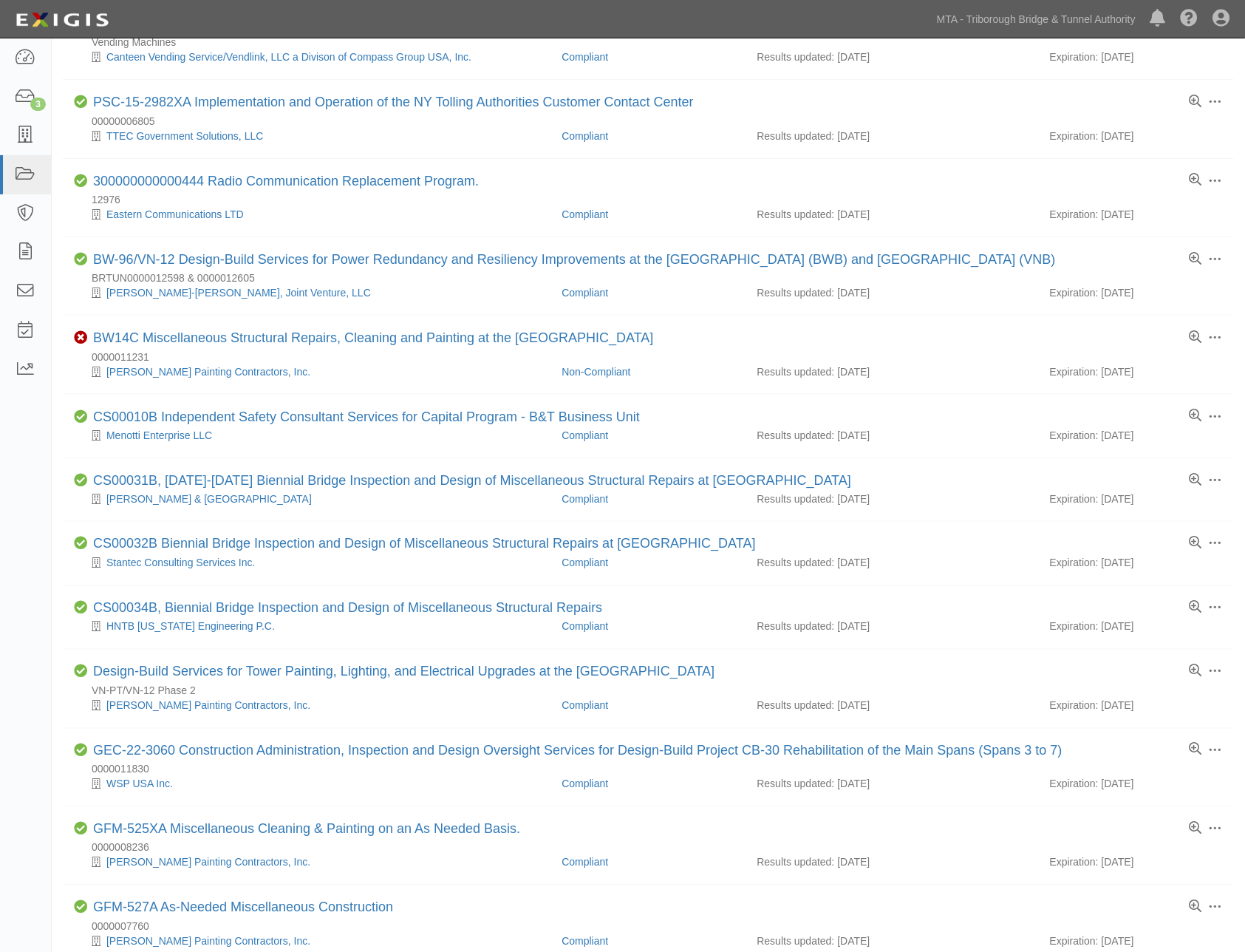
scroll to position [834, 0]
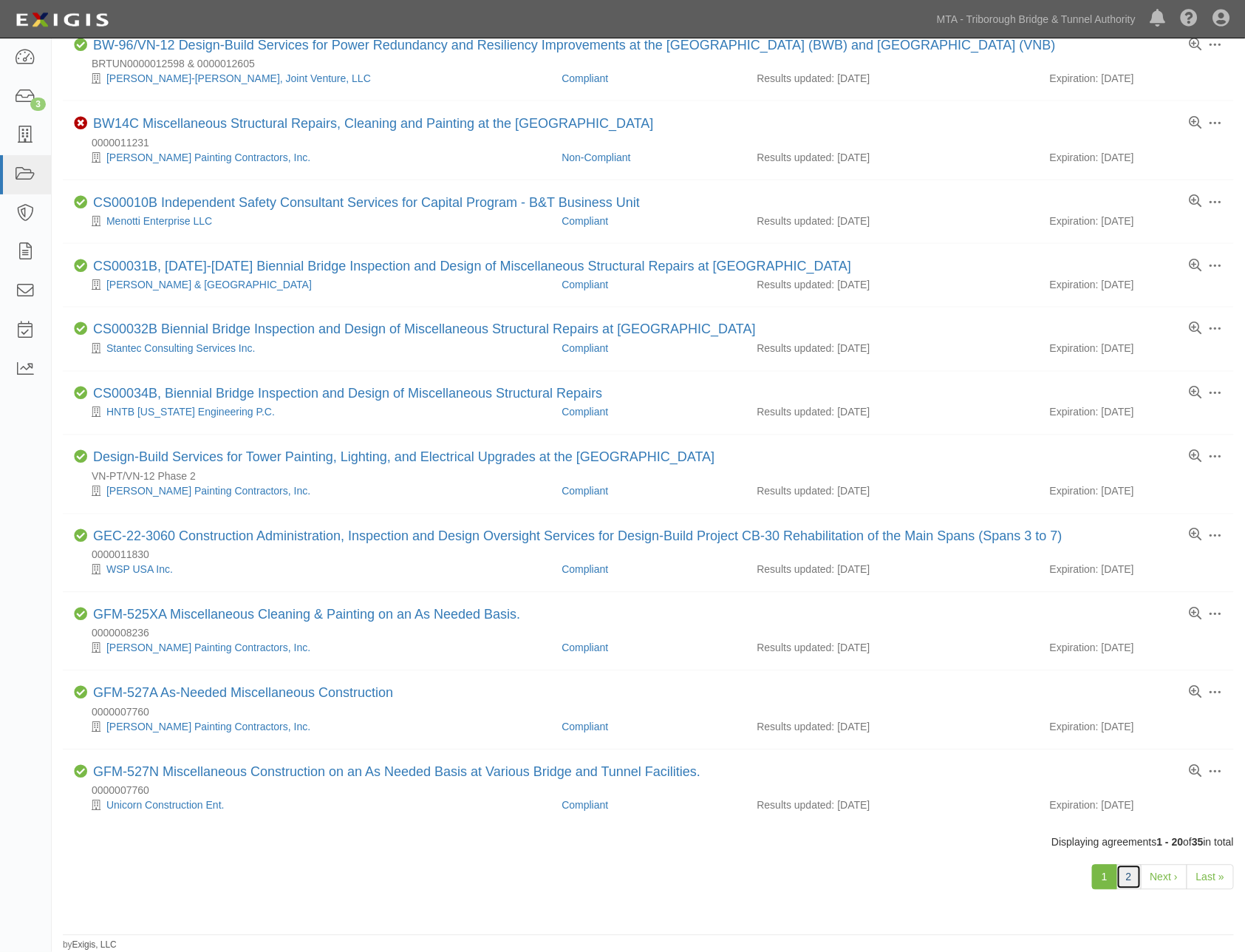
click at [1131, 874] on link "2" at bounding box center [1129, 877] width 25 height 25
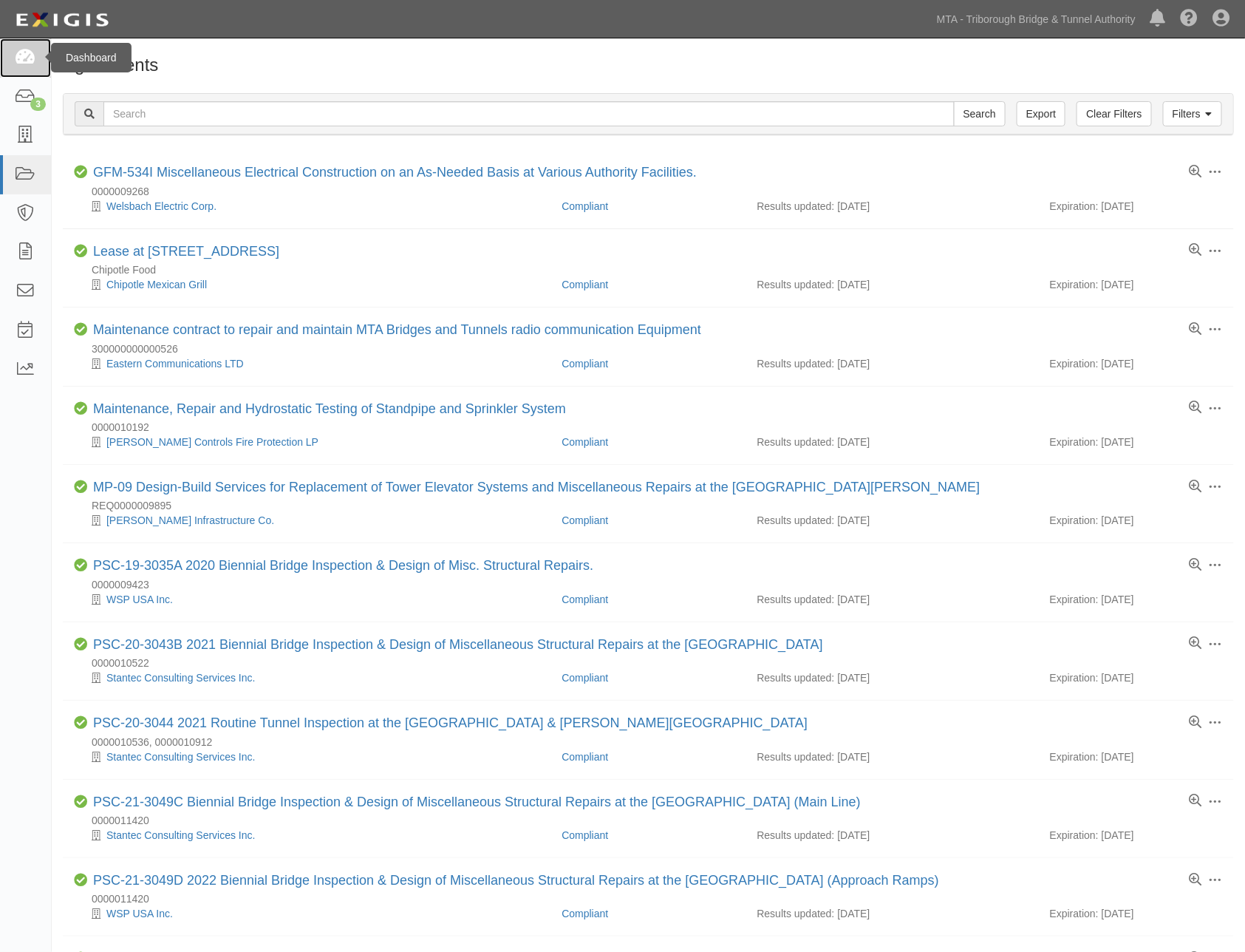
click at [10, 60] on link at bounding box center [25, 58] width 51 height 39
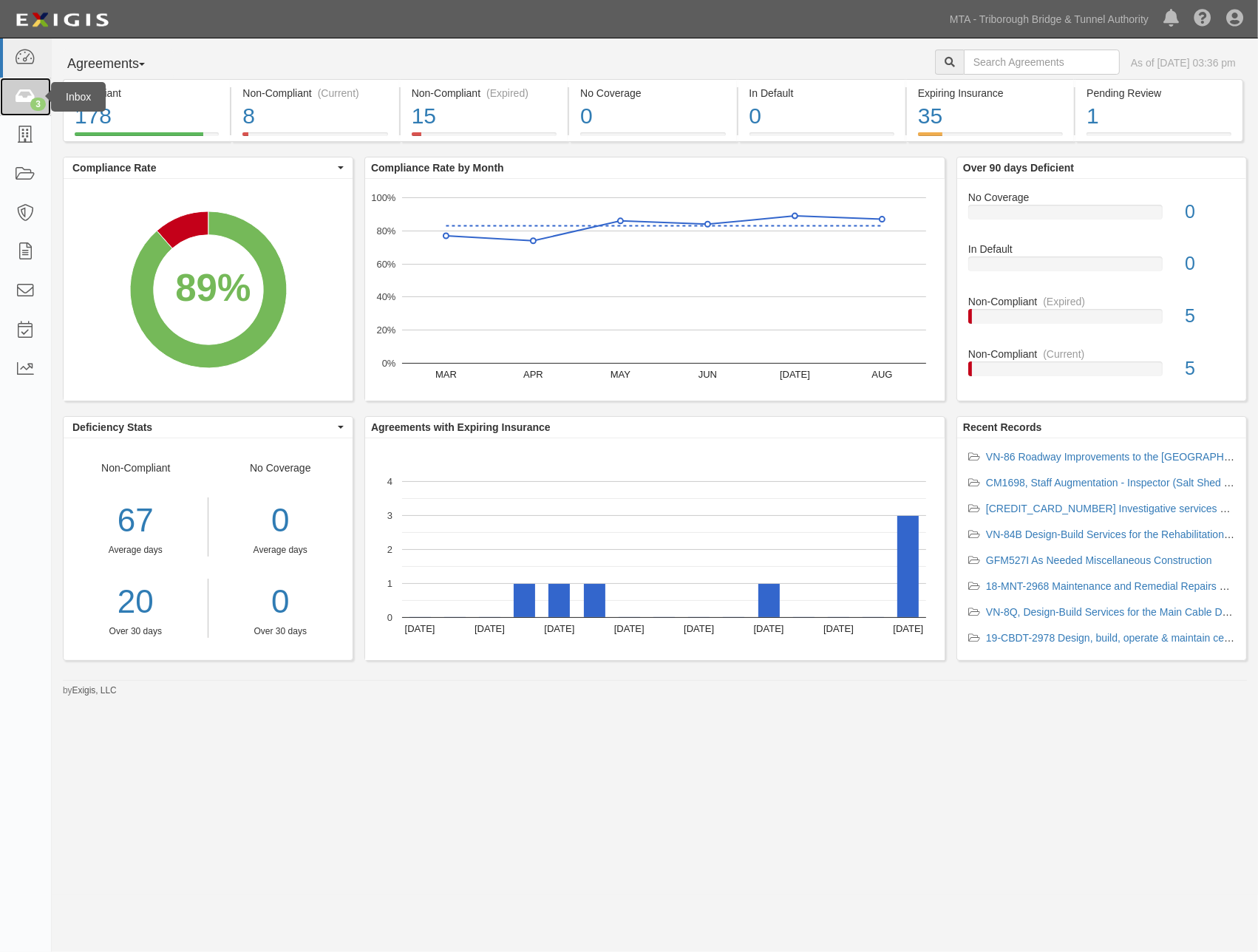
click at [24, 93] on icon at bounding box center [25, 96] width 21 height 17
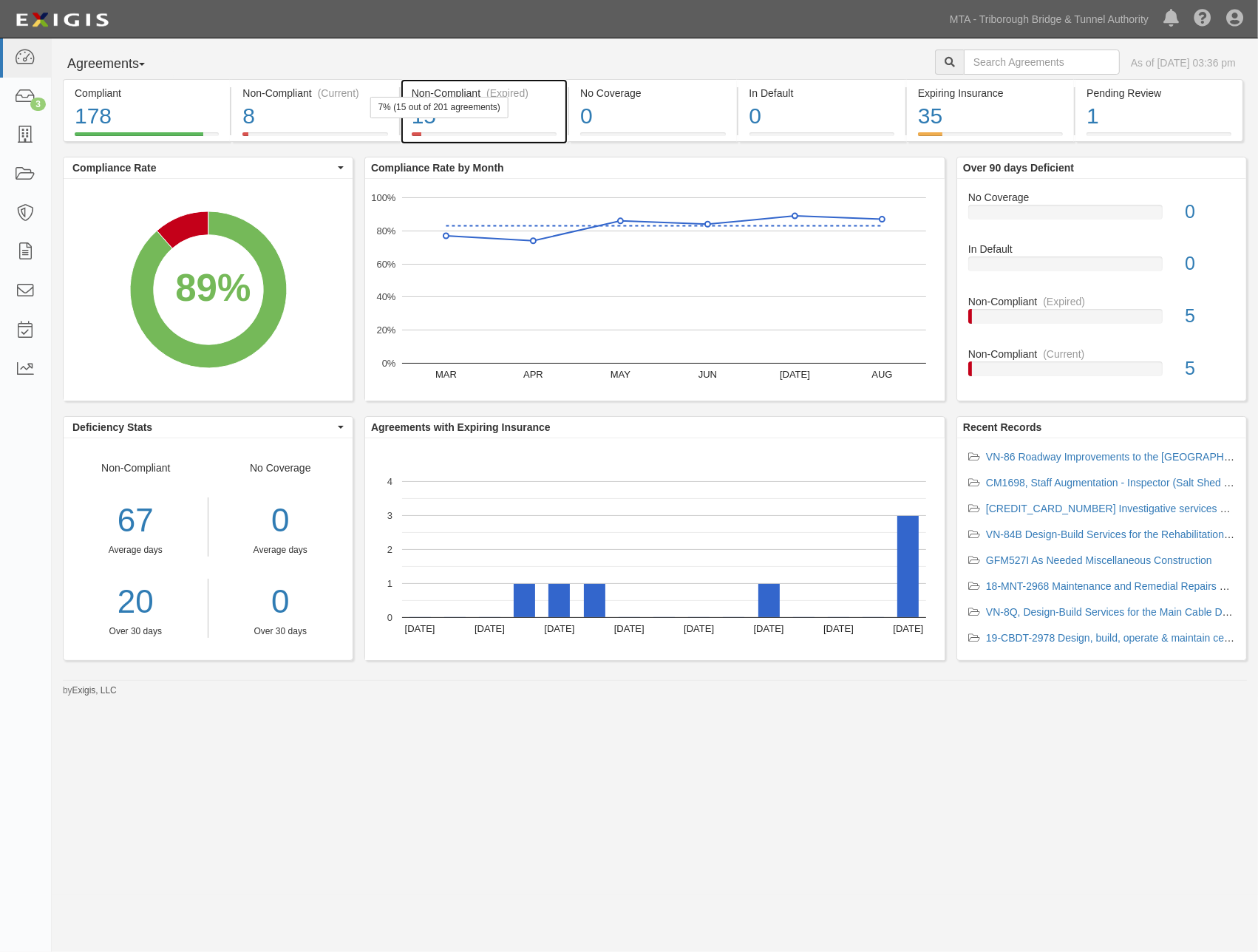
click at [535, 107] on div "15" at bounding box center [484, 116] width 145 height 32
